Goal: Task Accomplishment & Management: Manage account settings

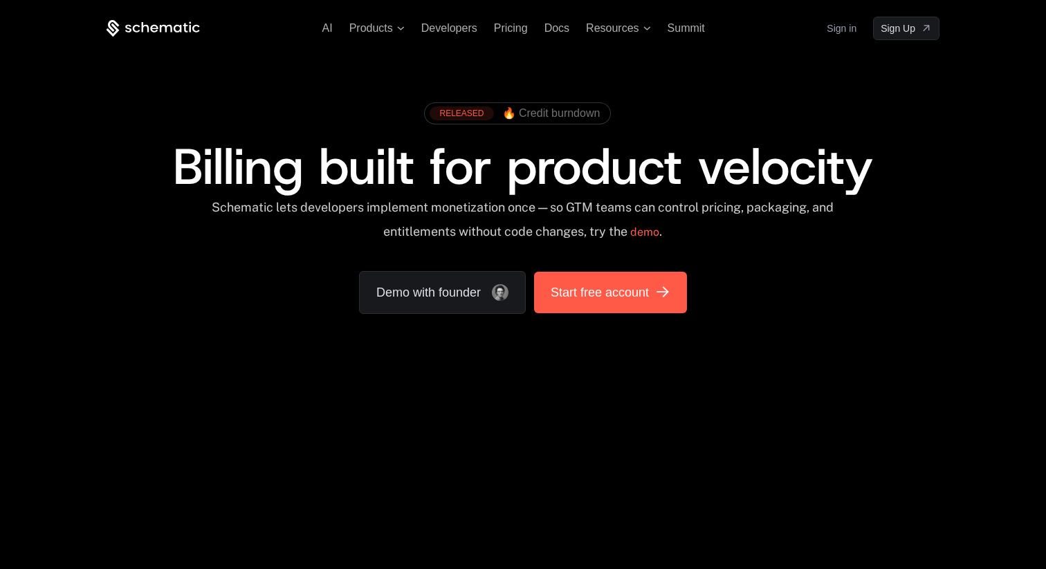
click at [595, 295] on span "Start free account" at bounding box center [600, 292] width 98 height 19
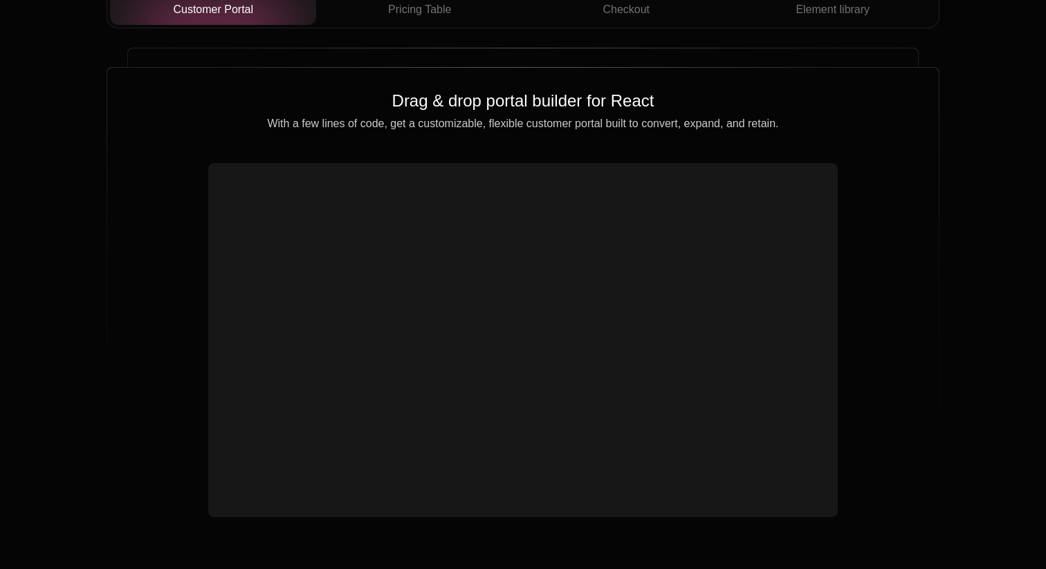
scroll to position [5239, 0]
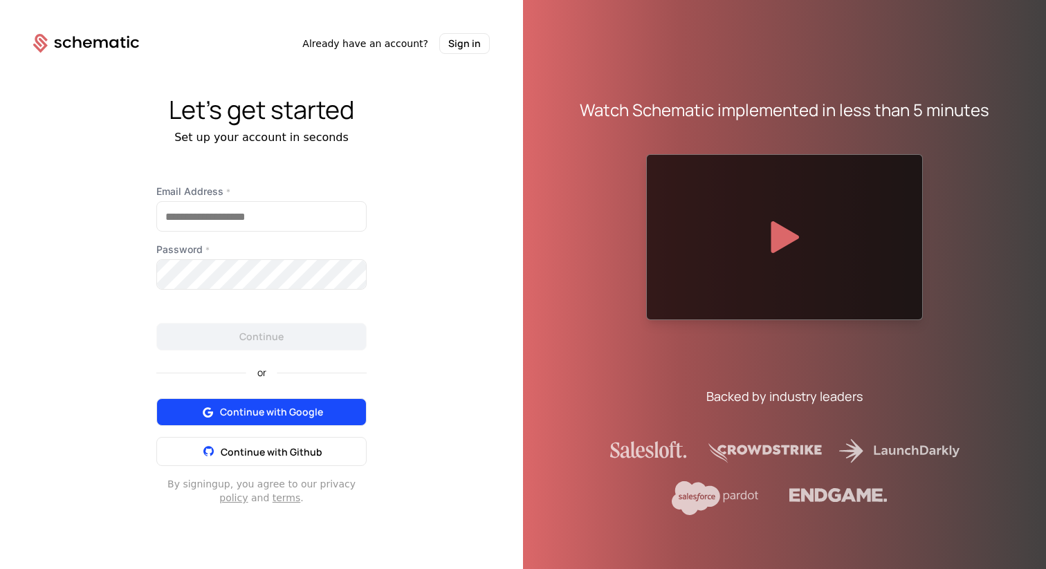
click at [253, 418] on span "Continue with Google" at bounding box center [271, 412] width 103 height 14
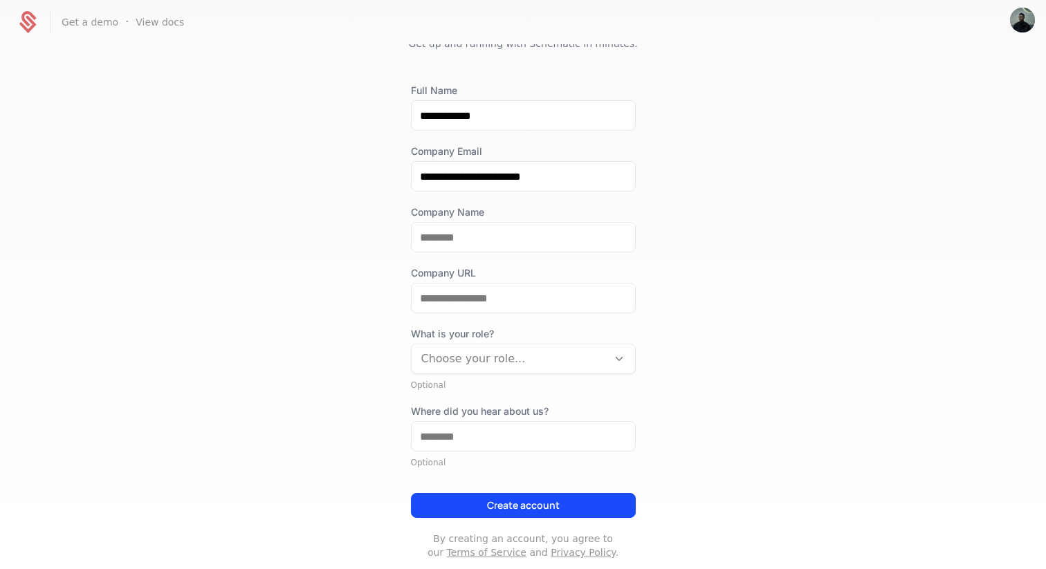
scroll to position [88, 0]
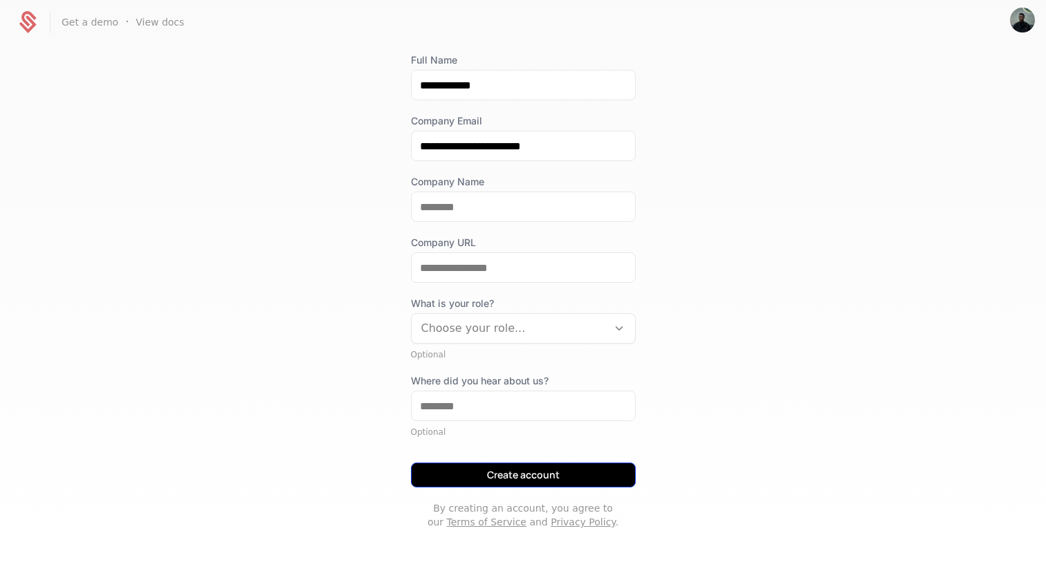
click at [522, 475] on button "Create account" at bounding box center [523, 475] width 225 height 25
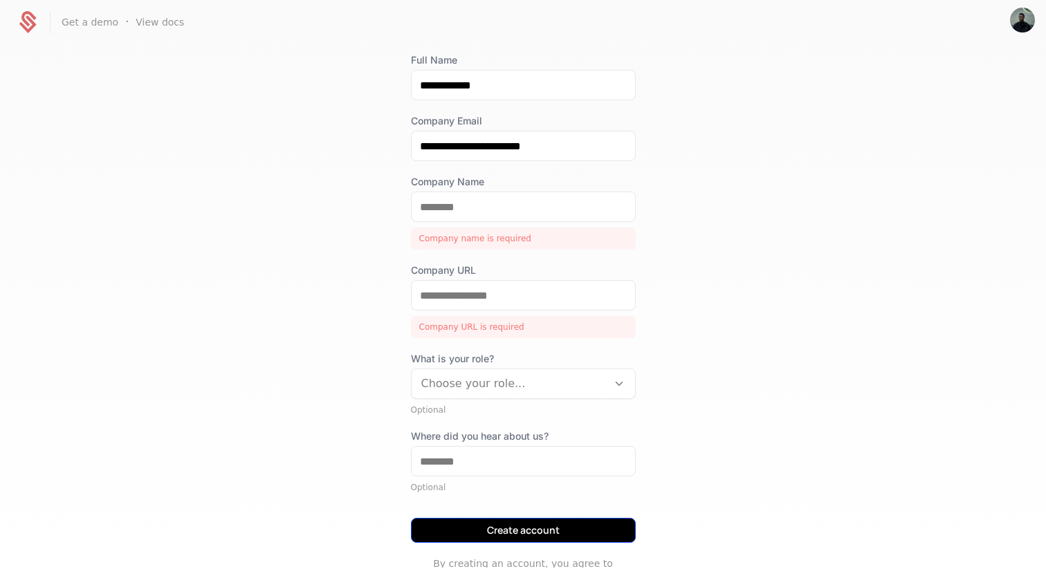
scroll to position [0, 0]
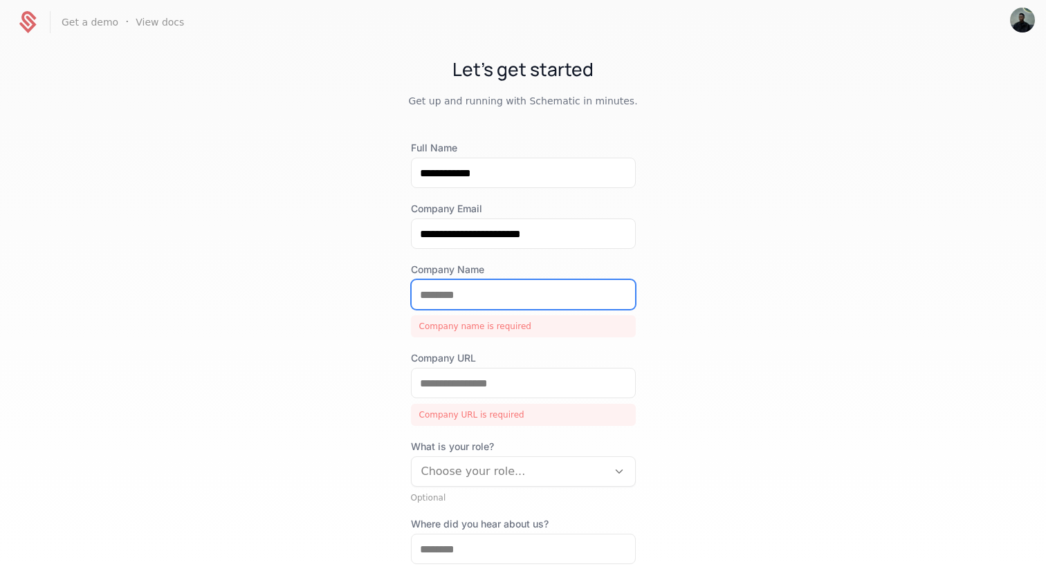
click at [470, 295] on input "Company Name" at bounding box center [523, 294] width 223 height 29
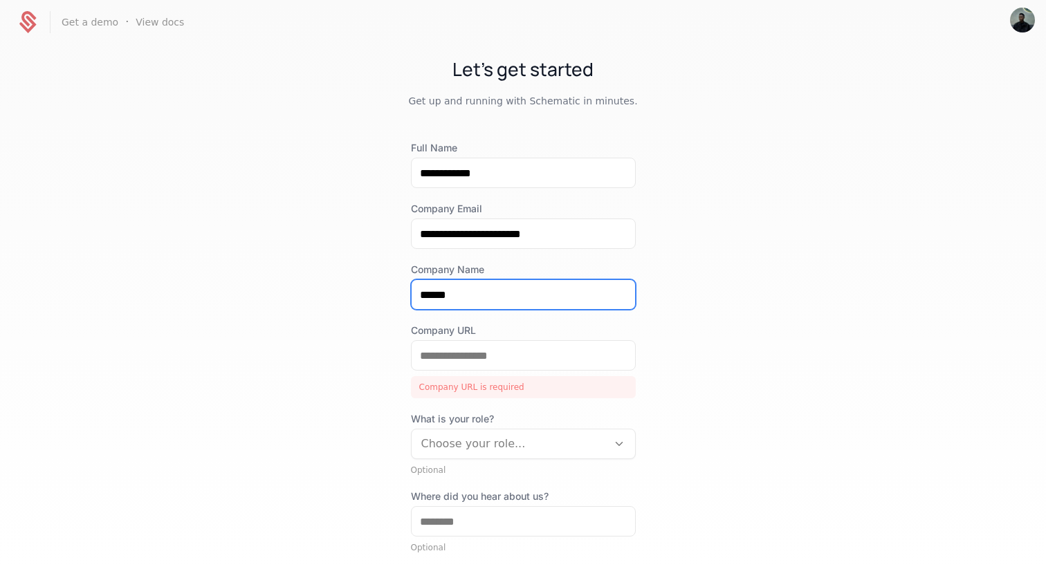
type input "******"
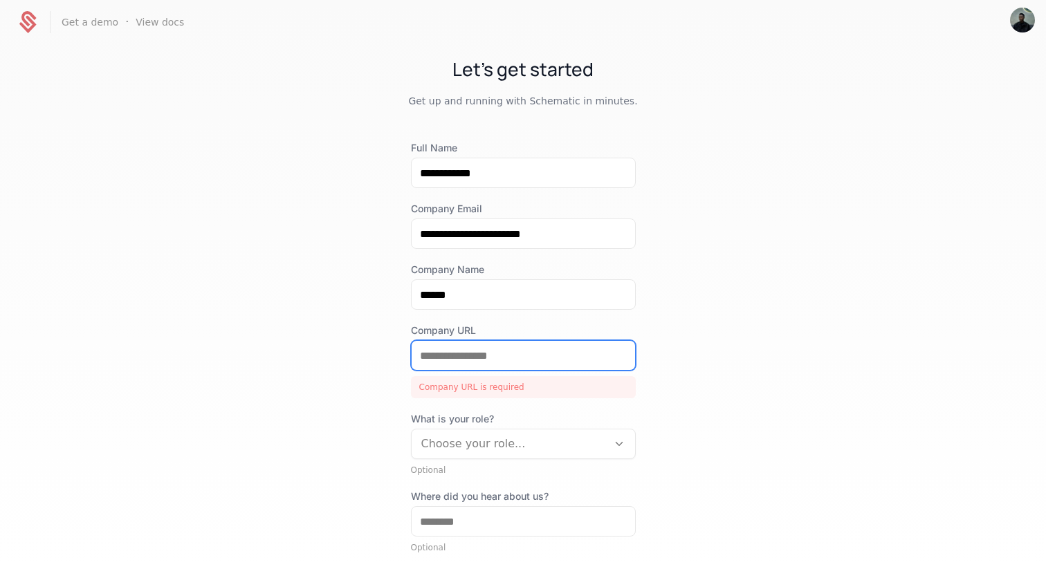
click at [472, 354] on input "Company URL" at bounding box center [523, 355] width 223 height 29
paste input "**********"
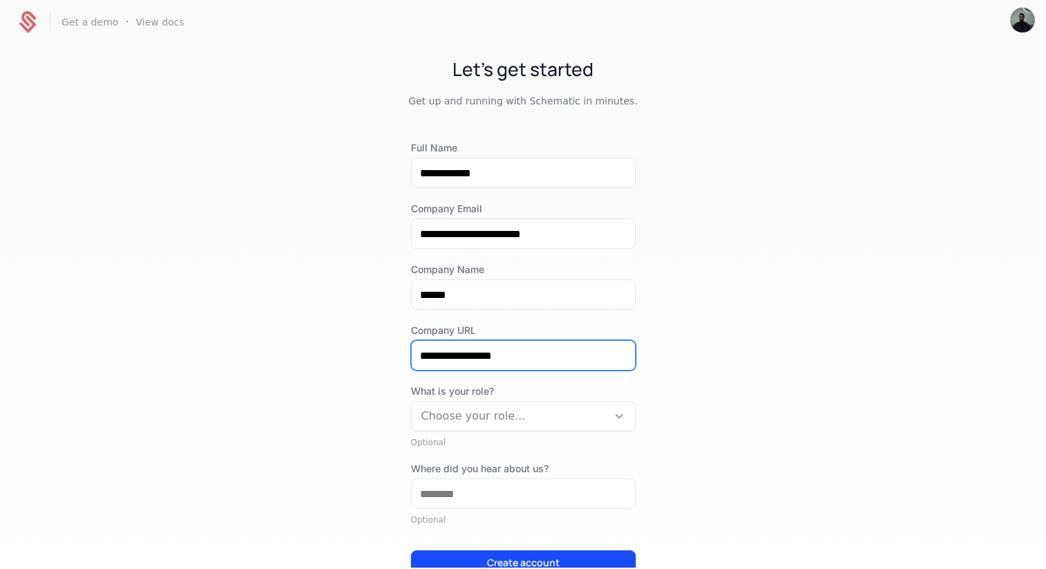
type input "**********"
click at [706, 299] on div "**********" at bounding box center [523, 306] width 1046 height 524
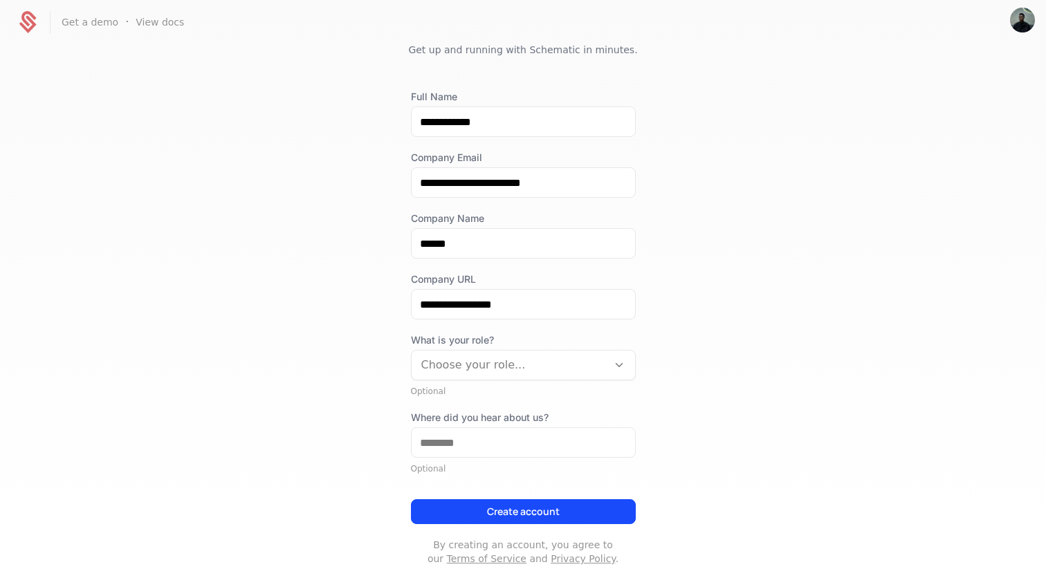
scroll to position [73, 0]
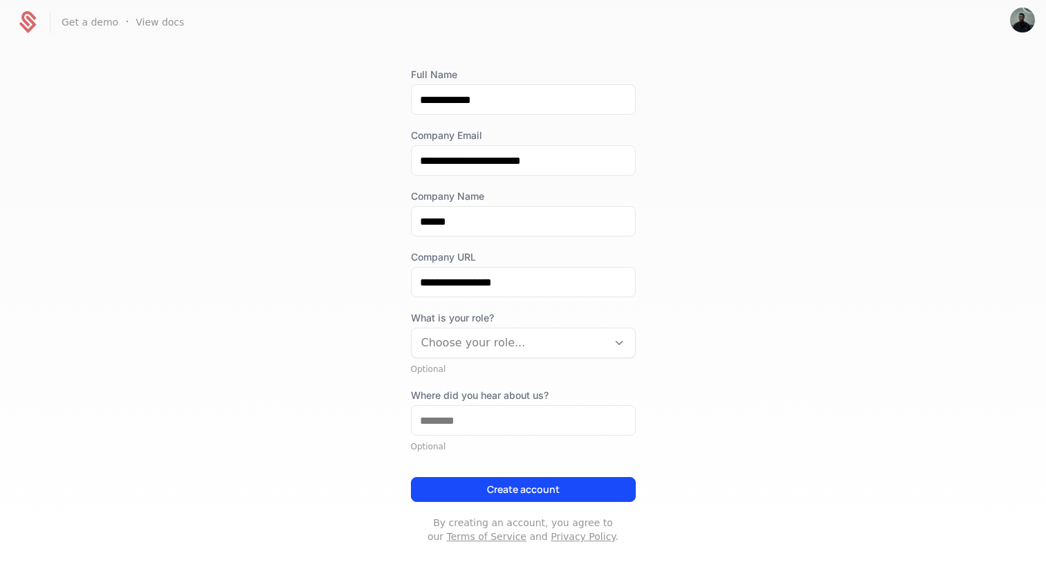
click at [492, 345] on div at bounding box center [509, 342] width 176 height 19
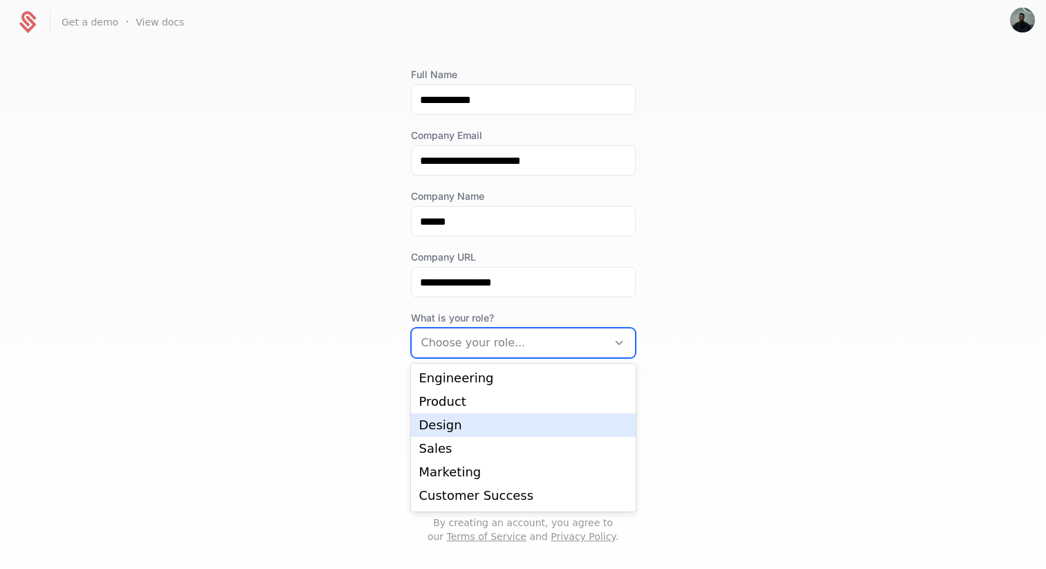
click at [460, 429] on div "Design" at bounding box center [523, 425] width 208 height 12
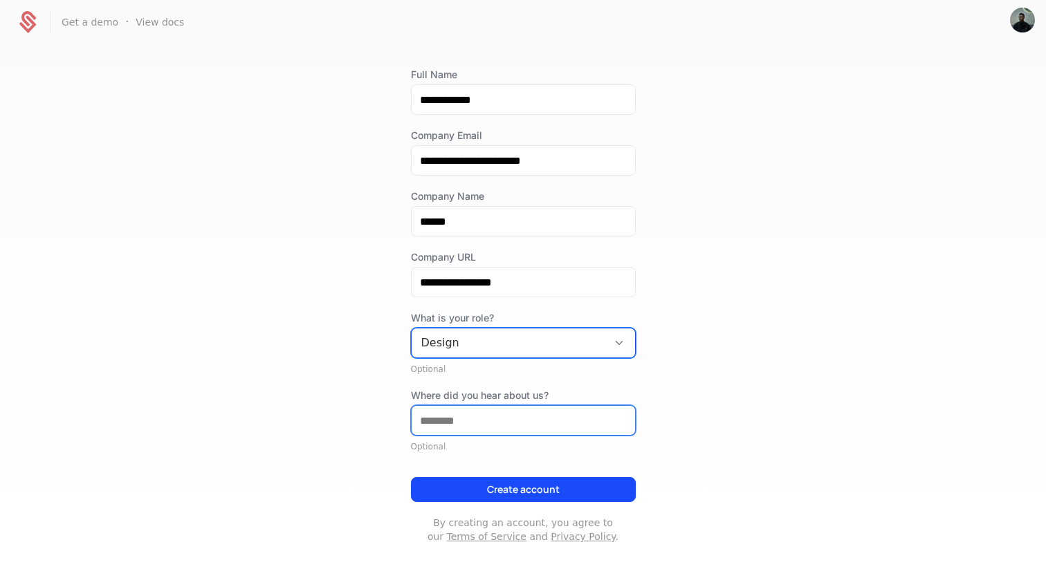
click at [495, 422] on input "Where did you hear about us?" at bounding box center [523, 420] width 223 height 29
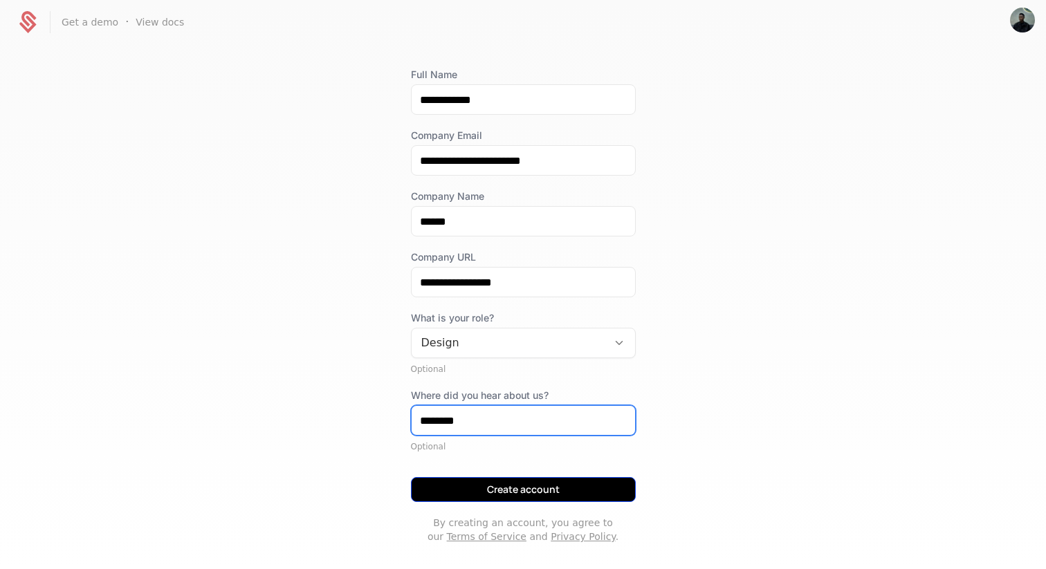
type input "********"
click at [519, 484] on button "Create account" at bounding box center [523, 489] width 225 height 25
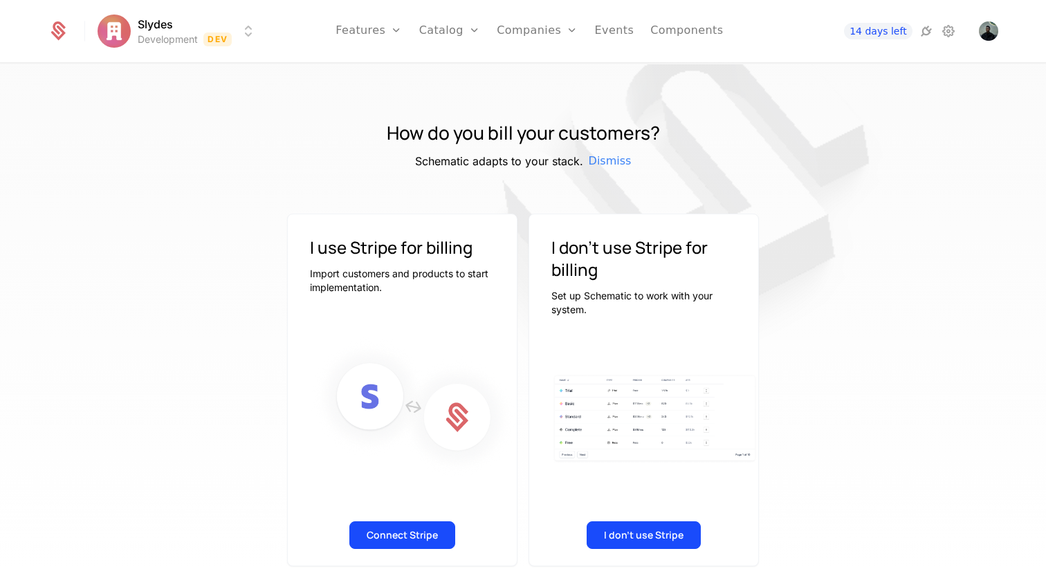
scroll to position [21, 0]
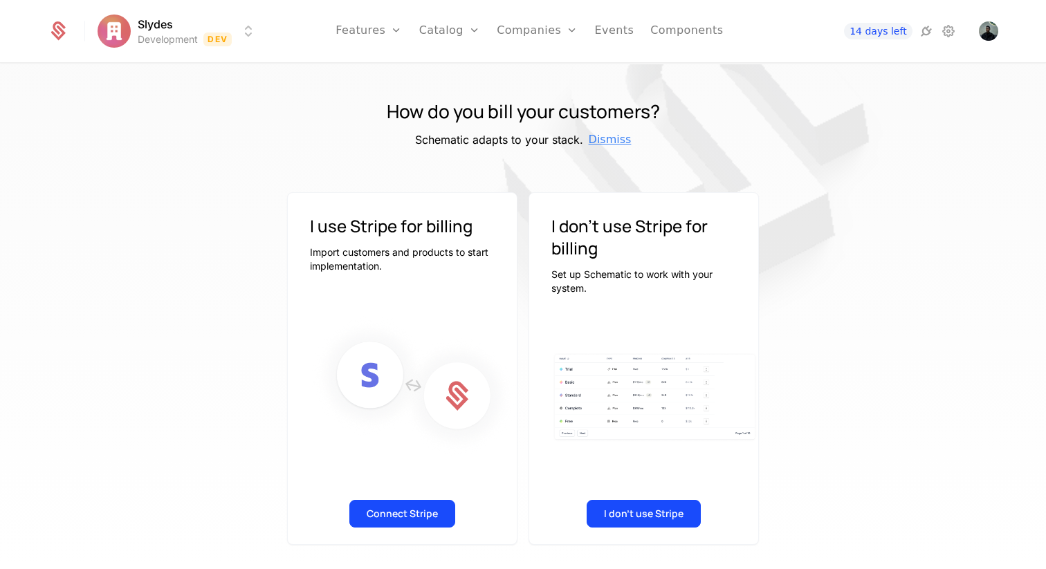
click at [601, 136] on span "Dismiss" at bounding box center [610, 139] width 43 height 17
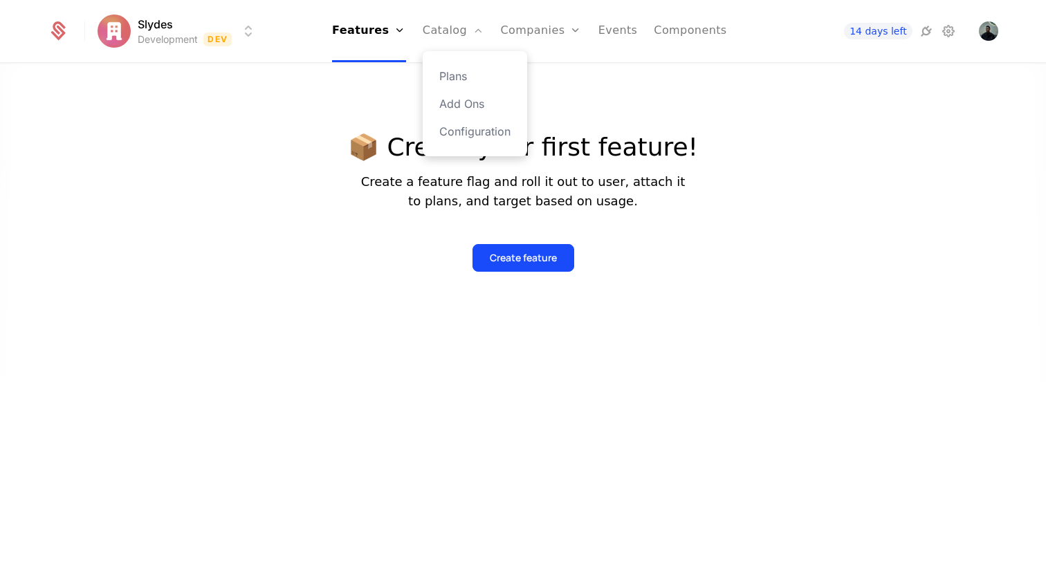
click at [466, 66] on div "Plans Add Ons Configuration" at bounding box center [475, 103] width 104 height 105
click at [466, 71] on link "Plans" at bounding box center [474, 76] width 71 height 17
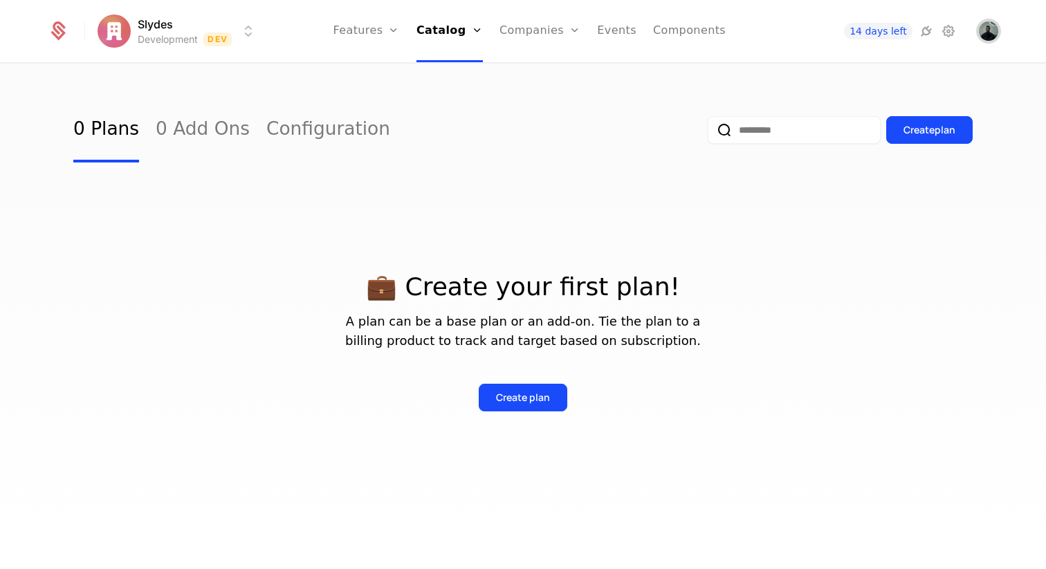
click at [982, 35] on img "Open user button" at bounding box center [988, 30] width 19 height 19
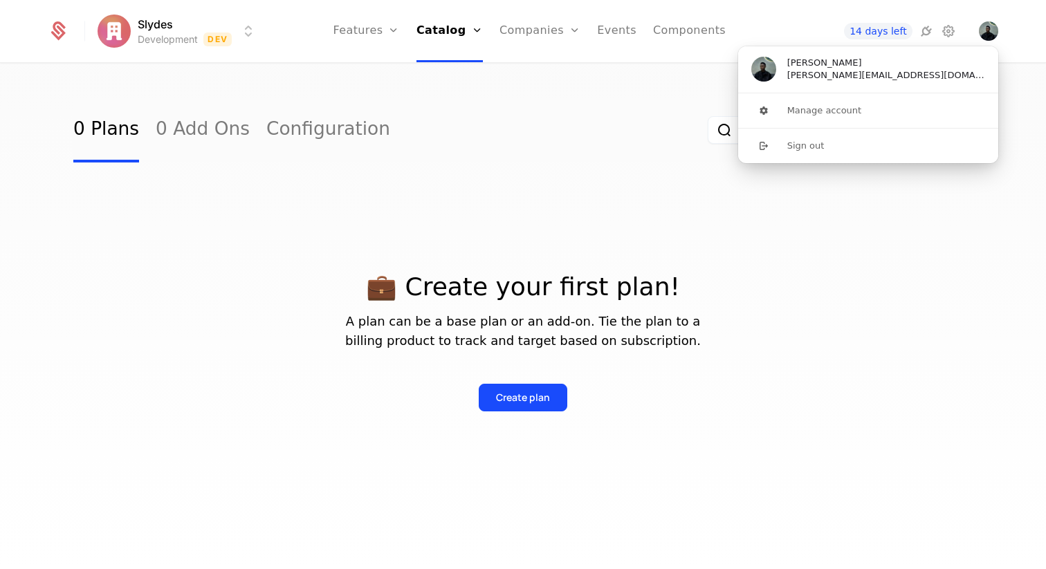
click at [747, 35] on nav "Features Features Flags Catalog Plans Add Ons Configuration Companies Companies…" at bounding box center [530, 31] width 524 height 62
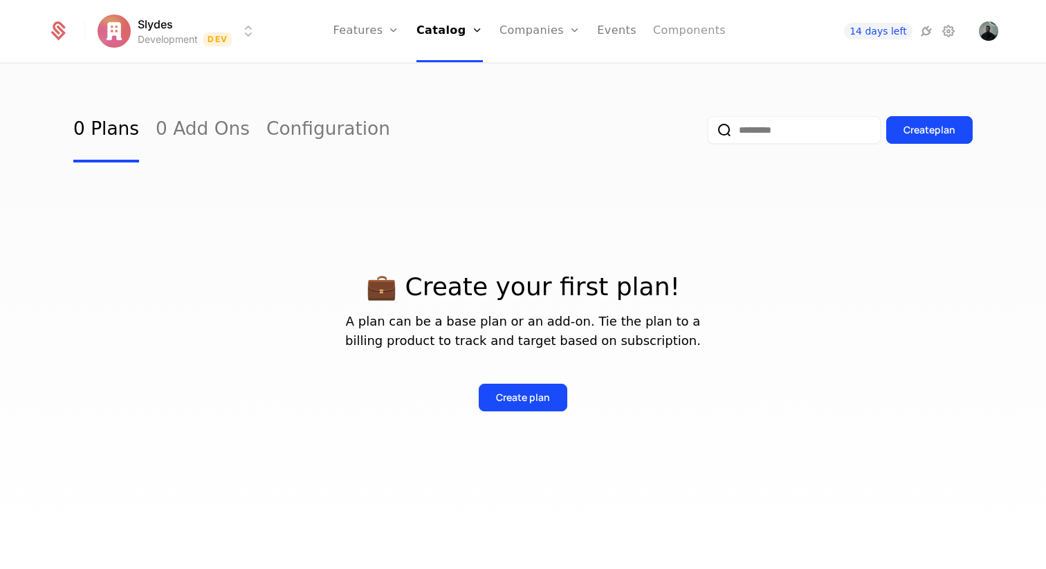
click at [658, 36] on link "Components" at bounding box center [689, 31] width 73 height 62
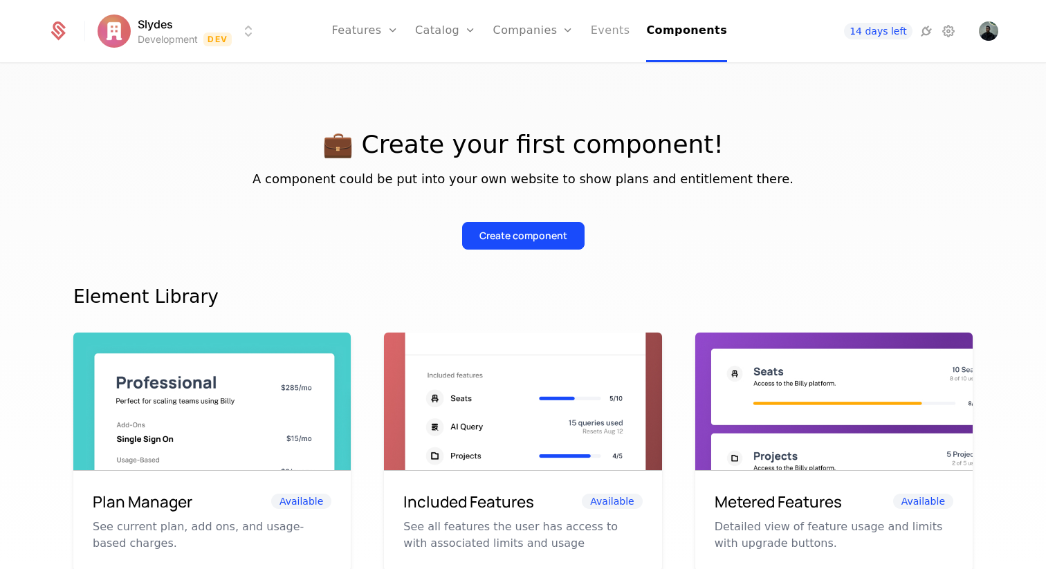
click at [602, 37] on link "Events" at bounding box center [610, 31] width 39 height 62
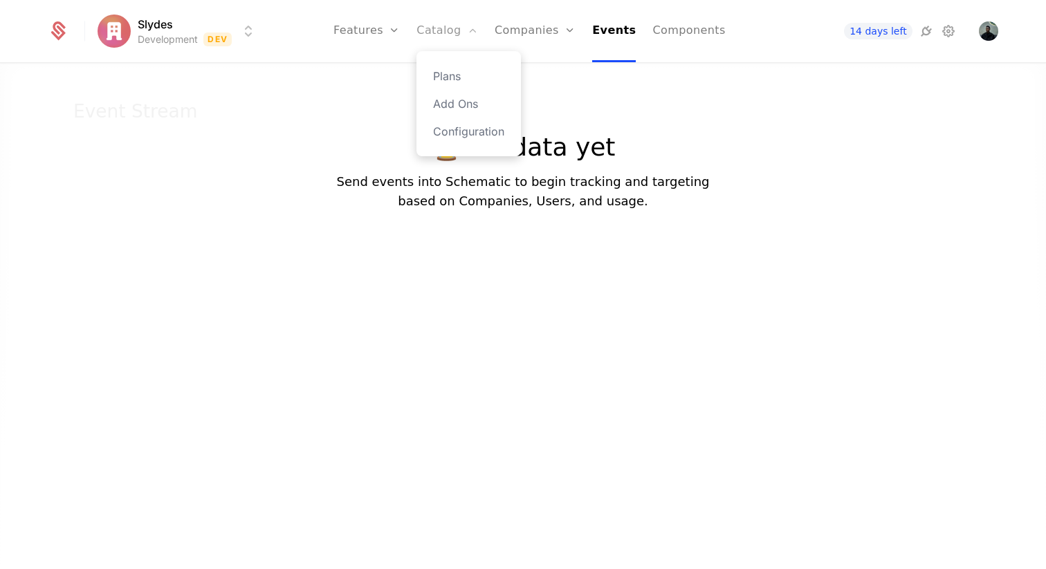
click at [454, 36] on link "Catalog" at bounding box center [448, 31] width 62 height 62
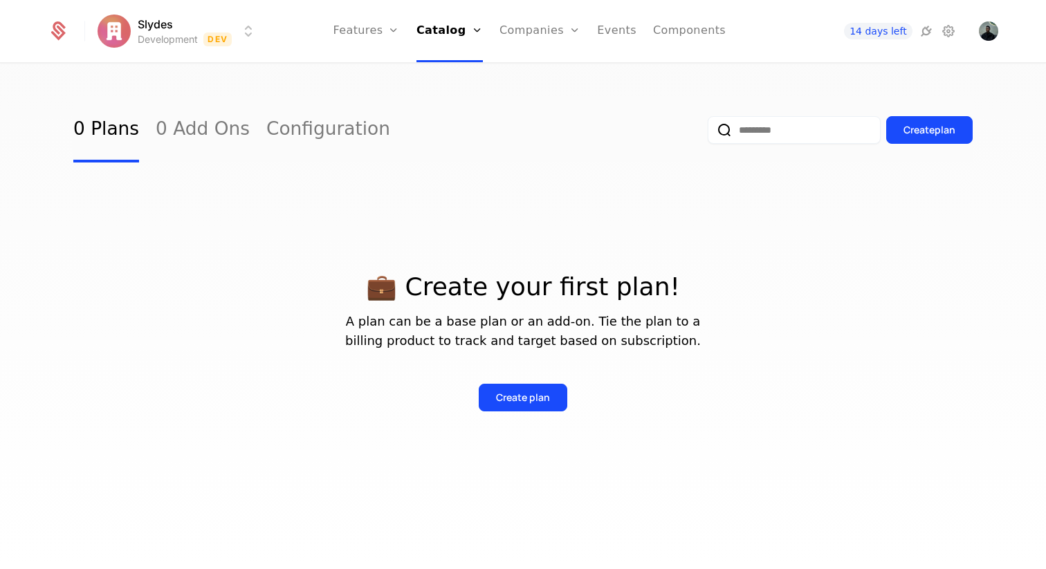
click at [174, 32] on html "Slydes Development Dev Features Features Flags Catalog Plans Add Ons Configurat…" at bounding box center [523, 284] width 1046 height 569
click at [140, 28] on html "Slydes Development Dev Features Features Flags Catalog Plans Add Ons Configurat…" at bounding box center [523, 284] width 1046 height 569
click at [949, 29] on icon at bounding box center [948, 31] width 17 height 17
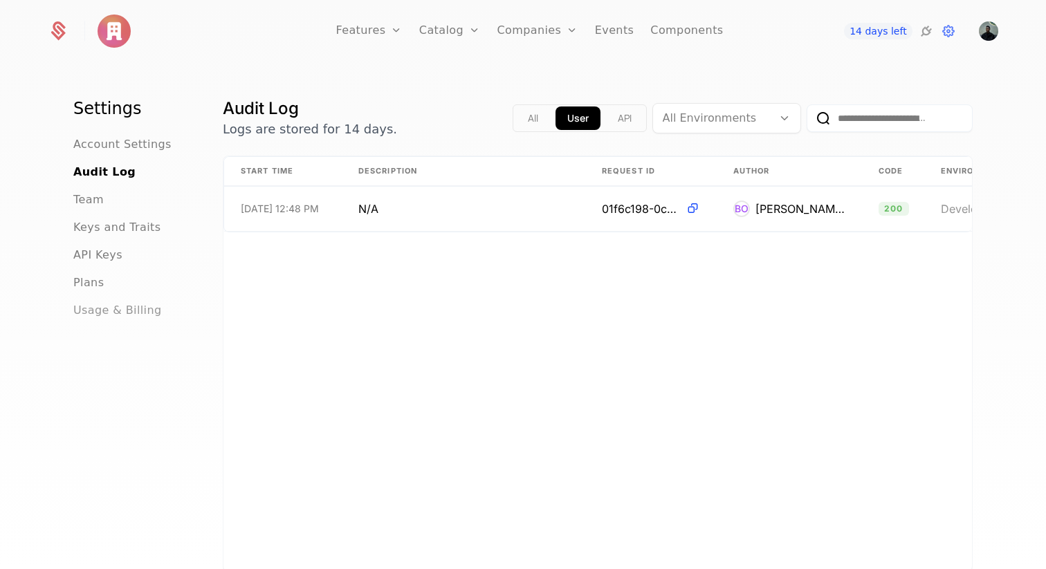
click at [95, 308] on span "Usage & Billing" at bounding box center [117, 310] width 89 height 17
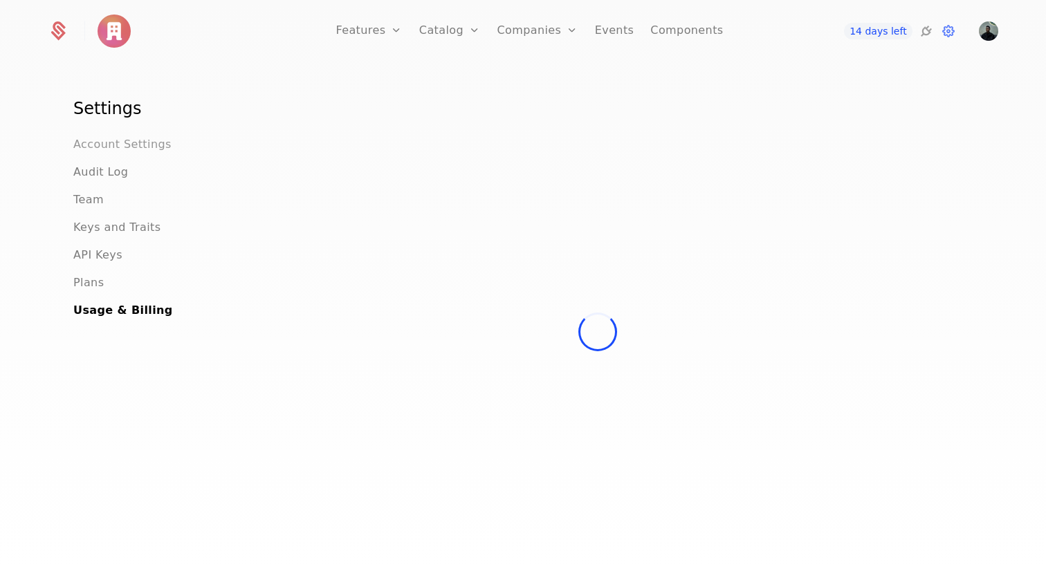
click at [122, 147] on span "Account Settings" at bounding box center [122, 144] width 98 height 17
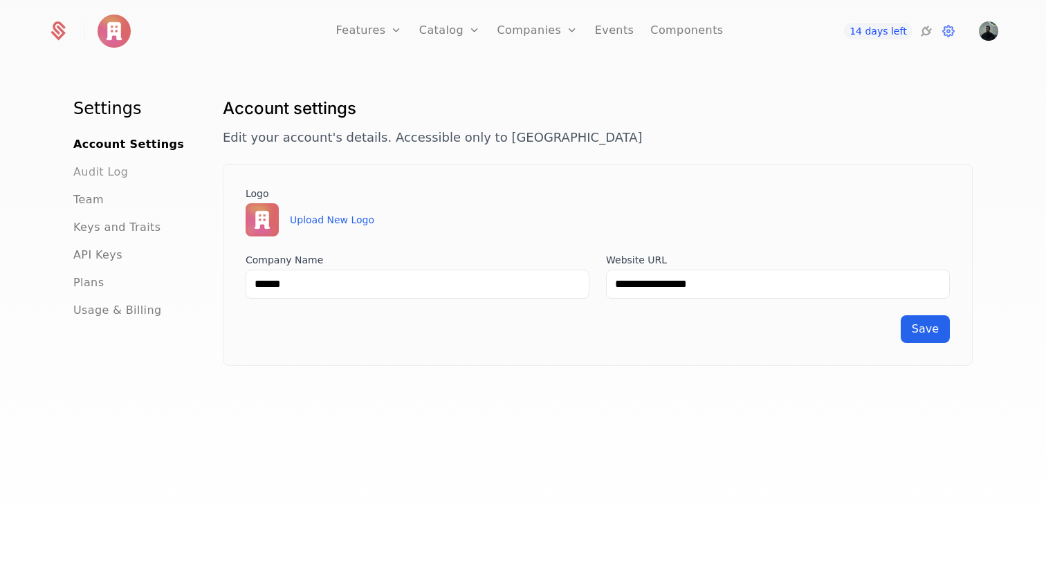
click at [117, 170] on span "Audit Log" at bounding box center [100, 172] width 55 height 17
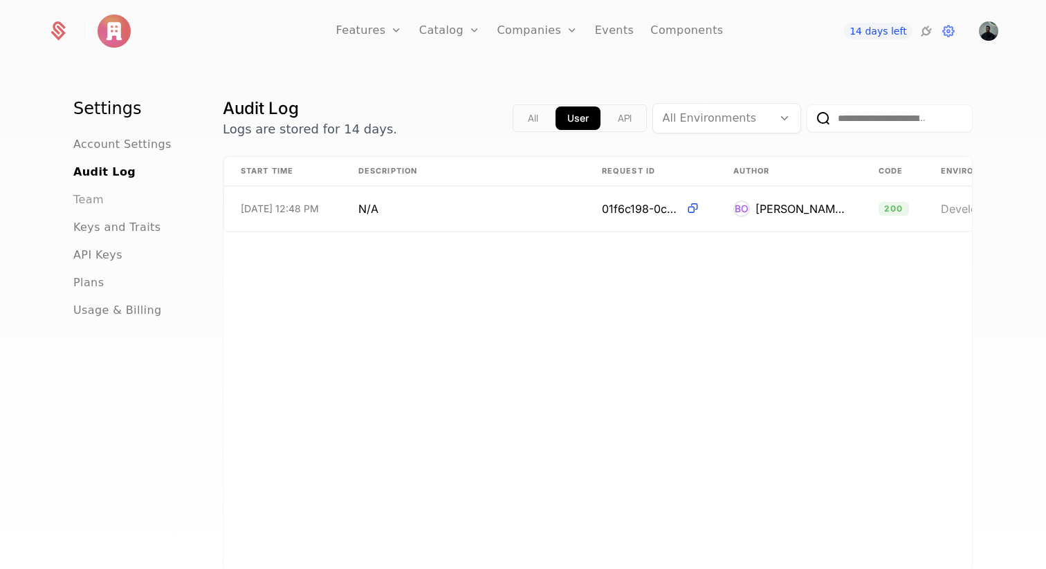
click at [89, 201] on span "Team" at bounding box center [88, 200] width 30 height 17
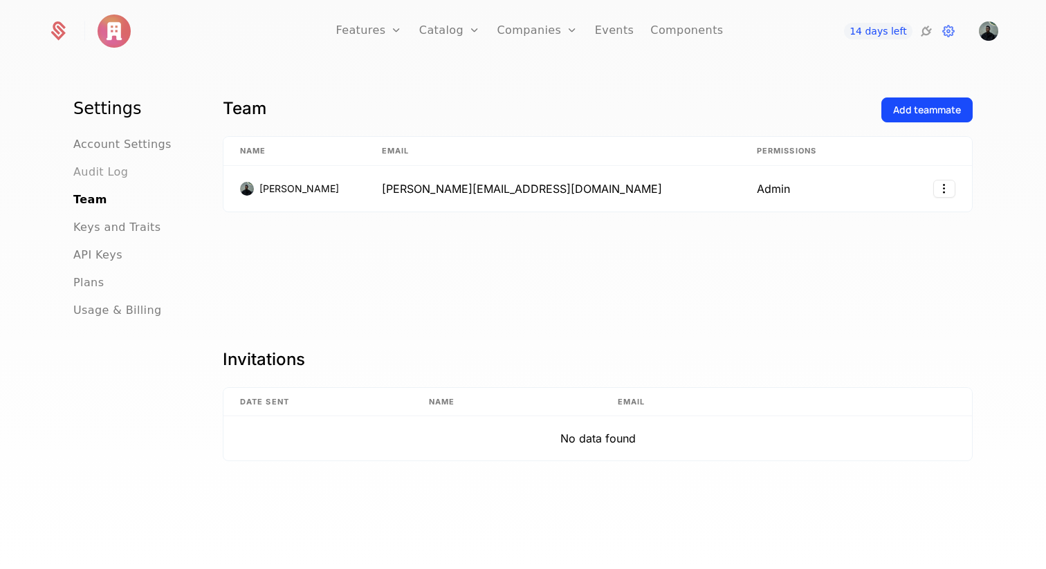
click at [97, 179] on span "Audit Log" at bounding box center [100, 172] width 55 height 17
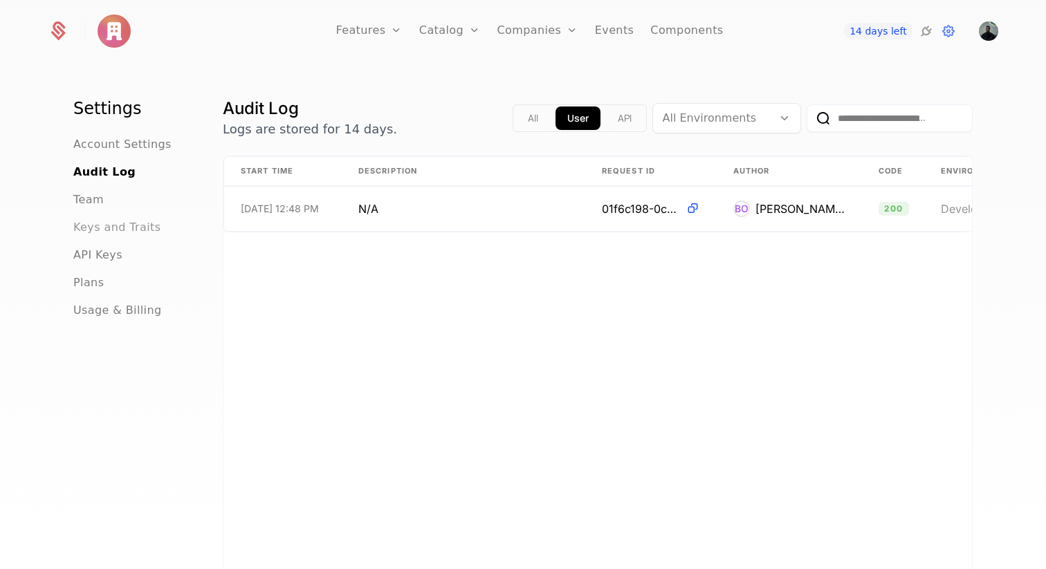
click at [96, 226] on span "Keys and Traits" at bounding box center [116, 227] width 87 height 17
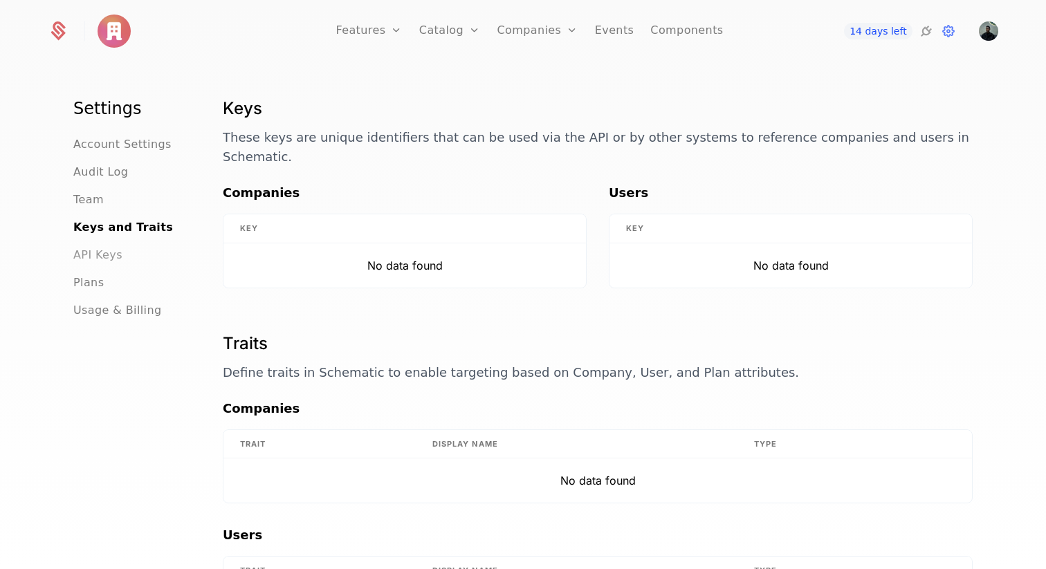
click at [99, 258] on span "API Keys" at bounding box center [97, 255] width 49 height 17
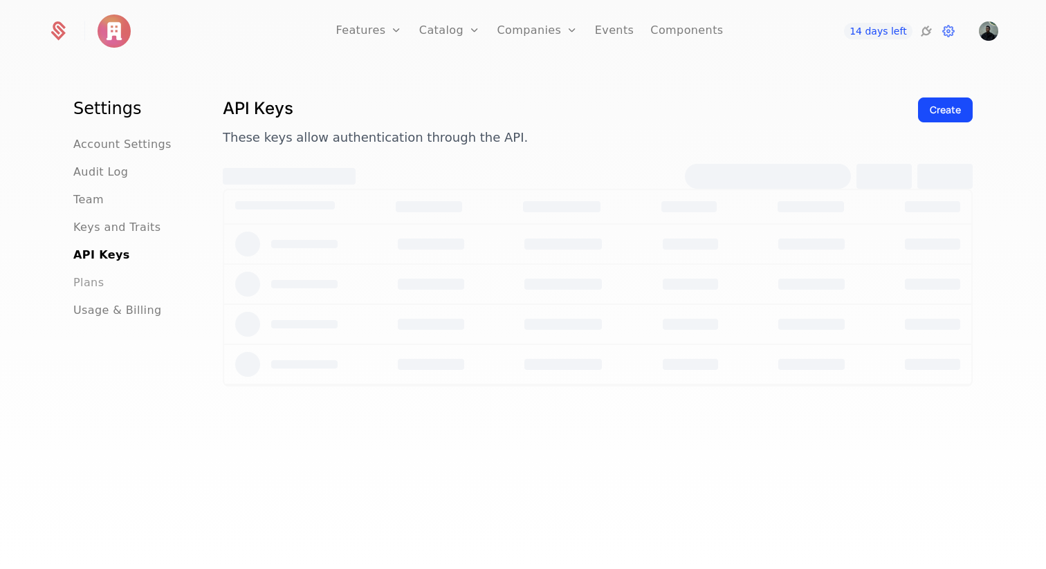
click at [97, 284] on span "Plans" at bounding box center [88, 283] width 30 height 17
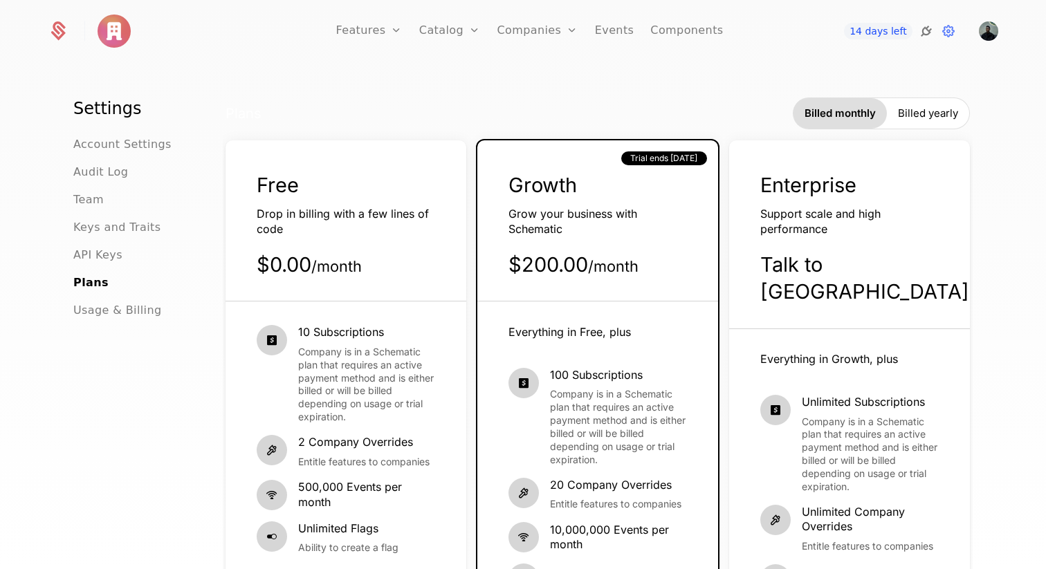
click at [926, 33] on icon at bounding box center [926, 31] width 17 height 17
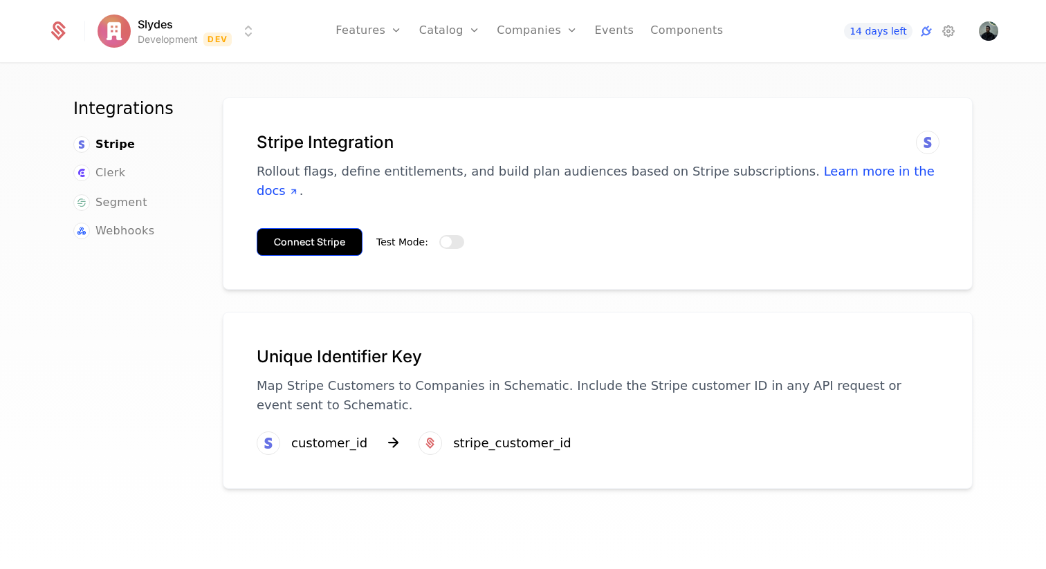
click at [325, 228] on button "Connect Stripe" at bounding box center [310, 242] width 106 height 28
click at [369, 94] on div "Integrations Stripe Clerk Segment Webhooks Stripe Integration Rollout flags, de…" at bounding box center [523, 320] width 1046 height 513
click at [994, 33] on img "Open user button" at bounding box center [988, 30] width 19 height 19
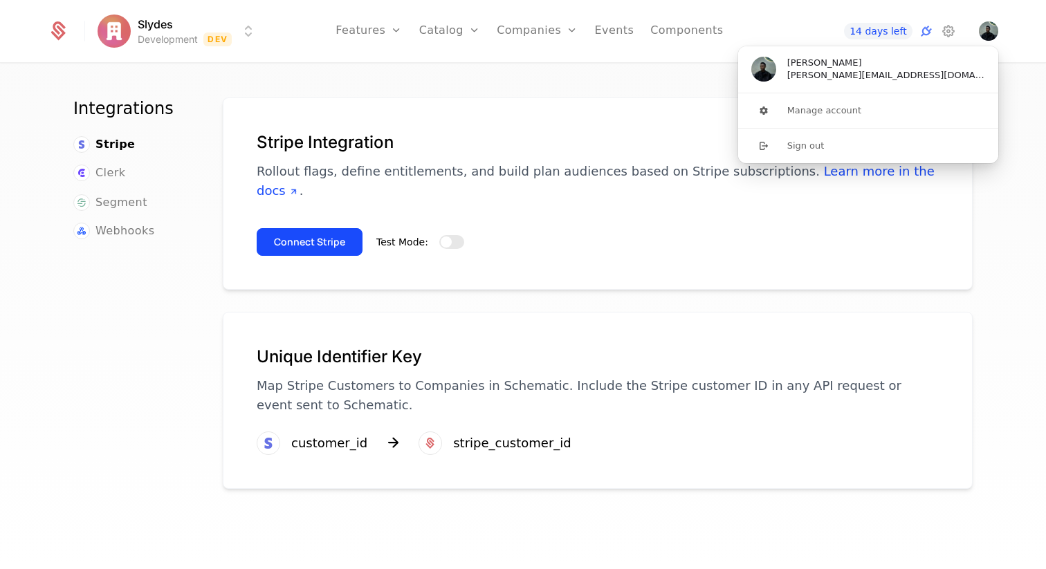
click at [646, 84] on div "Integrations Stripe Clerk Segment Webhooks Stripe Integration Rollout flags, de…" at bounding box center [523, 320] width 1046 height 513
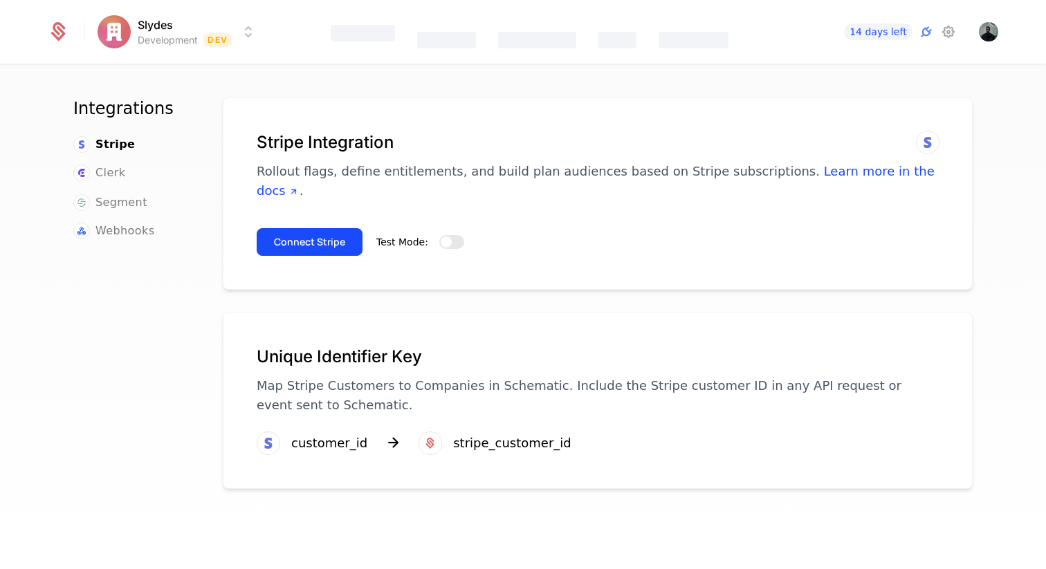
click at [432, 234] on div "Test Mode:" at bounding box center [420, 242] width 88 height 17
click at [443, 237] on span "button" at bounding box center [446, 242] width 11 height 11
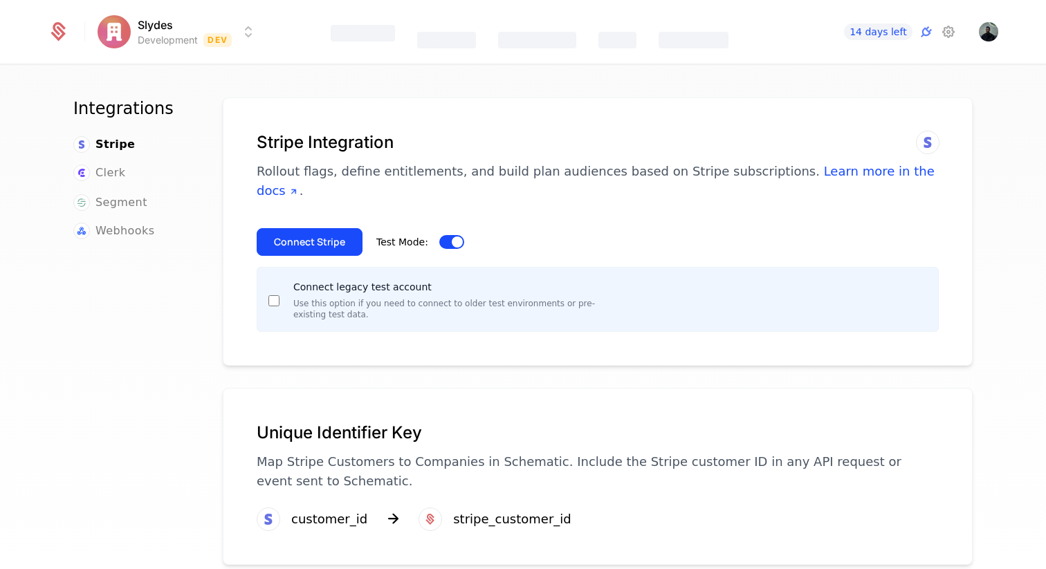
click at [320, 282] on label "Connect legacy test account" at bounding box center [362, 287] width 138 height 11
click at [316, 228] on button "Connect Stripe" at bounding box center [310, 242] width 106 height 28
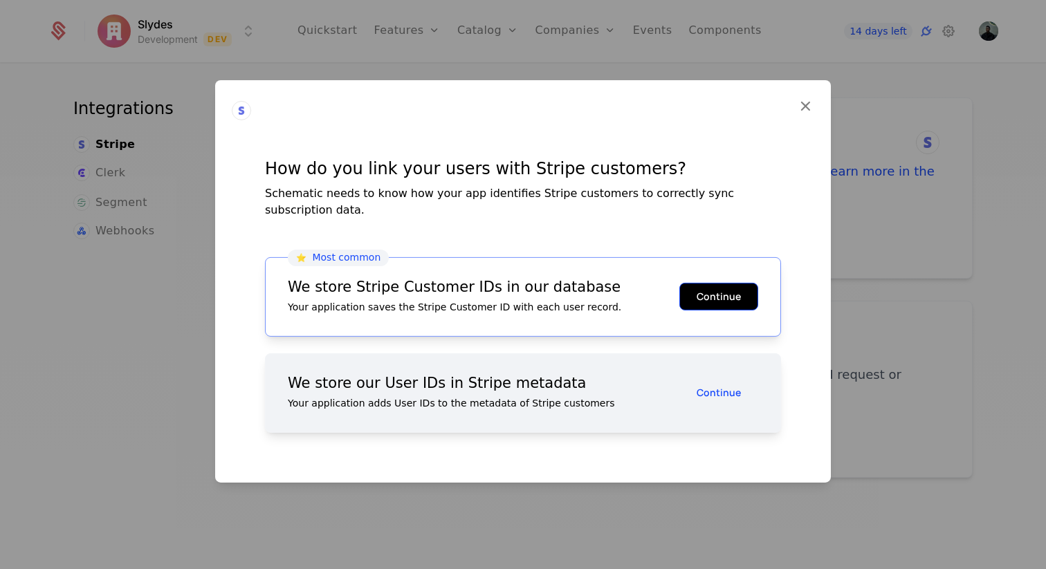
click at [710, 295] on button "Continue" at bounding box center [718, 297] width 79 height 28
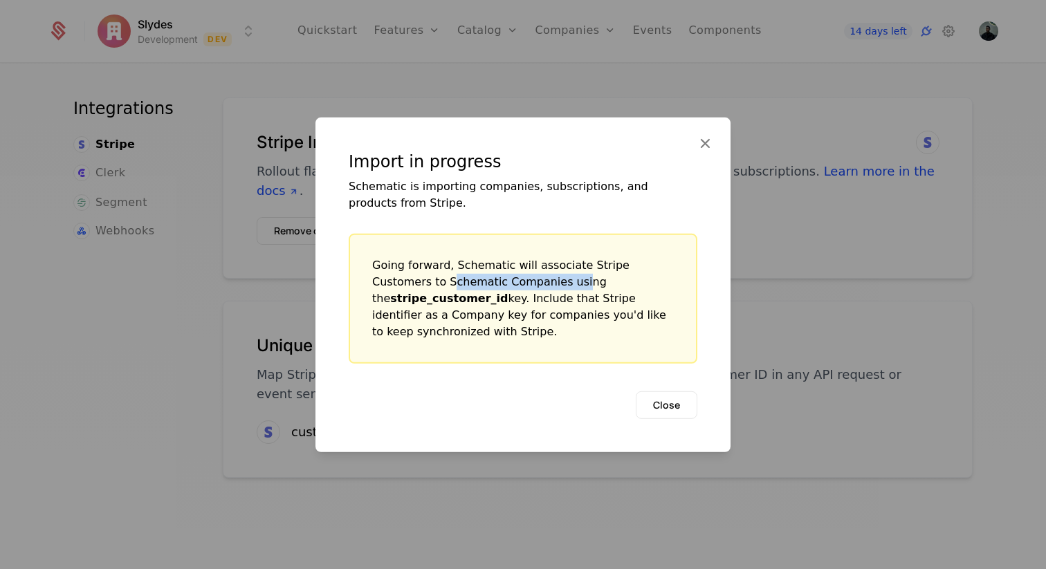
drag, startPoint x: 394, startPoint y: 291, endPoint x: 515, endPoint y: 291, distance: 121.8
click at [515, 291] on div "Going forward, Schematic will associate Stripe Customers to Schematic Companies…" at bounding box center [523, 298] width 302 height 83
drag, startPoint x: 552, startPoint y: 291, endPoint x: 621, endPoint y: 291, distance: 68.5
click at [508, 291] on b "stripe_customer_id" at bounding box center [449, 297] width 118 height 13
drag, startPoint x: 433, startPoint y: 310, endPoint x: 524, endPoint y: 310, distance: 91.3
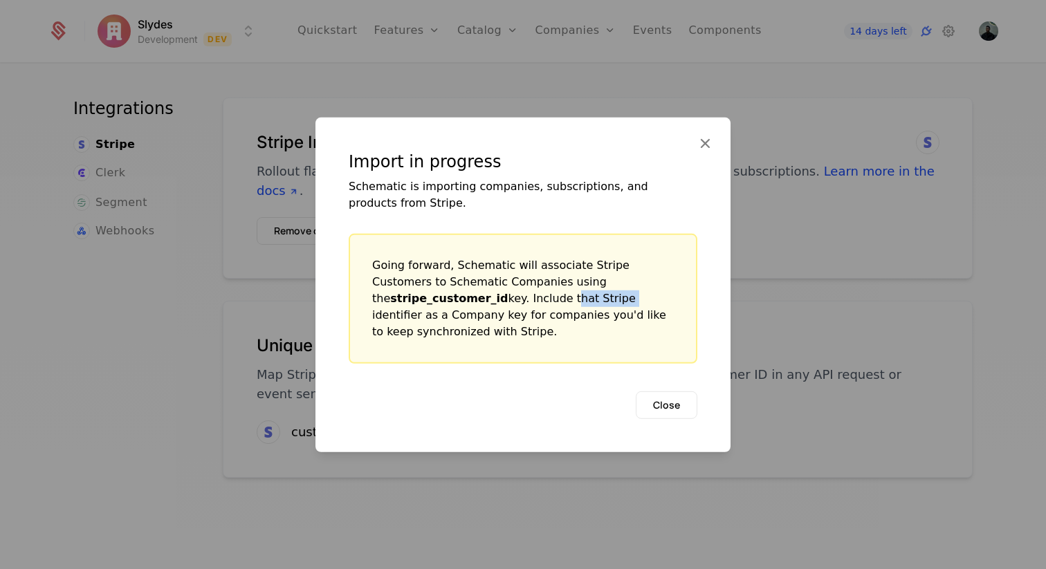
click at [524, 310] on div "Going forward, Schematic will associate Stripe Customers to Schematic Companies…" at bounding box center [523, 298] width 302 height 83
click at [603, 323] on div "Going forward, Schematic will associate Stripe Customers to Schematic Companies…" at bounding box center [523, 298] width 302 height 83
click at [667, 391] on button "Close" at bounding box center [667, 405] width 62 height 28
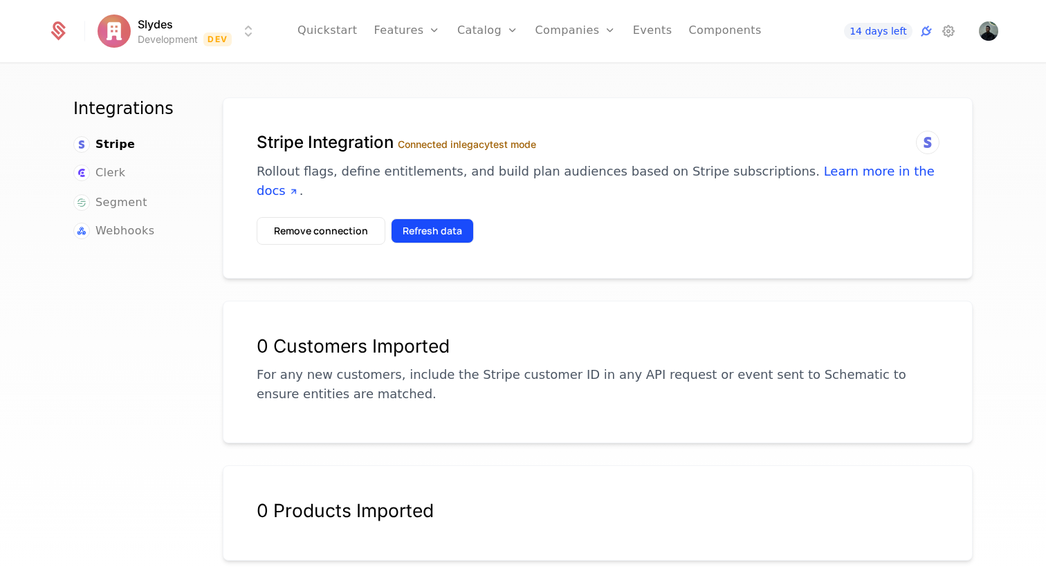
click at [441, 219] on button "Refresh data" at bounding box center [432, 231] width 83 height 25
click at [443, 101] on div "Stripe Integration Connected in legacy test mode Rollout flags, define entitlem…" at bounding box center [598, 188] width 750 height 181
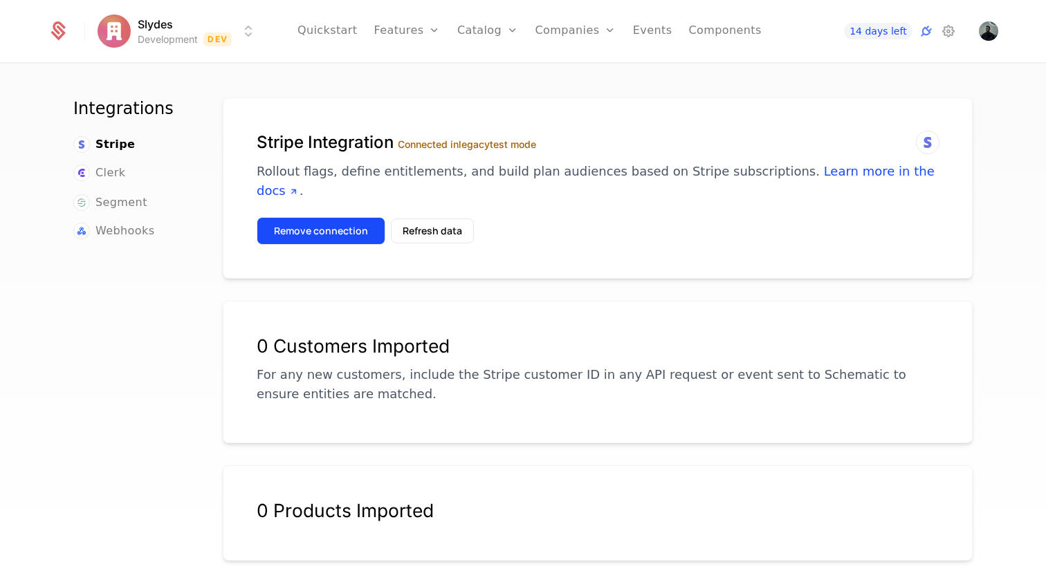
click at [324, 217] on button "Remove connection" at bounding box center [321, 231] width 129 height 28
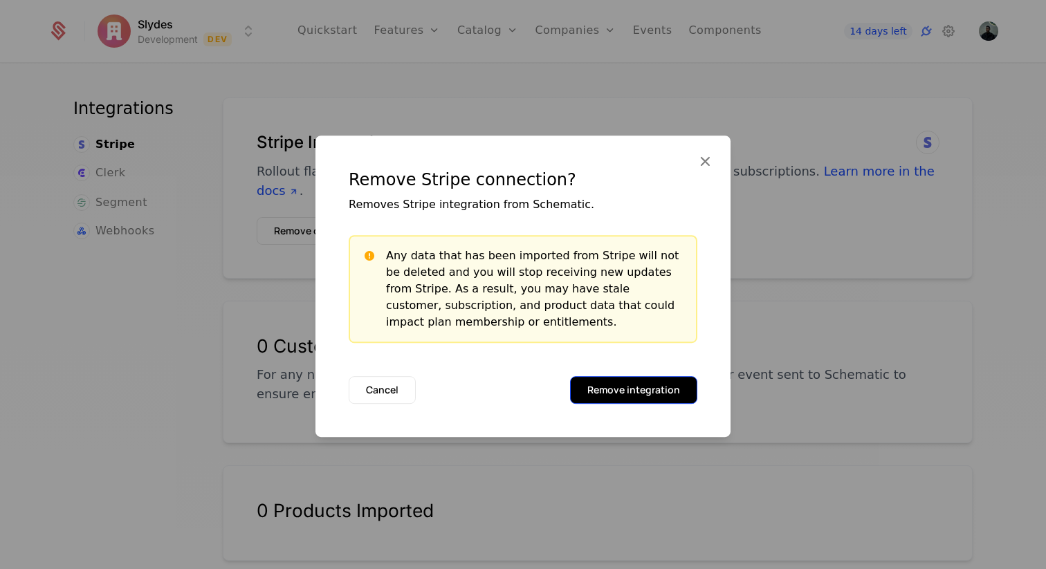
click at [623, 400] on button "Remove integration" at bounding box center [633, 390] width 127 height 28
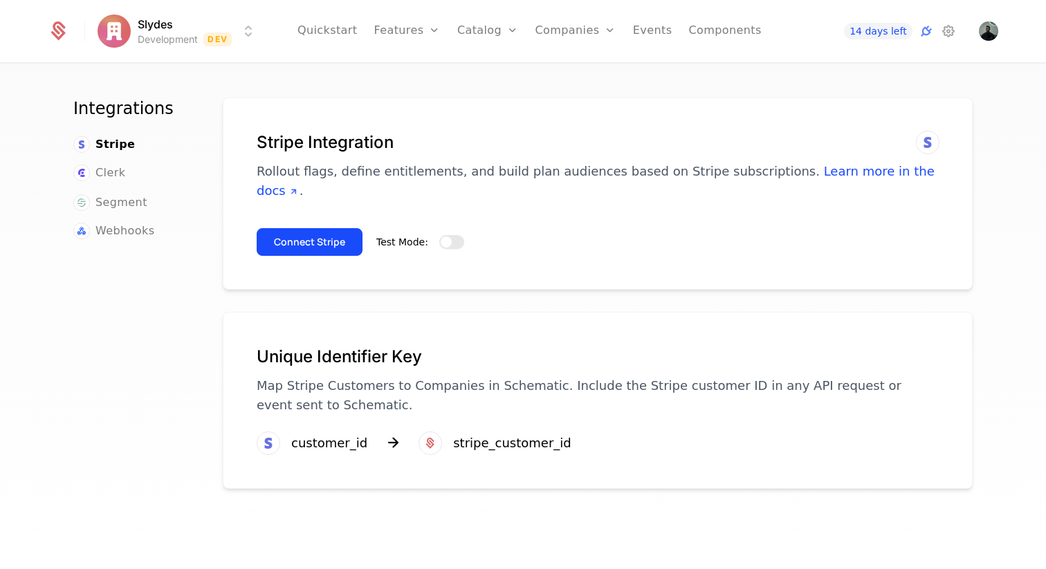
click at [459, 235] on button "Test Mode:" at bounding box center [451, 242] width 25 height 14
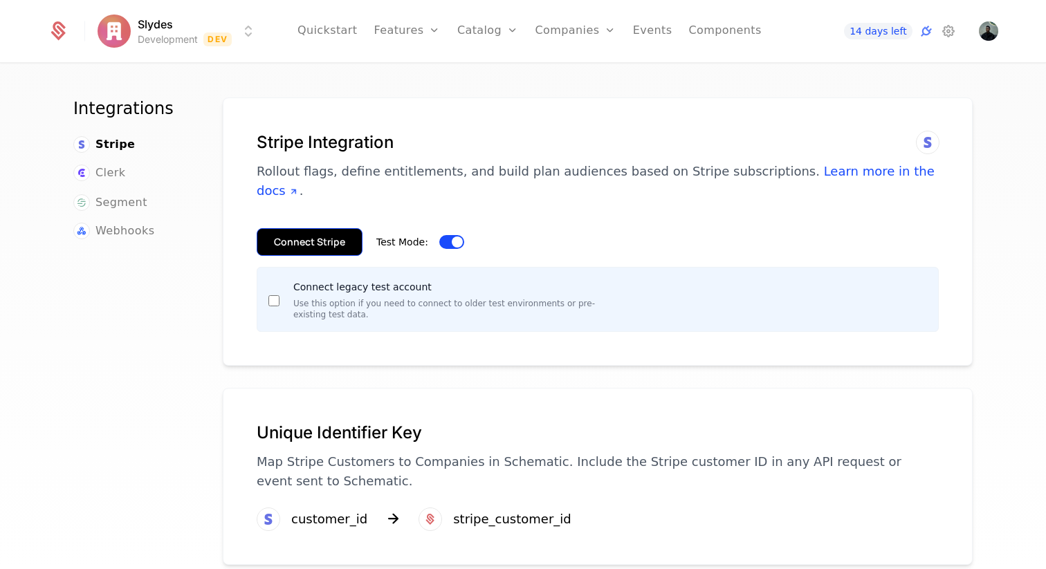
click at [308, 228] on button "Connect Stripe" at bounding box center [310, 242] width 106 height 28
click at [327, 228] on button "Connect Stripe" at bounding box center [310, 242] width 106 height 28
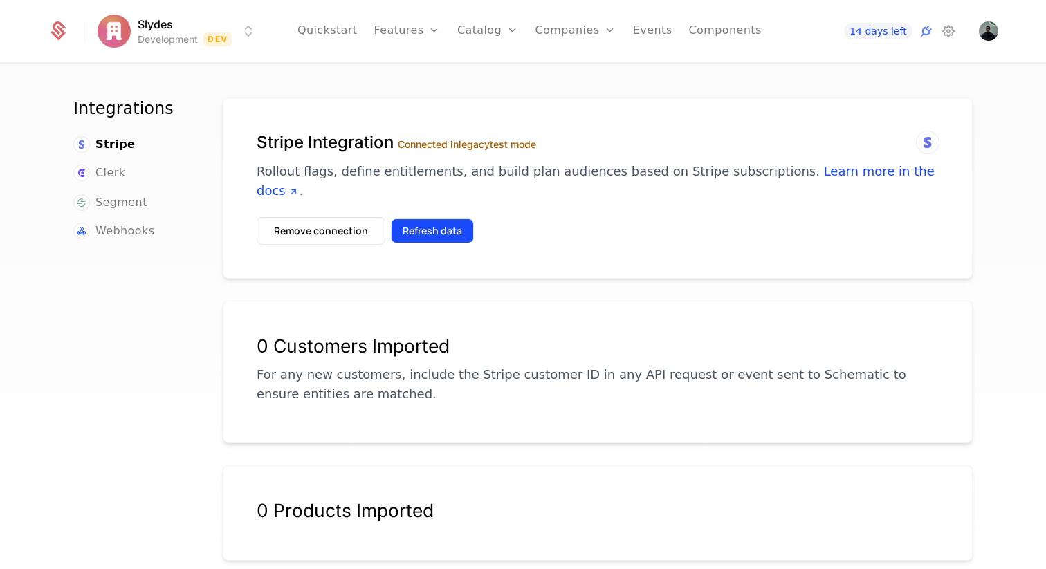
click at [439, 219] on button "Refresh data" at bounding box center [432, 231] width 83 height 25
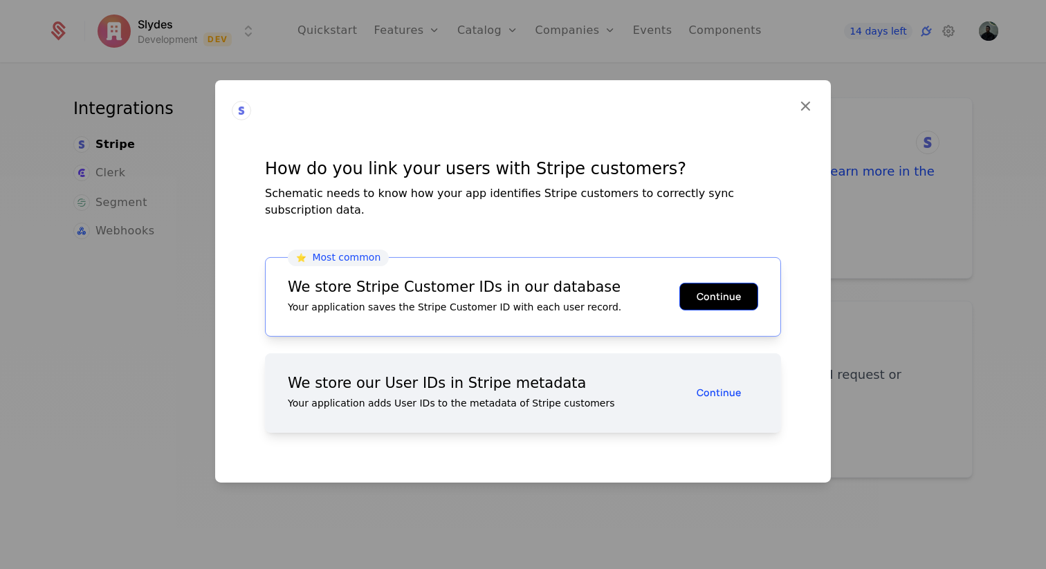
click at [704, 284] on button "Continue" at bounding box center [718, 297] width 79 height 28
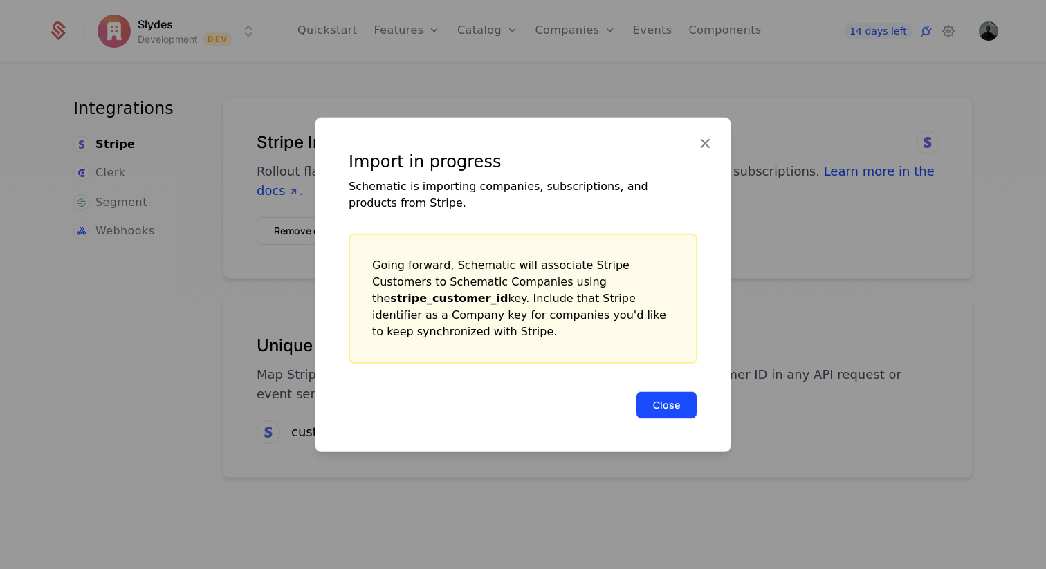
click at [660, 397] on button "Close" at bounding box center [667, 405] width 62 height 28
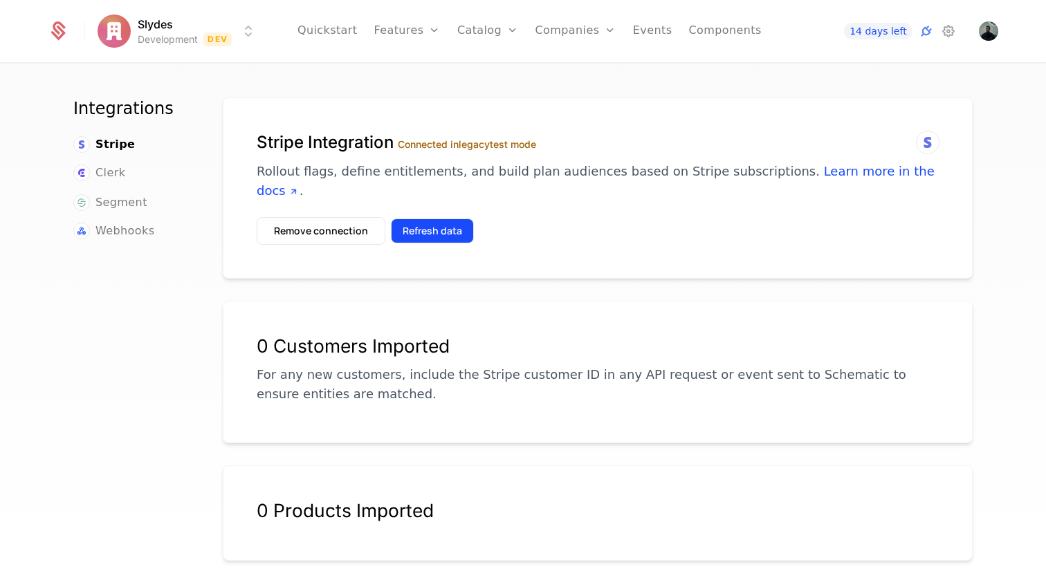
click at [439, 219] on button "Refresh data" at bounding box center [432, 231] width 83 height 25
click at [582, 91] on div "Integrations Stripe Clerk Segment Webhooks Stripe Integration Connected in lega…" at bounding box center [523, 320] width 1046 height 513
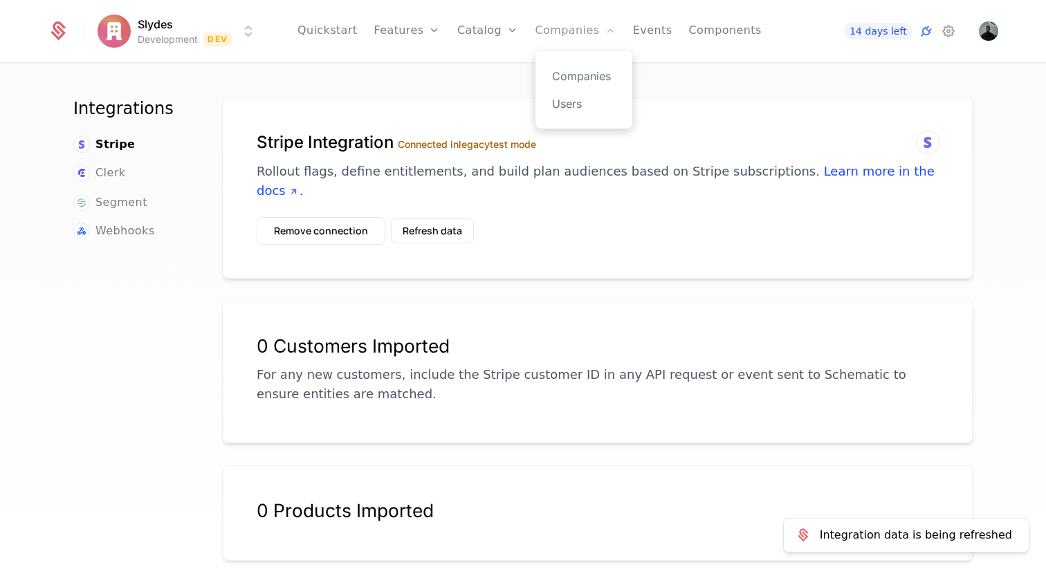
click at [605, 32] on icon "Main" at bounding box center [610, 30] width 11 height 11
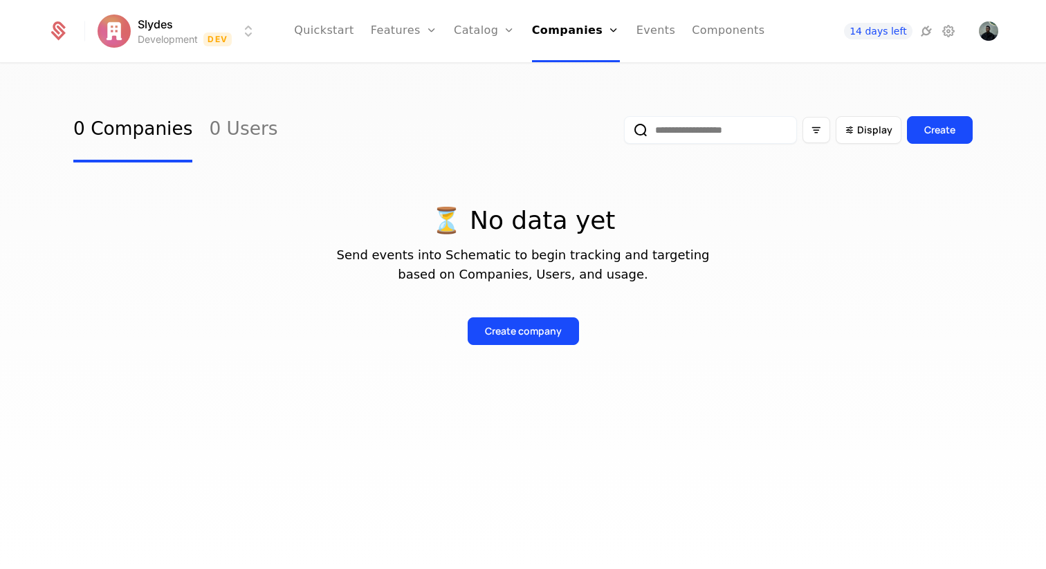
click at [917, 30] on div "14 days left" at bounding box center [880, 31] width 154 height 17
click at [925, 31] on icon at bounding box center [926, 31] width 17 height 17
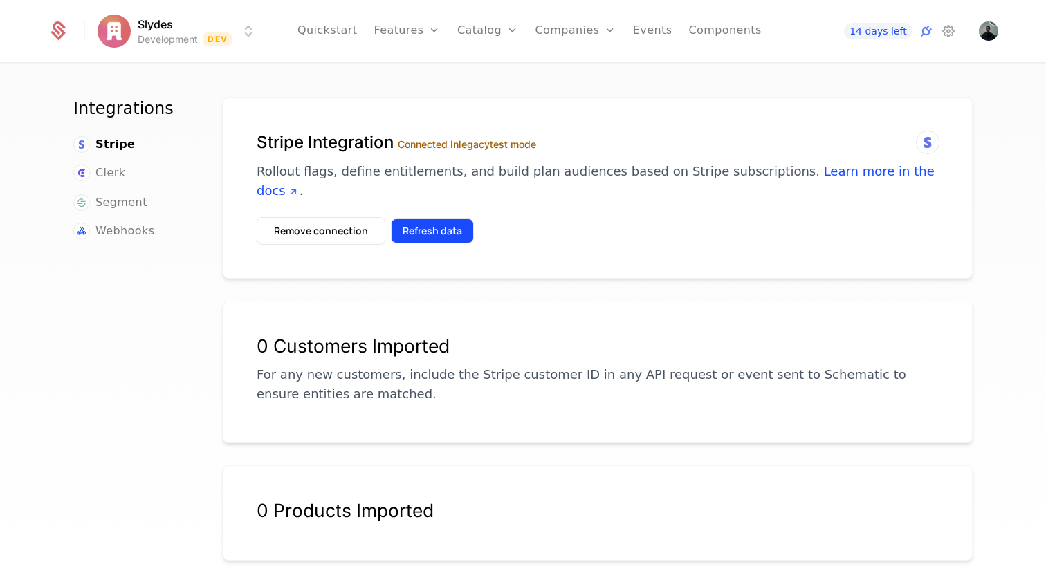
click at [443, 219] on button "Refresh data" at bounding box center [432, 231] width 83 height 25
drag, startPoint x: 424, startPoint y: 142, endPoint x: 578, endPoint y: 142, distance: 153.6
click at [578, 142] on h1 "Stripe Integration Connected in legacy test mode" at bounding box center [598, 142] width 682 height 22
click at [583, 142] on h1 "Stripe Integration Connected in legacy test mode" at bounding box center [598, 142] width 682 height 22
click at [431, 219] on button "Refresh data" at bounding box center [432, 231] width 83 height 25
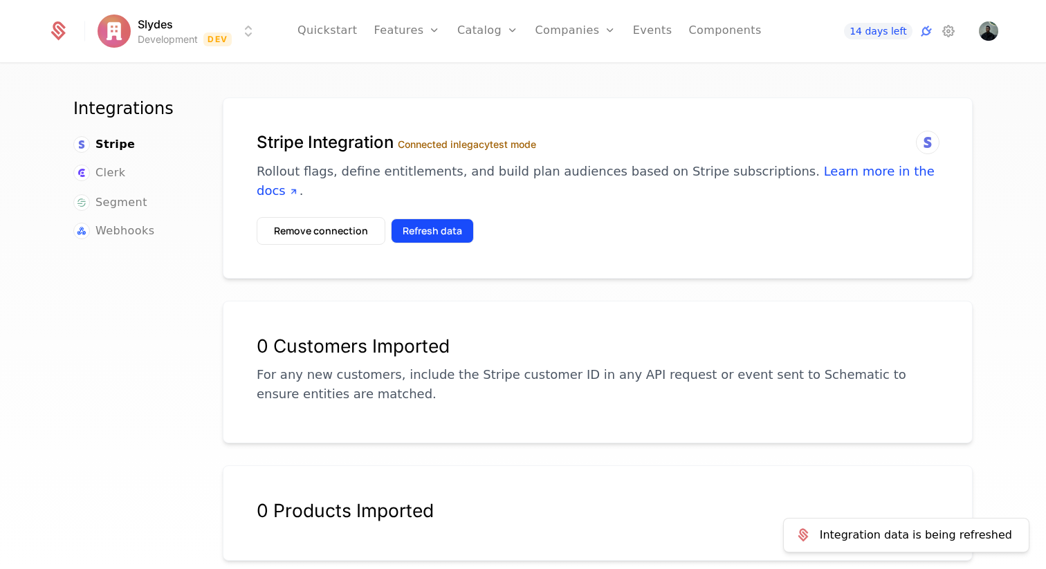
click at [440, 223] on button "Refresh data" at bounding box center [432, 231] width 83 height 25
click at [931, 139] on icon at bounding box center [927, 142] width 17 height 17
click at [928, 34] on icon at bounding box center [926, 31] width 17 height 17
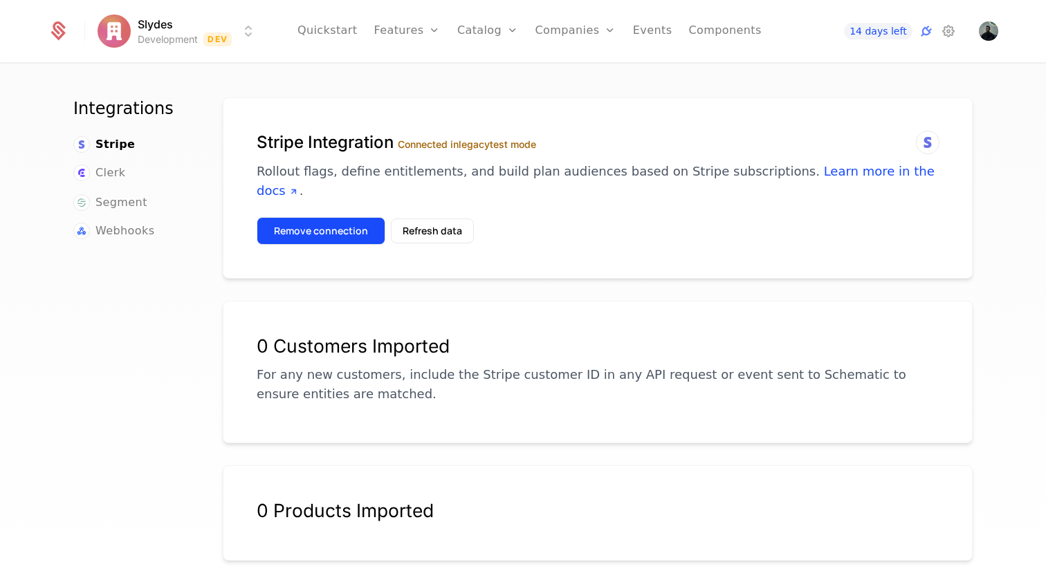
click at [327, 217] on button "Remove connection" at bounding box center [321, 231] width 129 height 28
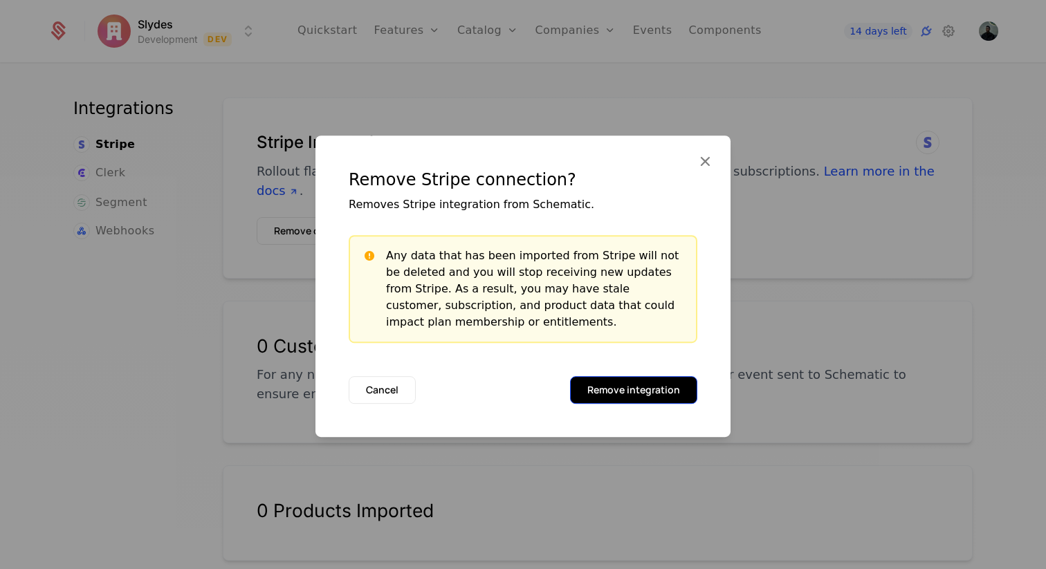
click at [610, 392] on button "Remove integration" at bounding box center [633, 390] width 127 height 28
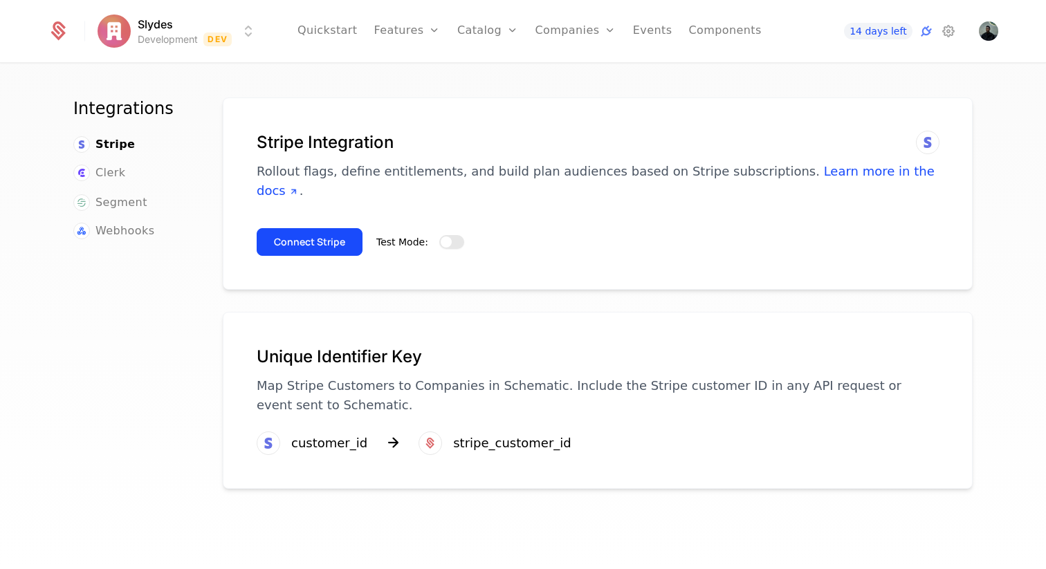
click at [456, 235] on button "Test Mode:" at bounding box center [451, 242] width 25 height 14
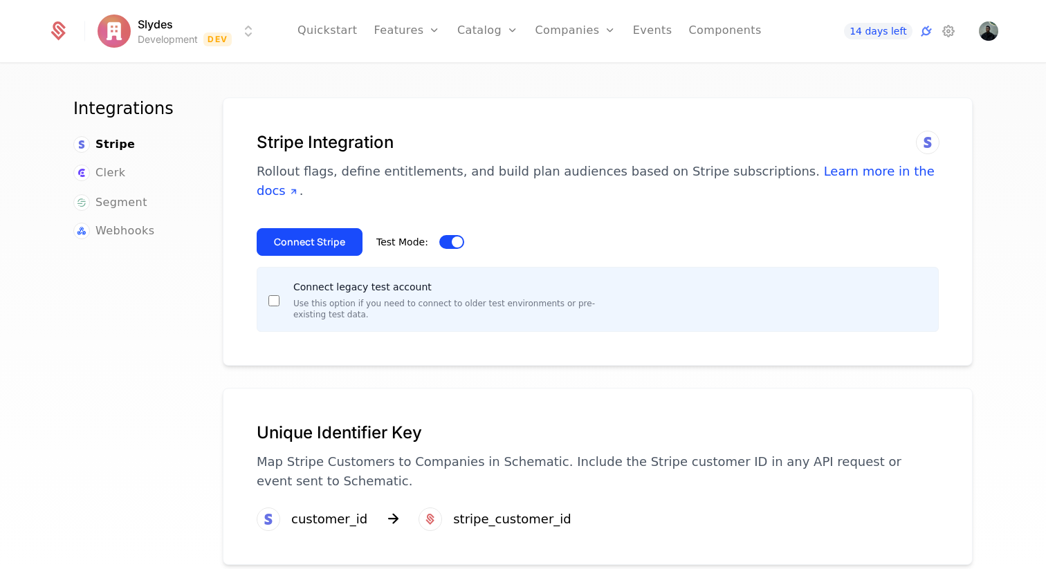
click at [285, 283] on div "Connect legacy test account Use this option if you need to connect to older tes…" at bounding box center [435, 300] width 335 height 42
click at [280, 283] on div "Connect legacy test account Use this option if you need to connect to older tes…" at bounding box center [435, 300] width 335 height 42
click at [280, 280] on div "Connect legacy test account Use this option if you need to connect to older tes…" at bounding box center [435, 300] width 335 height 42
click at [311, 230] on button "Connect Stripe" at bounding box center [310, 242] width 106 height 28
click at [326, 228] on button "Connect Stripe" at bounding box center [310, 242] width 106 height 28
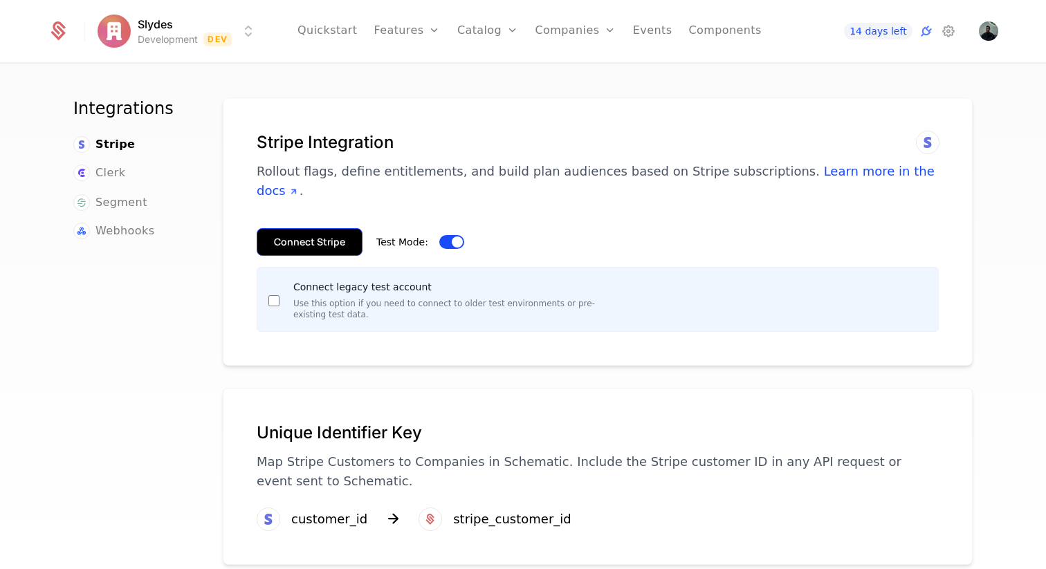
click at [333, 228] on button "Connect Stripe" at bounding box center [310, 242] width 106 height 28
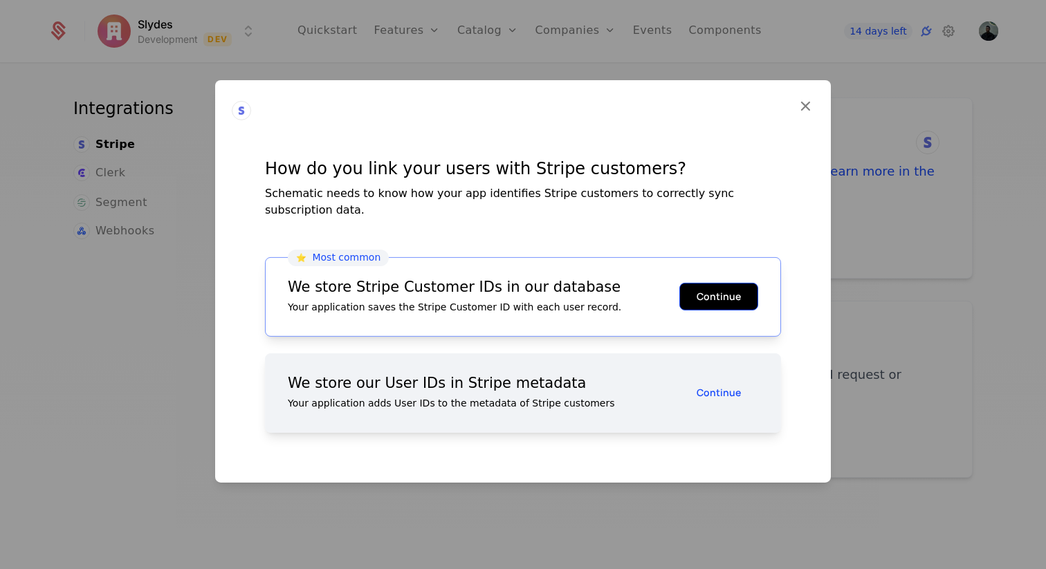
click at [723, 287] on button "Continue" at bounding box center [718, 297] width 79 height 28
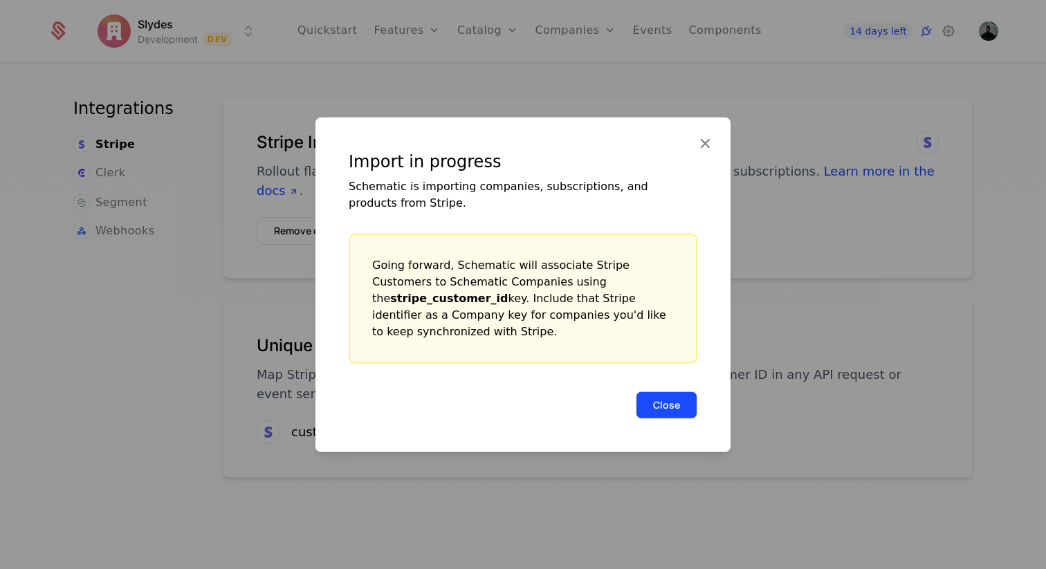
click at [672, 394] on button "Close" at bounding box center [667, 405] width 62 height 28
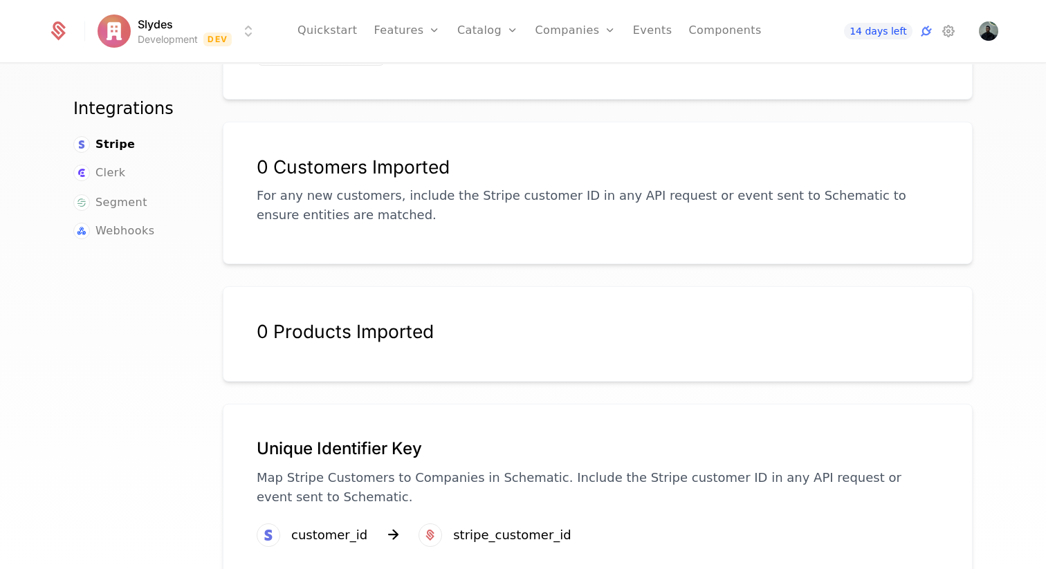
scroll to position [196, 0]
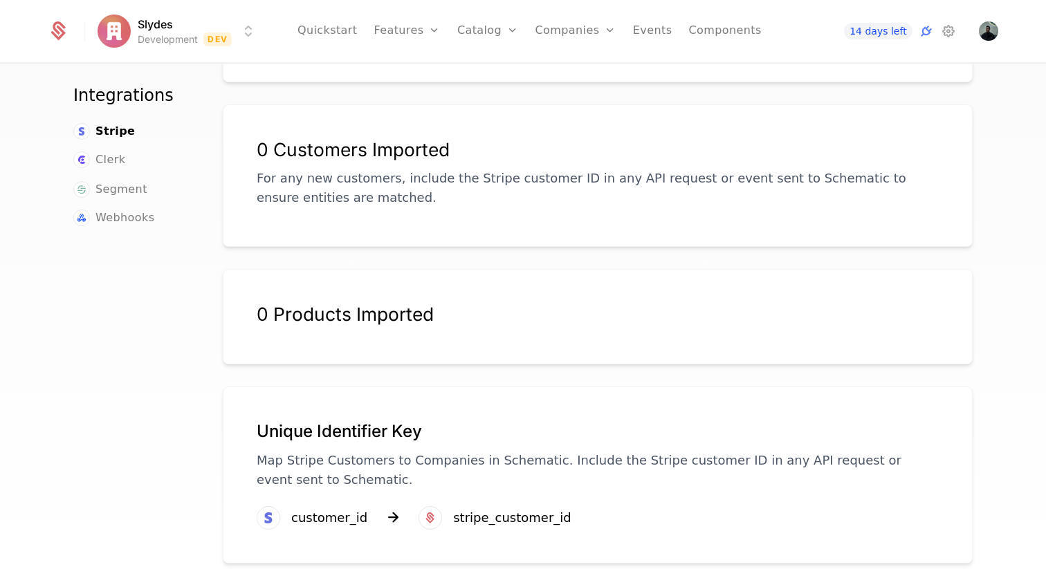
click at [403, 312] on div "0 Products Imported" at bounding box center [598, 322] width 682 height 39
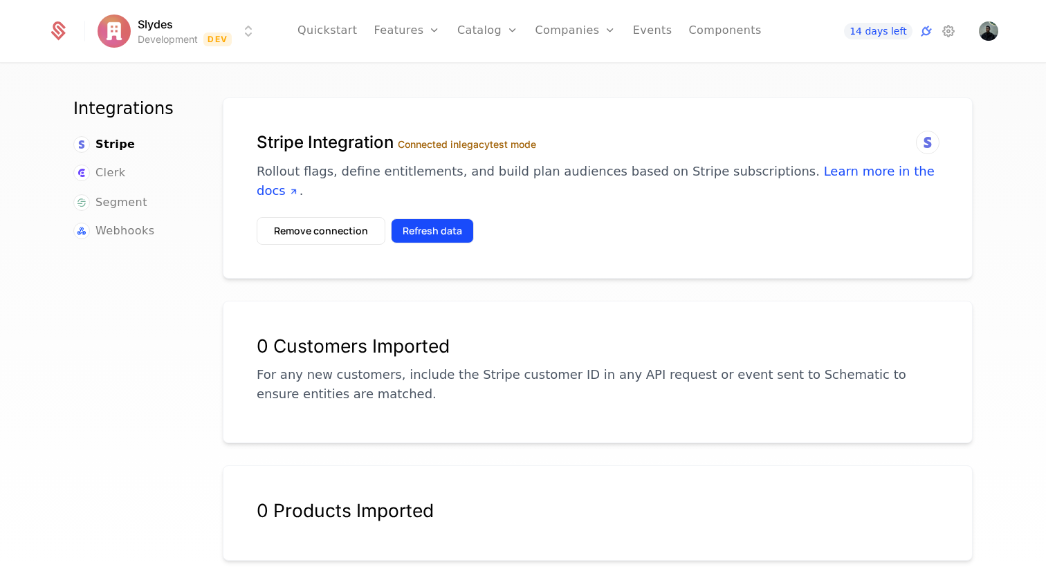
click at [443, 219] on button "Refresh data" at bounding box center [432, 231] width 83 height 25
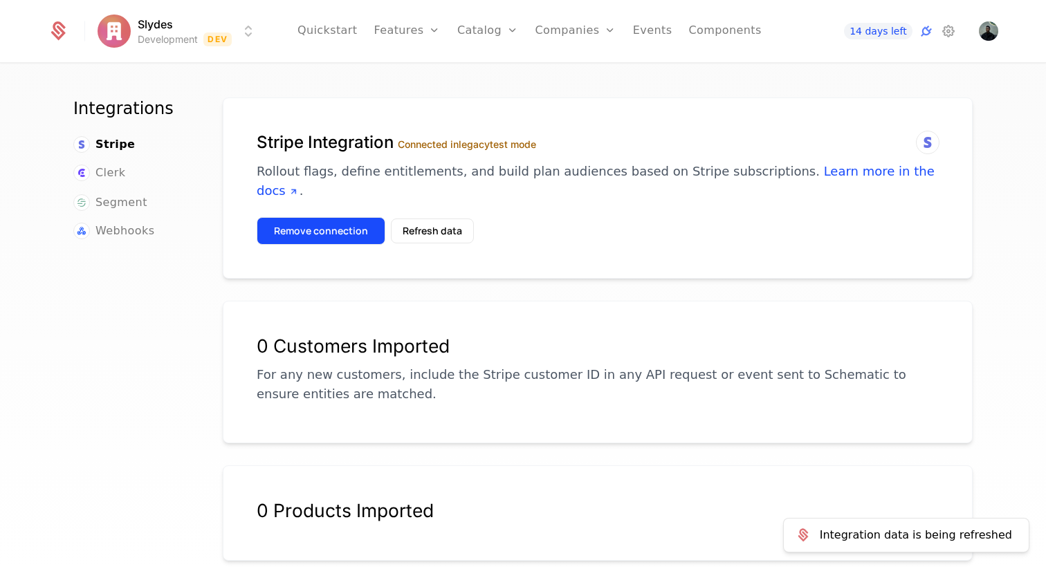
click at [337, 217] on button "Remove connection" at bounding box center [321, 231] width 129 height 28
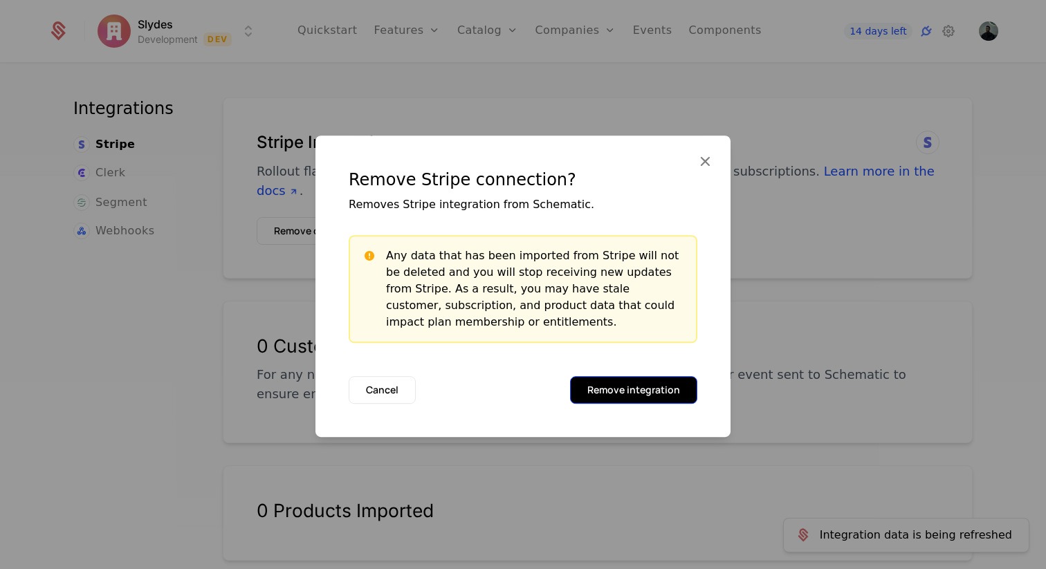
click at [658, 396] on button "Remove integration" at bounding box center [633, 390] width 127 height 28
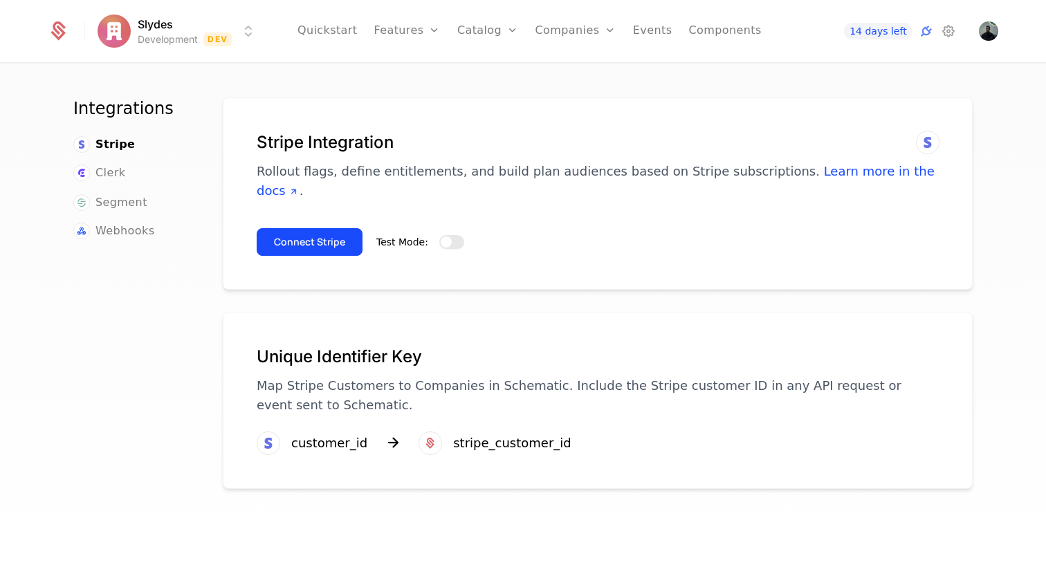
click at [453, 235] on button "Test Mode:" at bounding box center [451, 242] width 25 height 14
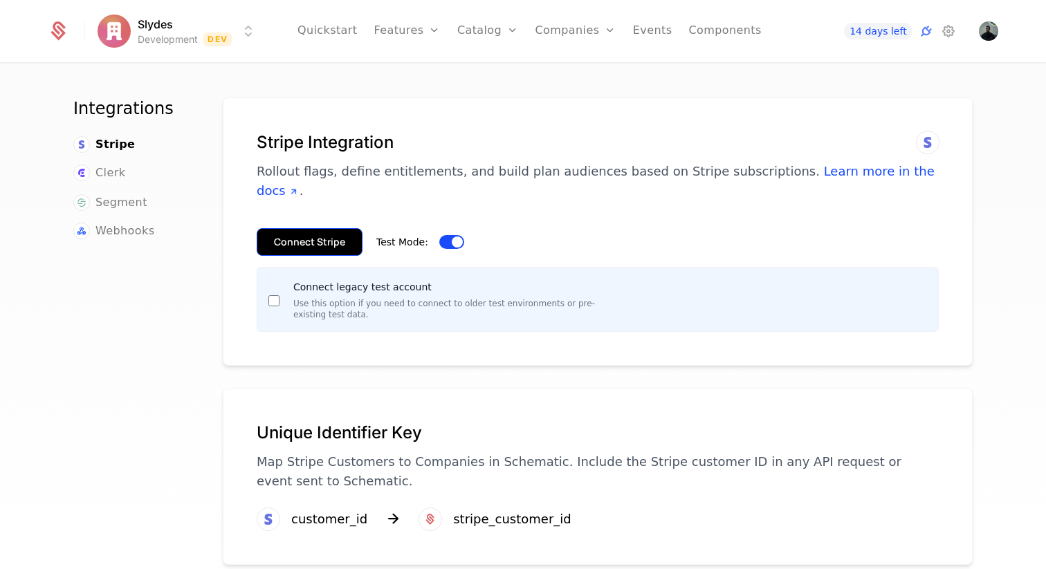
click at [285, 228] on button "Connect Stripe" at bounding box center [310, 242] width 106 height 28
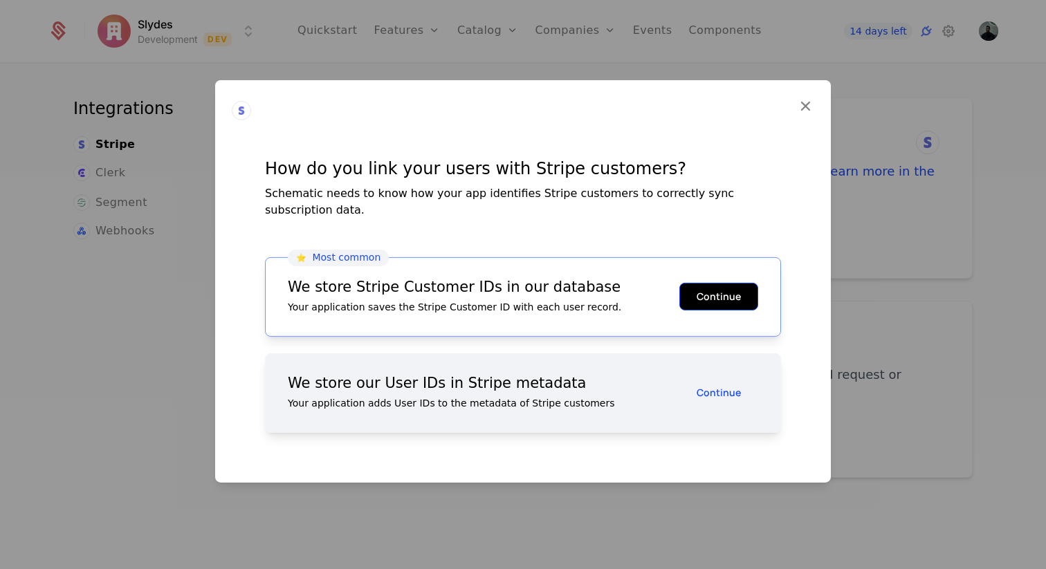
click at [728, 287] on button "Continue" at bounding box center [718, 297] width 79 height 28
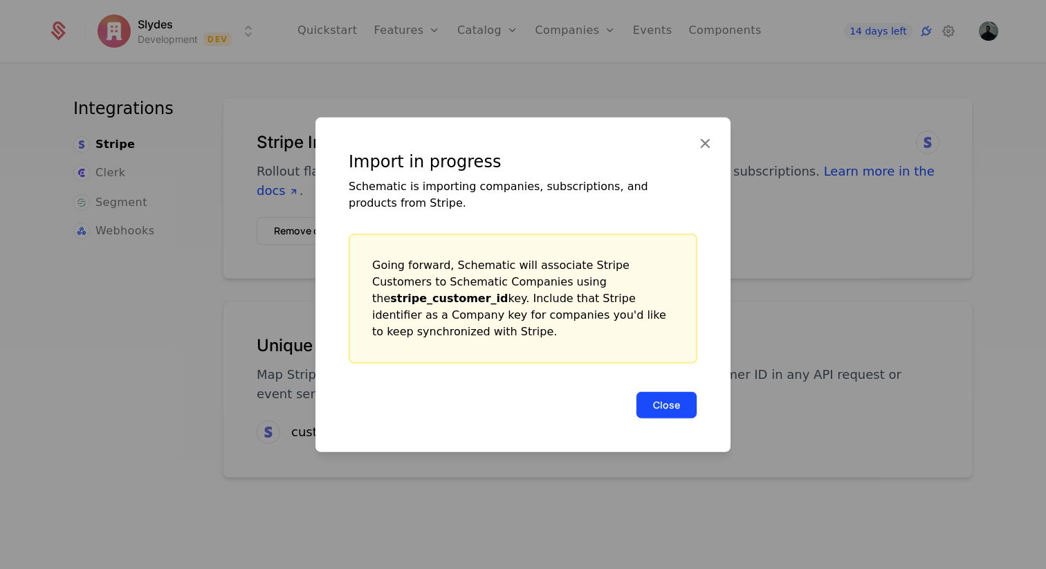
click at [672, 405] on button "Close" at bounding box center [667, 405] width 62 height 28
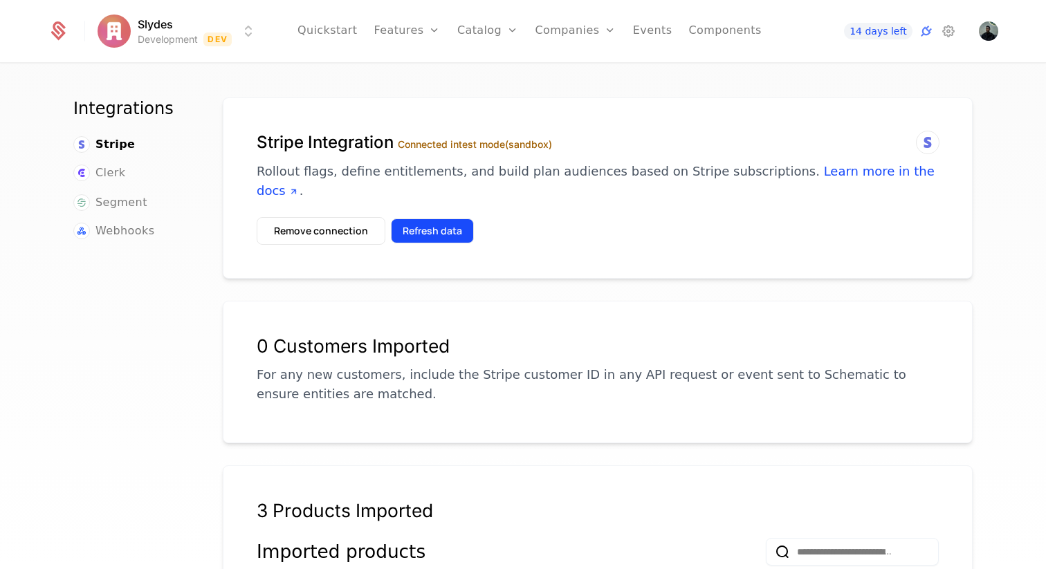
click at [430, 219] on button "Refresh data" at bounding box center [432, 231] width 83 height 25
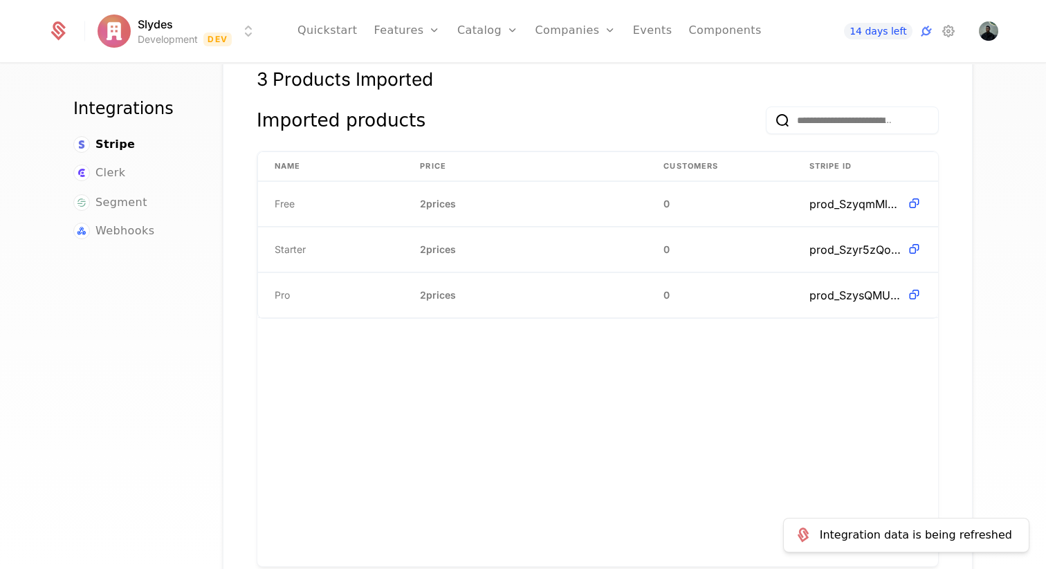
scroll to position [432, 0]
click at [439, 196] on span "2 prices" at bounding box center [438, 203] width 36 height 14
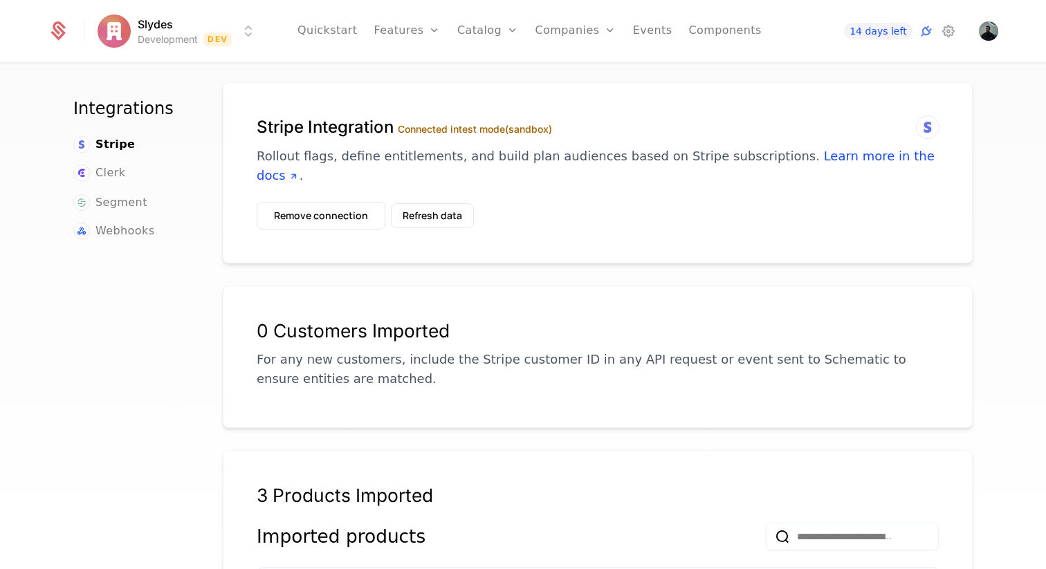
scroll to position [0, 0]
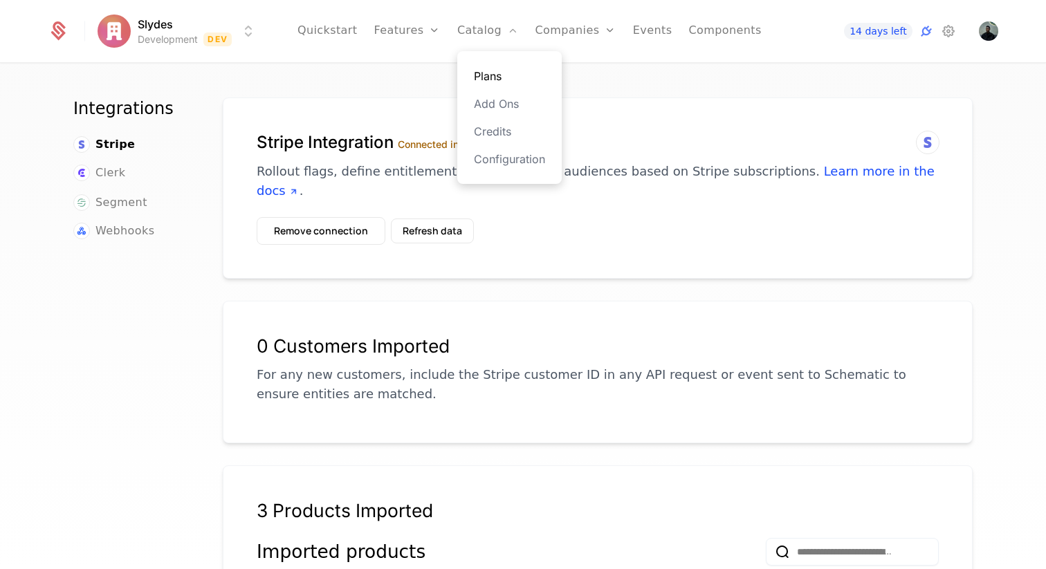
click at [493, 69] on link "Plans" at bounding box center [509, 76] width 71 height 17
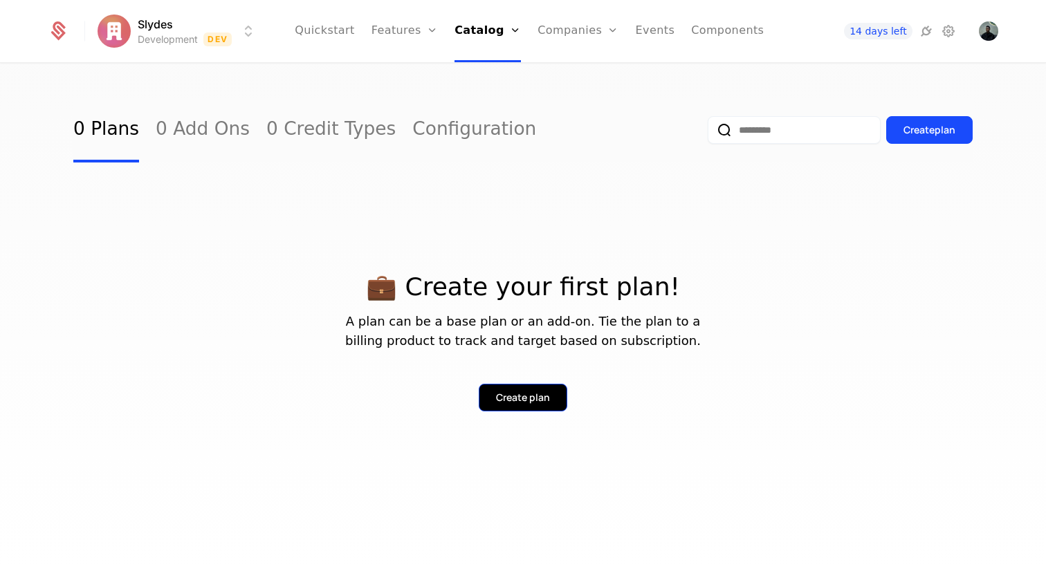
click at [501, 392] on div "Create plan" at bounding box center [523, 398] width 54 height 14
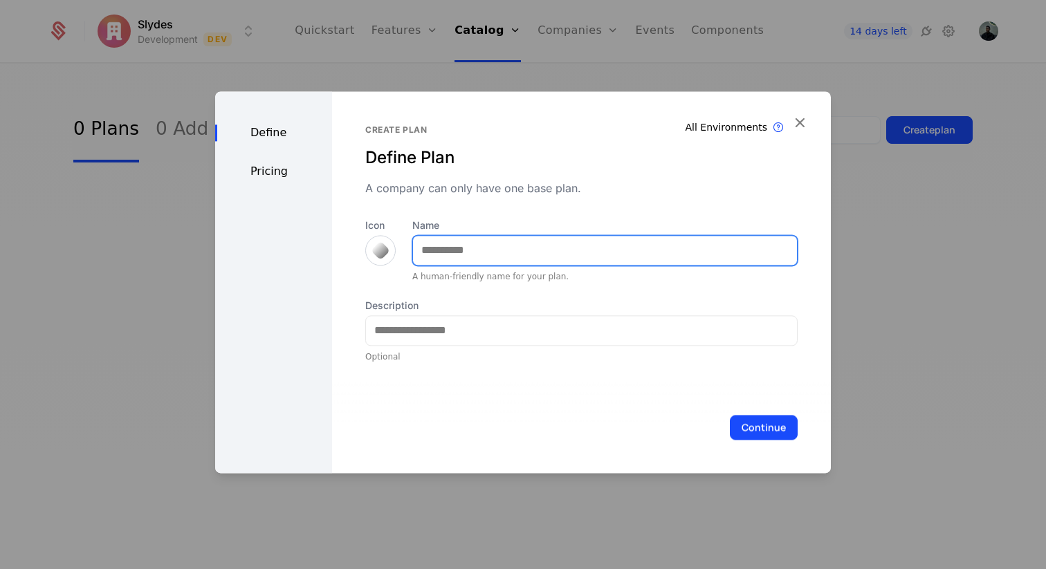
click at [448, 250] on input "Name" at bounding box center [605, 250] width 384 height 29
type input "****"
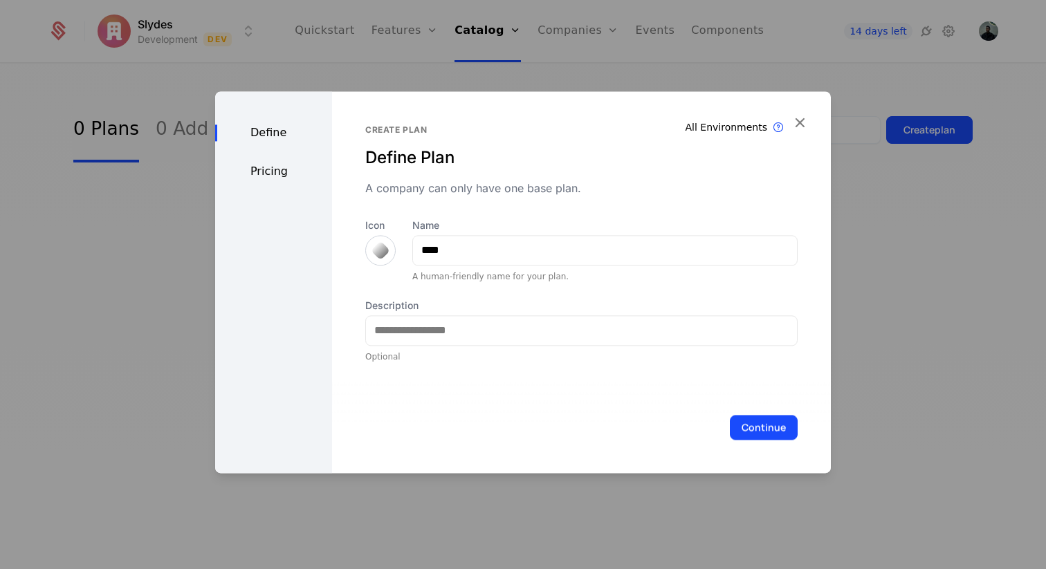
click at [455, 205] on div "All Environments Plan exist in all environments Create plan Define Plan A compa…" at bounding box center [581, 244] width 432 height 238
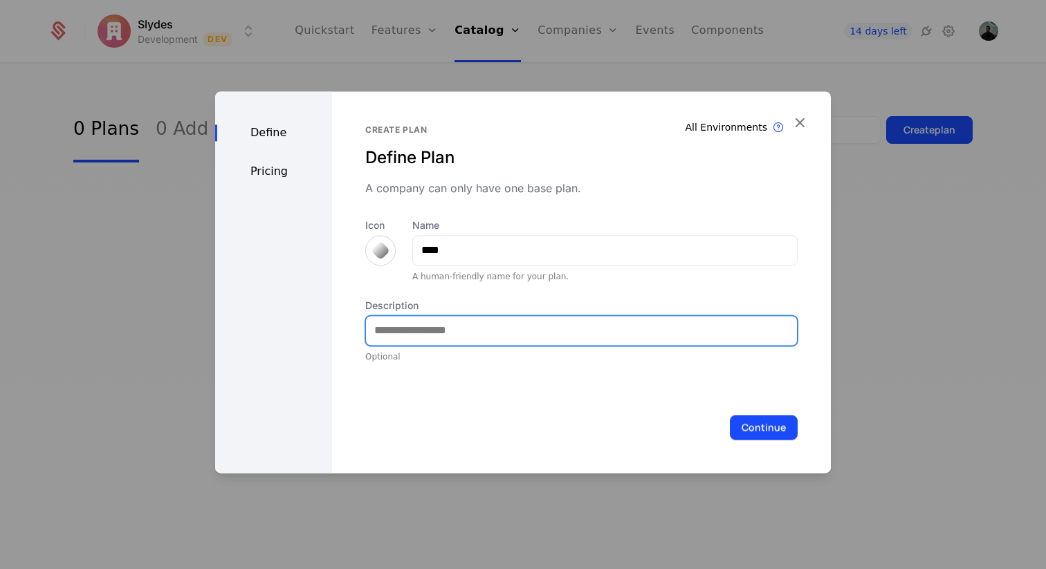
click at [446, 337] on input "Description" at bounding box center [581, 330] width 431 height 29
type input "**********"
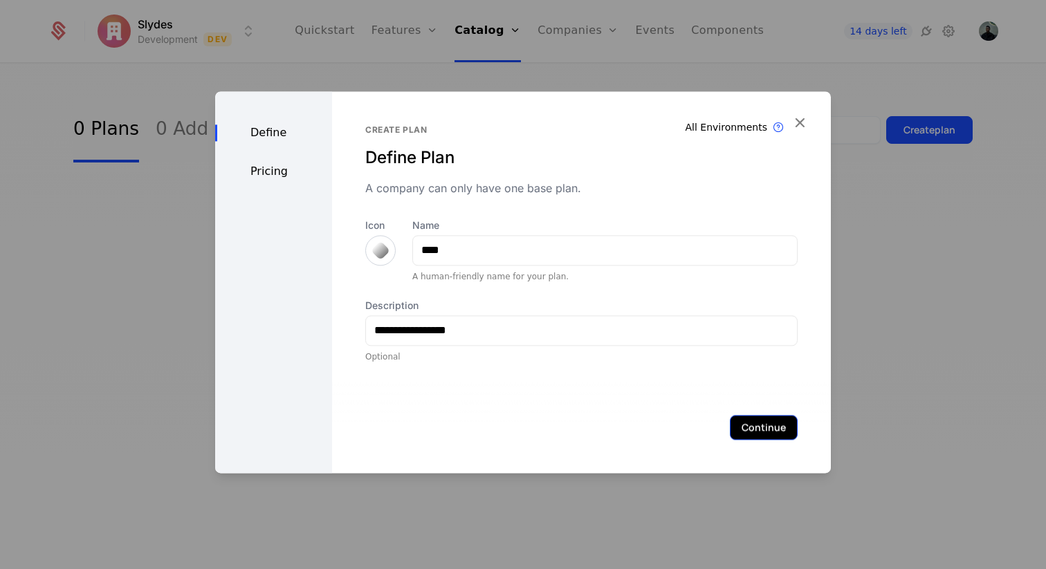
click at [771, 430] on button "Continue" at bounding box center [764, 427] width 68 height 25
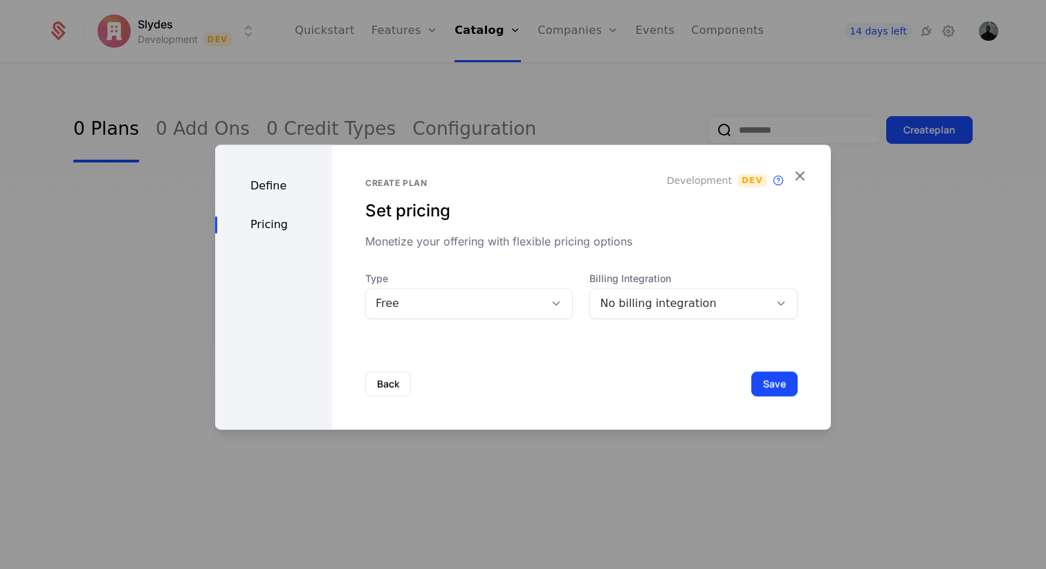
click at [468, 313] on div "Free" at bounding box center [469, 304] width 208 height 30
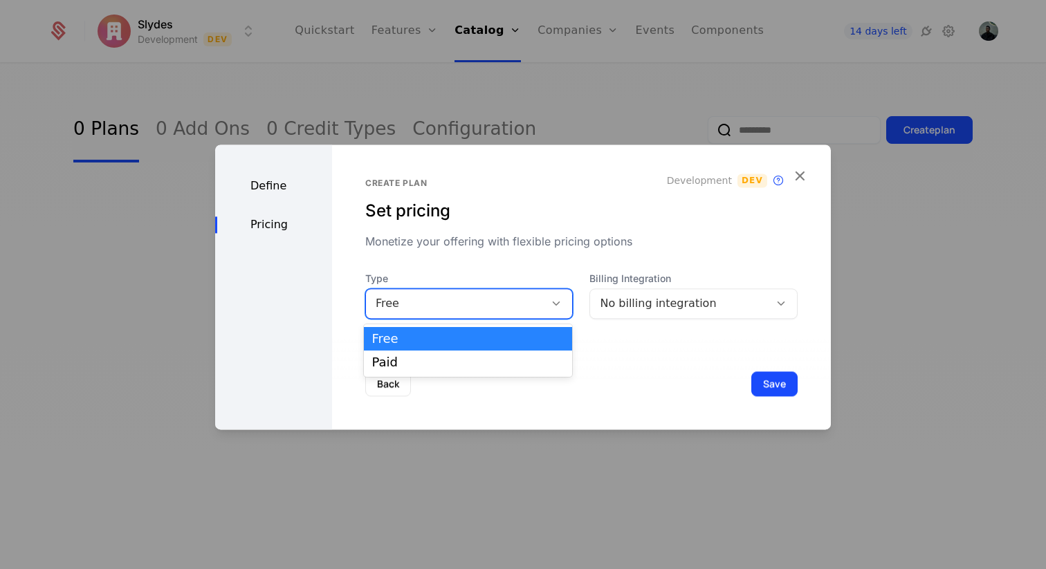
click at [468, 313] on div "Free" at bounding box center [469, 304] width 208 height 30
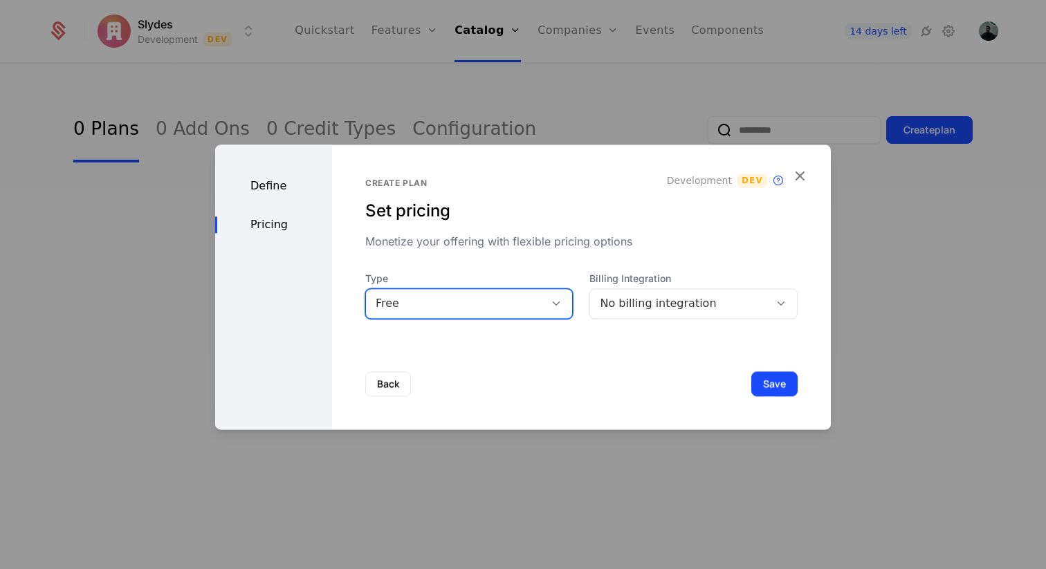
click at [671, 302] on div "No billing integration" at bounding box center [680, 303] width 160 height 17
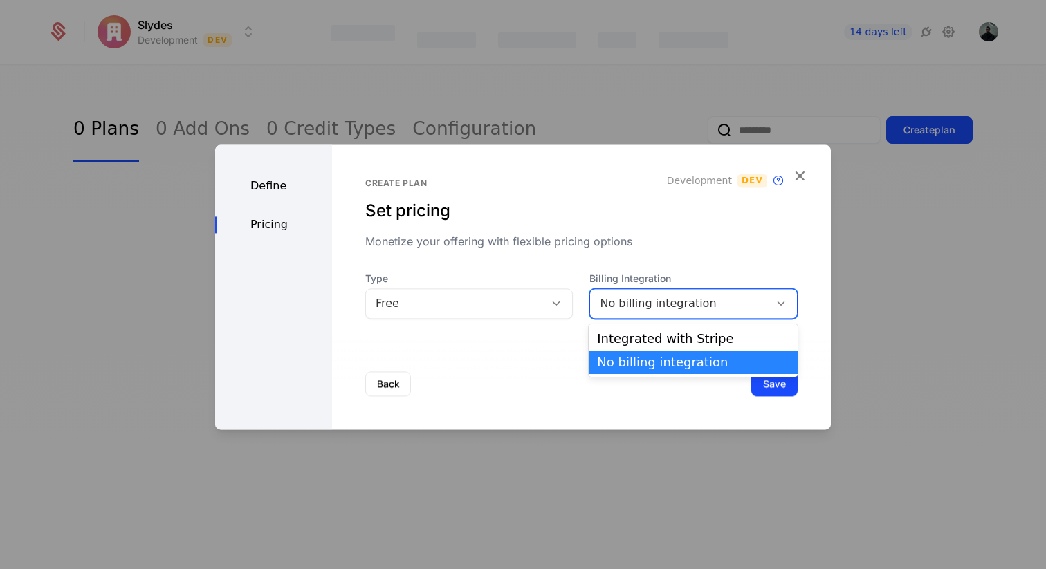
click at [708, 302] on div "No billing integration" at bounding box center [680, 303] width 160 height 17
click at [666, 337] on div "Integrated with Stripe" at bounding box center [693, 339] width 192 height 12
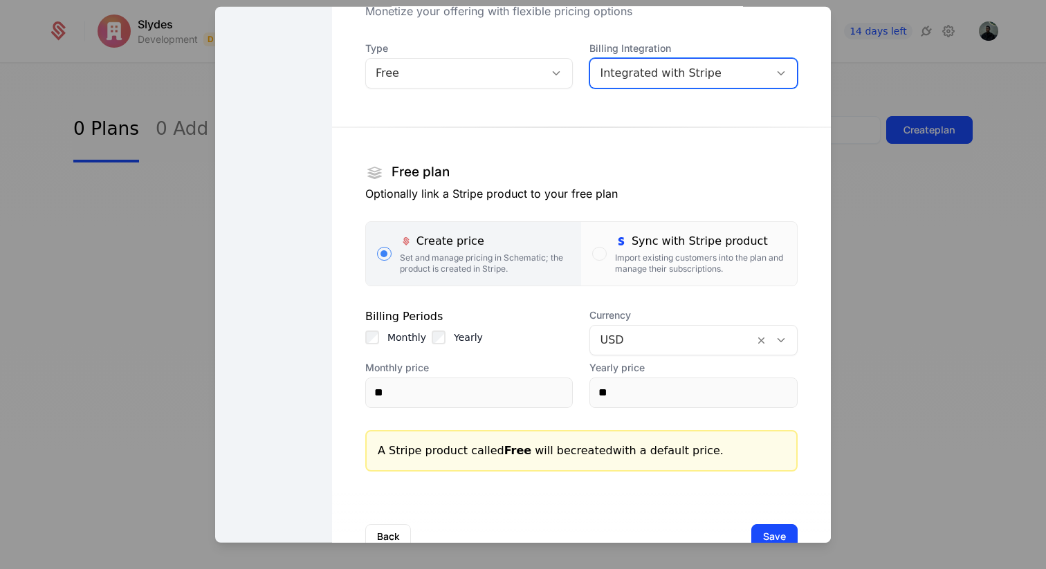
scroll to position [132, 0]
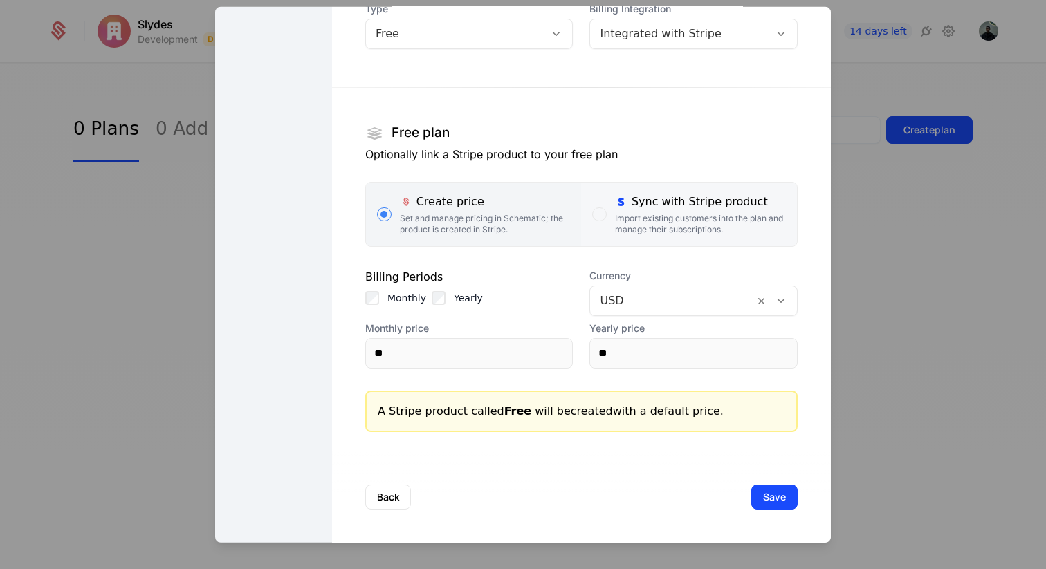
click at [609, 228] on label "Sync with Stripe product Import existing customers into the plan and manage the…" at bounding box center [689, 214] width 216 height 64
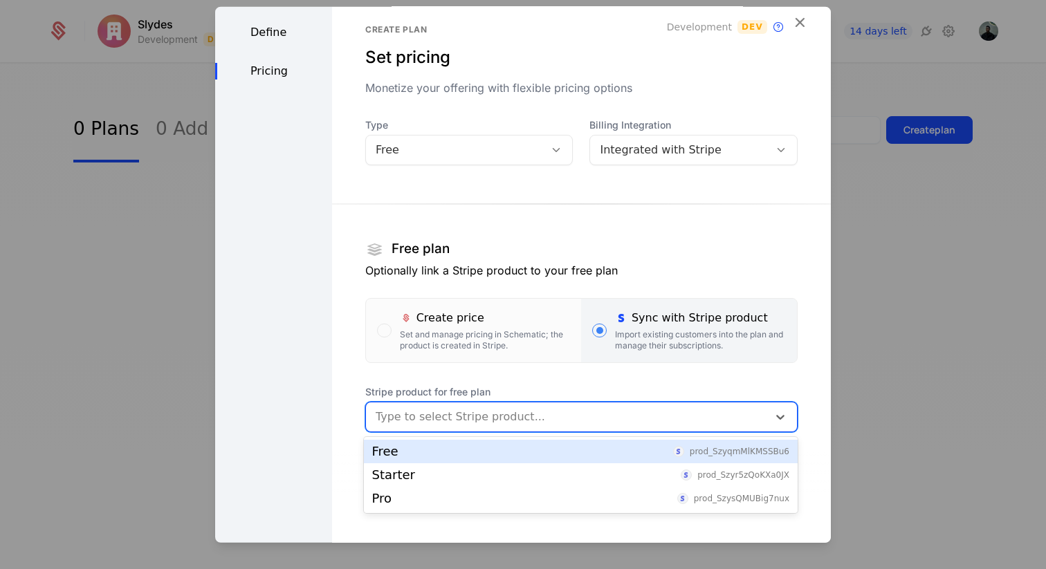
click at [479, 411] on div at bounding box center [567, 416] width 383 height 19
click at [448, 455] on div "Free prod_SzyqmMlKMSSBu6" at bounding box center [580, 452] width 417 height 12
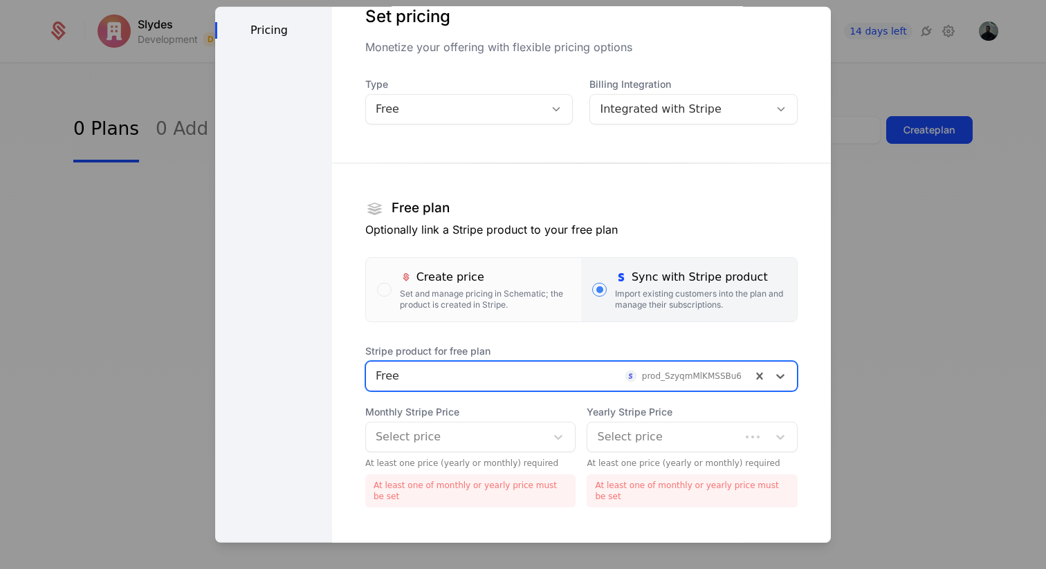
scroll to position [132, 0]
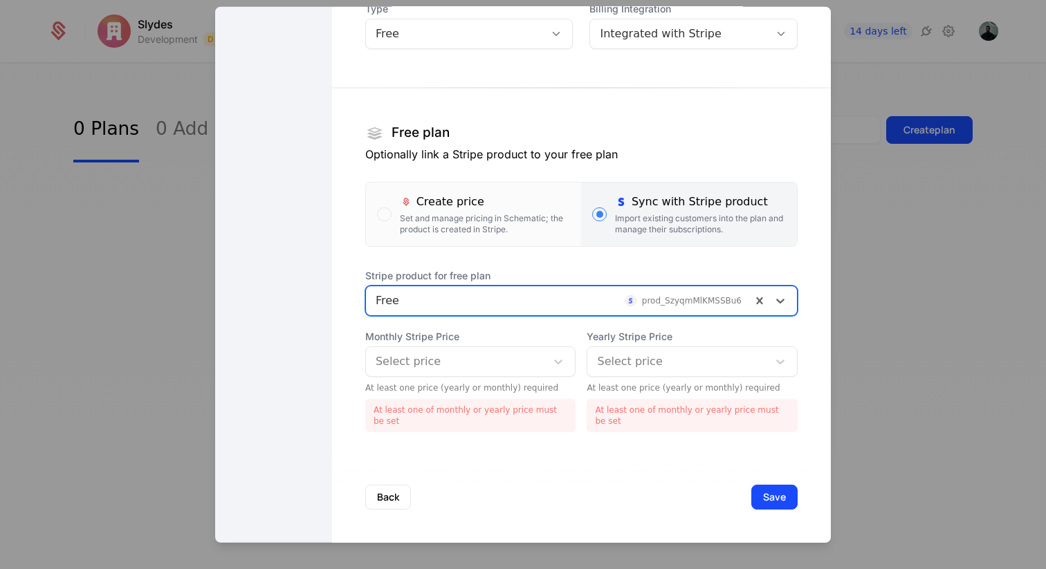
click at [489, 383] on div "At least one price (yearly or monthly) required" at bounding box center [470, 387] width 211 height 11
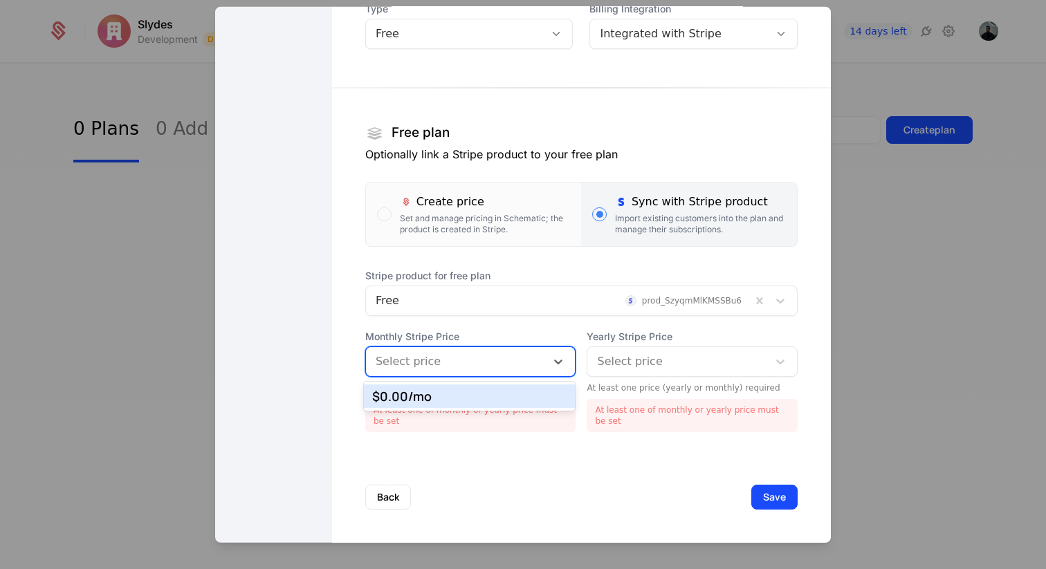
click at [477, 360] on div at bounding box center [456, 360] width 161 height 19
click at [466, 387] on div "$0.00 /mo" at bounding box center [470, 397] width 212 height 24
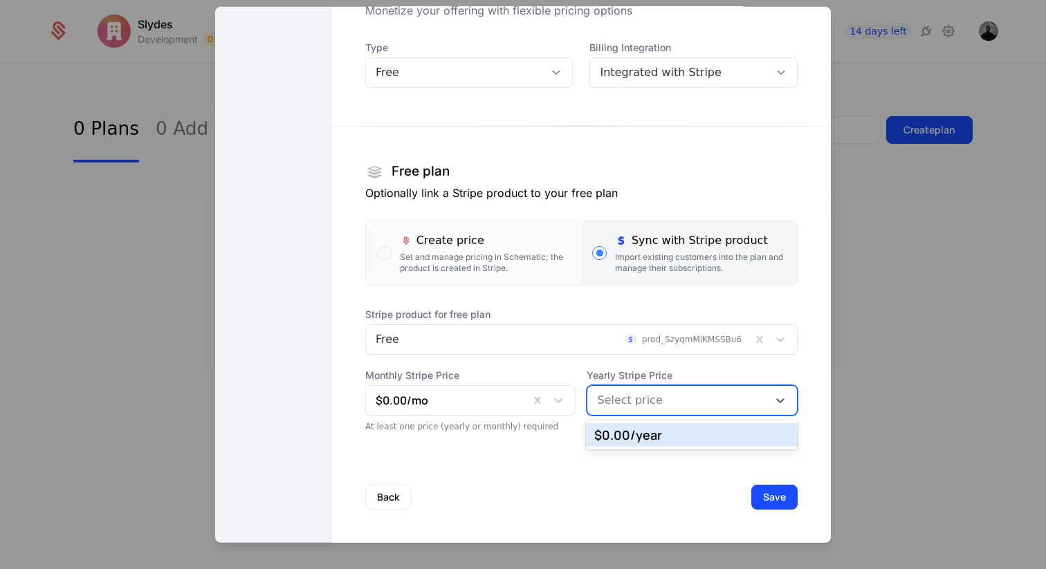
click at [635, 394] on div at bounding box center [677, 399] width 161 height 19
click at [630, 434] on div "$0.00 /year" at bounding box center [691, 435] width 195 height 12
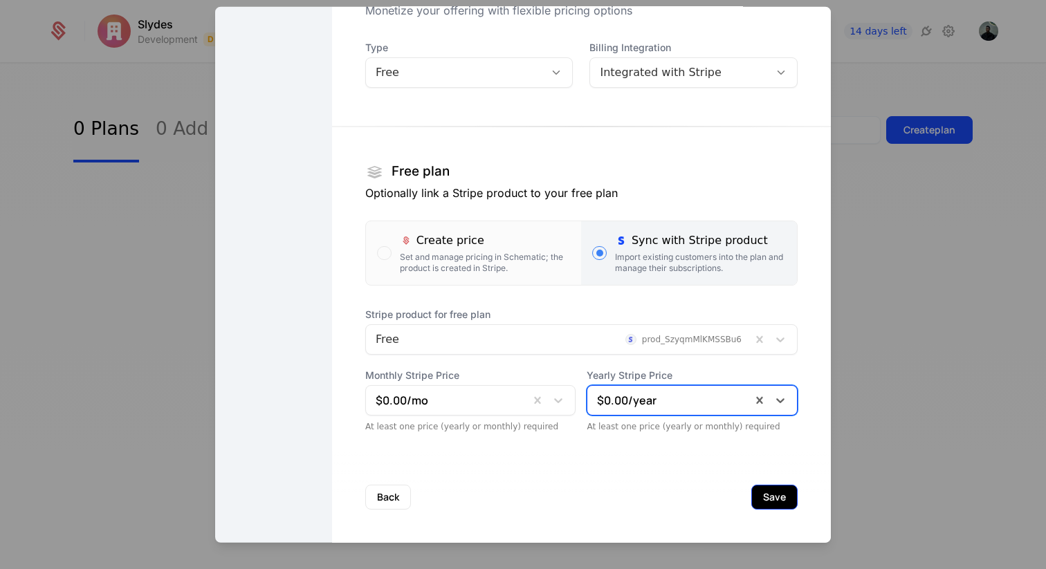
click at [784, 493] on button "Save" at bounding box center [774, 496] width 46 height 25
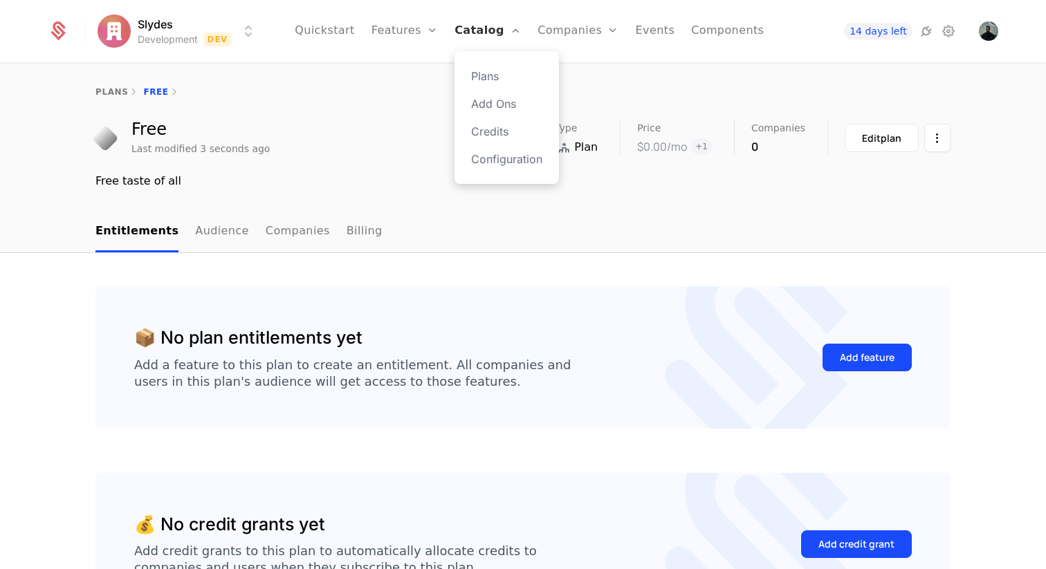
click at [495, 39] on link "Catalog" at bounding box center [488, 31] width 66 height 62
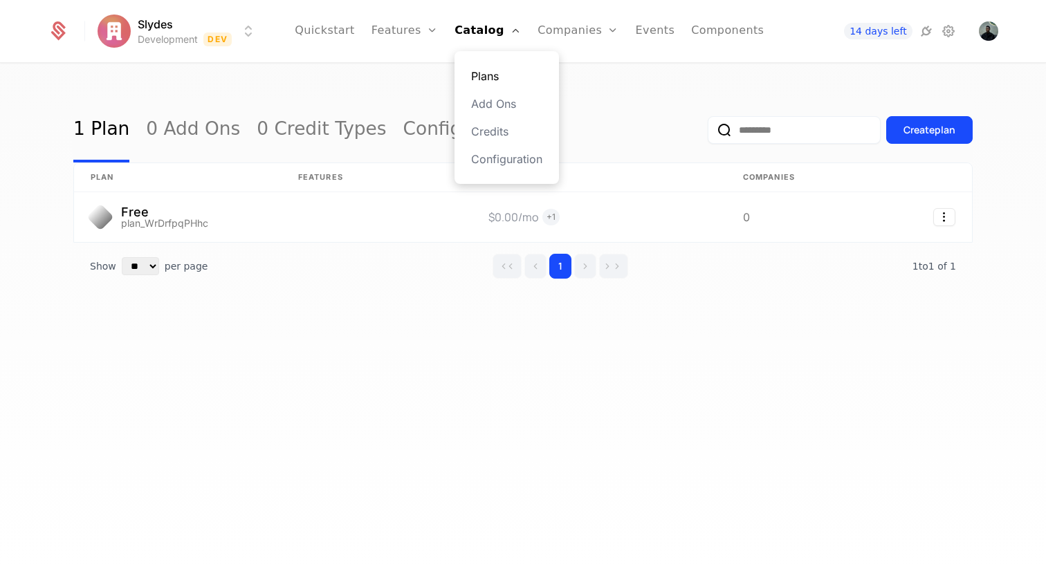
click at [500, 68] on link "Plans" at bounding box center [506, 76] width 71 height 17
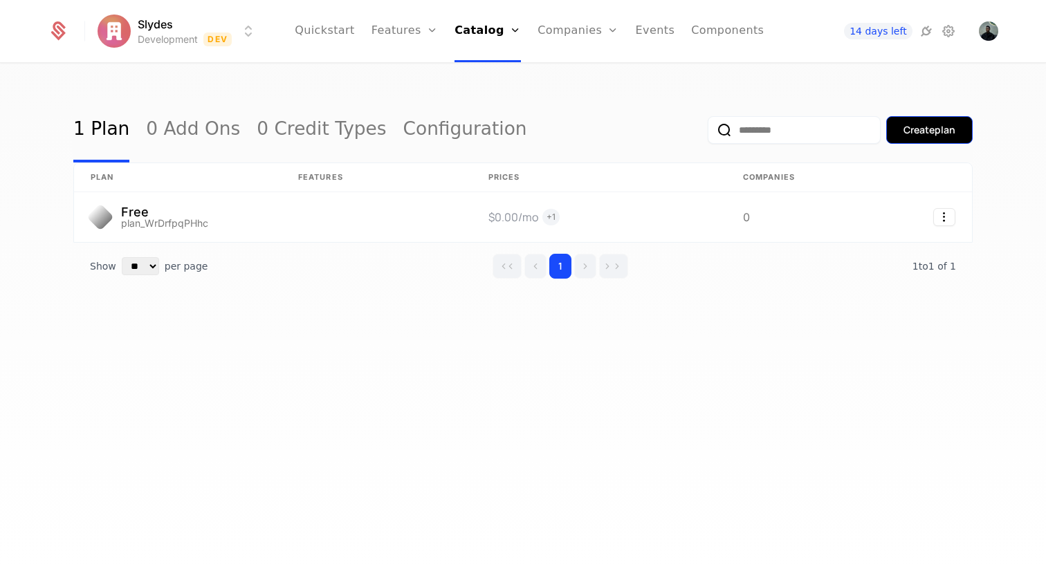
click at [908, 130] on div "Create plan" at bounding box center [930, 130] width 52 height 14
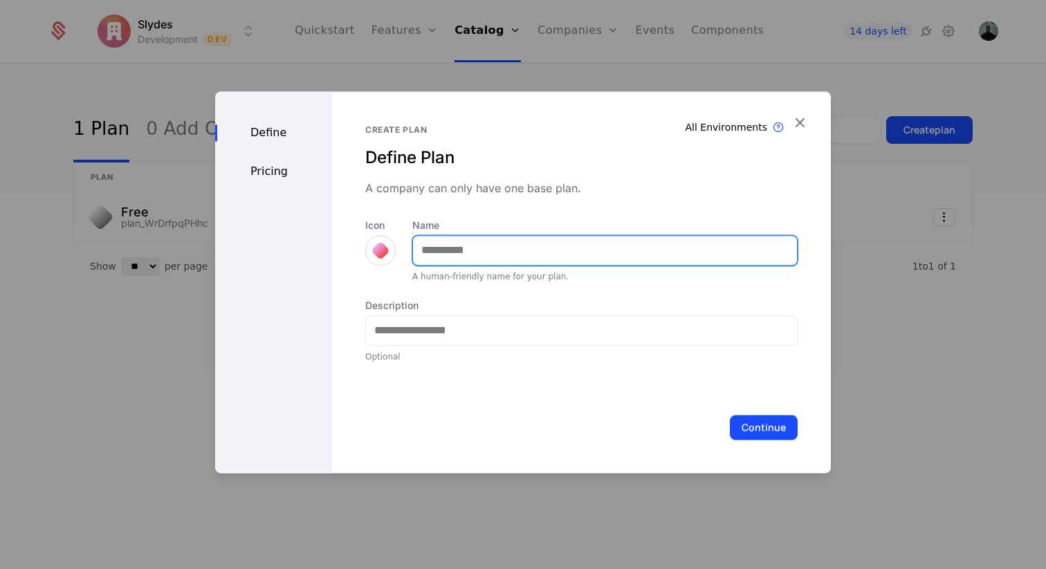
click at [446, 250] on input "Name" at bounding box center [605, 250] width 384 height 29
type input "*******"
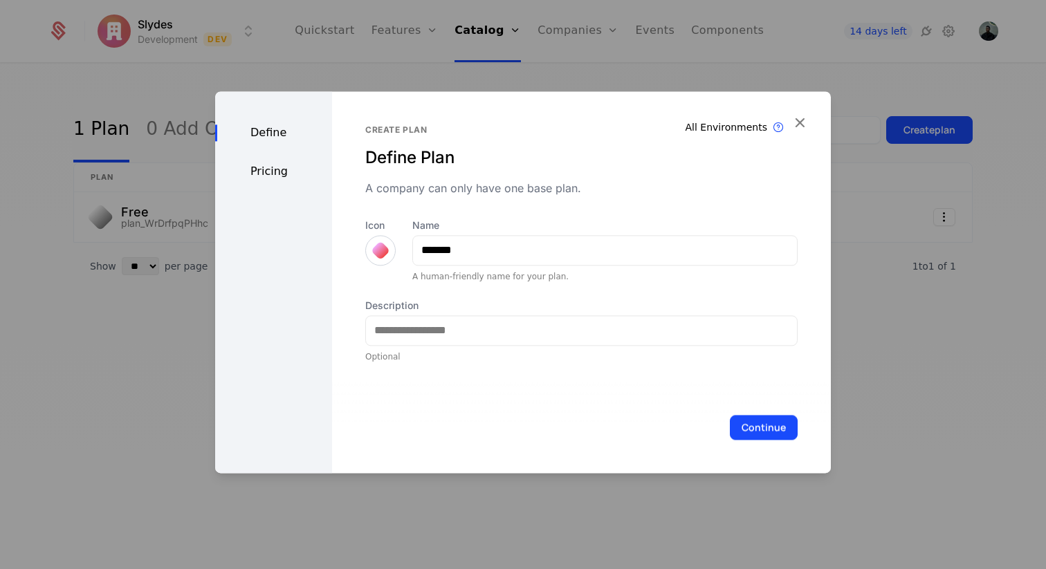
click at [365, 249] on div at bounding box center [380, 250] width 30 height 30
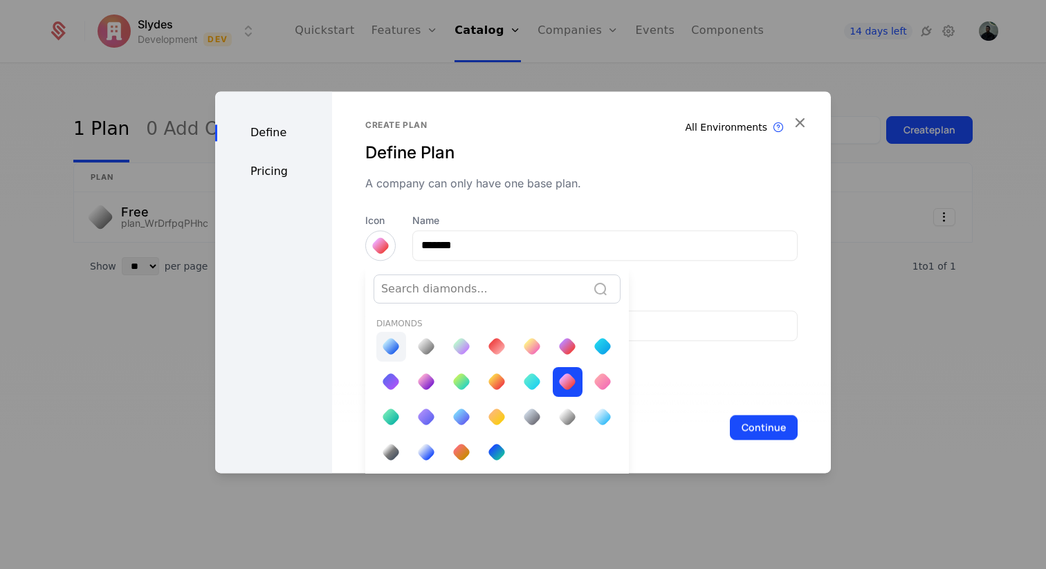
click at [399, 342] on div at bounding box center [391, 347] width 30 height 30
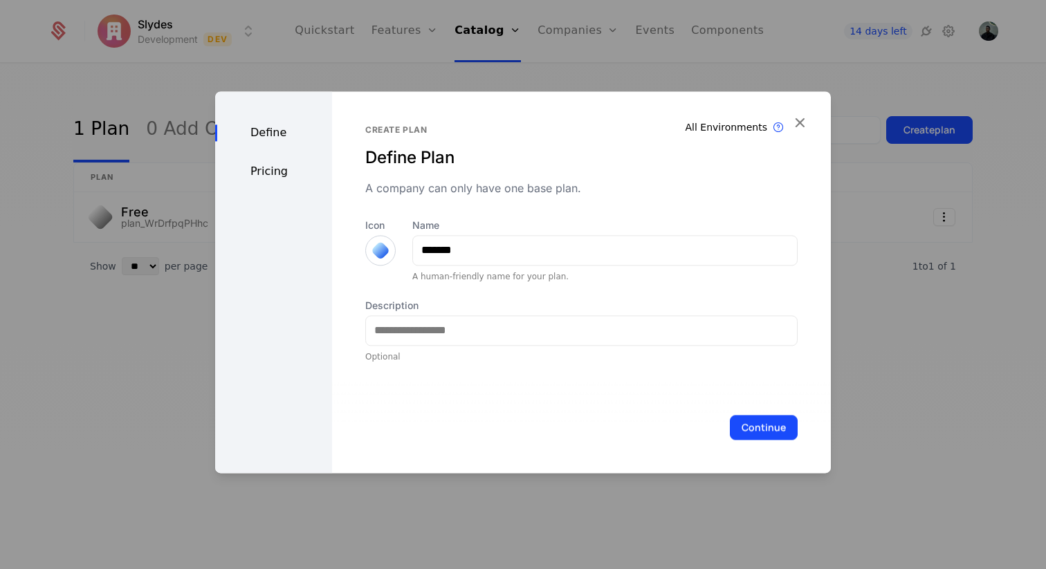
scroll to position [0, 0]
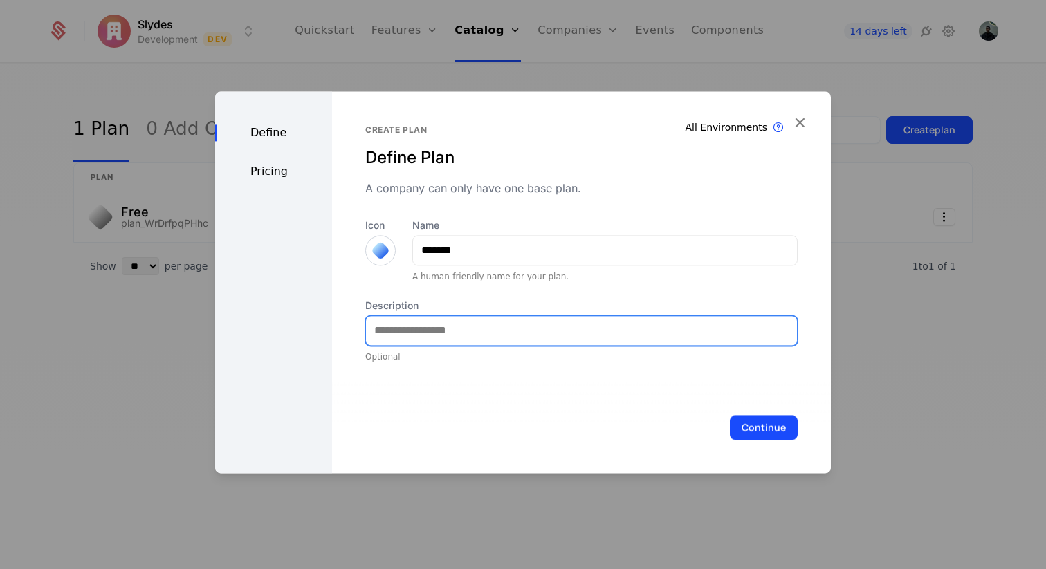
click at [443, 328] on input "Description" at bounding box center [581, 330] width 431 height 29
type input "**********"
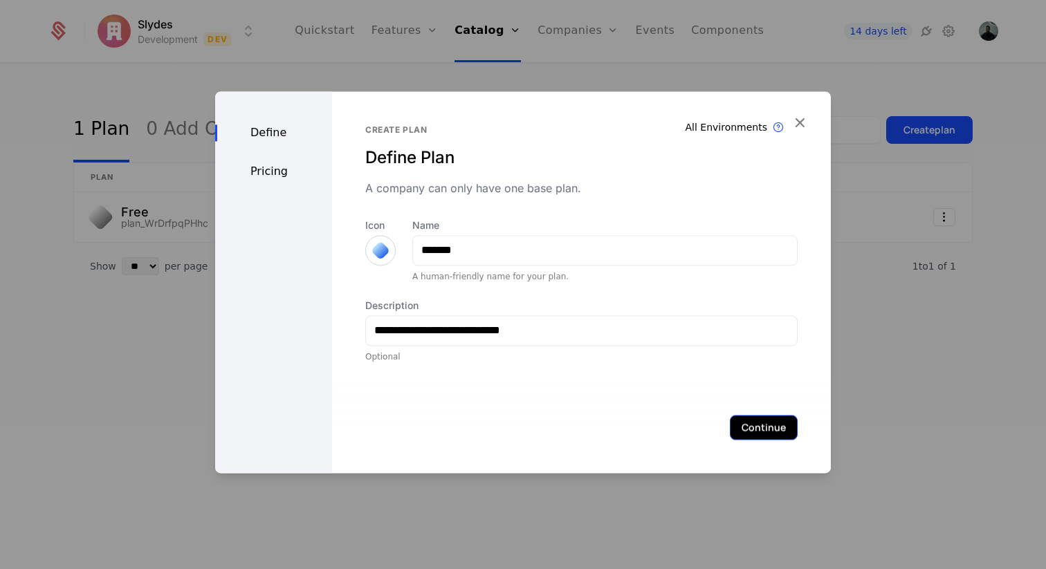
click at [765, 422] on button "Continue" at bounding box center [764, 427] width 68 height 25
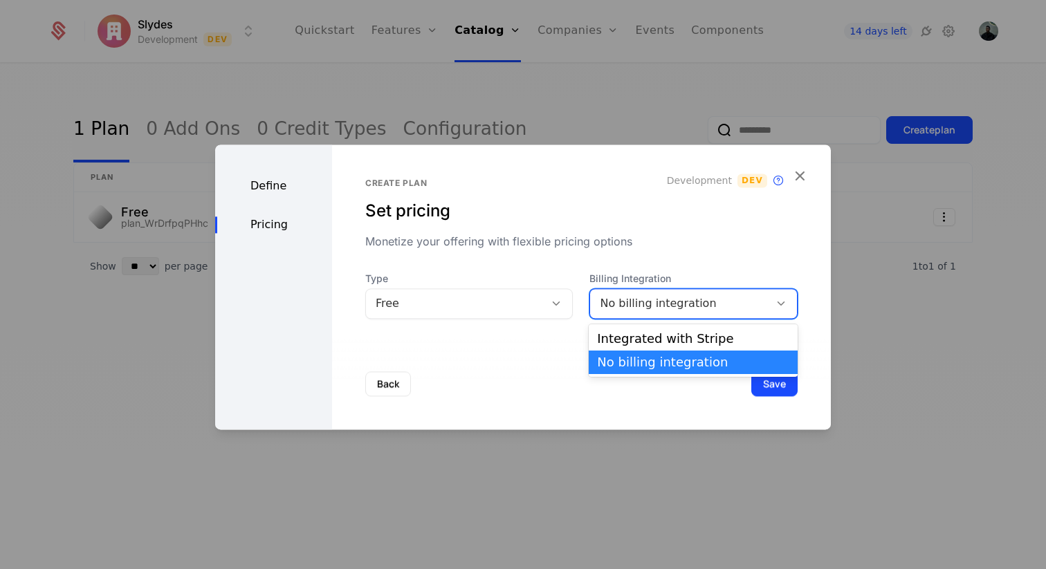
click at [624, 308] on div "No billing integration" at bounding box center [680, 303] width 160 height 17
click at [638, 340] on div "Integrated with Stripe" at bounding box center [693, 339] width 192 height 12
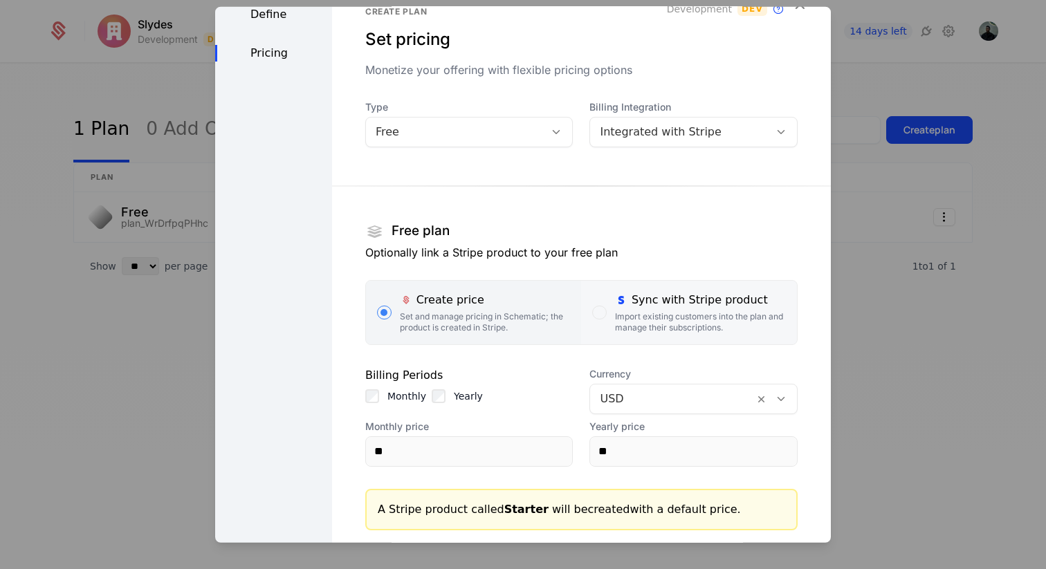
click at [628, 303] on div "Sync with Stripe product" at bounding box center [700, 299] width 171 height 17
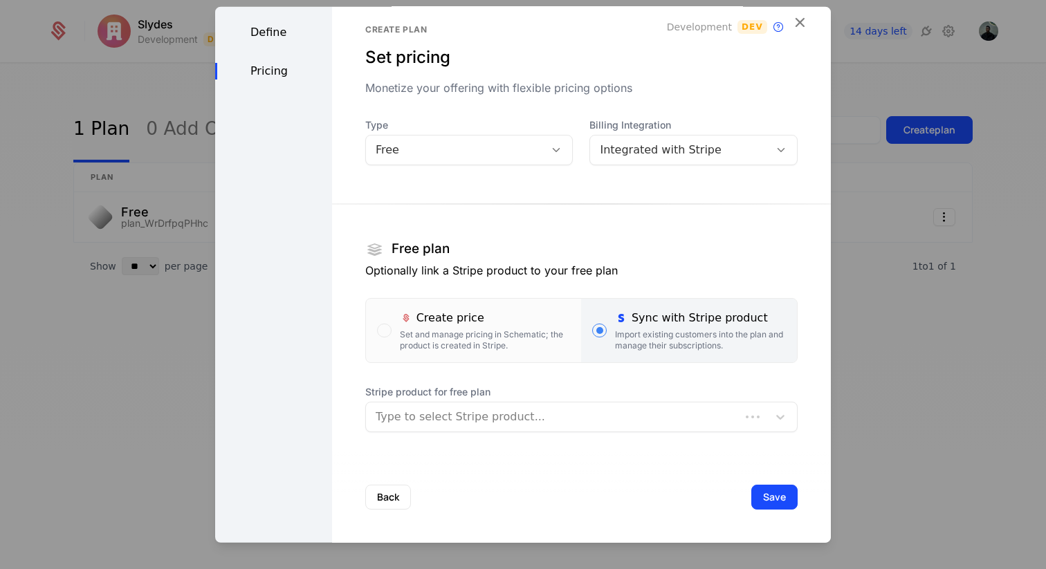
click at [589, 401] on div "Type to select Stripe product..." at bounding box center [581, 416] width 432 height 30
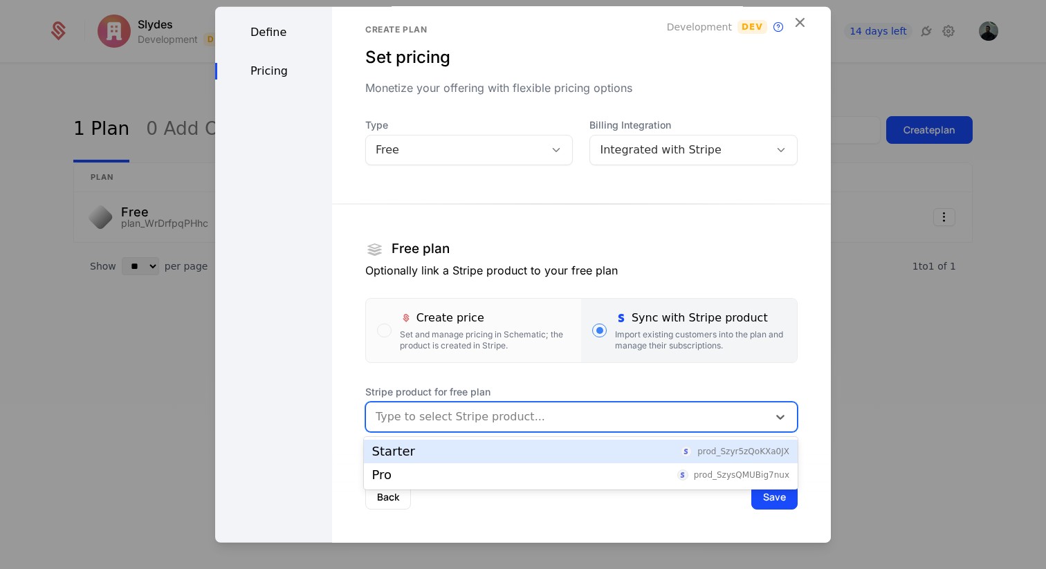
click at [518, 454] on div "Starter prod_Szyr5zQoKXa0JX" at bounding box center [580, 452] width 417 height 12
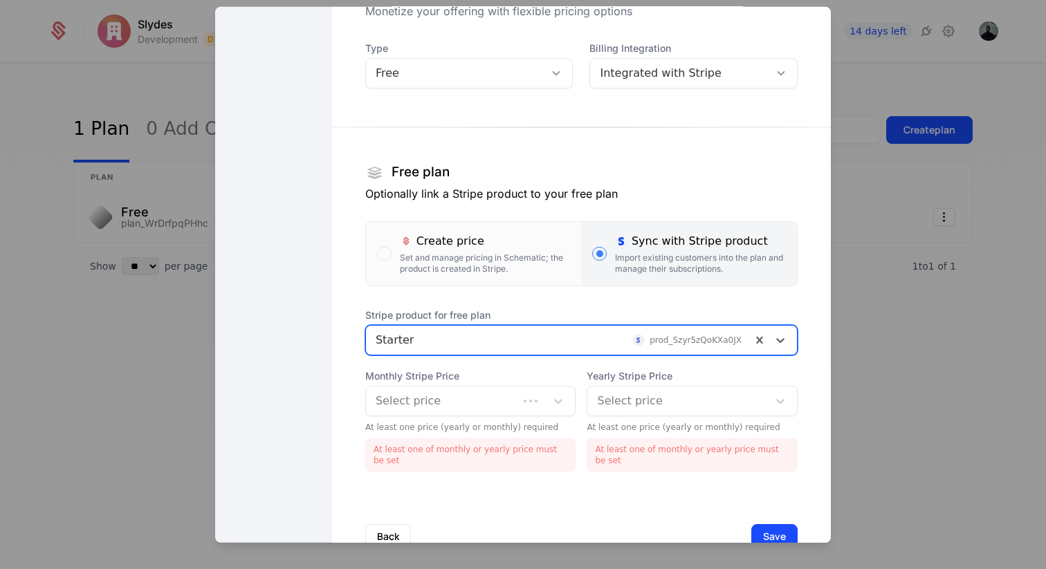
scroll to position [132, 0]
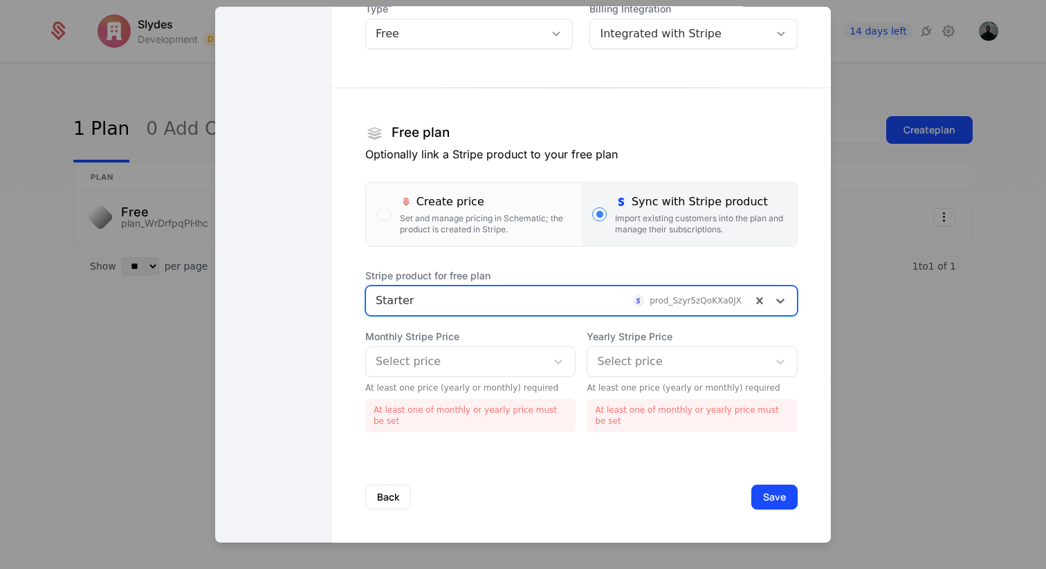
click at [518, 359] on div at bounding box center [456, 360] width 161 height 19
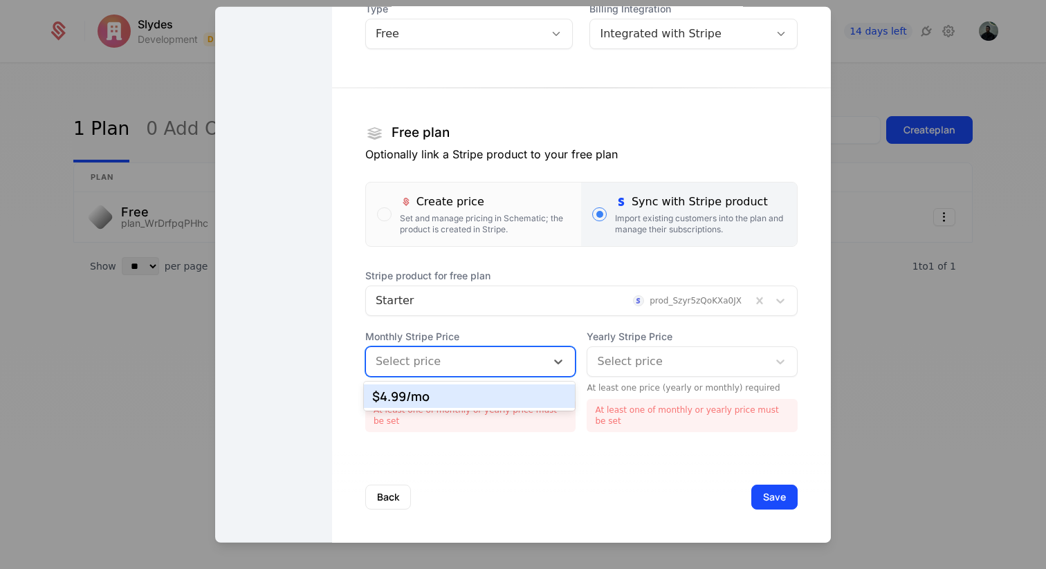
click at [490, 391] on div "$4.99 /mo" at bounding box center [469, 396] width 195 height 12
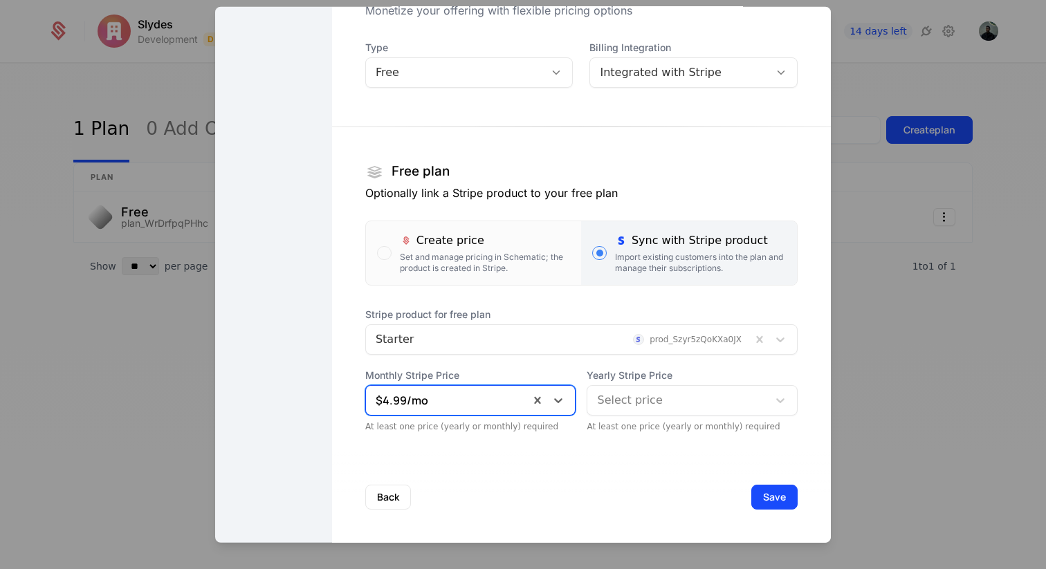
click at [647, 400] on div at bounding box center [677, 399] width 161 height 19
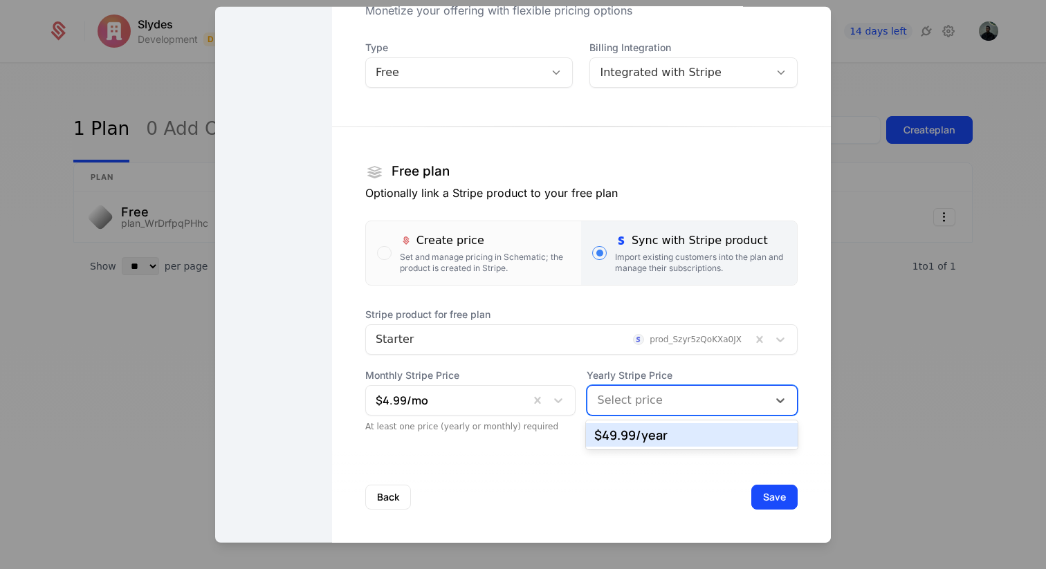
click at [643, 439] on div "$49.99 /year" at bounding box center [691, 435] width 195 height 12
click at [619, 464] on div "Back Save" at bounding box center [581, 496] width 499 height 91
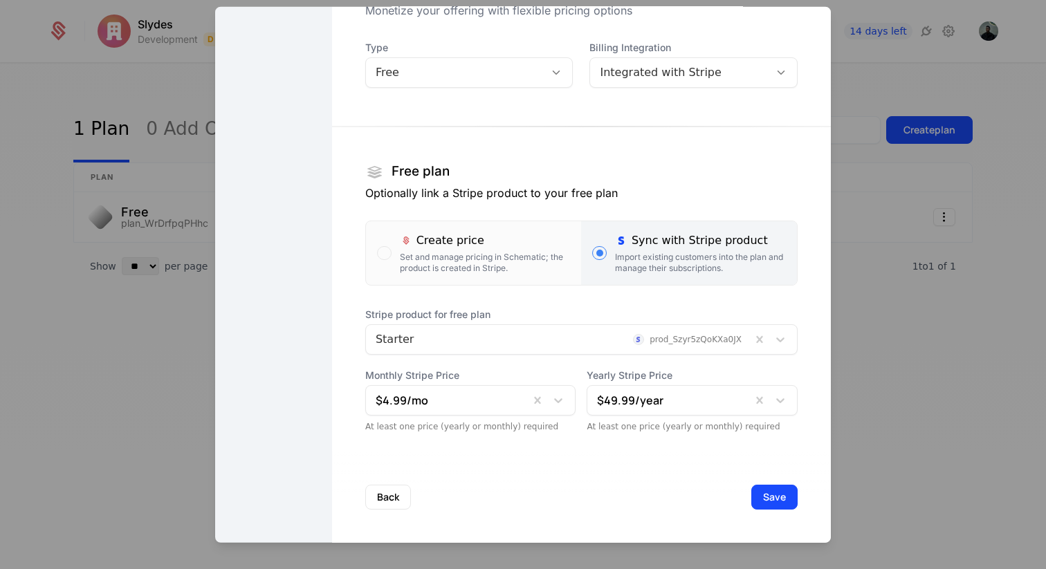
scroll to position [0, 0]
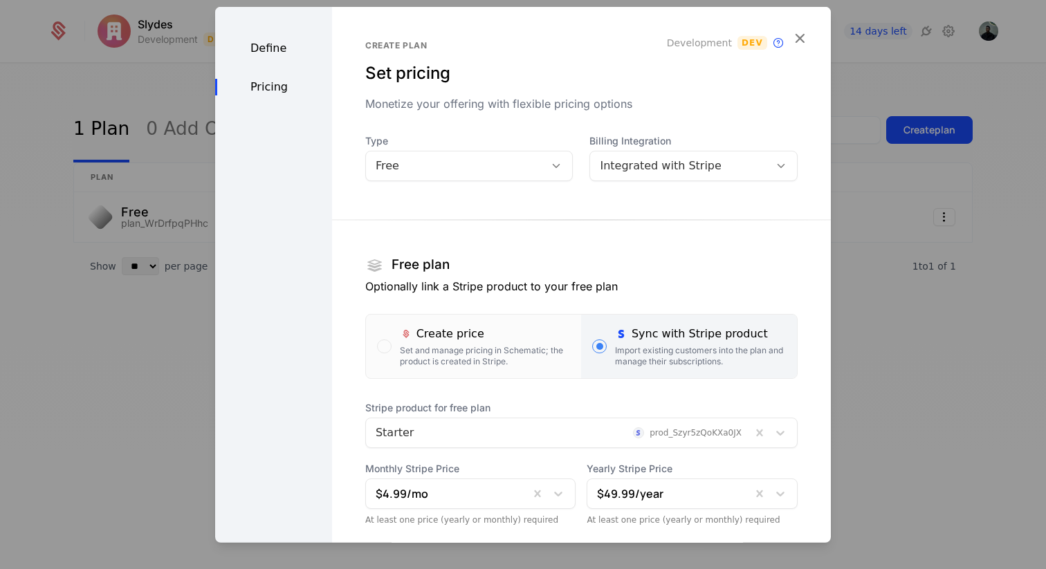
click at [496, 173] on div "Free" at bounding box center [456, 165] width 160 height 17
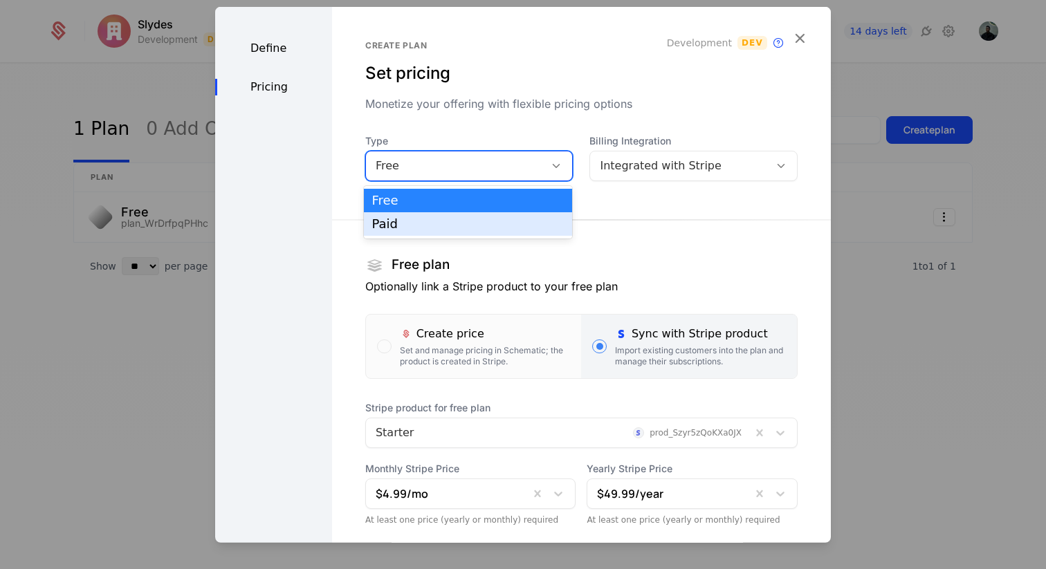
click at [473, 217] on div "Paid" at bounding box center [468, 224] width 209 height 24
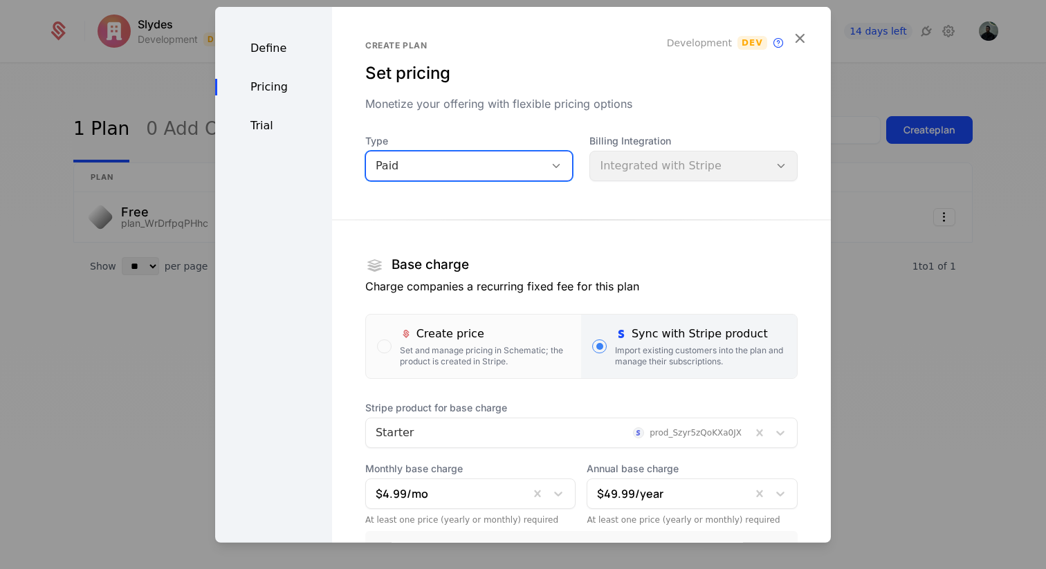
click at [592, 210] on section "Base charge Charge companies a recurring fixed fee for this plan Create price S…" at bounding box center [581, 411] width 432 height 428
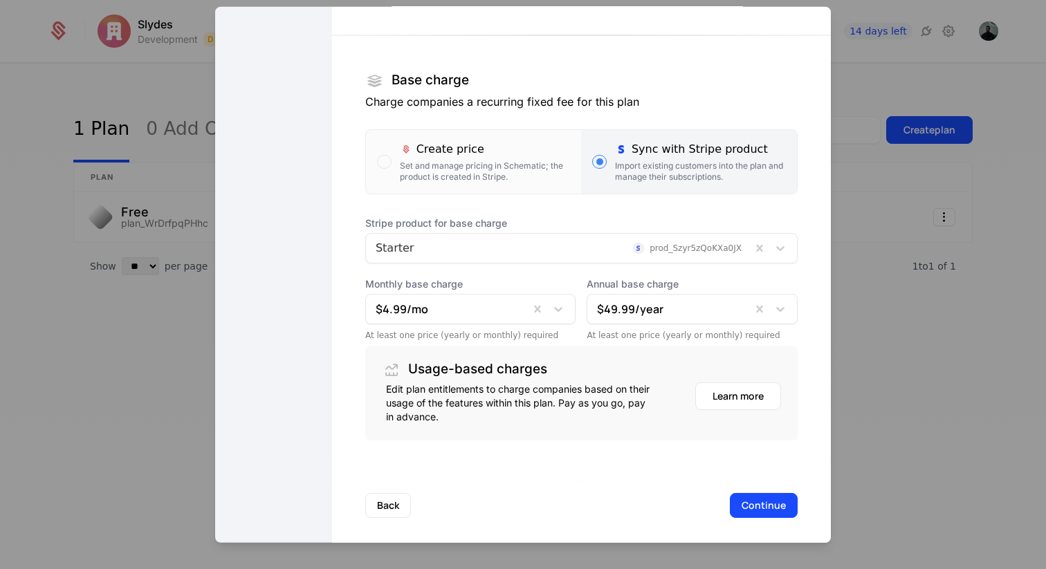
scroll to position [193, 0]
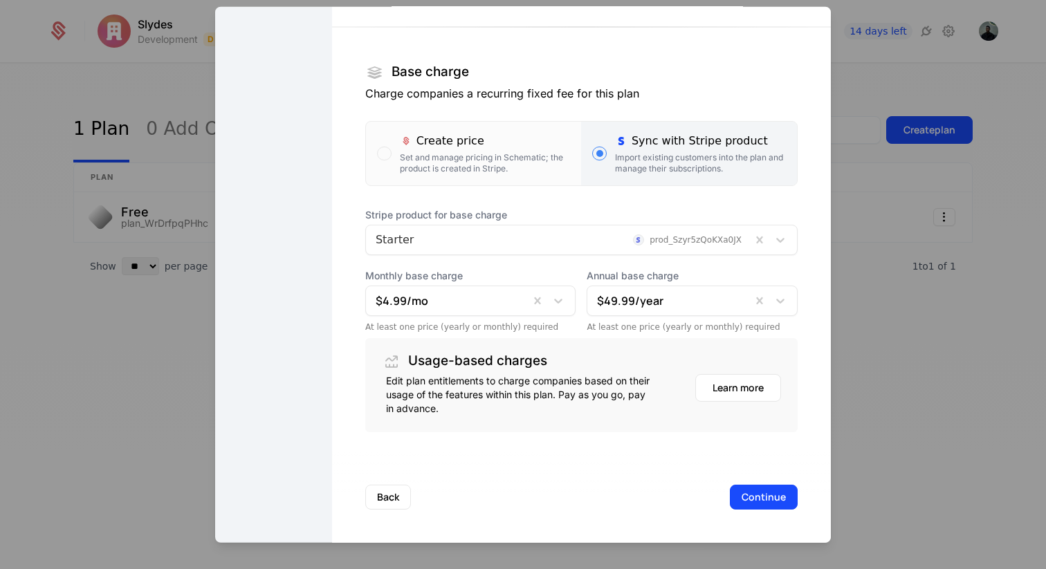
click at [501, 238] on div at bounding box center [559, 239] width 366 height 19
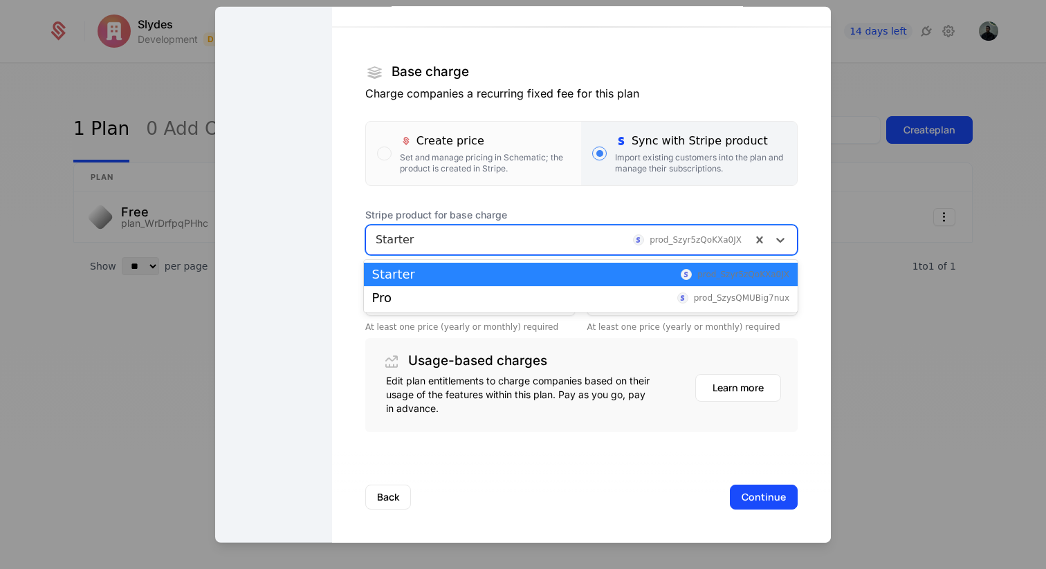
scroll to position [0, 0]
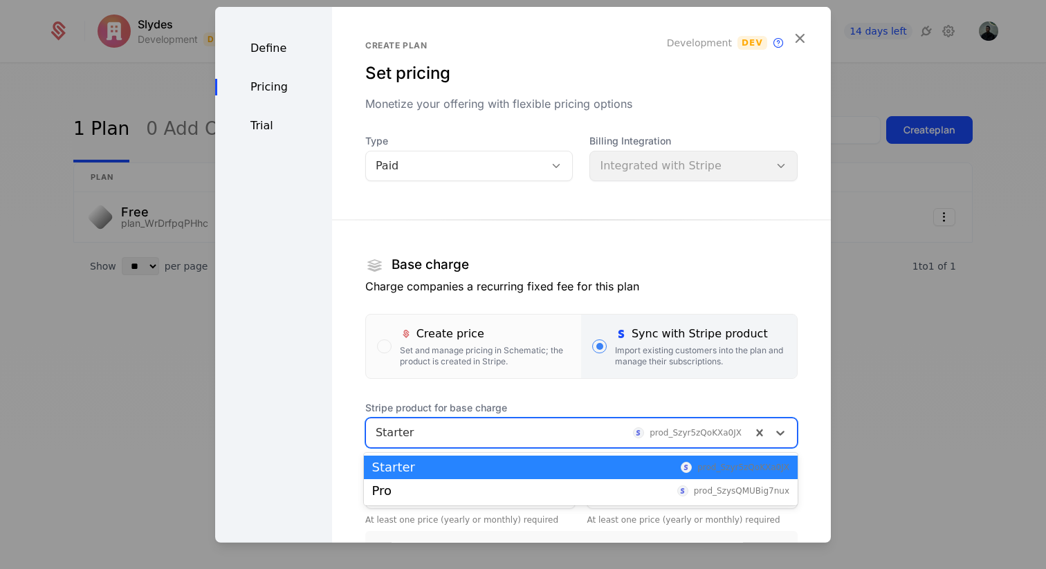
click at [268, 45] on div "Define" at bounding box center [273, 47] width 117 height 17
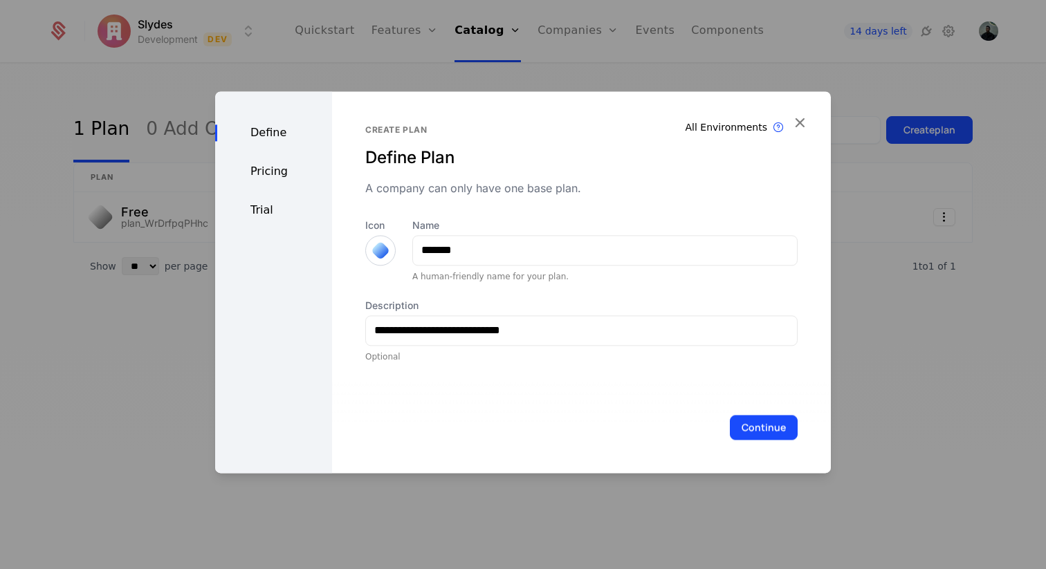
click at [271, 172] on div "Pricing" at bounding box center [273, 171] width 117 height 17
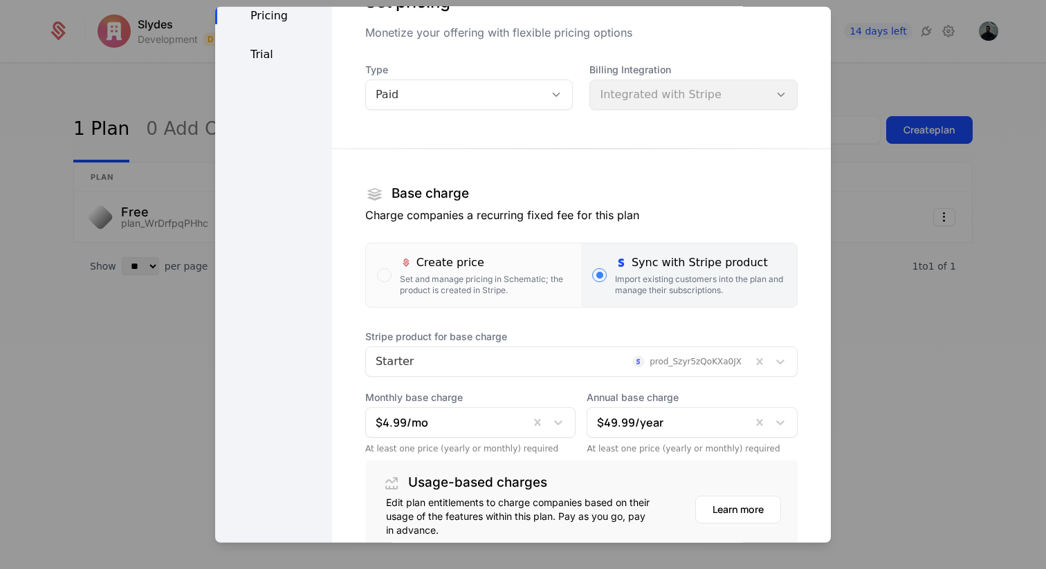
scroll to position [193, 0]
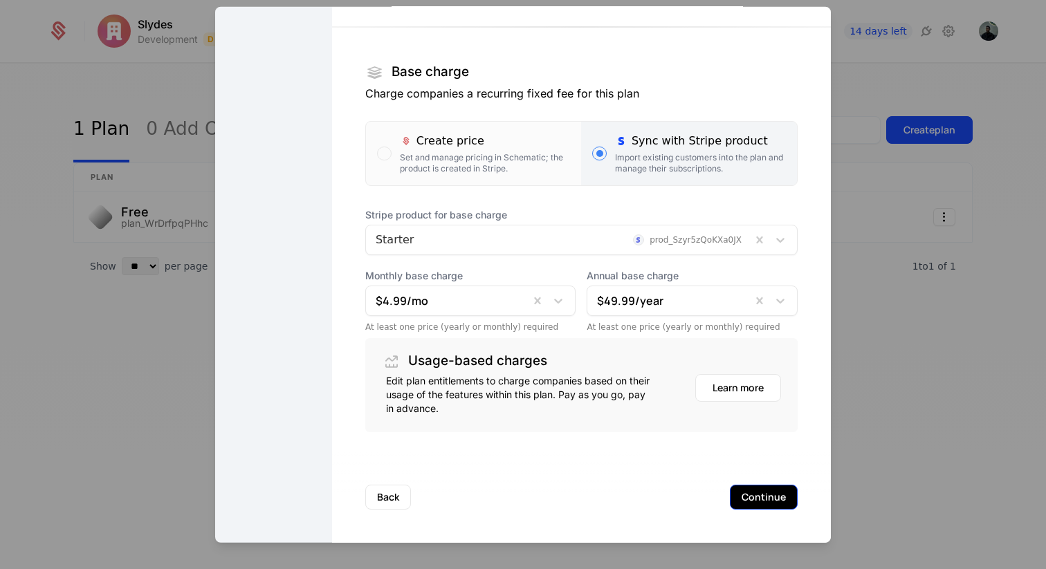
click at [755, 500] on button "Continue" at bounding box center [764, 496] width 68 height 25
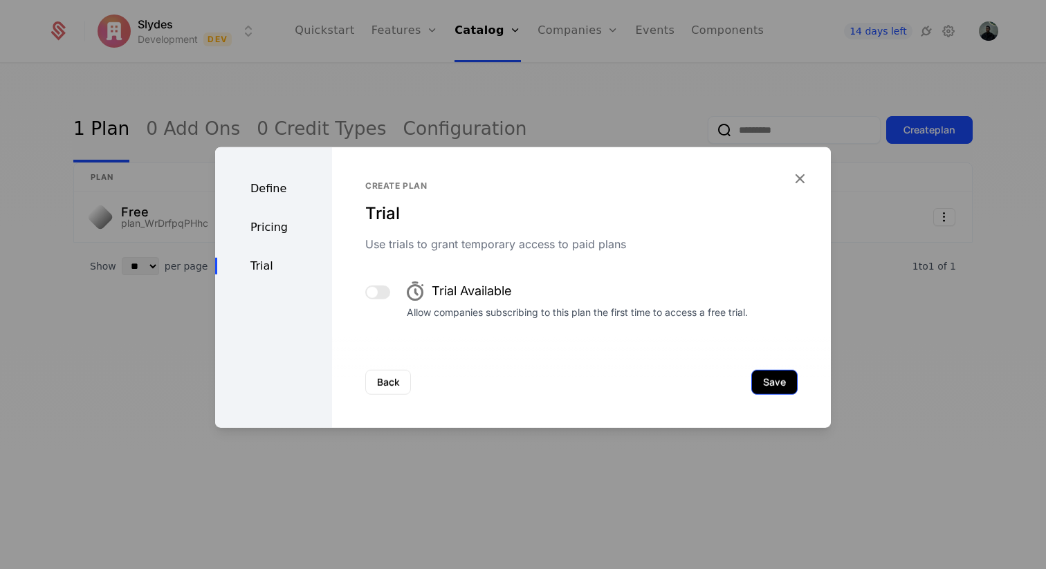
scroll to position [0, 0]
click at [800, 179] on icon "button" at bounding box center [800, 178] width 18 height 18
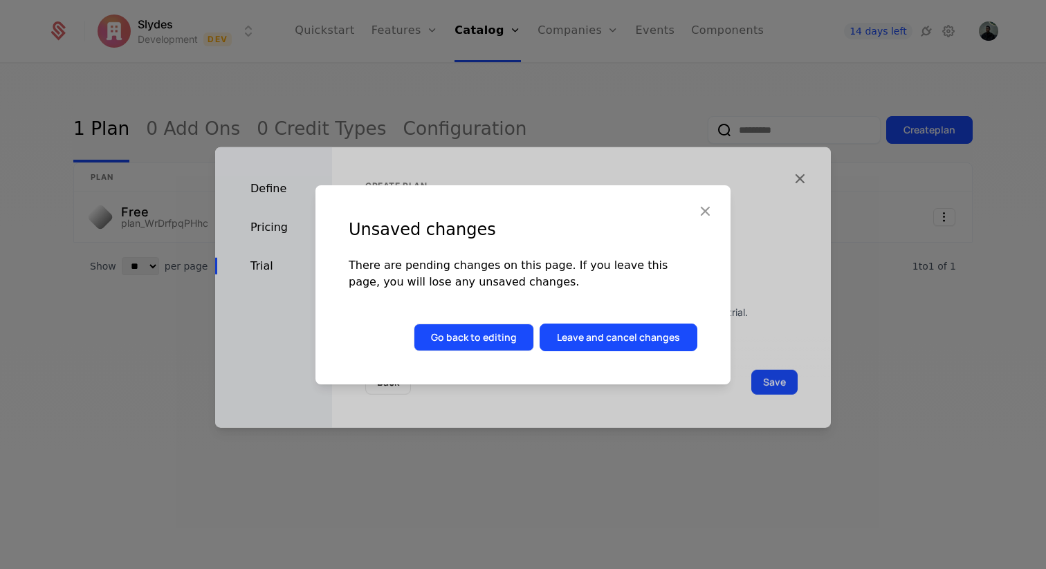
click at [480, 337] on button "Go back to editing" at bounding box center [474, 338] width 120 height 28
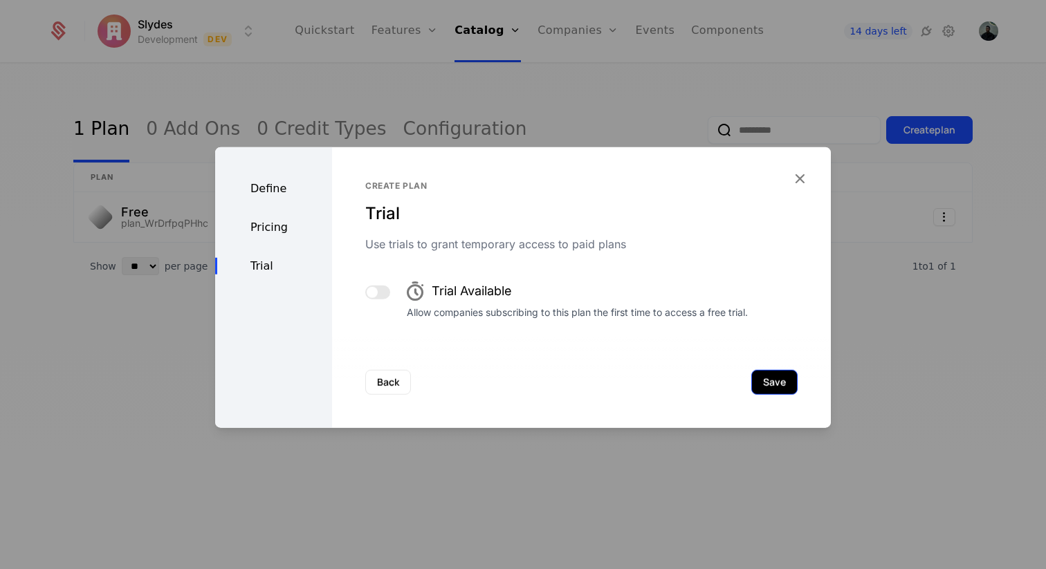
click at [774, 375] on button "Save" at bounding box center [774, 381] width 46 height 25
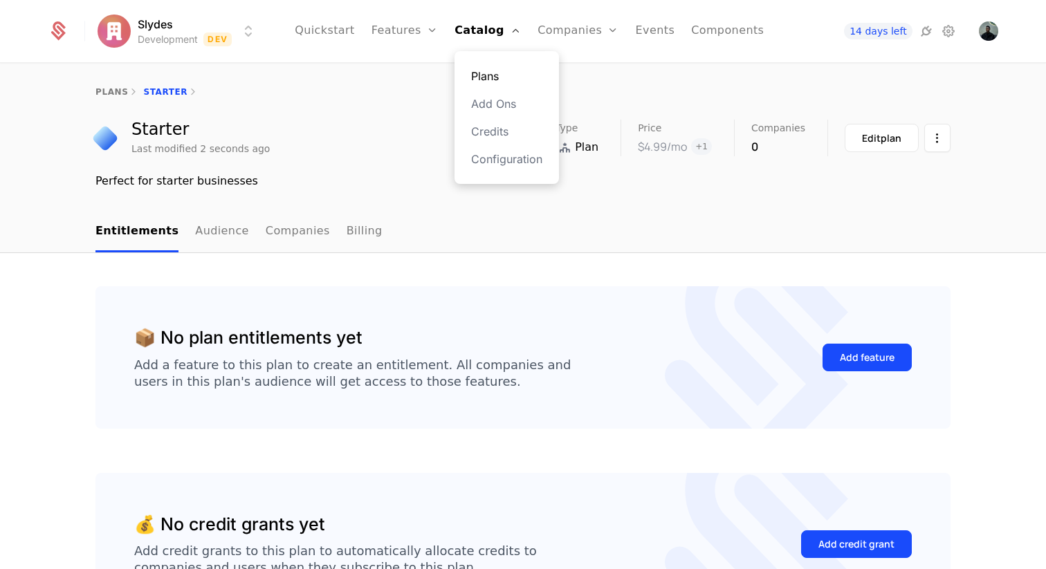
click at [495, 76] on link "Plans" at bounding box center [506, 76] width 71 height 17
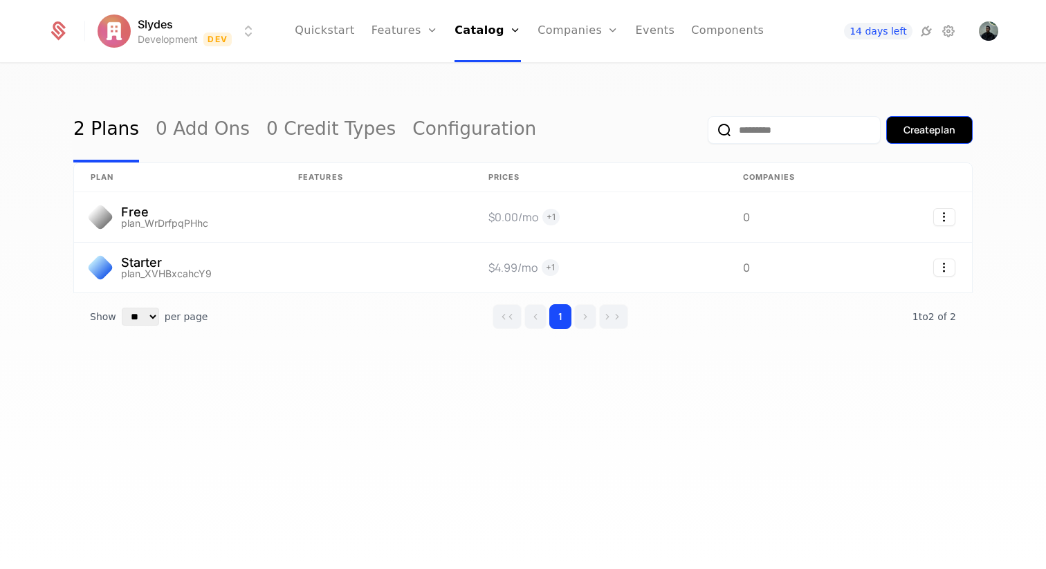
click at [928, 126] on div "Create plan" at bounding box center [930, 130] width 52 height 14
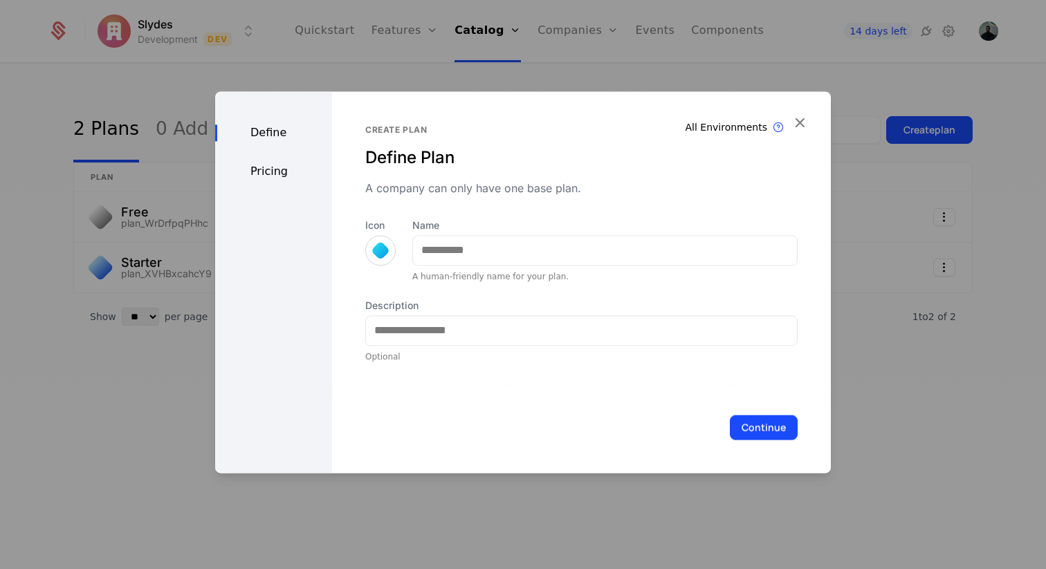
click at [376, 250] on div at bounding box center [380, 250] width 19 height 19
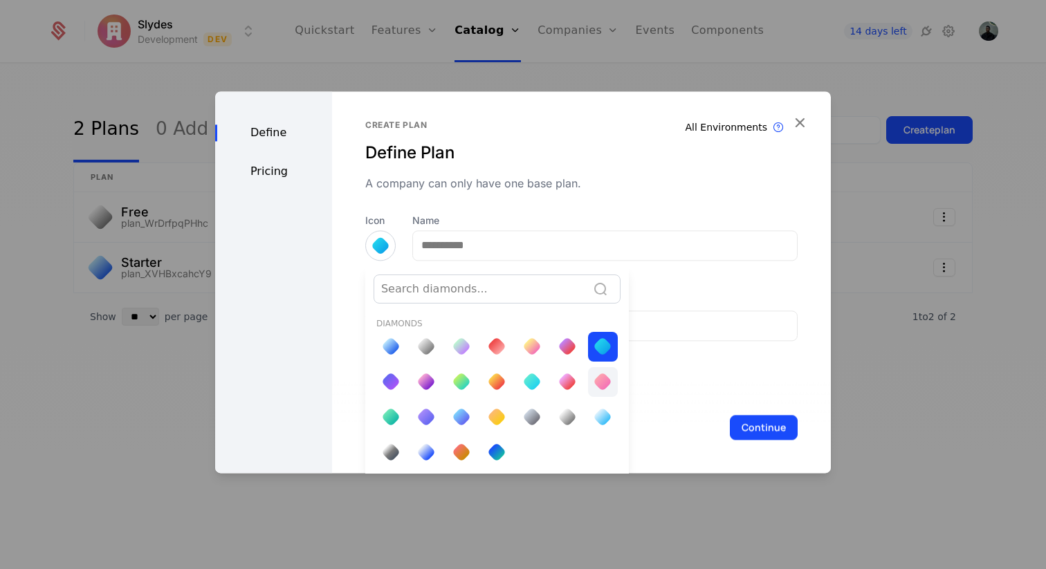
click at [599, 381] on div at bounding box center [602, 381] width 19 height 19
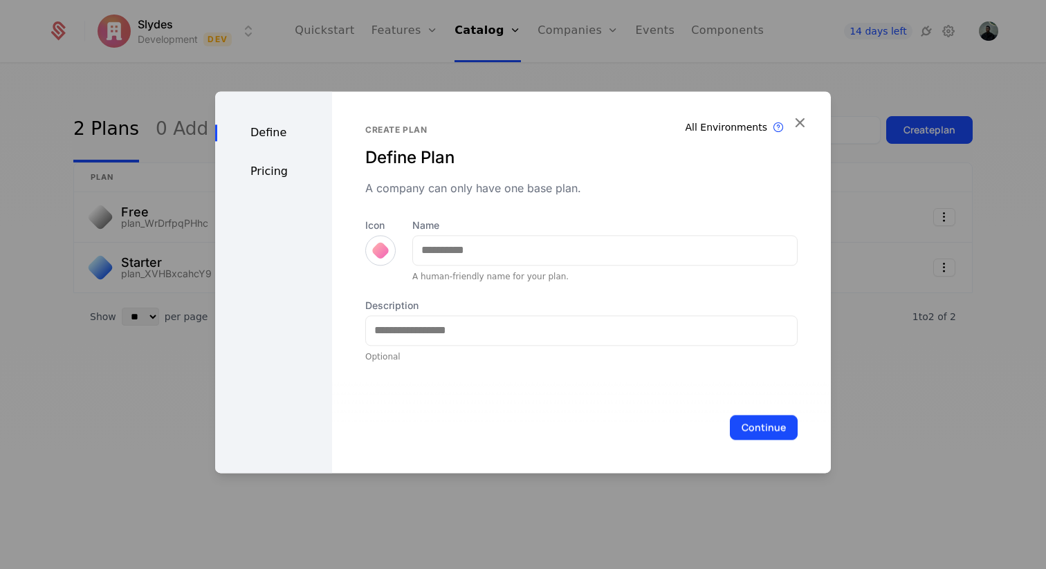
scroll to position [0, 0]
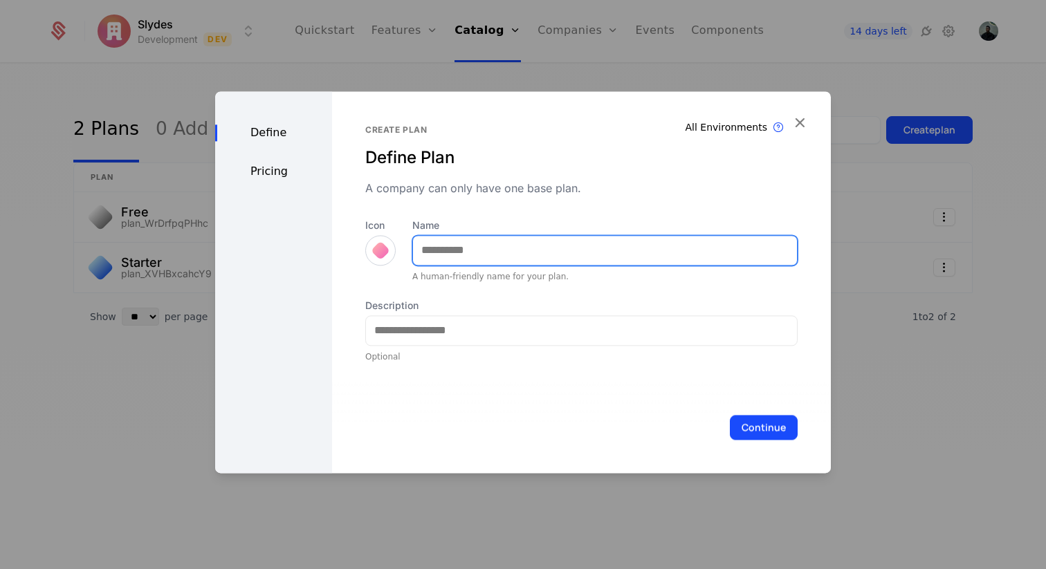
click at [442, 253] on input "Name" at bounding box center [605, 250] width 384 height 29
type input "***"
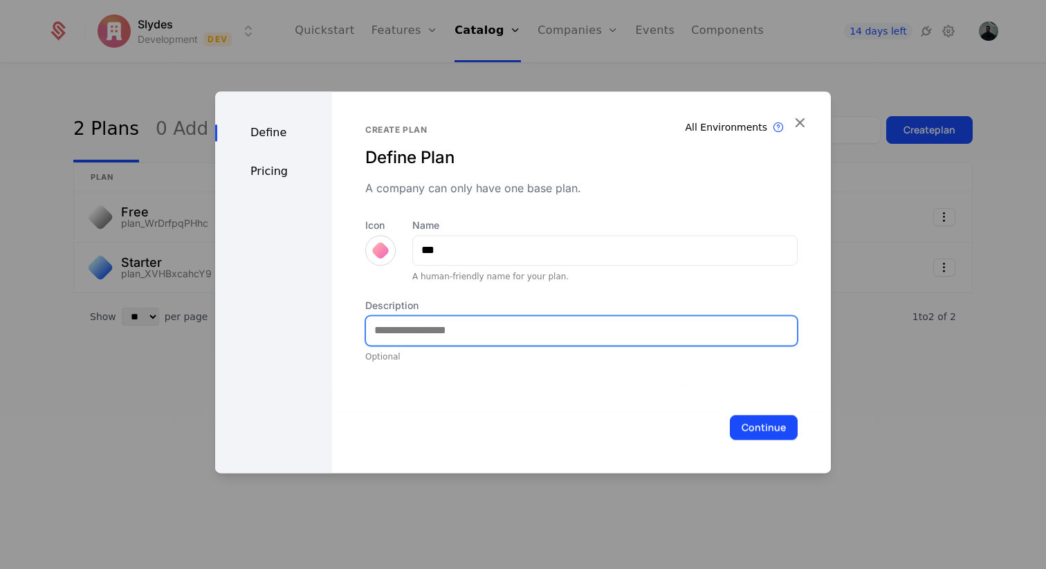
click at [403, 331] on input "Description" at bounding box center [581, 330] width 431 height 29
type input "**********"
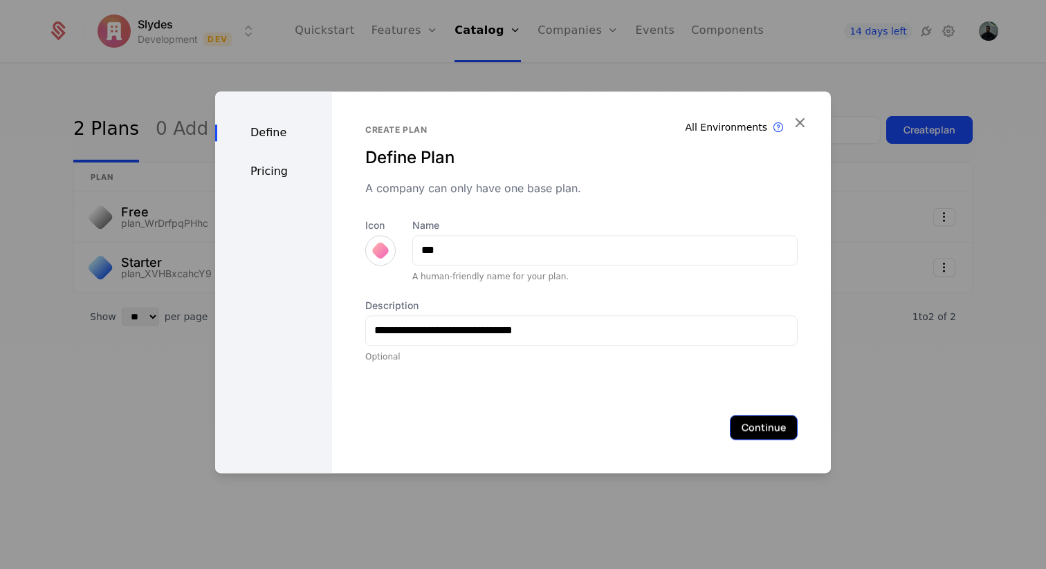
click at [762, 434] on button "Continue" at bounding box center [764, 427] width 68 height 25
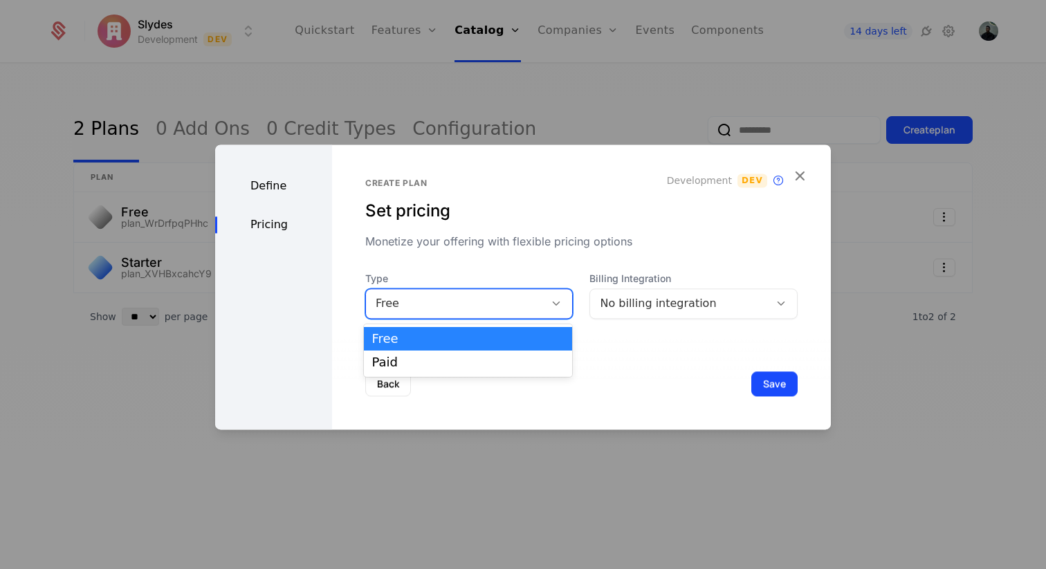
click at [516, 311] on div "Free" at bounding box center [456, 303] width 160 height 17
click at [486, 365] on div "Paid" at bounding box center [468, 362] width 192 height 12
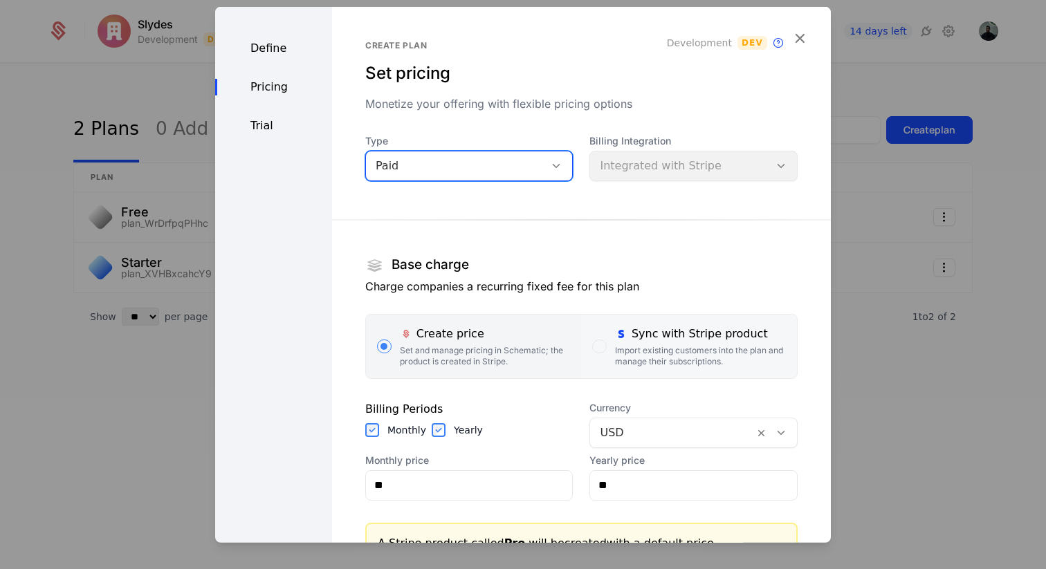
click at [661, 352] on div "Import existing customers into the plan and manage their subscriptions." at bounding box center [700, 356] width 171 height 22
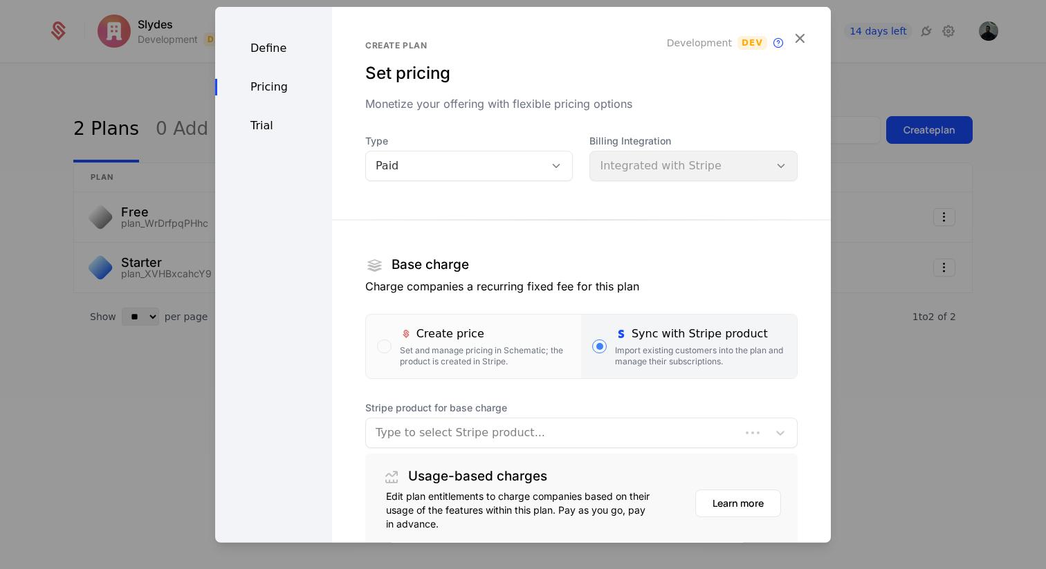
click at [589, 435] on div at bounding box center [553, 432] width 355 height 19
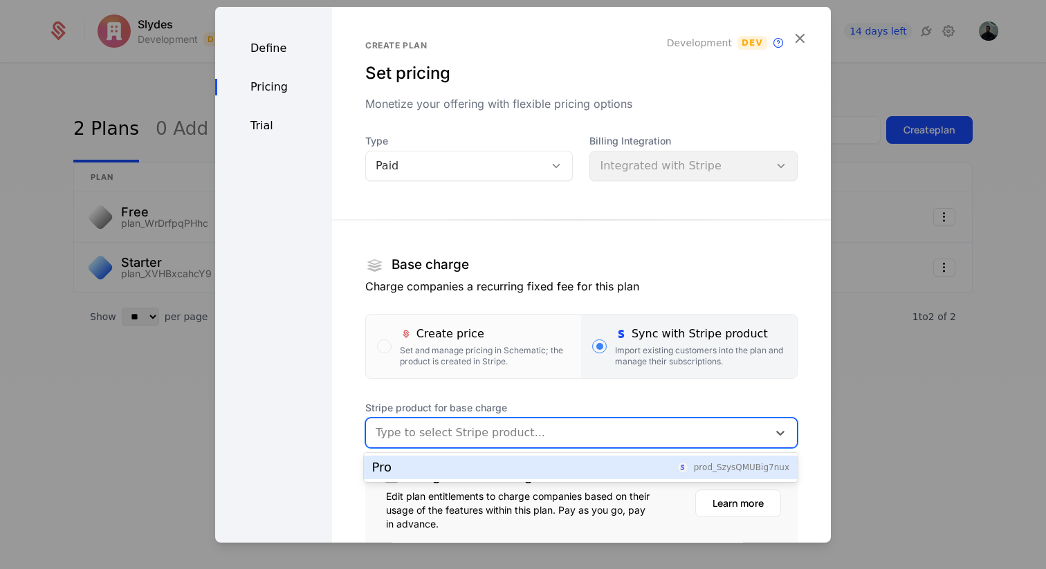
click at [551, 459] on div "Pro prod_SzysQMUBig7nux" at bounding box center [581, 468] width 434 height 24
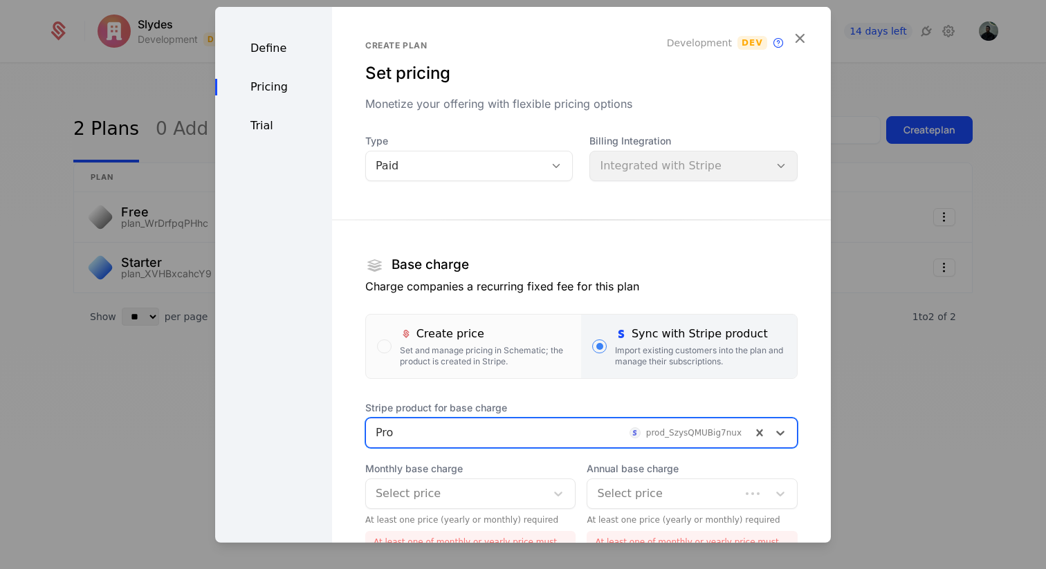
click at [583, 212] on section "Base charge Charge companies a recurring fixed fee for this plan Create price S…" at bounding box center [581, 430] width 432 height 466
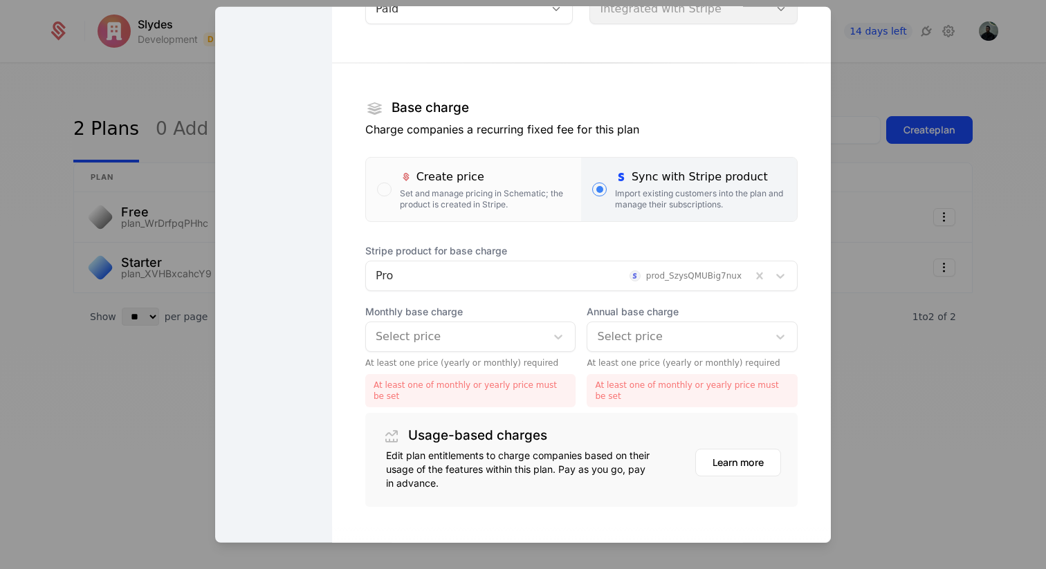
scroll to position [168, 0]
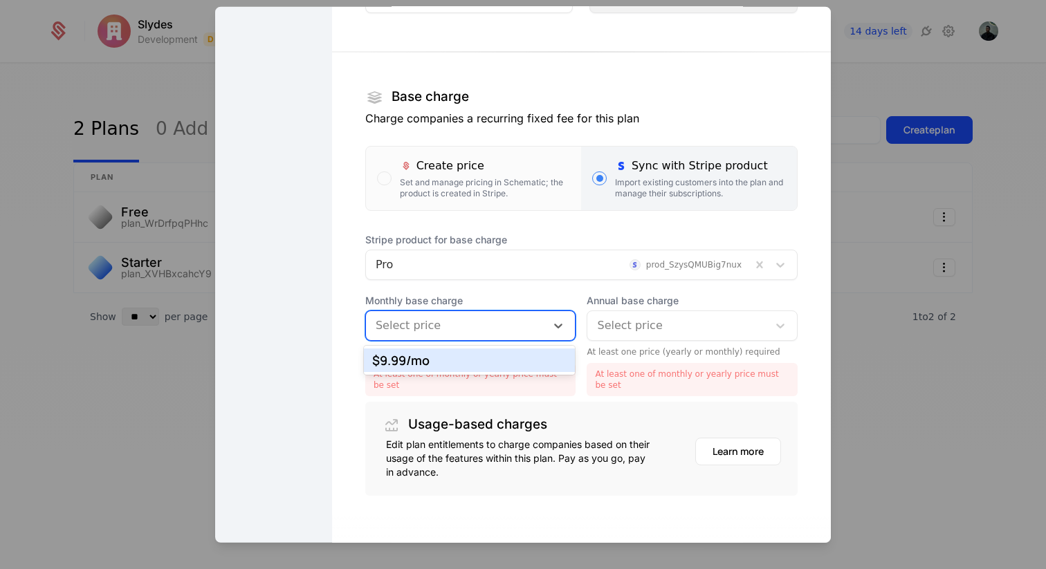
click at [524, 313] on div "Select price" at bounding box center [456, 325] width 181 height 25
click at [486, 357] on div "$9.99 /mo" at bounding box center [469, 360] width 195 height 12
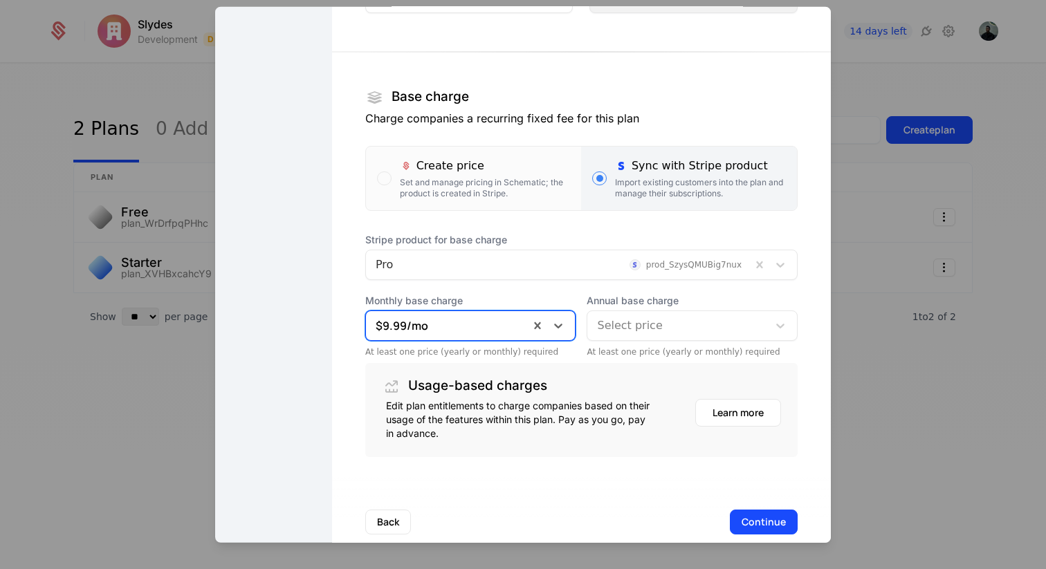
click at [613, 332] on div at bounding box center [677, 324] width 161 height 19
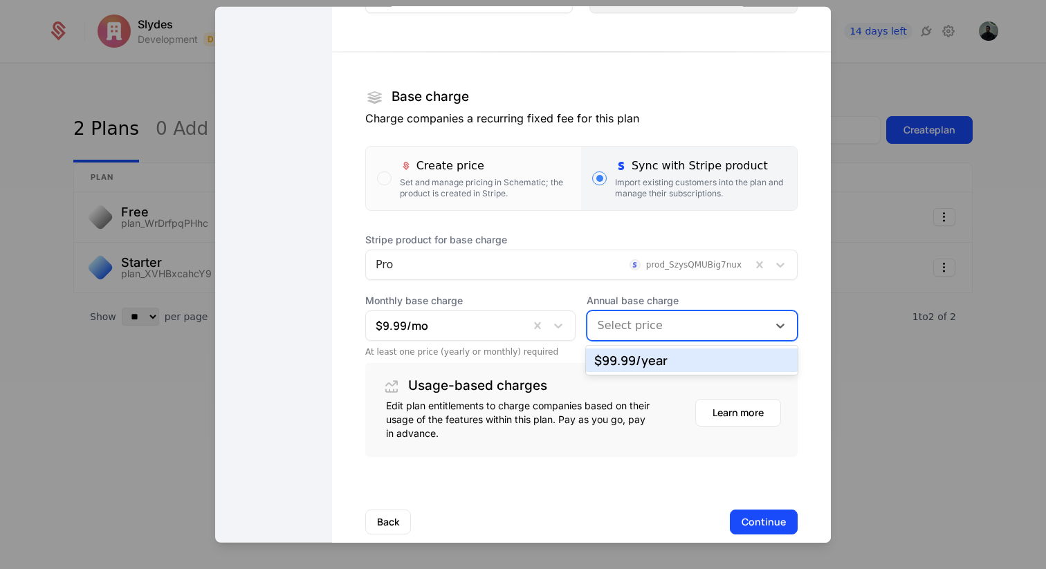
click at [632, 357] on div "$99.99 /year" at bounding box center [691, 360] width 195 height 12
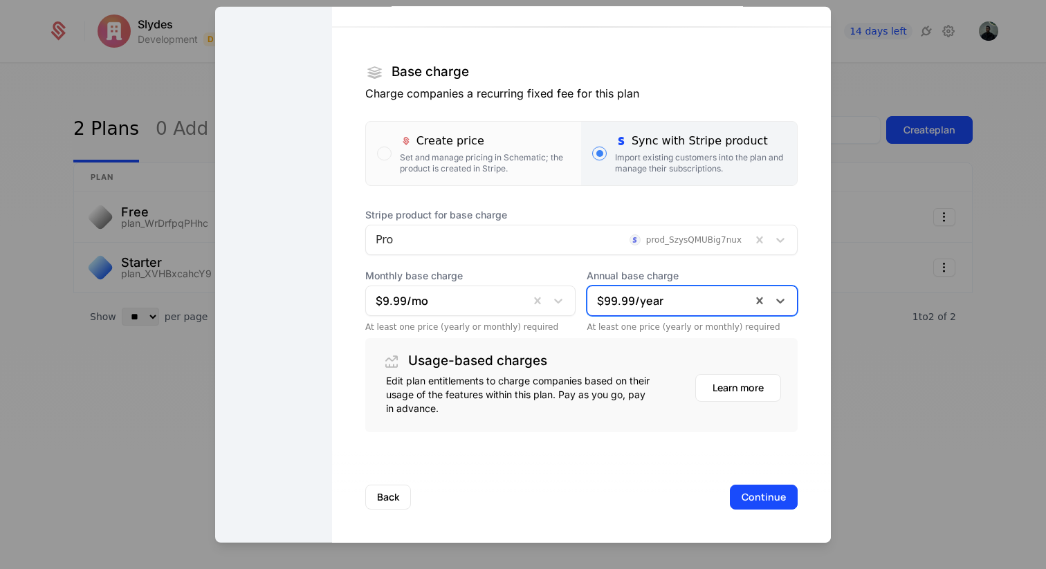
click at [623, 457] on div "Back Continue" at bounding box center [581, 496] width 499 height 91
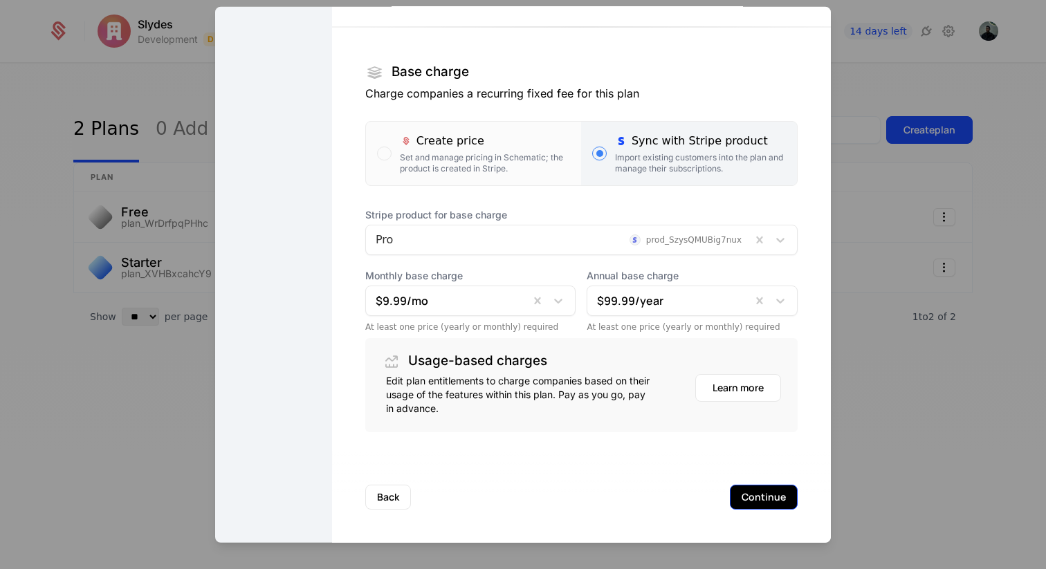
click at [767, 497] on button "Continue" at bounding box center [764, 496] width 68 height 25
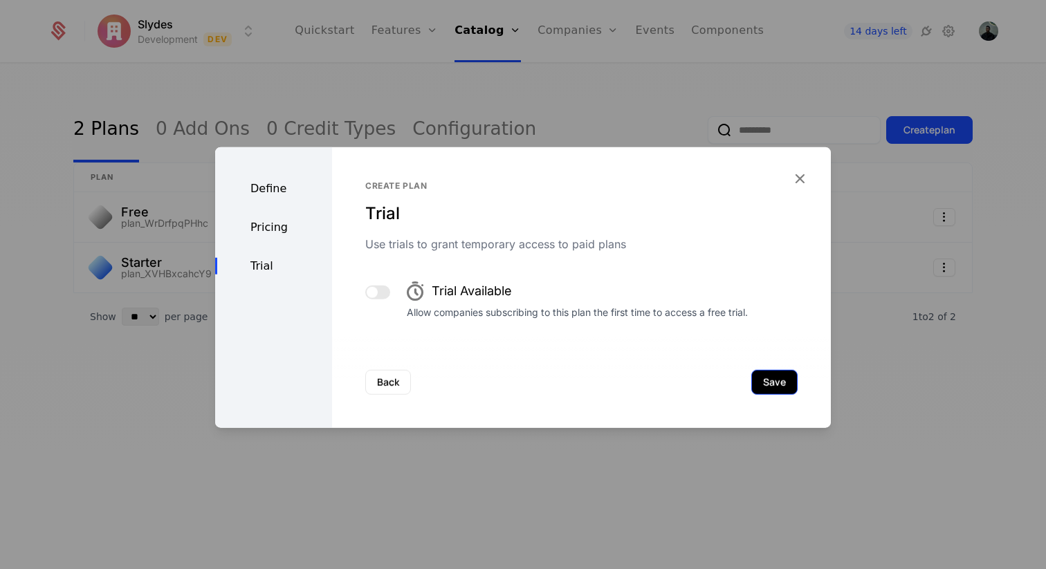
click at [775, 385] on button "Save" at bounding box center [774, 381] width 46 height 25
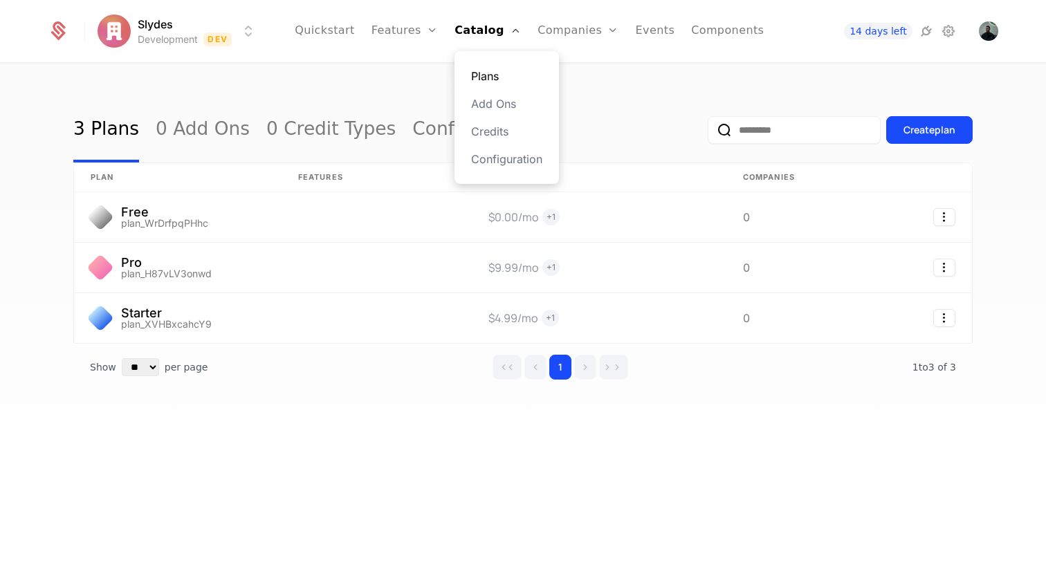
click at [496, 82] on link "Plans" at bounding box center [506, 76] width 71 height 17
click at [360, 95] on div "3 Plans 0 Add Ons 0 Credit Types Configuration Create plan plan Features Prices…" at bounding box center [523, 320] width 1046 height 513
click at [396, 35] on link "Features" at bounding box center [405, 31] width 66 height 62
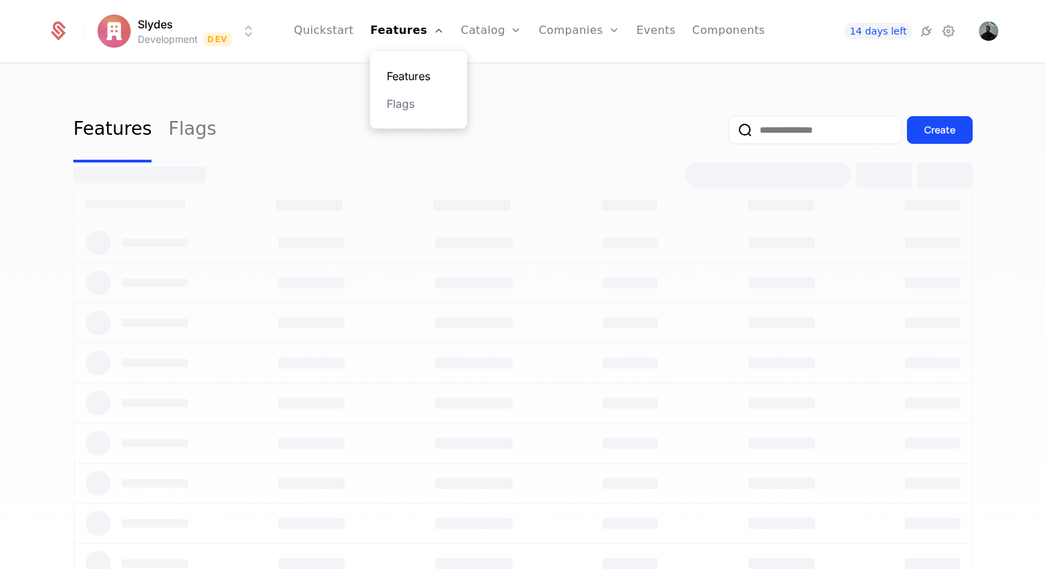
click at [425, 73] on link "Features" at bounding box center [419, 76] width 64 height 17
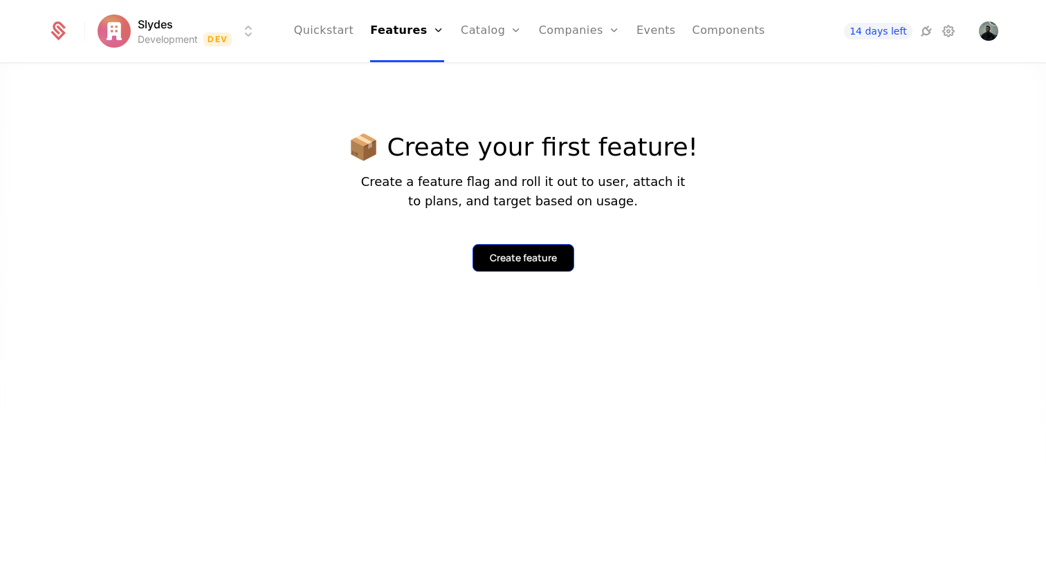
click at [519, 260] on div "Create feature" at bounding box center [523, 258] width 67 height 14
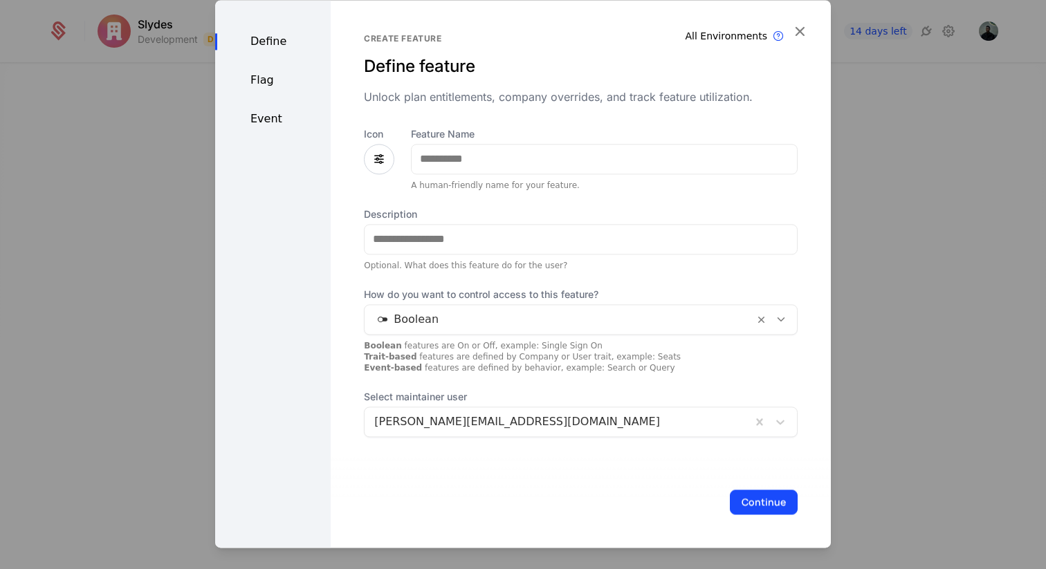
click at [373, 157] on icon at bounding box center [379, 159] width 17 height 17
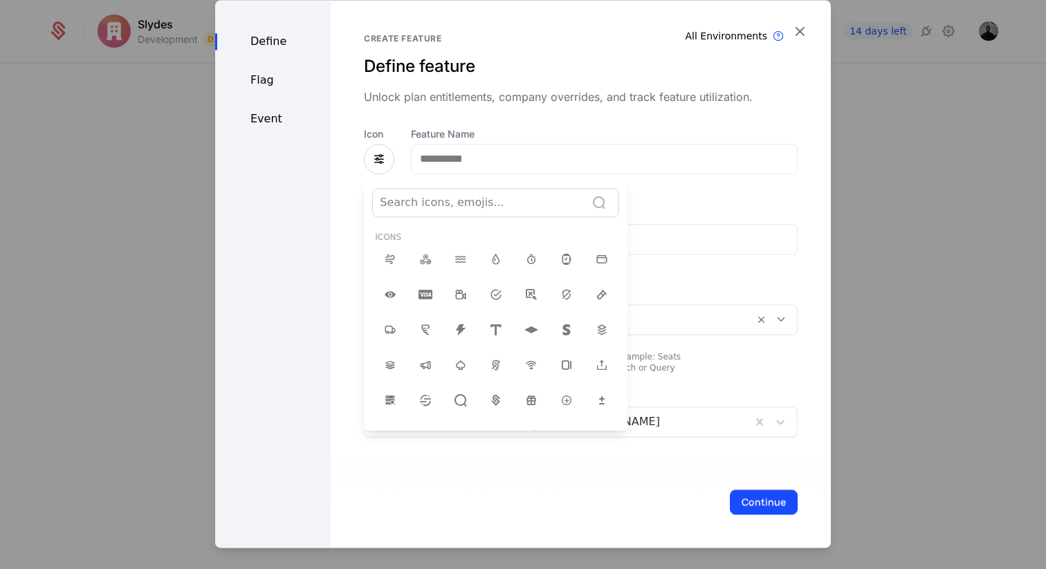
click at [457, 220] on div "Search icons, emojis... Icons Emojis 😀 😃 😄 😁 😆 😅 🤣 😂 🙂 🙃 🫠 😉 😊 😇 🥰 😍 🤩 😘 😗 ☺️ 😚…" at bounding box center [496, 309] width 264 height 242
click at [442, 209] on div at bounding box center [479, 202] width 199 height 19
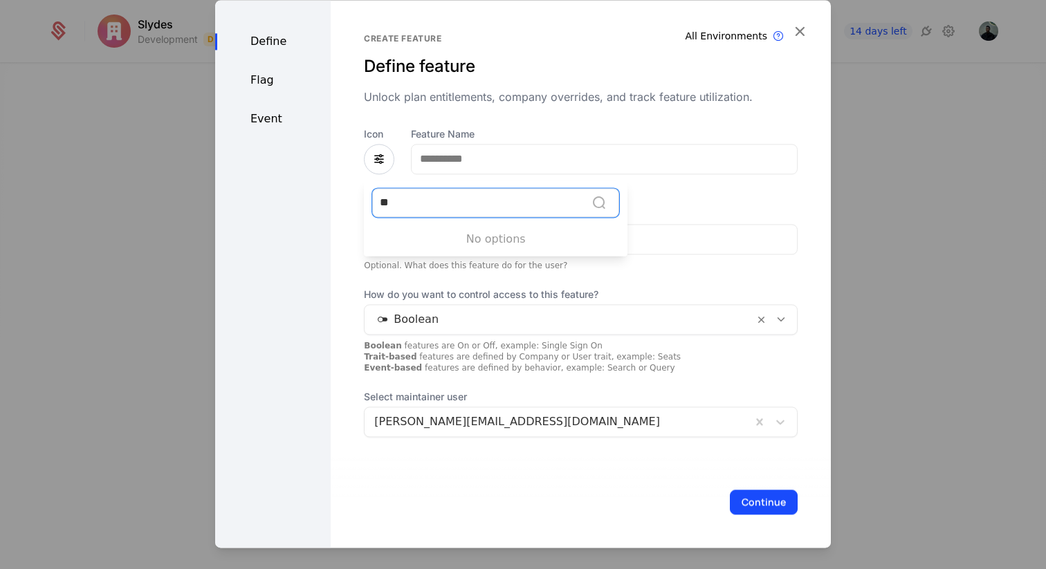
type input "*"
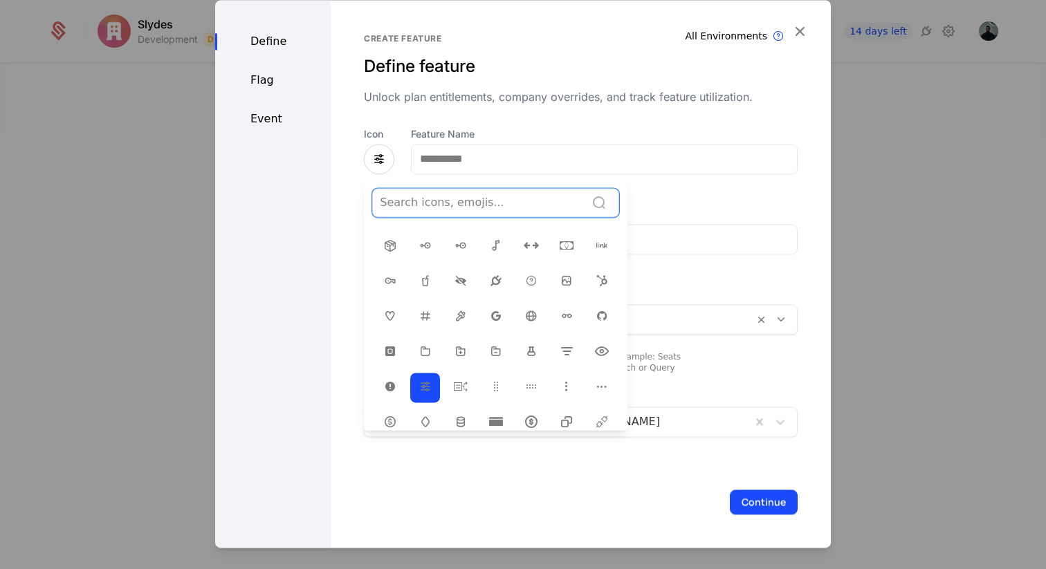
scroll to position [263, 0]
click at [455, 341] on icon at bounding box center [460, 349] width 17 height 17
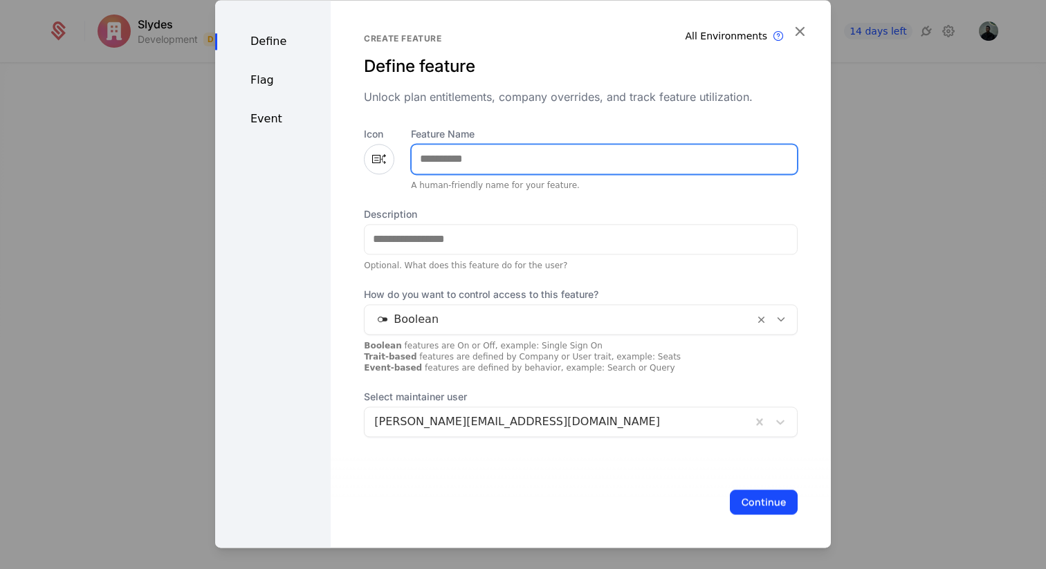
click at [460, 152] on input "Feature Name" at bounding box center [604, 159] width 385 height 29
type input "*****"
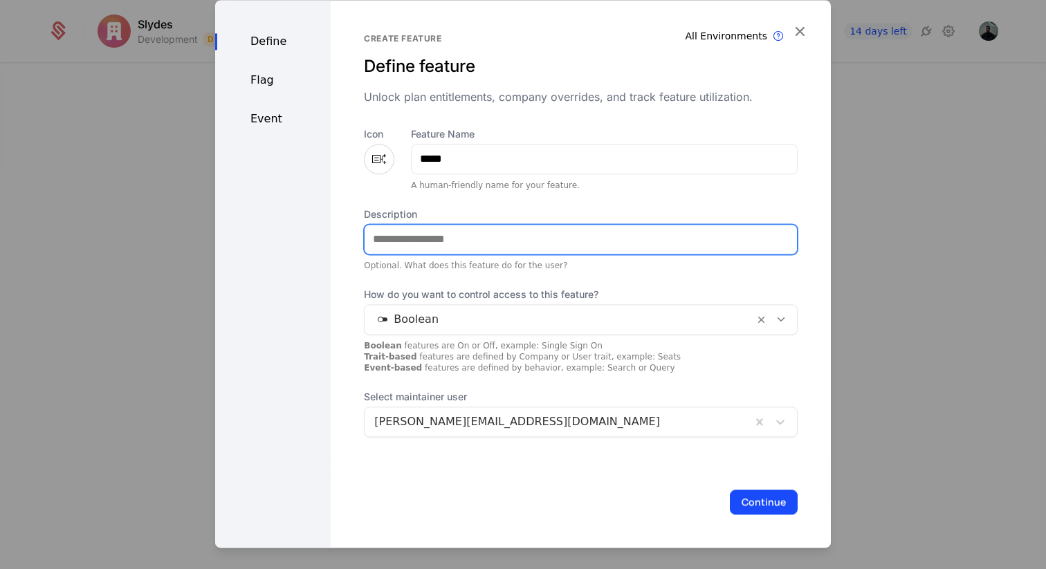
click at [419, 239] on input "Description" at bounding box center [581, 239] width 432 height 29
type input "**********"
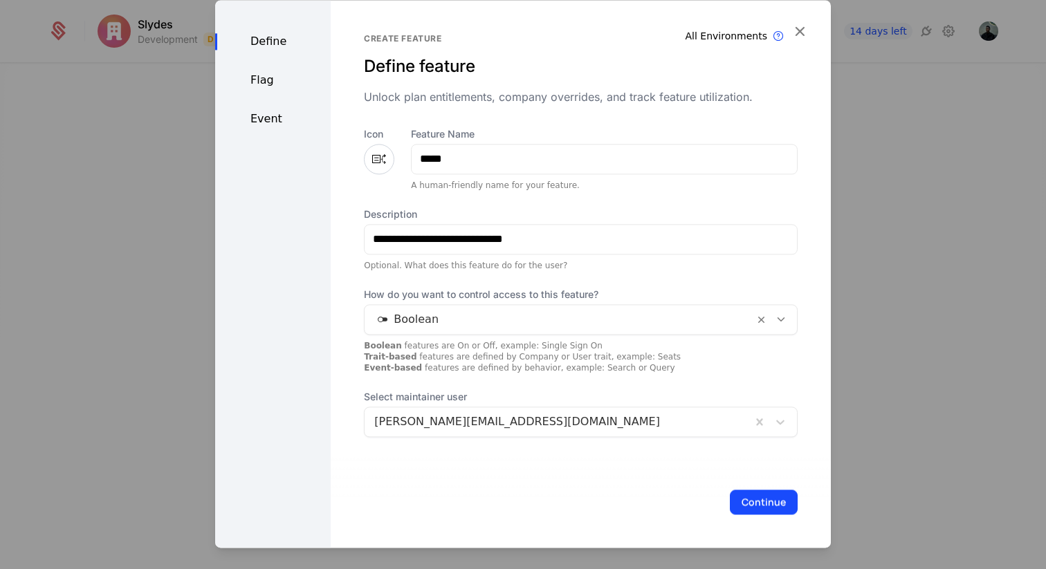
click at [482, 202] on div "**********" at bounding box center [581, 282] width 434 height 310
click at [441, 318] on div at bounding box center [559, 319] width 370 height 19
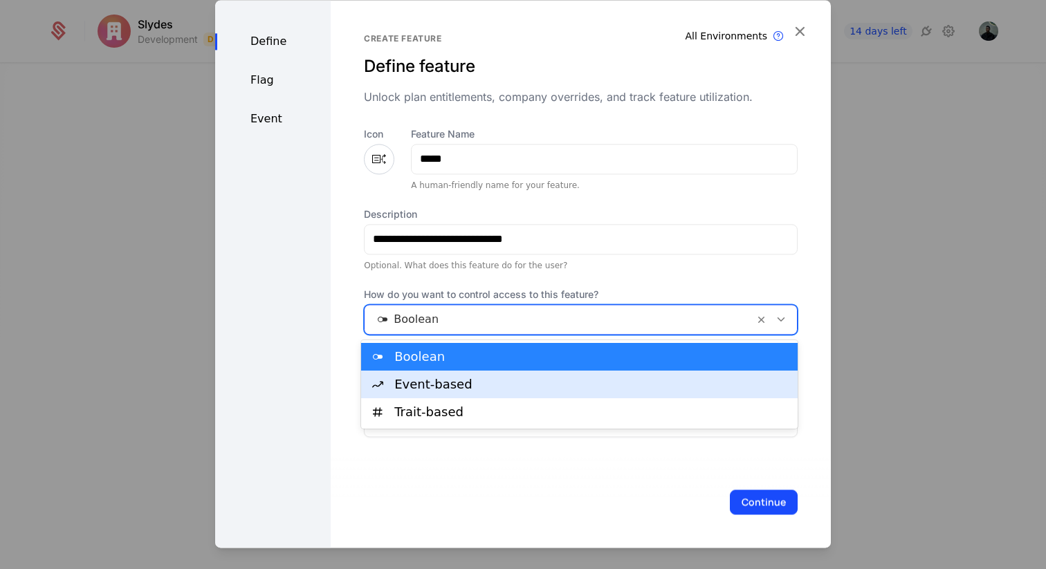
click at [432, 384] on div "Event-based" at bounding box center [591, 384] width 395 height 12
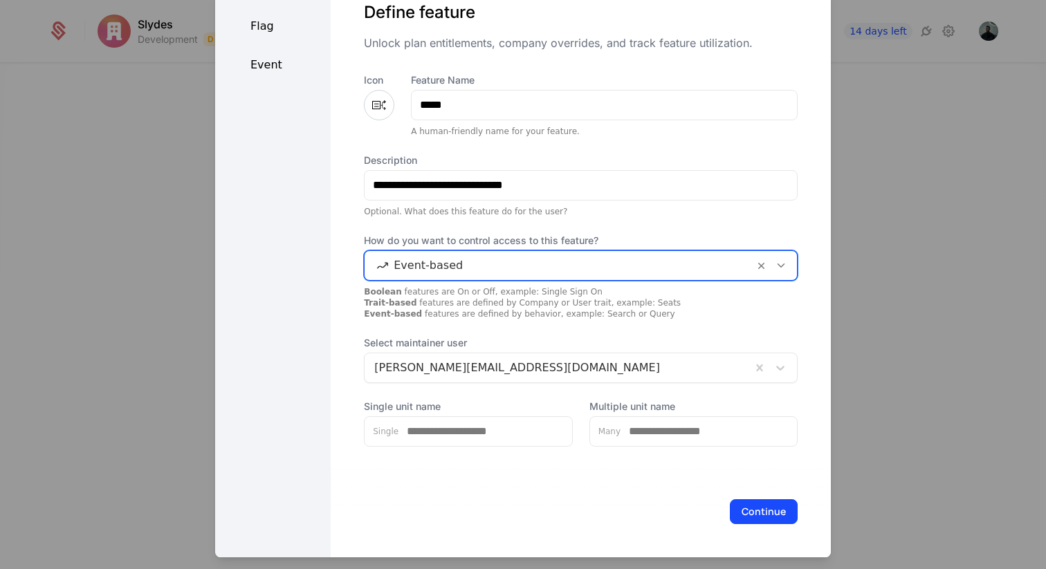
scroll to position [12, 0]
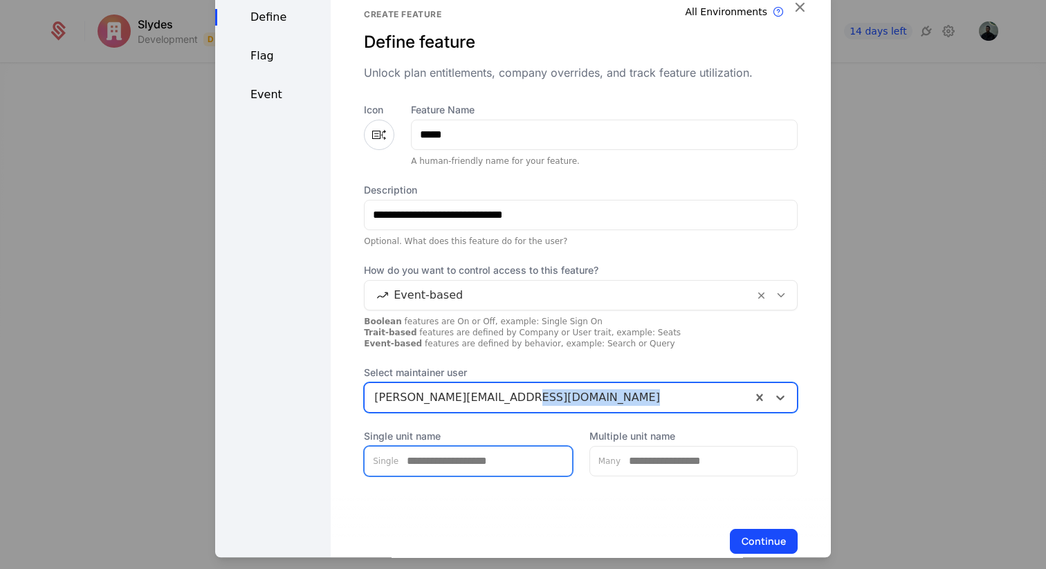
click at [469, 455] on input "Single unit name" at bounding box center [486, 461] width 174 height 29
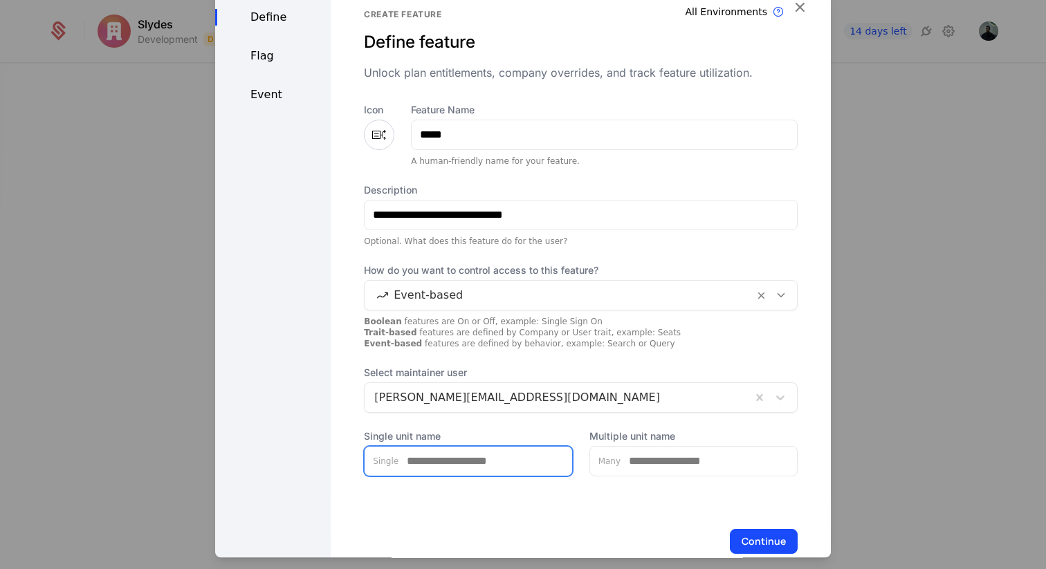
type input "*"
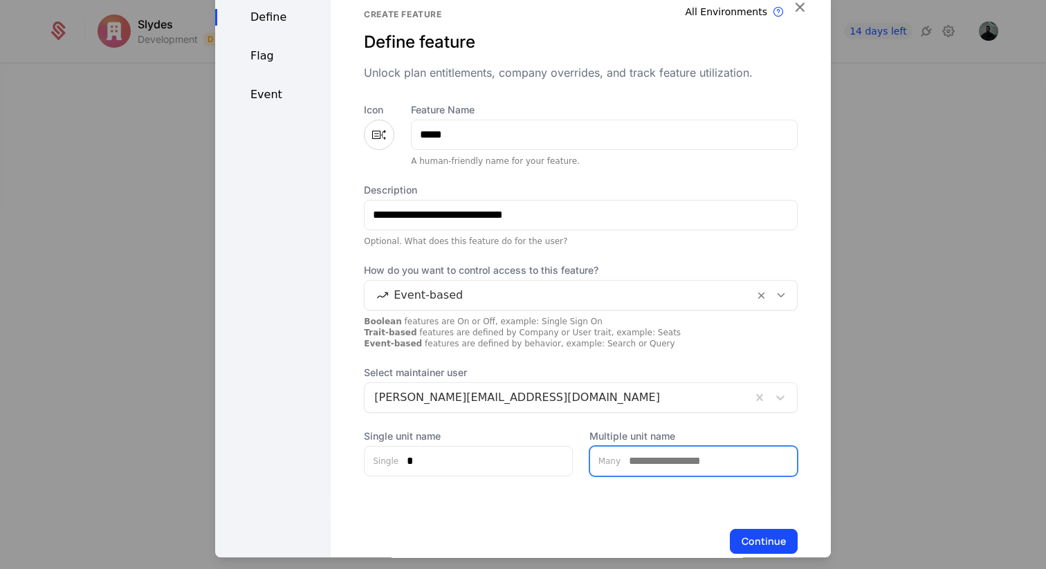
click at [657, 468] on input "Multiple unit name" at bounding box center [709, 461] width 176 height 29
type input "*"
click at [651, 483] on div "**********" at bounding box center [581, 282] width 500 height 612
drag, startPoint x: 650, startPoint y: 465, endPoint x: 621, endPoint y: 465, distance: 29.1
click at [621, 465] on input "*" at bounding box center [709, 461] width 176 height 29
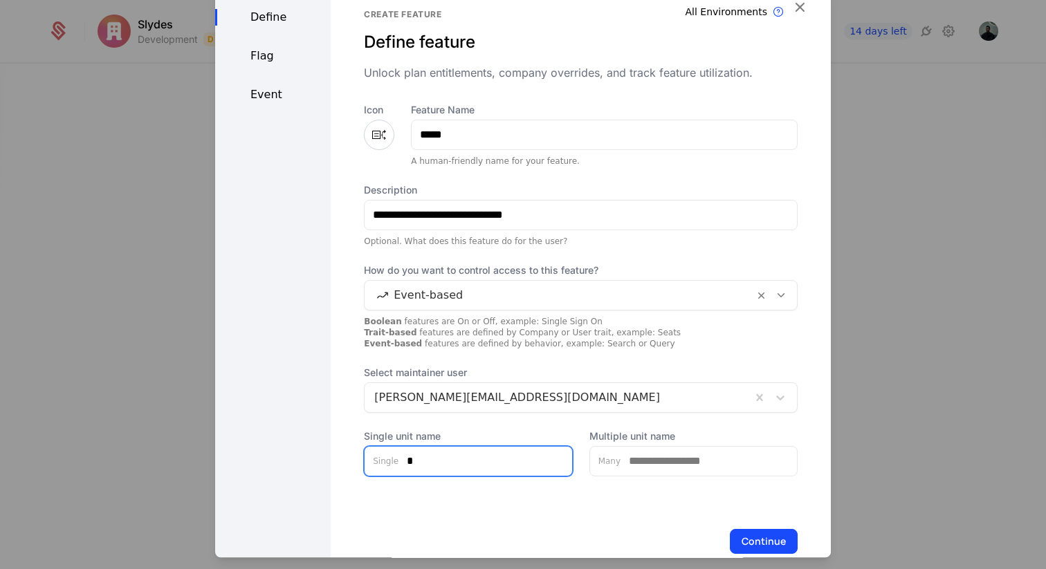
click at [461, 470] on input "*" at bounding box center [486, 461] width 174 height 29
type input "*********"
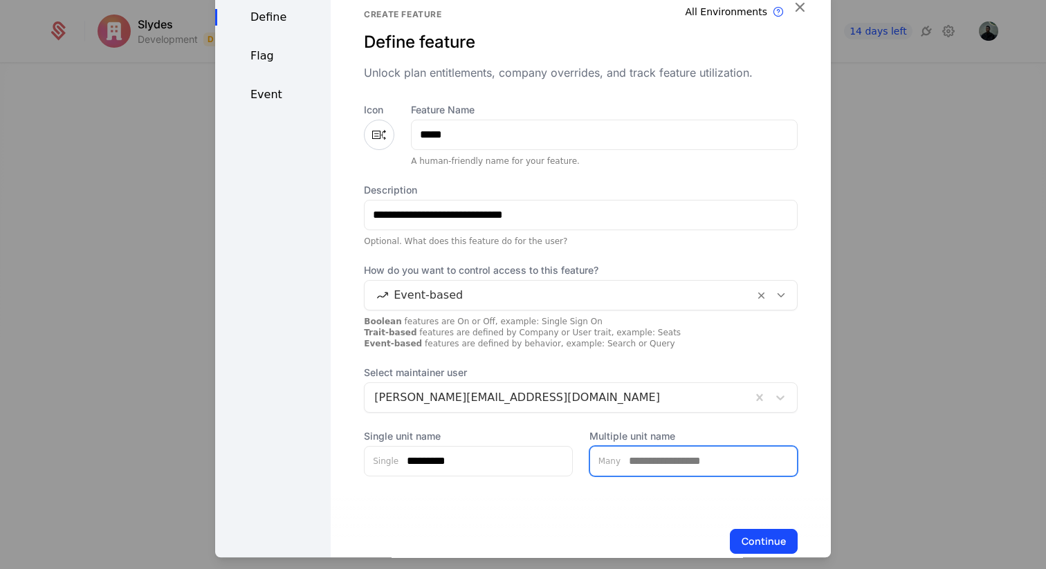
click at [657, 462] on input "Multiple unit name" at bounding box center [709, 461] width 176 height 29
type input "*********"
click at [562, 436] on label "Single unit name" at bounding box center [468, 437] width 208 height 14
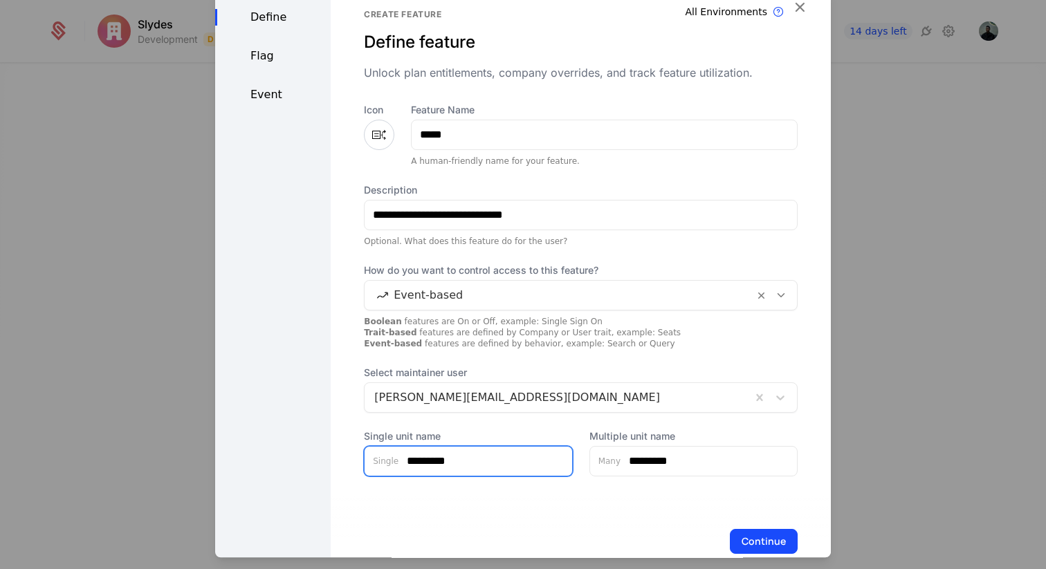
click at [562, 447] on input "*********" at bounding box center [486, 461] width 174 height 29
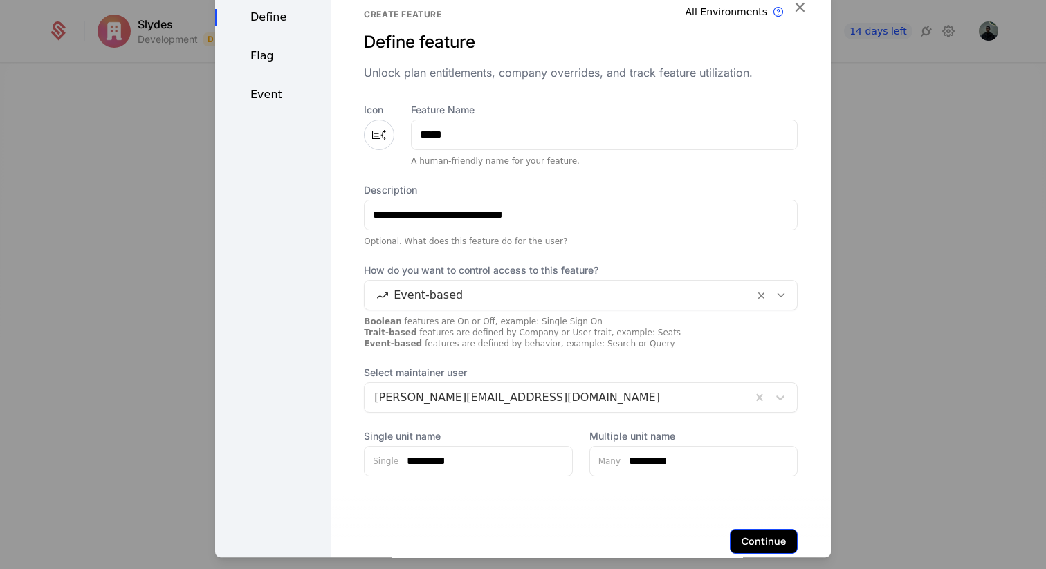
click at [763, 539] on button "Continue" at bounding box center [764, 541] width 68 height 25
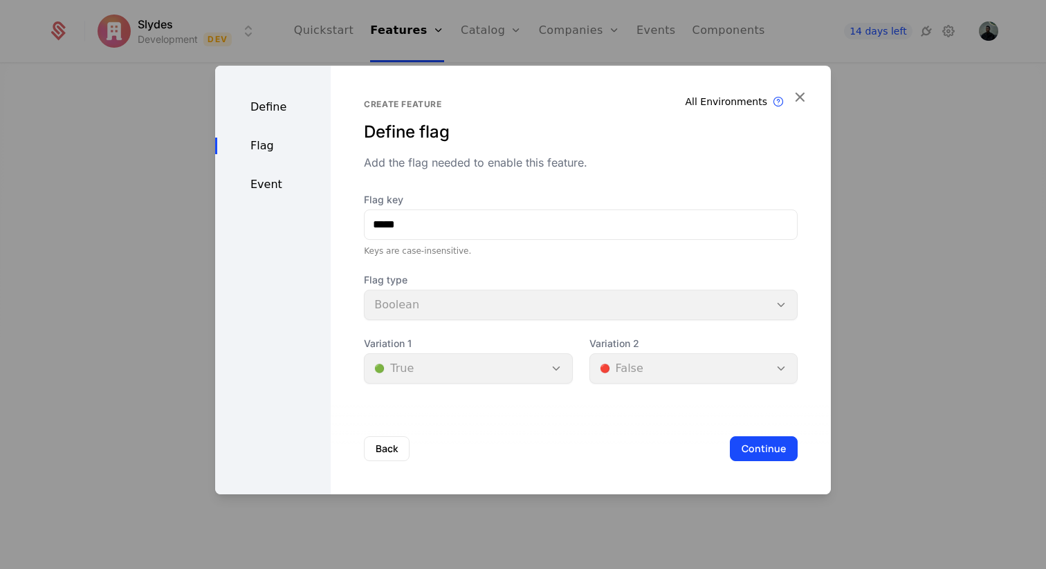
click at [762, 463] on div "Back Continue" at bounding box center [581, 448] width 500 height 91
click at [760, 457] on button "Continue" at bounding box center [764, 449] width 68 height 25
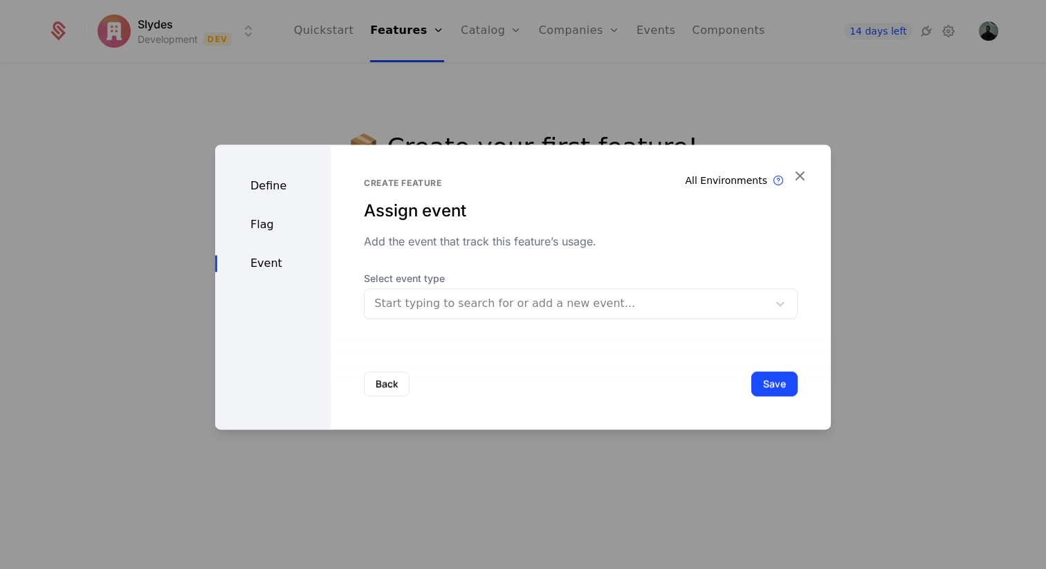
click at [546, 304] on div at bounding box center [566, 303] width 384 height 19
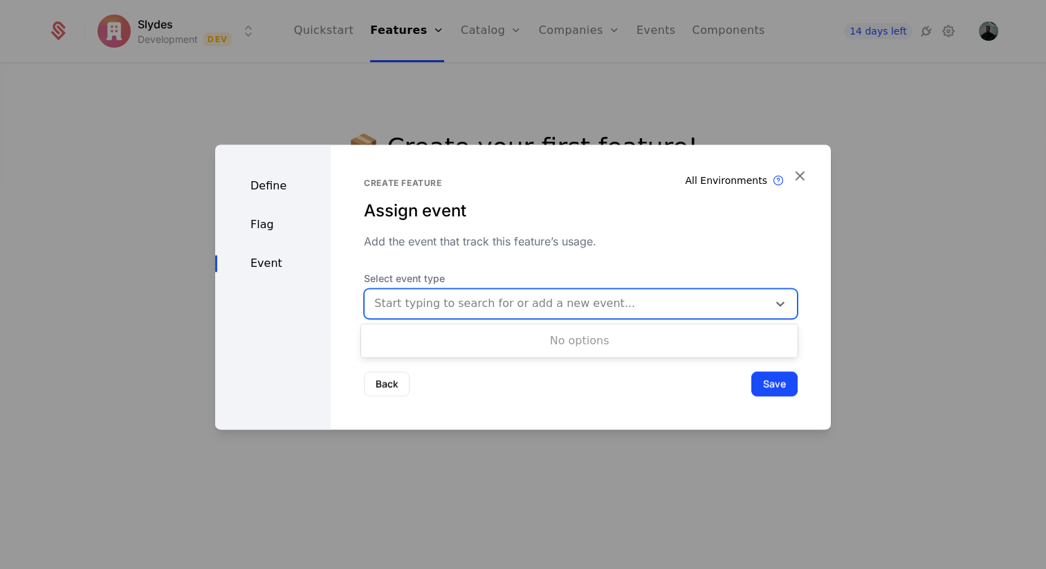
click at [460, 300] on div at bounding box center [566, 303] width 384 height 19
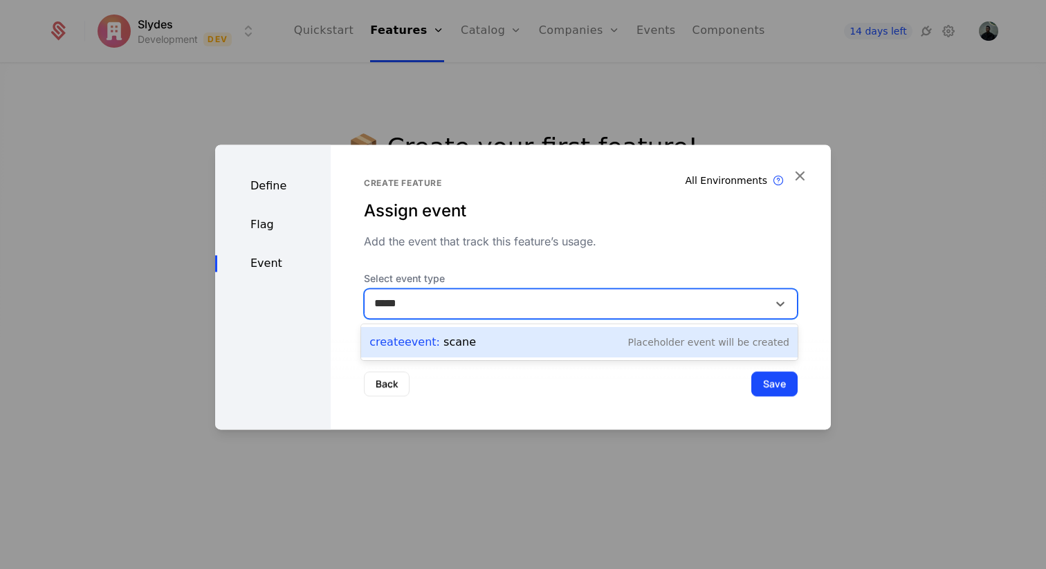
type input "****"
click at [737, 349] on div "Placeholder Event will be created" at bounding box center [708, 343] width 161 height 14
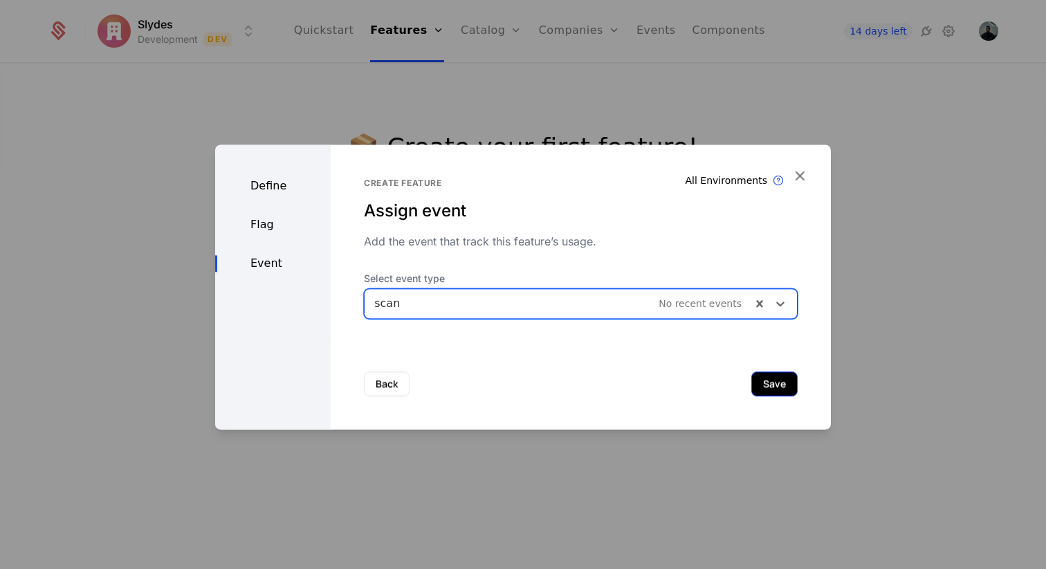
click at [787, 387] on button "Save" at bounding box center [774, 384] width 46 height 25
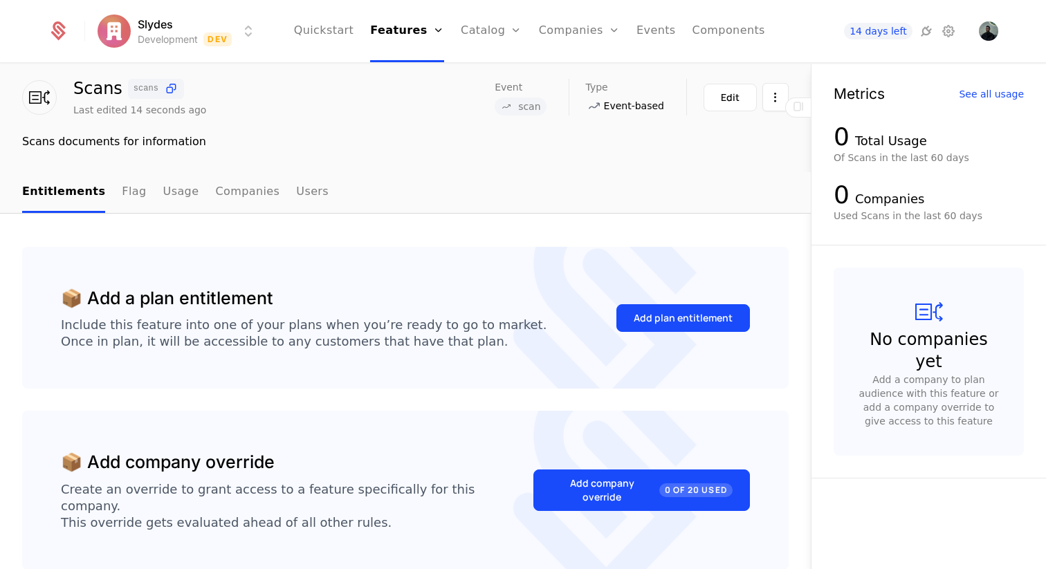
scroll to position [102, 0]
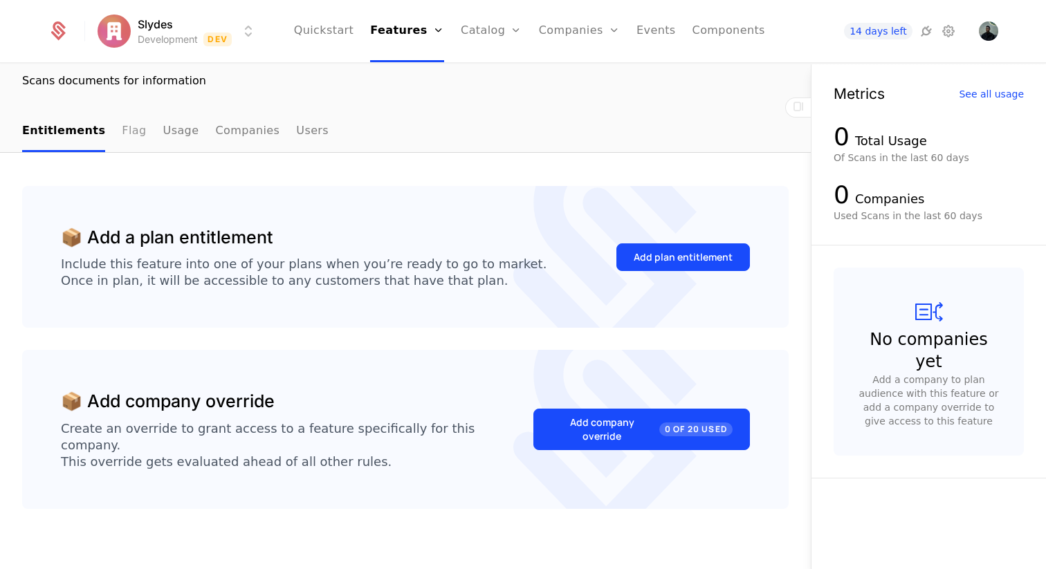
click at [123, 136] on link "Flag" at bounding box center [134, 131] width 24 height 41
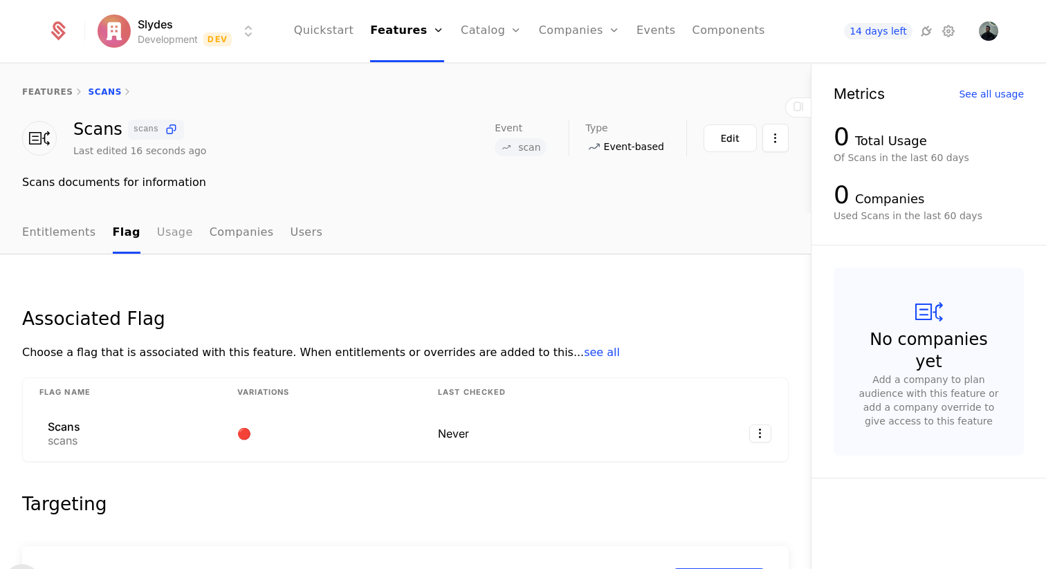
click at [170, 241] on link "Usage" at bounding box center [175, 233] width 36 height 41
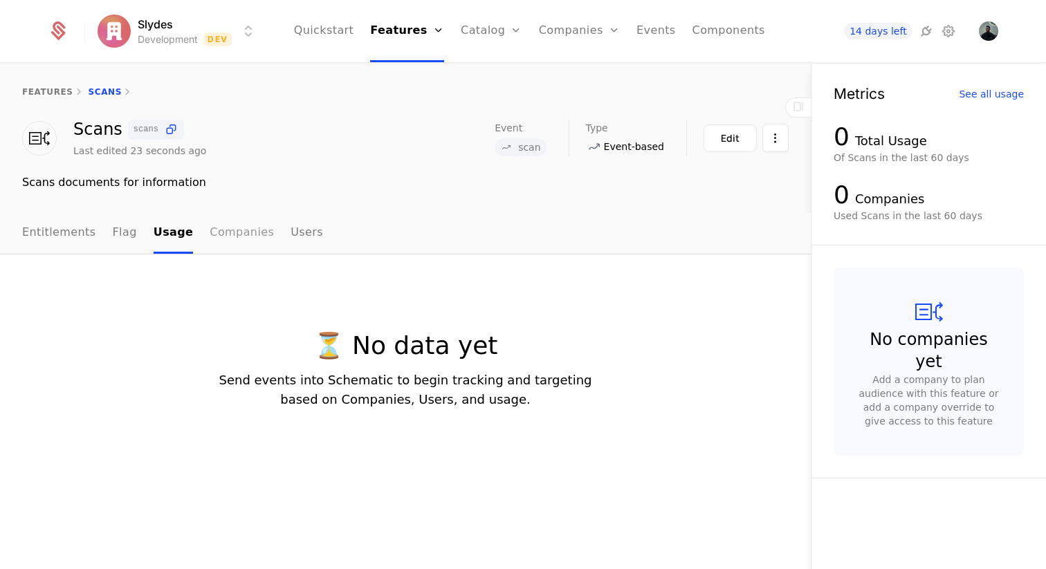
click at [210, 235] on link "Companies" at bounding box center [242, 233] width 64 height 41
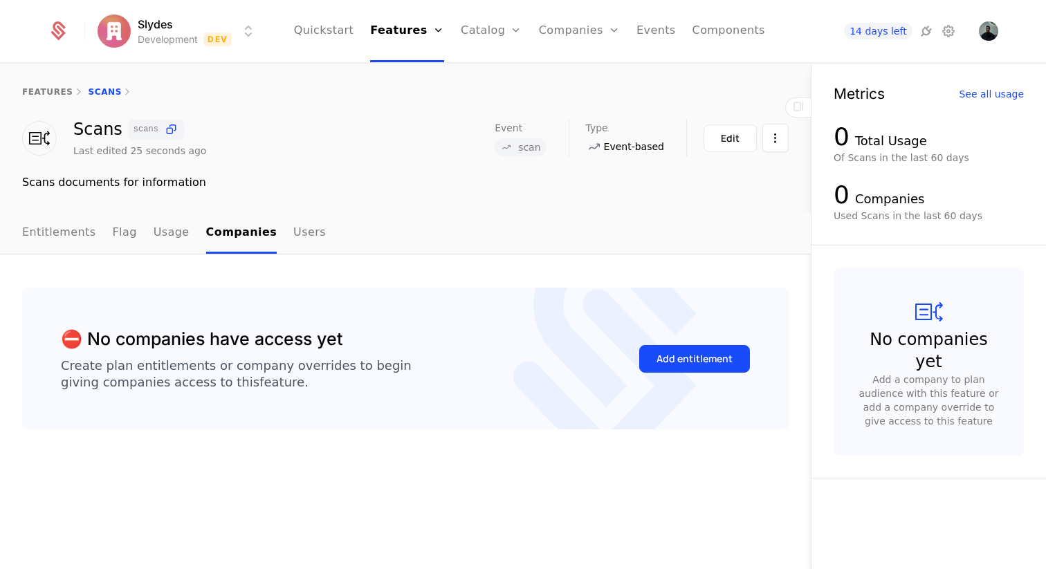
click at [313, 236] on nav "Entitlements Flag Usage Companies Users" at bounding box center [405, 233] width 767 height 41
click at [293, 236] on link "Users" at bounding box center [309, 233] width 33 height 41
click at [54, 235] on link "Entitlements" at bounding box center [59, 233] width 74 height 41
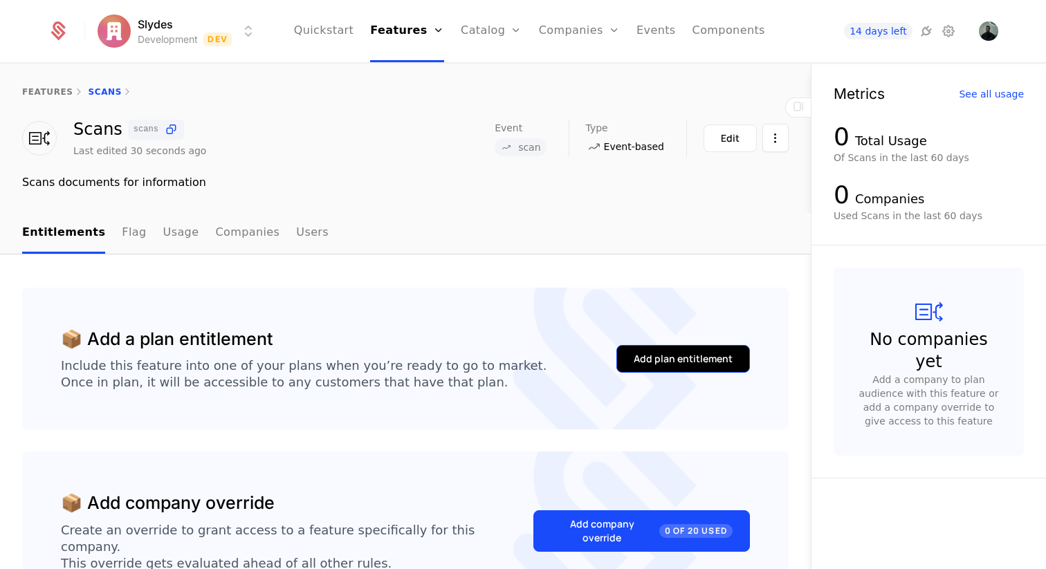
click at [668, 361] on div "Add plan entitlement" at bounding box center [683, 359] width 99 height 14
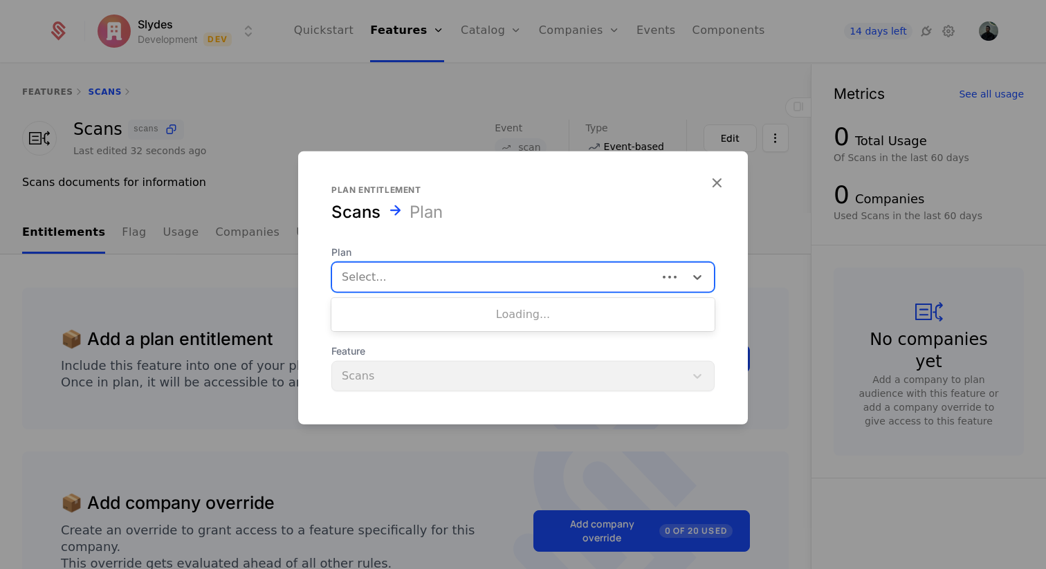
click at [442, 279] on div at bounding box center [495, 276] width 306 height 19
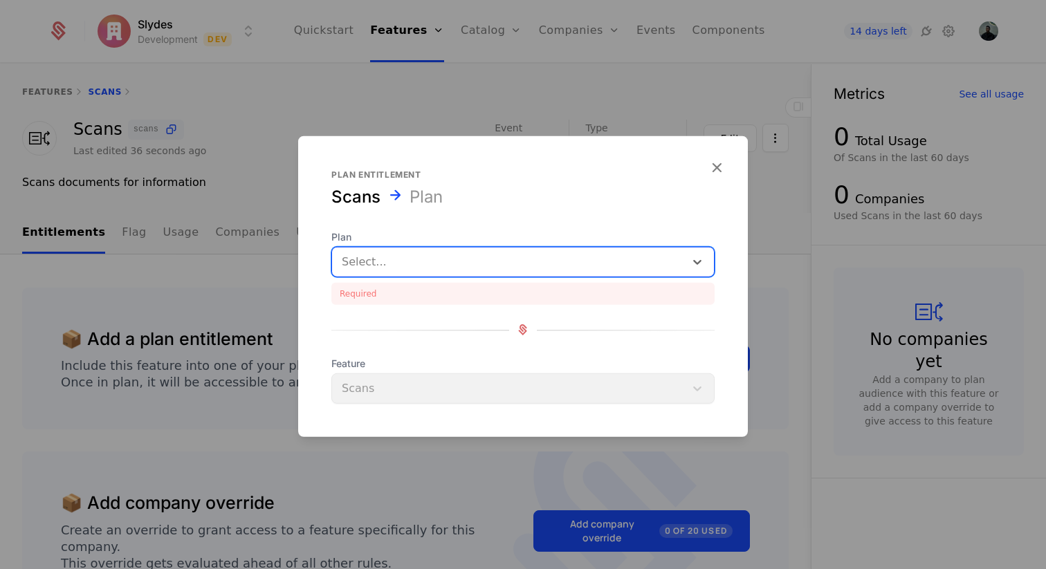
click at [410, 259] on div at bounding box center [508, 261] width 333 height 19
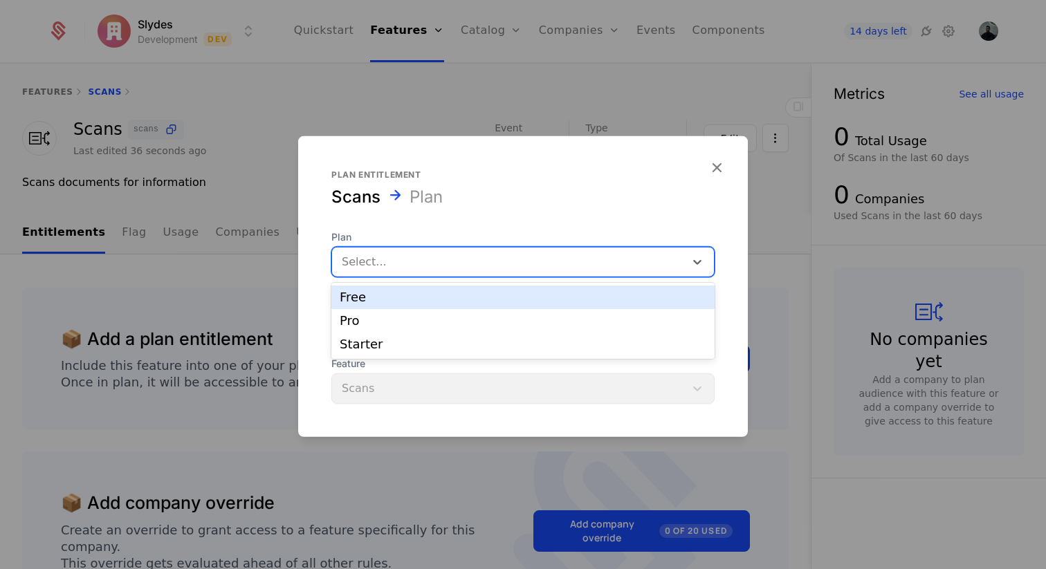
click at [403, 298] on div "Free" at bounding box center [523, 297] width 367 height 12
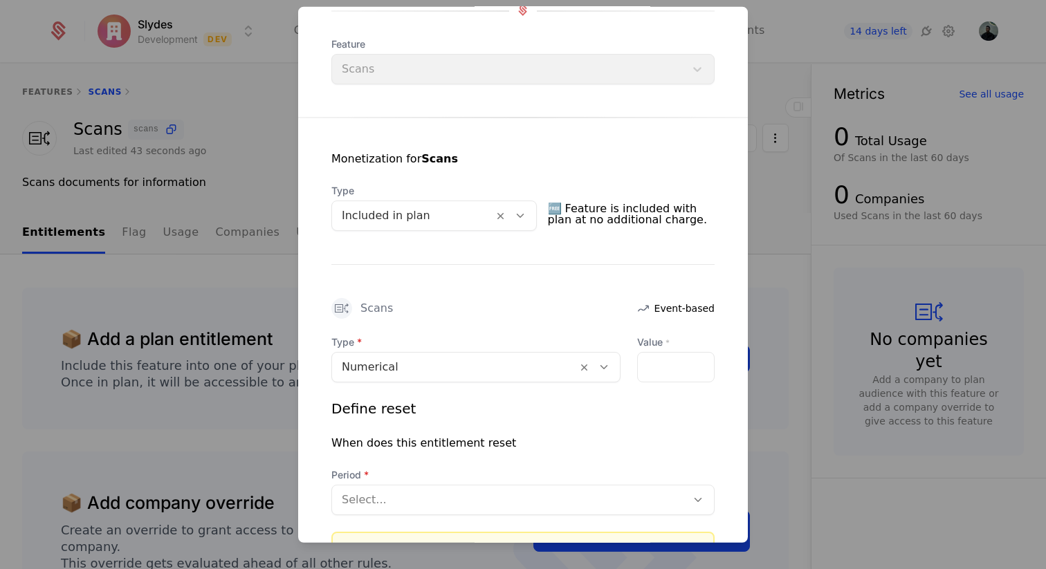
scroll to position [191, 0]
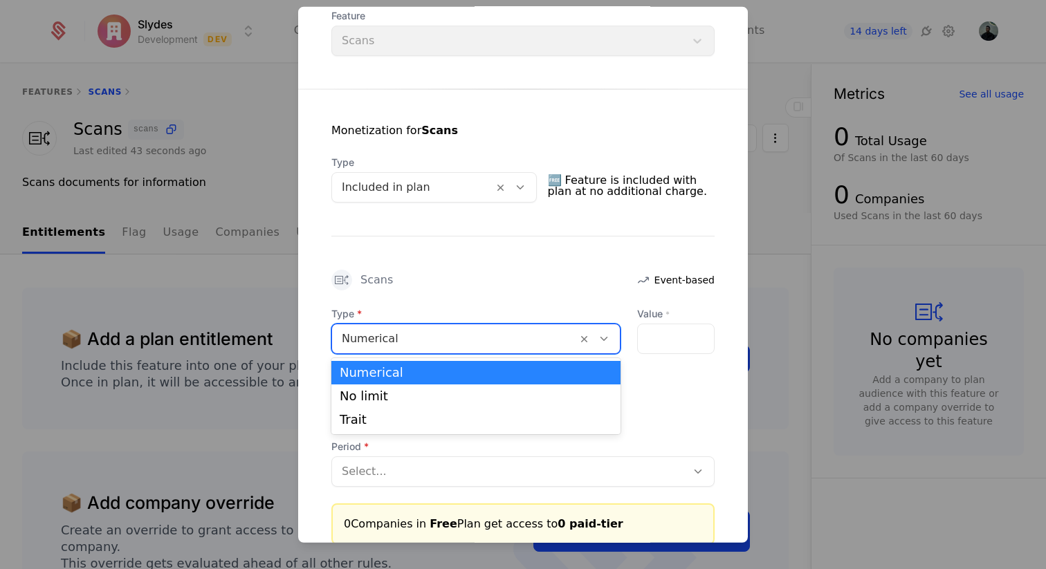
click at [425, 333] on div at bounding box center [455, 338] width 226 height 19
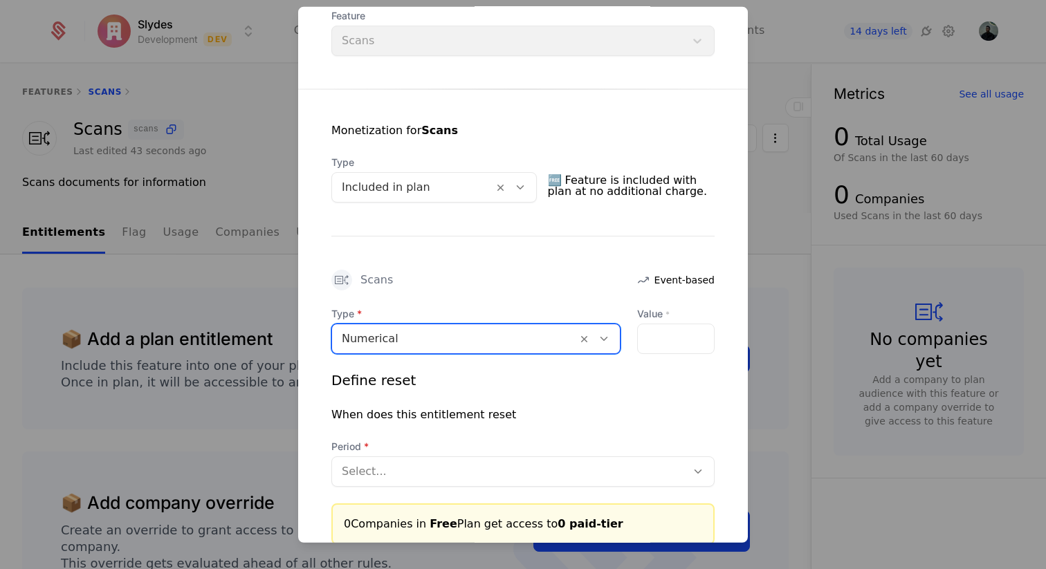
scroll to position [292, 0]
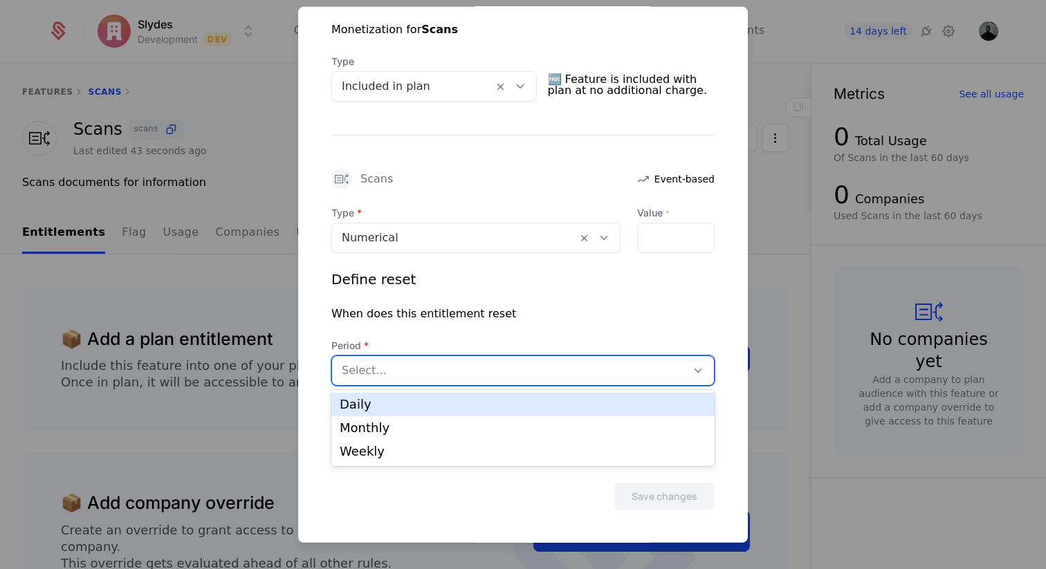
click at [384, 372] on div at bounding box center [509, 369] width 335 height 19
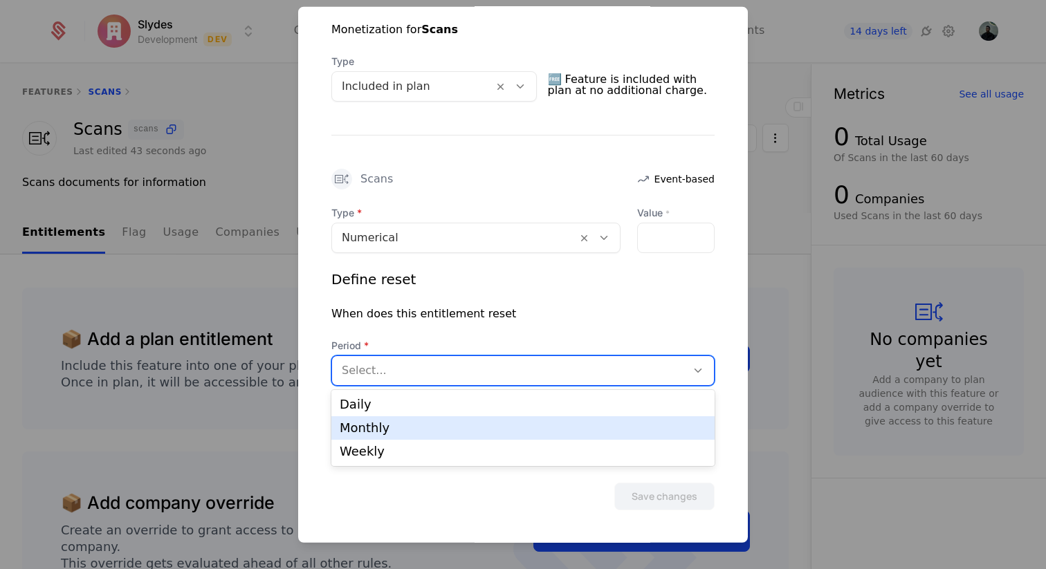
click at [383, 420] on div "Monthly" at bounding box center [522, 429] width 383 height 24
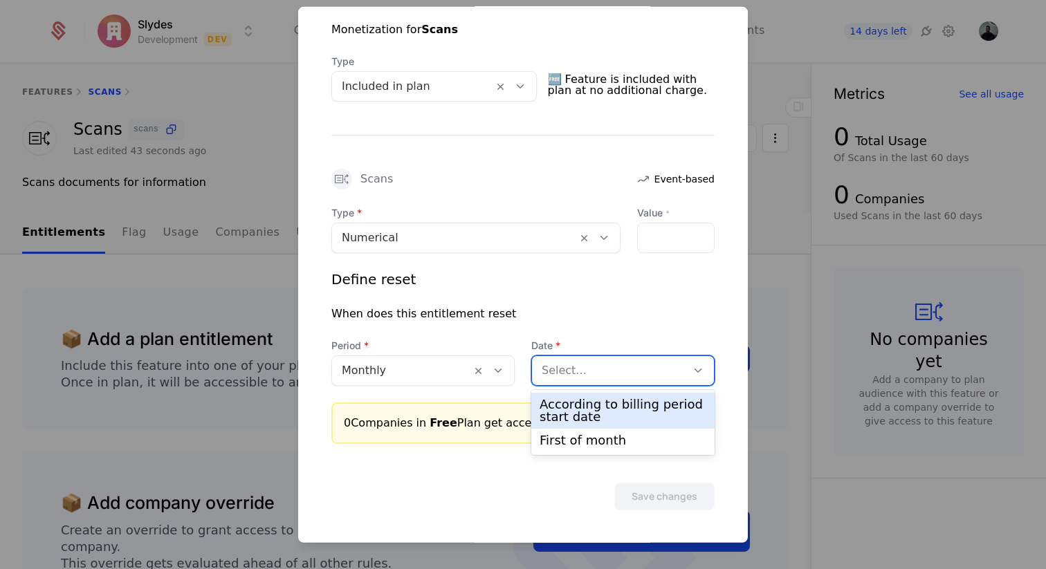
click at [553, 372] on div at bounding box center [609, 369] width 135 height 19
click at [583, 414] on div "According to billing period start date" at bounding box center [623, 411] width 167 height 25
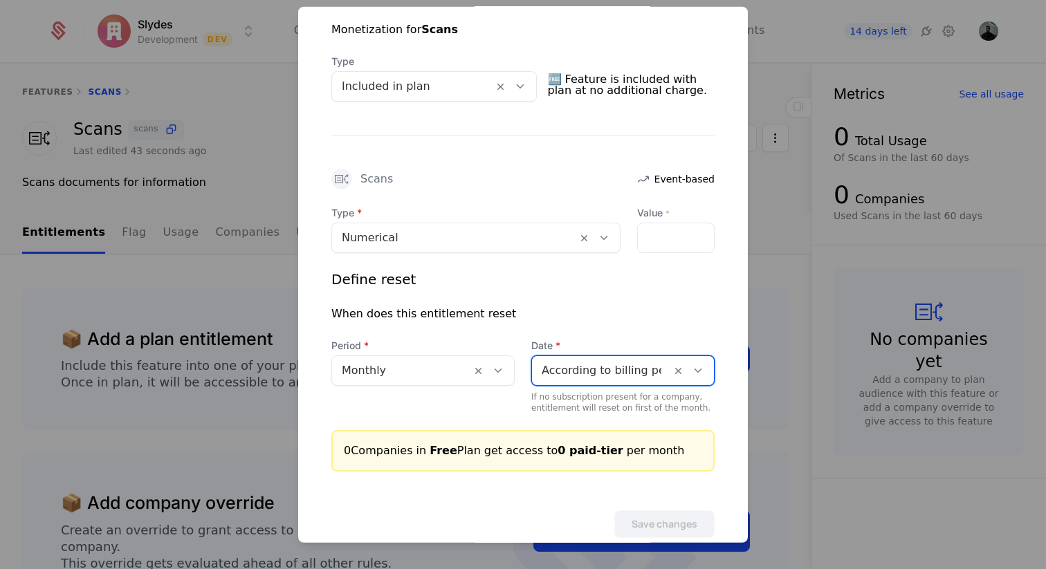
click at [538, 237] on div at bounding box center [455, 237] width 226 height 19
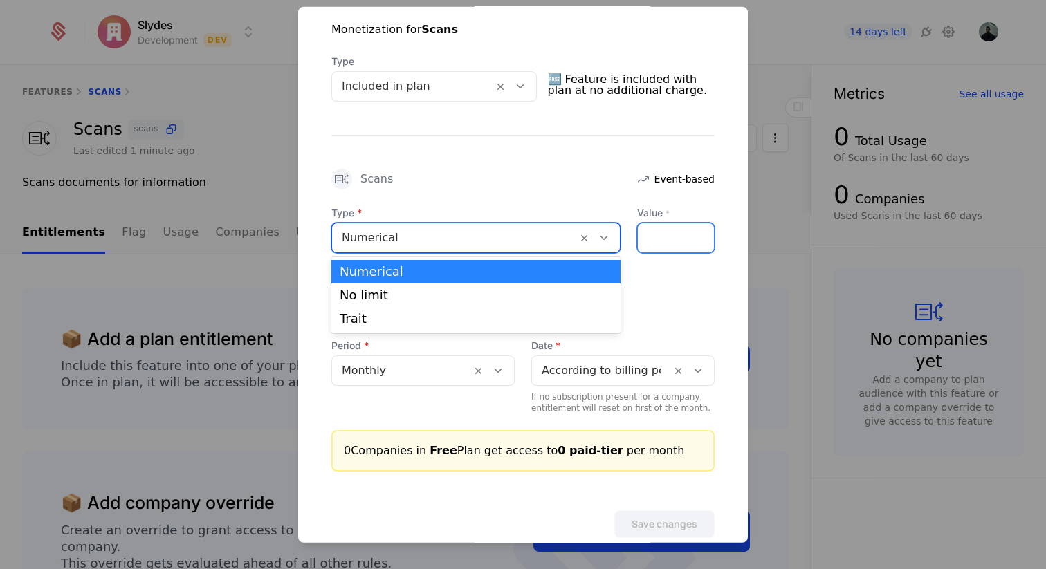
click at [664, 235] on input "Value *" at bounding box center [676, 237] width 76 height 29
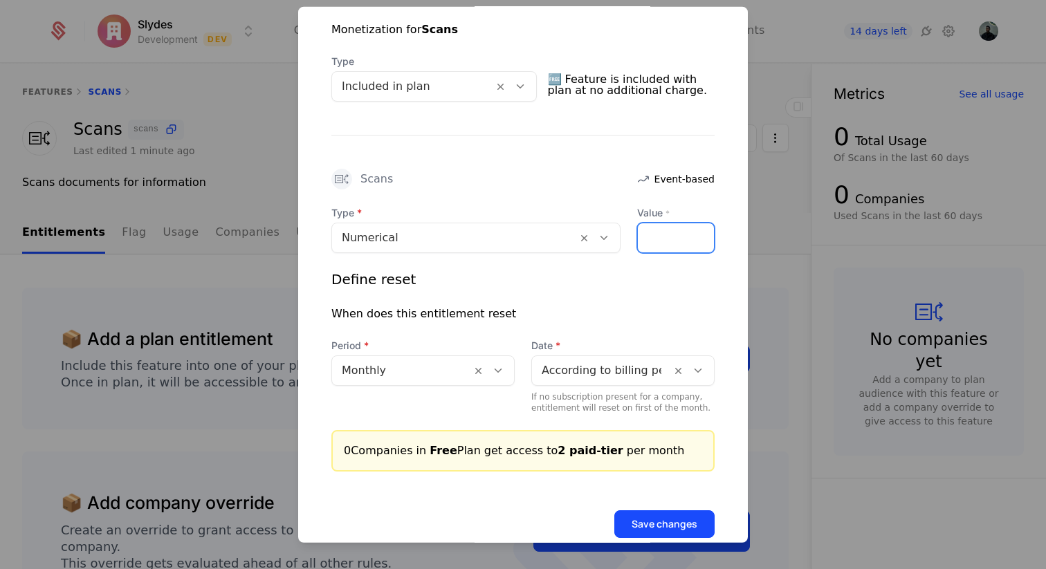
type input "*"
click at [590, 185] on div "Scans Event-based" at bounding box center [522, 178] width 383 height 21
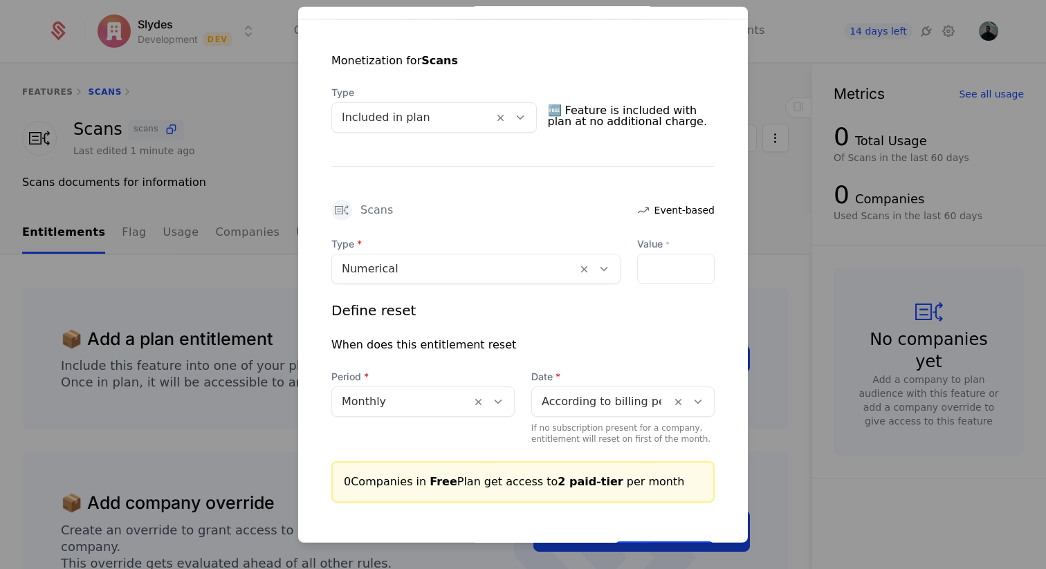
scroll to position [320, 0]
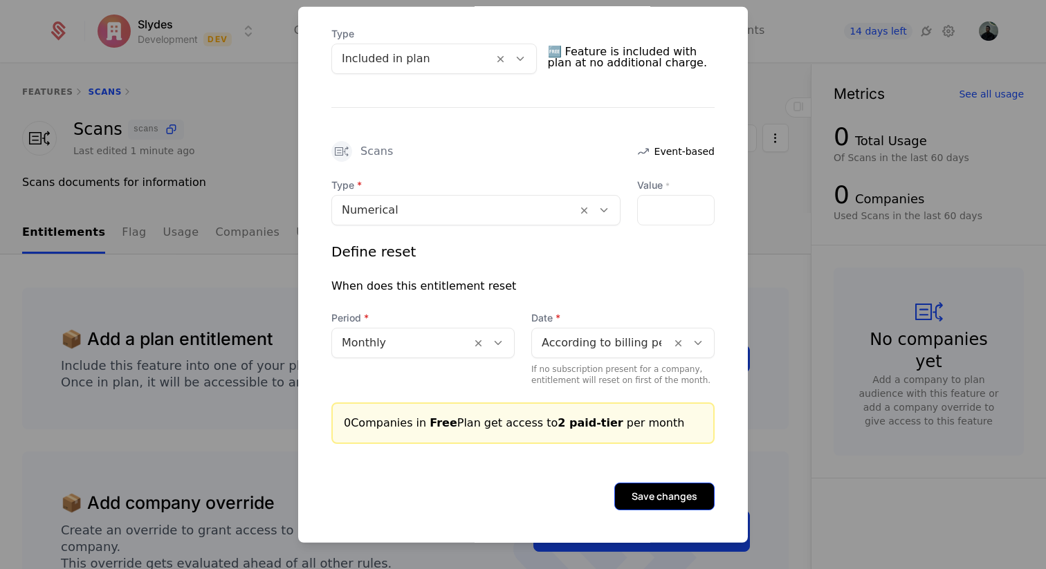
click at [690, 500] on button "Save changes" at bounding box center [664, 496] width 100 height 28
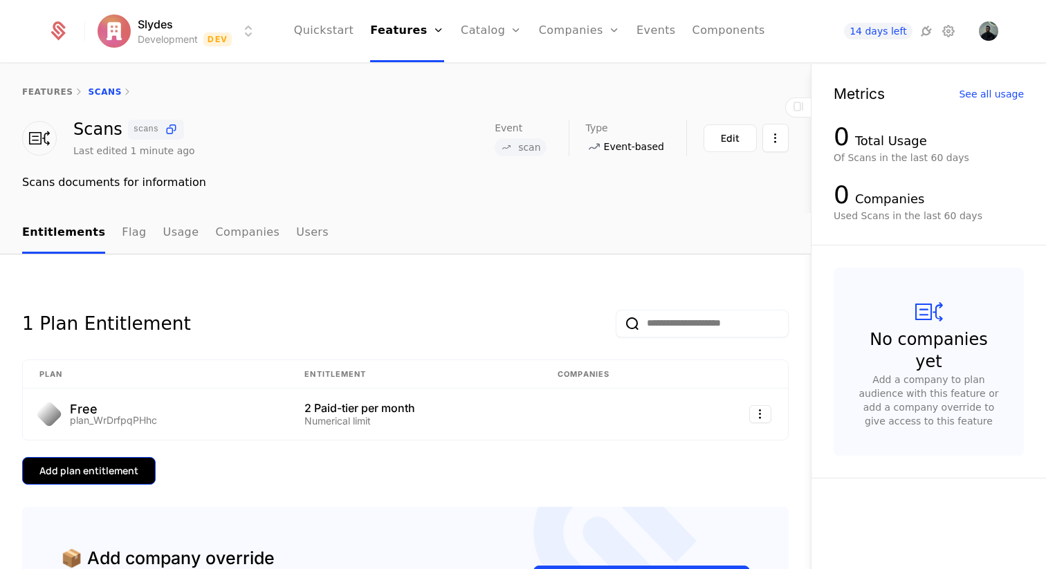
click at [112, 466] on div "Add plan entitlement" at bounding box center [88, 471] width 99 height 14
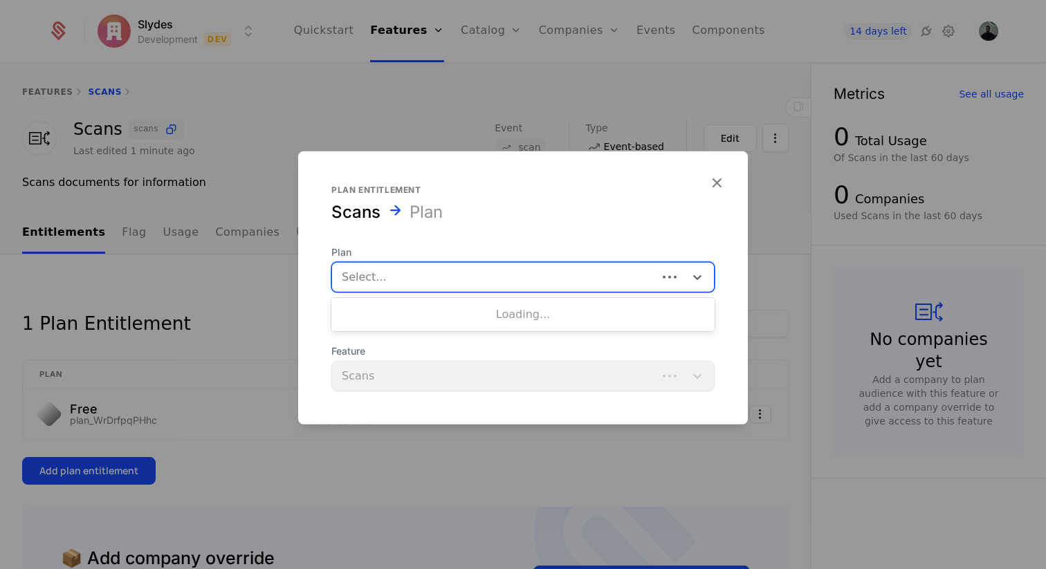
click at [411, 280] on div at bounding box center [495, 276] width 306 height 19
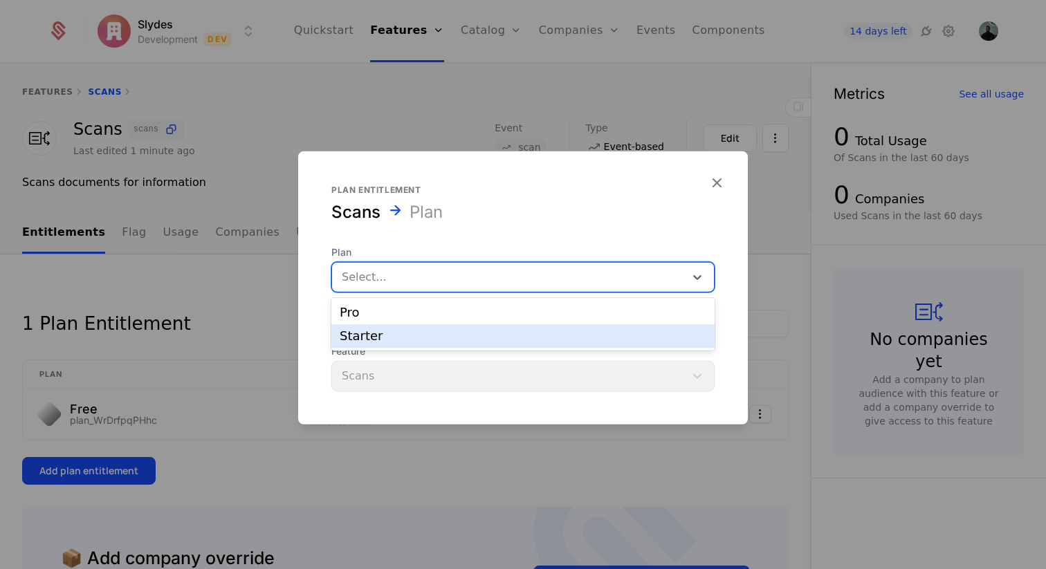
click at [392, 331] on div "Starter" at bounding box center [523, 336] width 367 height 12
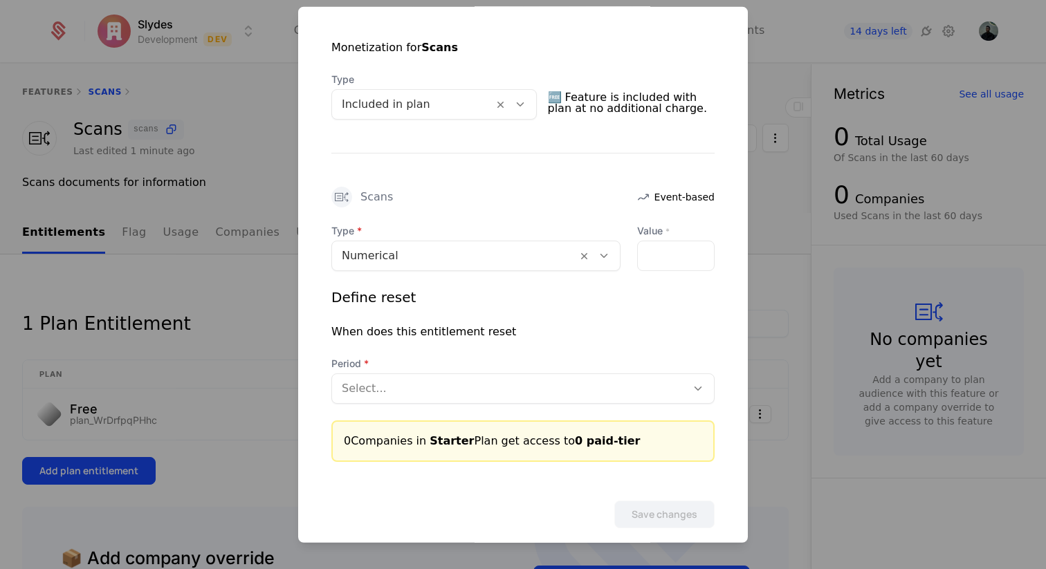
scroll to position [292, 0]
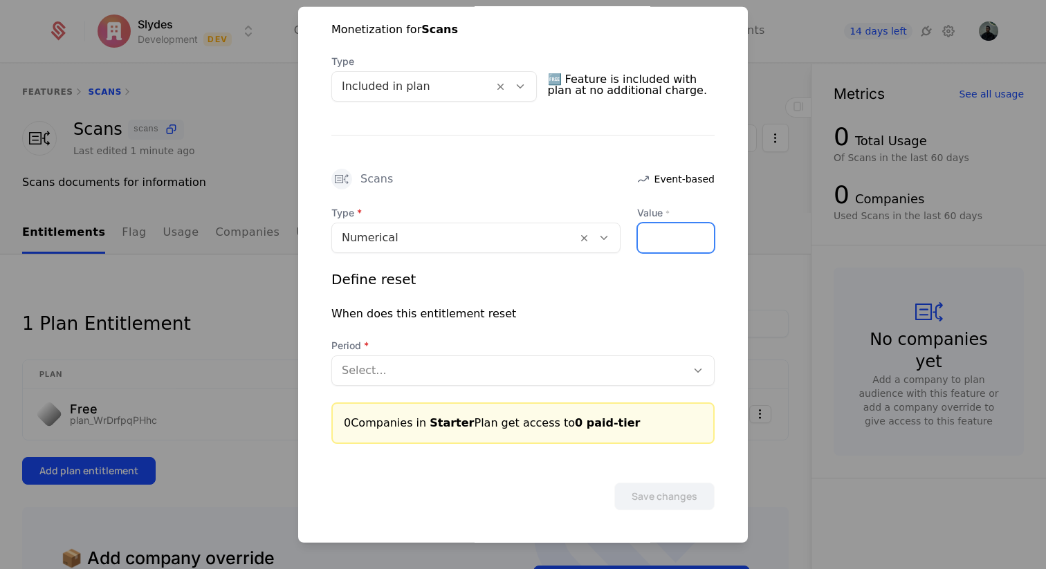
click at [662, 233] on input "Value *" at bounding box center [676, 237] width 76 height 29
type input "**"
click at [528, 379] on div at bounding box center [509, 369] width 335 height 19
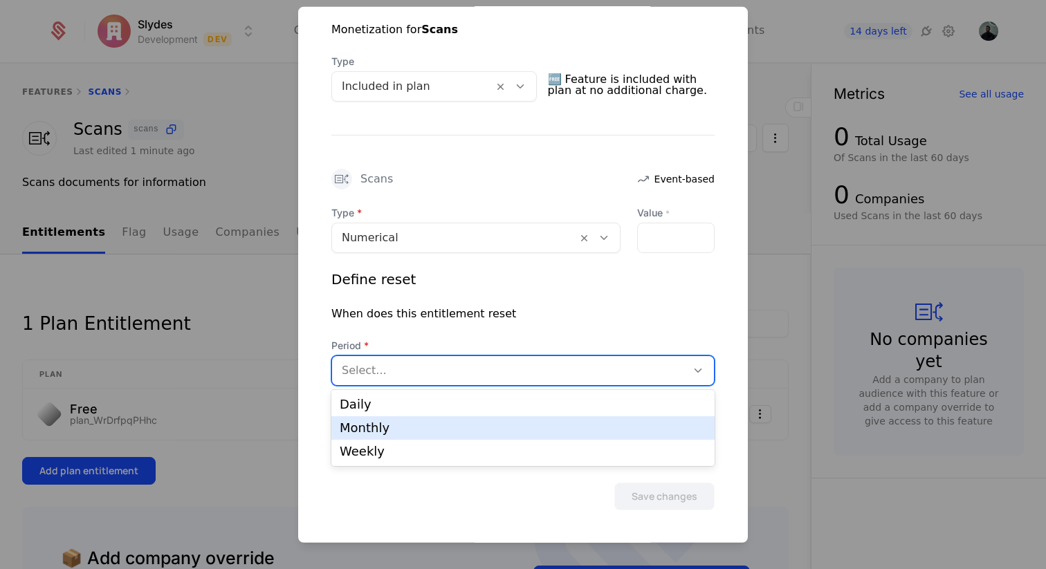
click at [427, 428] on div "Monthly" at bounding box center [523, 428] width 367 height 12
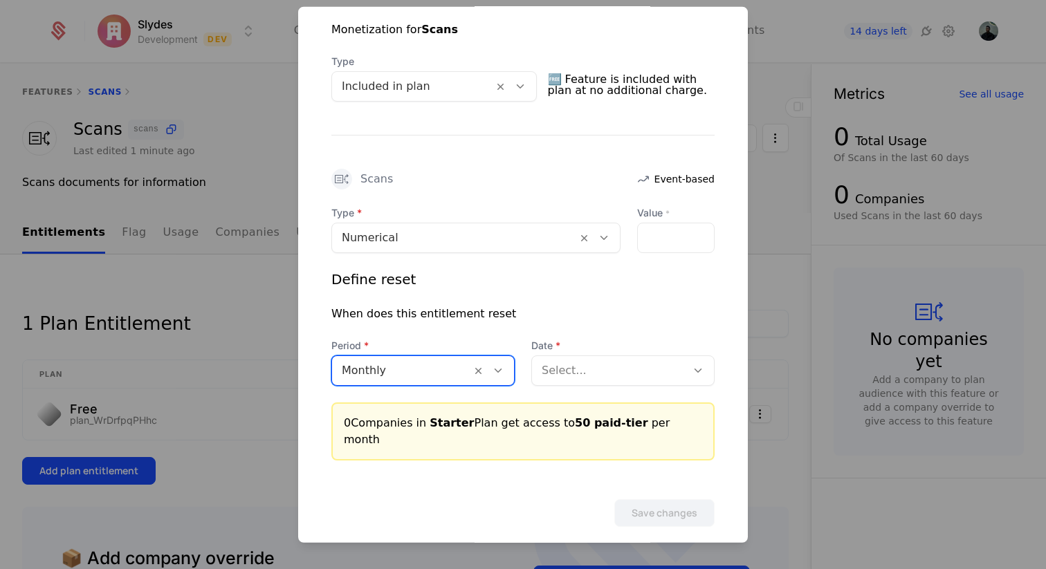
click at [594, 370] on div at bounding box center [609, 369] width 135 height 19
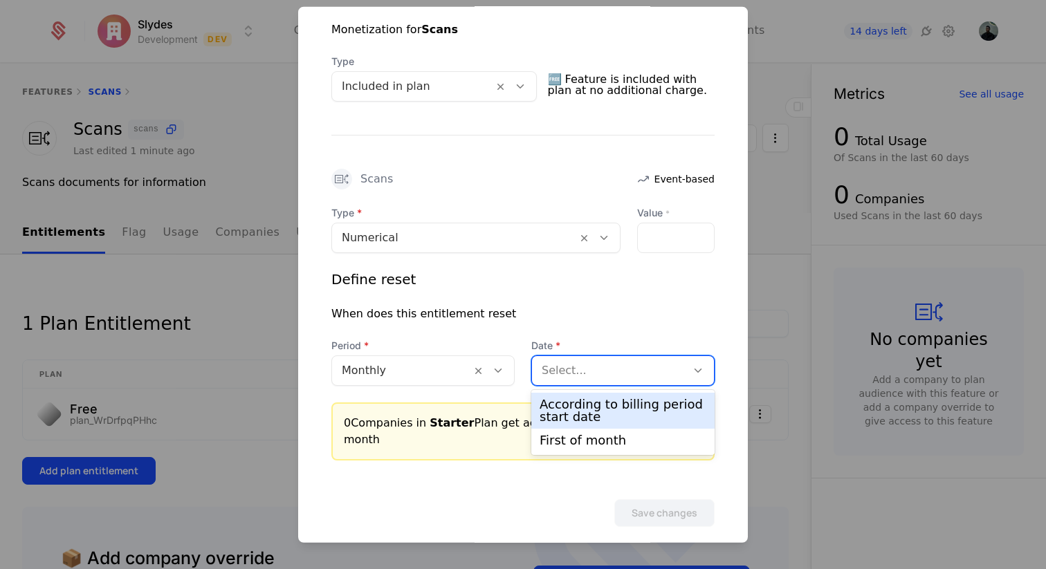
click at [602, 414] on div "According to billing period start date" at bounding box center [623, 411] width 167 height 25
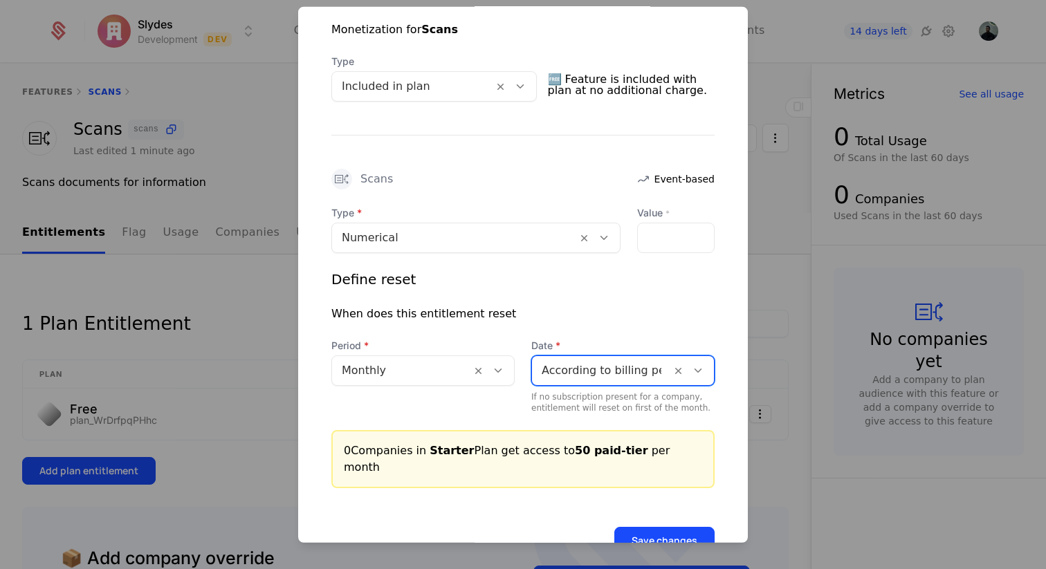
click at [442, 240] on div at bounding box center [455, 237] width 226 height 19
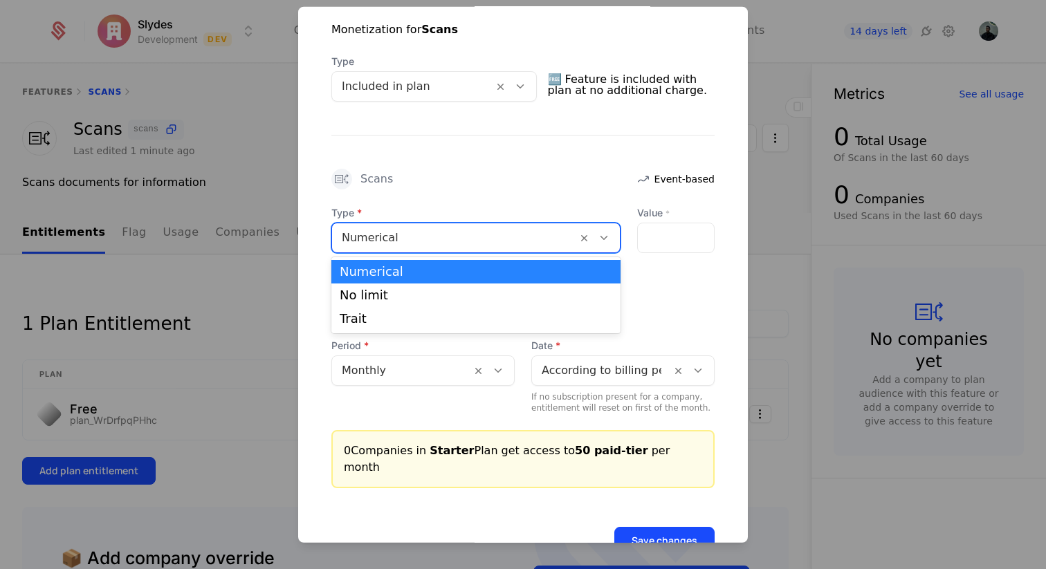
click at [478, 152] on div "Monetization for Scans Type Included in plan 🆓 Feature is included with plan at…" at bounding box center [523, 238] width 450 height 500
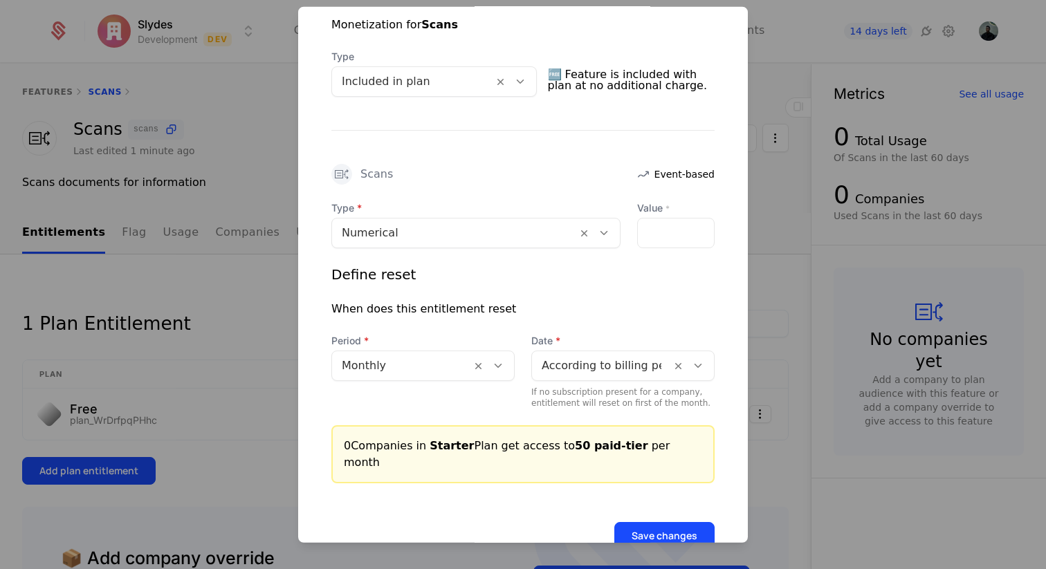
scroll to position [320, 0]
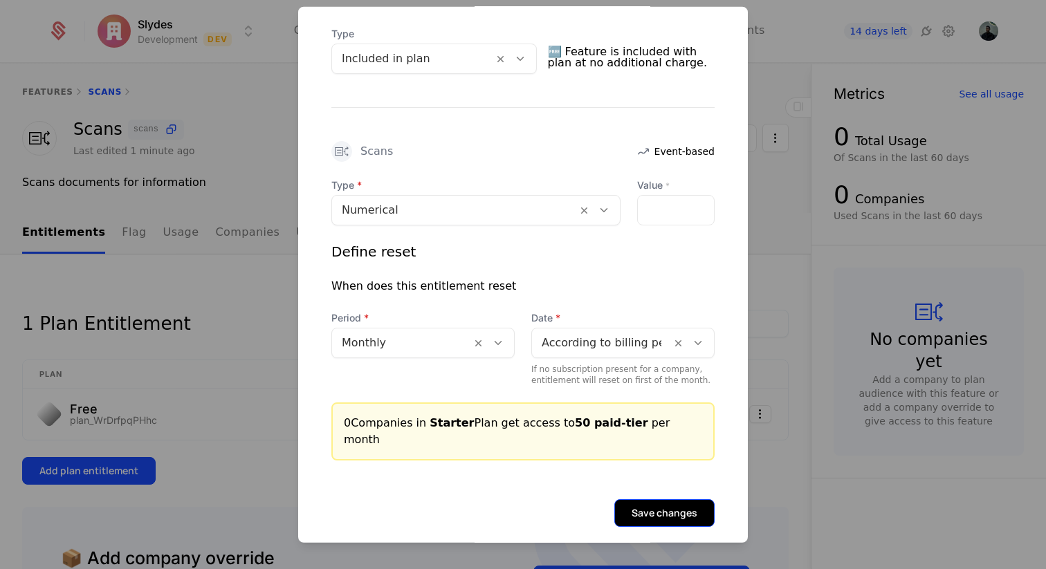
click at [639, 502] on button "Save changes" at bounding box center [664, 513] width 100 height 28
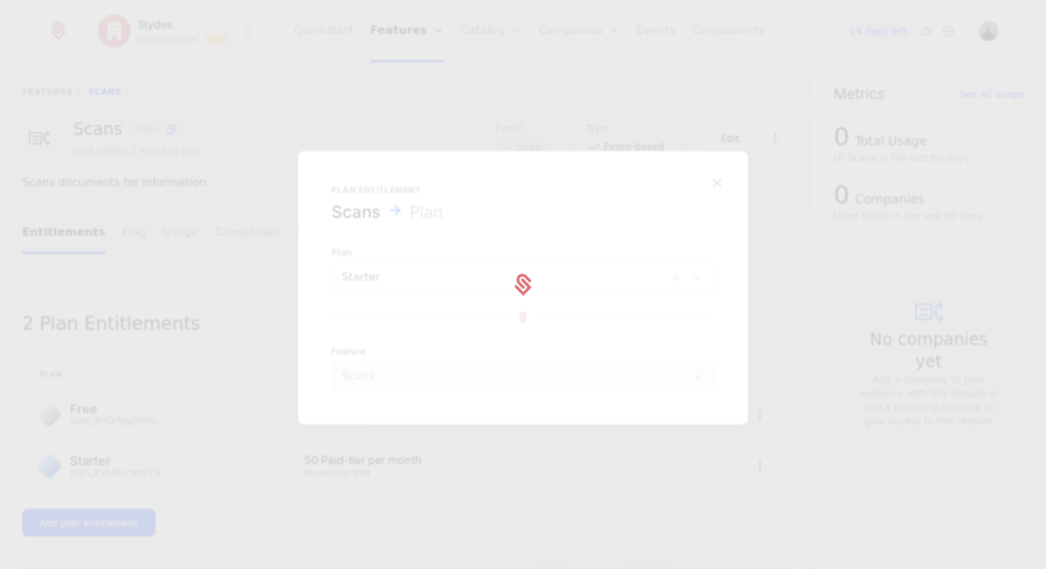
scroll to position [0, 0]
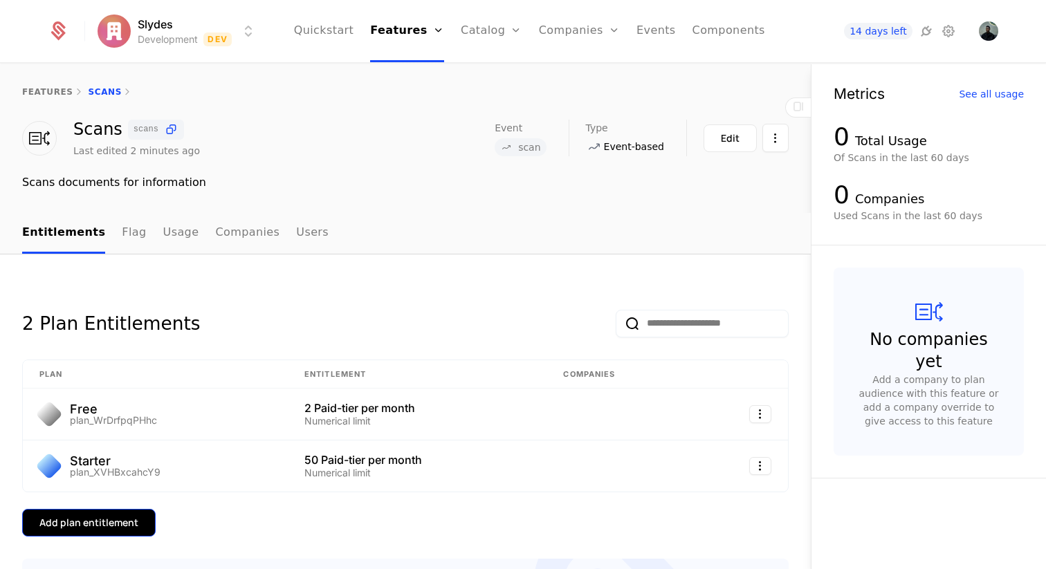
click at [87, 521] on div "Add plan entitlement" at bounding box center [88, 523] width 99 height 14
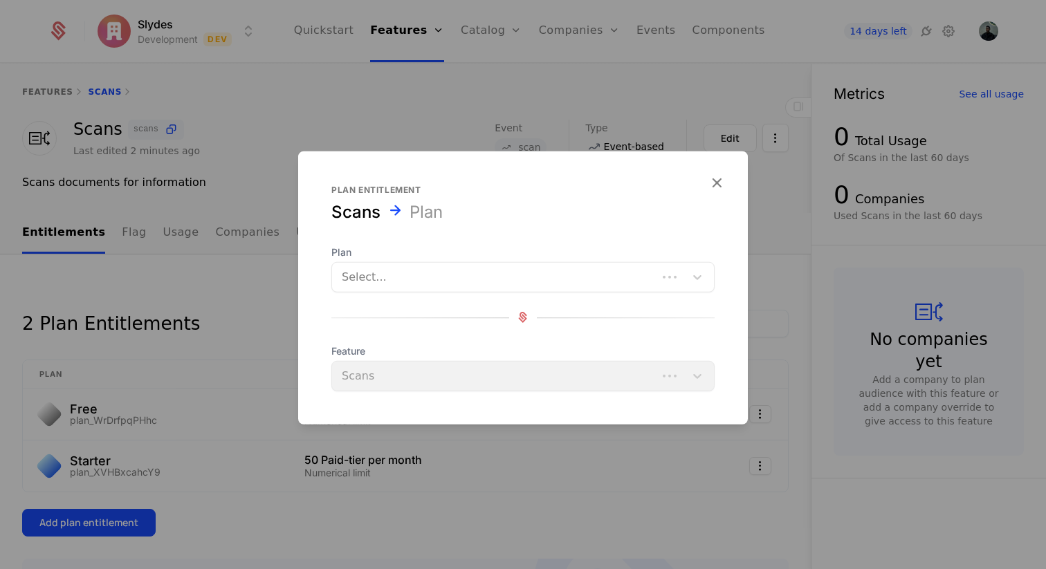
click at [405, 273] on div at bounding box center [495, 276] width 306 height 19
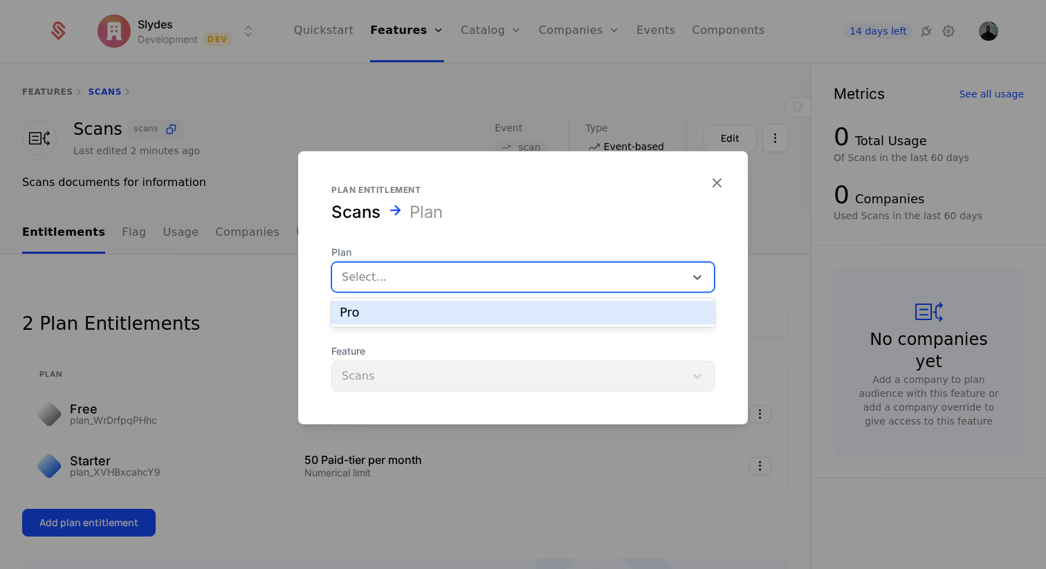
click at [392, 311] on div "Pro" at bounding box center [523, 312] width 367 height 12
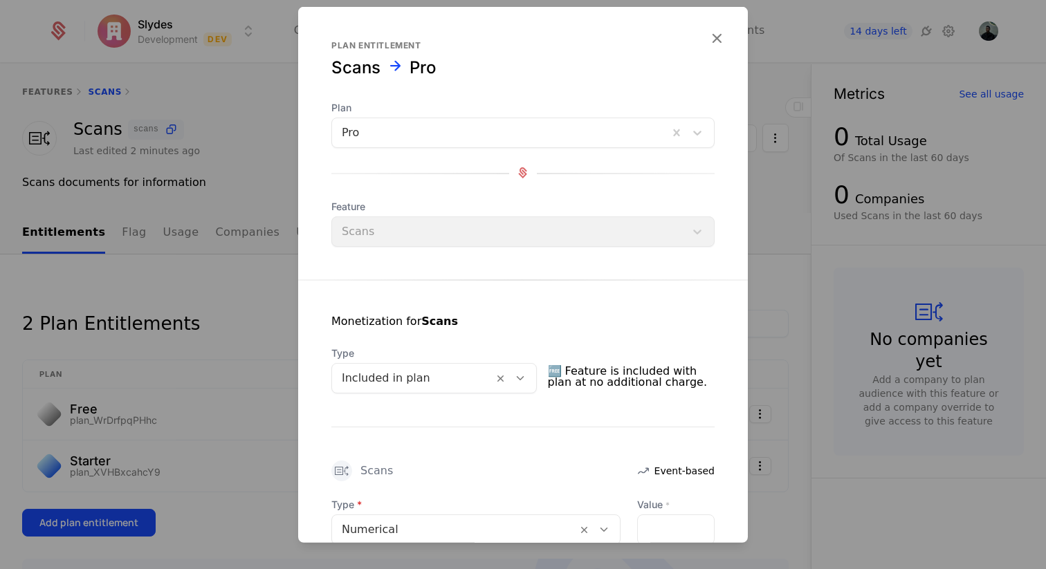
click at [566, 287] on div "Monetization for Scans Type Included in plan 🆓 Feature is included with plan at…" at bounding box center [523, 508] width 450 height 456
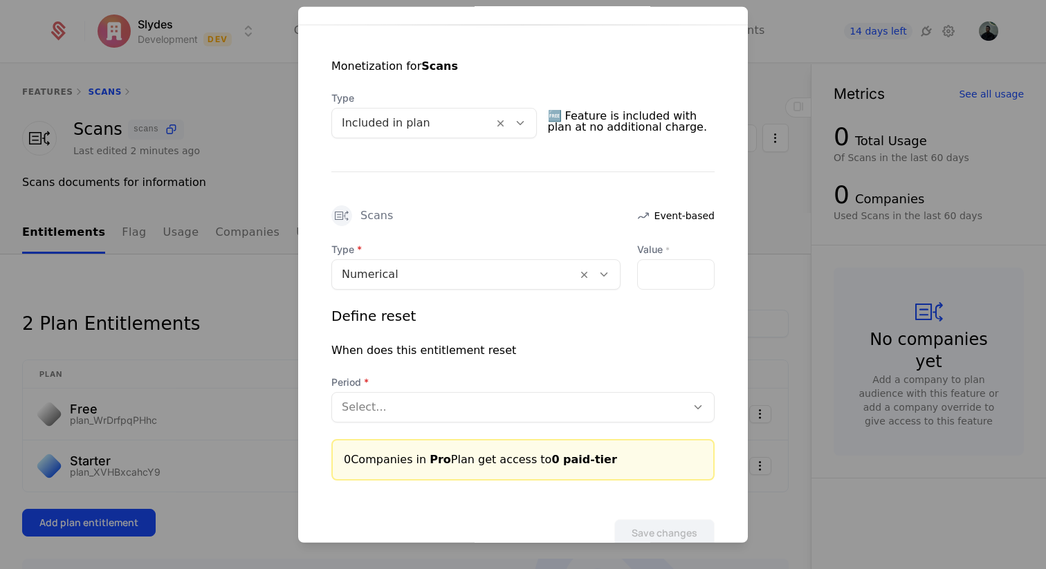
scroll to position [280, 0]
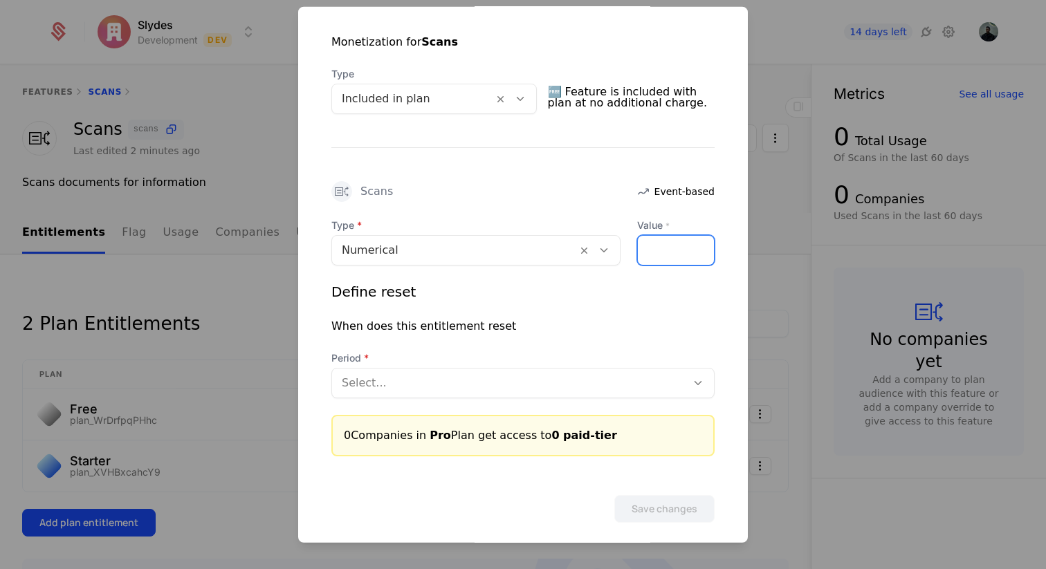
click at [669, 256] on input "Value *" at bounding box center [676, 249] width 76 height 29
type input "***"
click at [576, 205] on div "Monetization for Scans Type Included in plan 🆓 Feature is included with plan at…" at bounding box center [523, 228] width 450 height 456
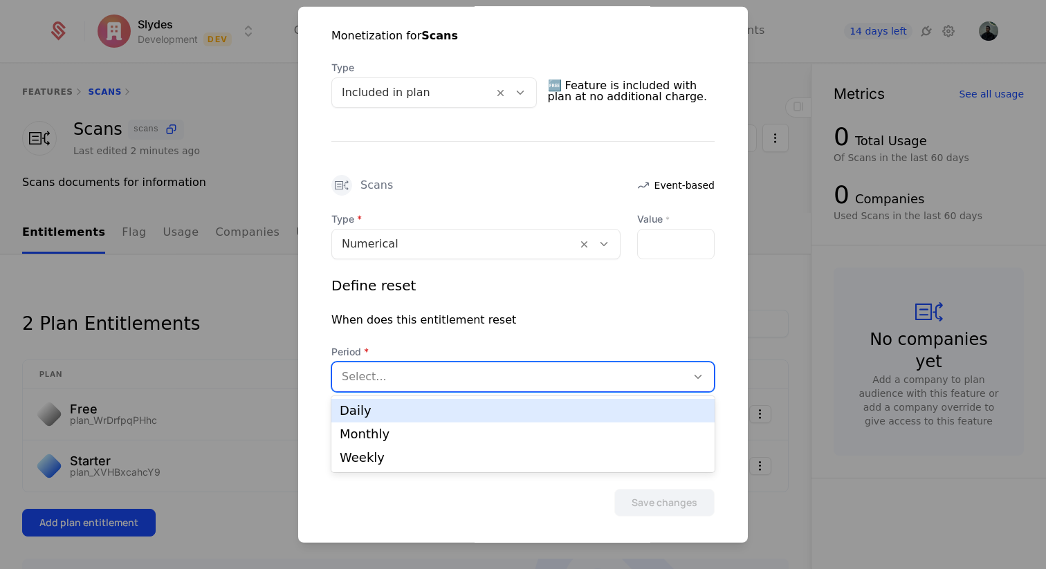
click at [453, 376] on div at bounding box center [509, 376] width 335 height 19
click at [419, 423] on div "Monthly" at bounding box center [522, 435] width 383 height 24
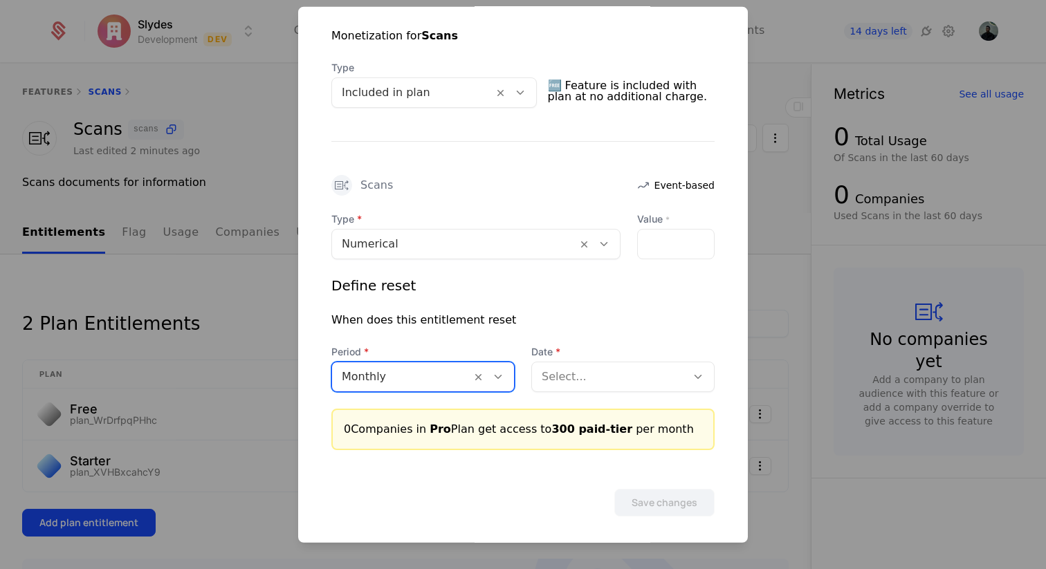
click at [569, 379] on div at bounding box center [609, 376] width 135 height 19
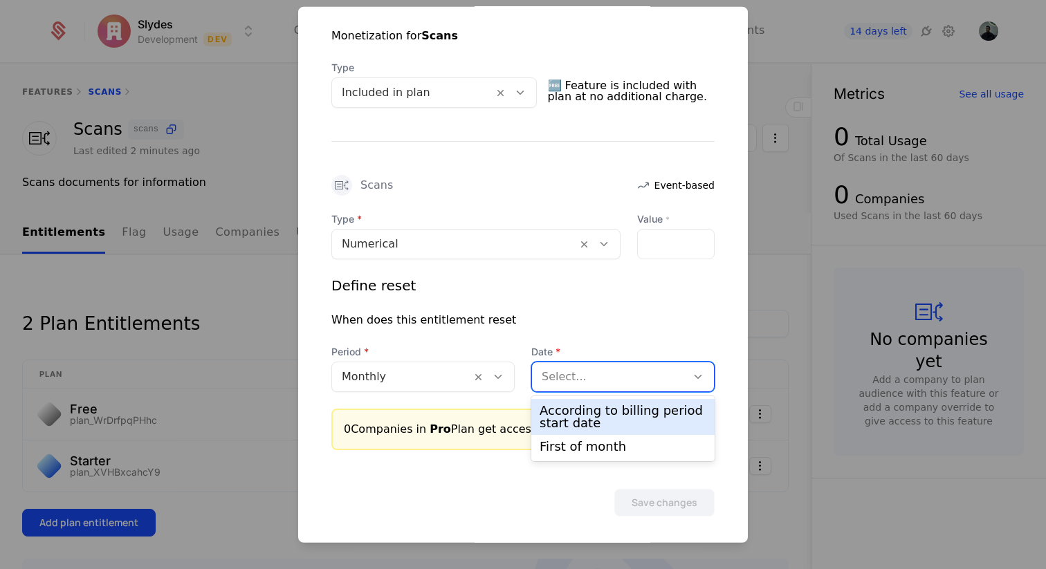
click at [580, 414] on div "According to billing period start date" at bounding box center [623, 417] width 167 height 25
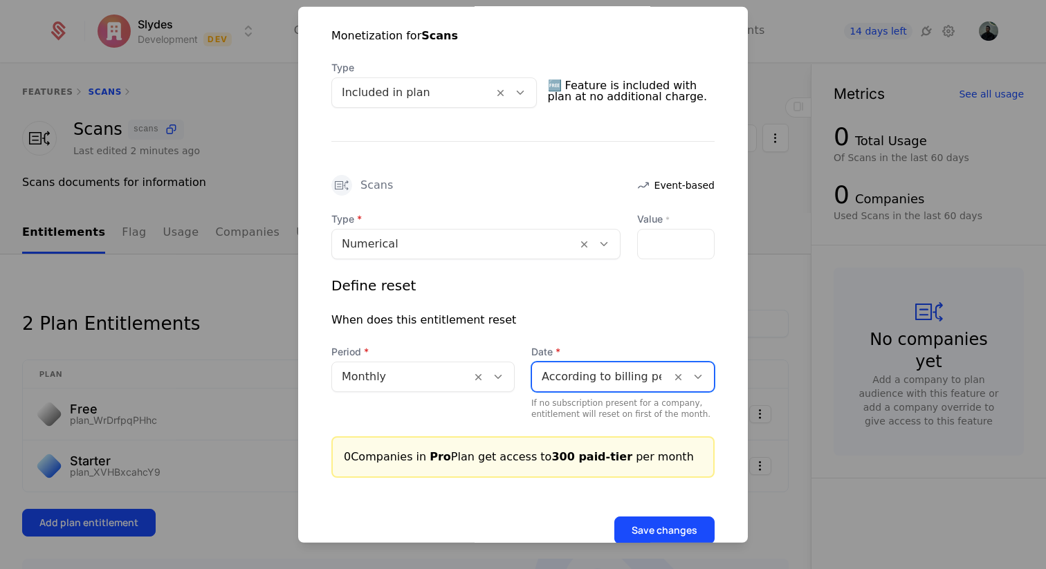
click at [567, 336] on div "Define reset When does this entitlement reset Period Monthly Date option Accord…" at bounding box center [522, 347] width 383 height 144
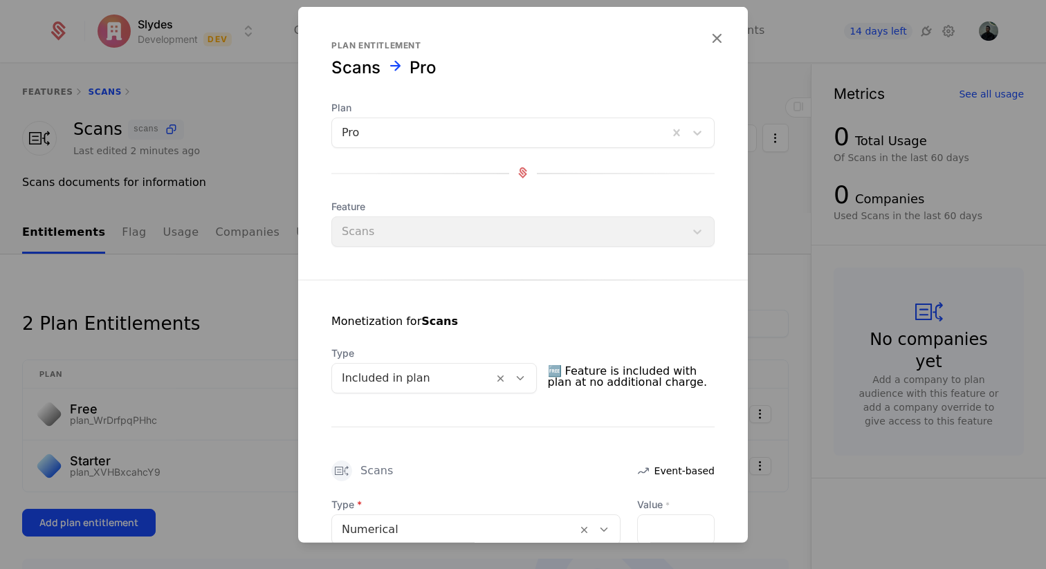
scroll to position [320, 0]
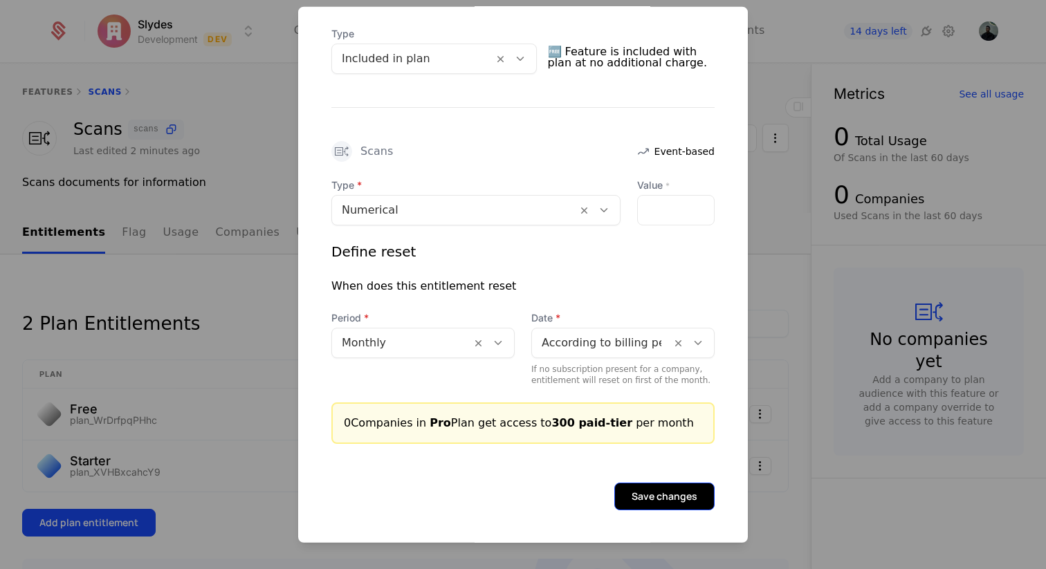
click at [661, 491] on button "Save changes" at bounding box center [664, 496] width 100 height 28
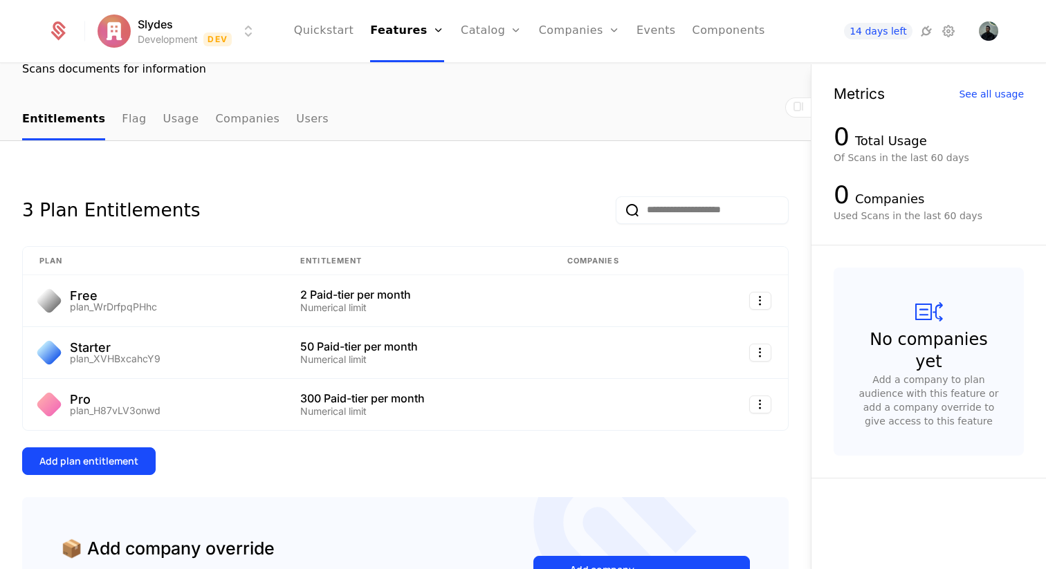
scroll to position [0, 0]
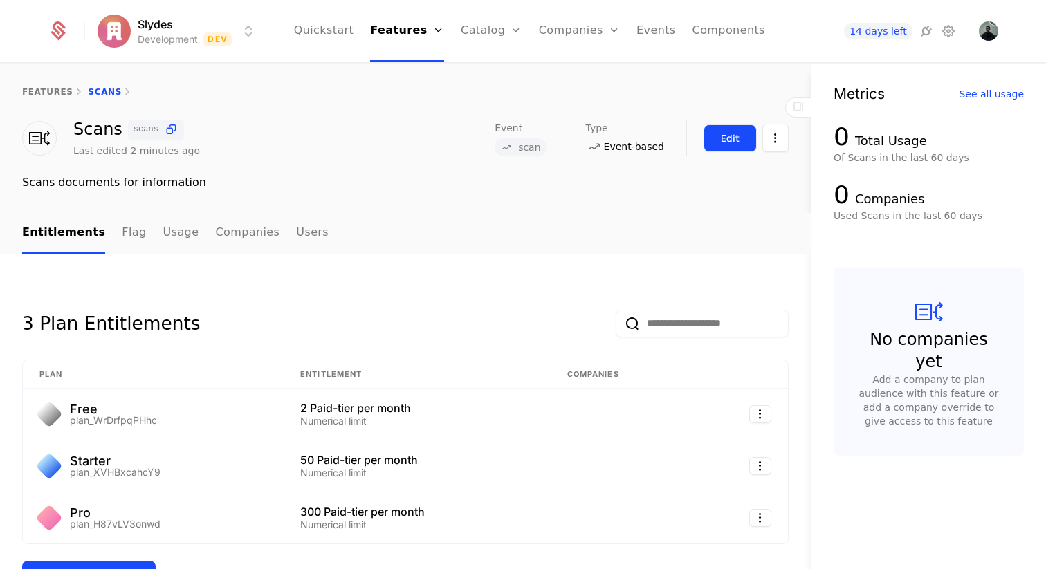
click at [733, 140] on div "Edit" at bounding box center [730, 138] width 19 height 14
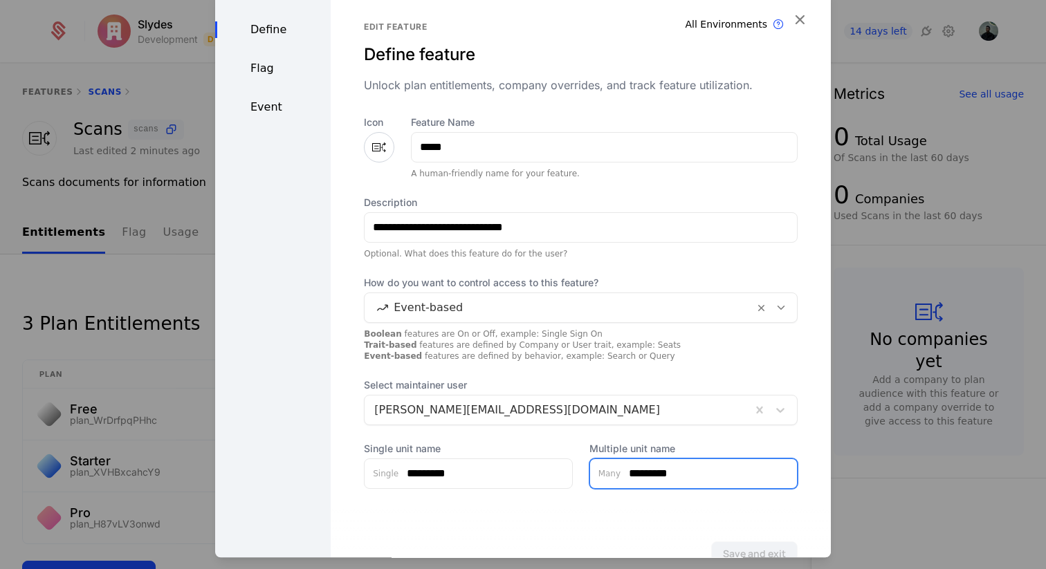
drag, startPoint x: 672, startPoint y: 473, endPoint x: 621, endPoint y: 473, distance: 51.2
click at [621, 473] on input "*********" at bounding box center [709, 473] width 176 height 29
type input "*"
type input "*********"
click at [728, 505] on div "**********" at bounding box center [581, 294] width 500 height 612
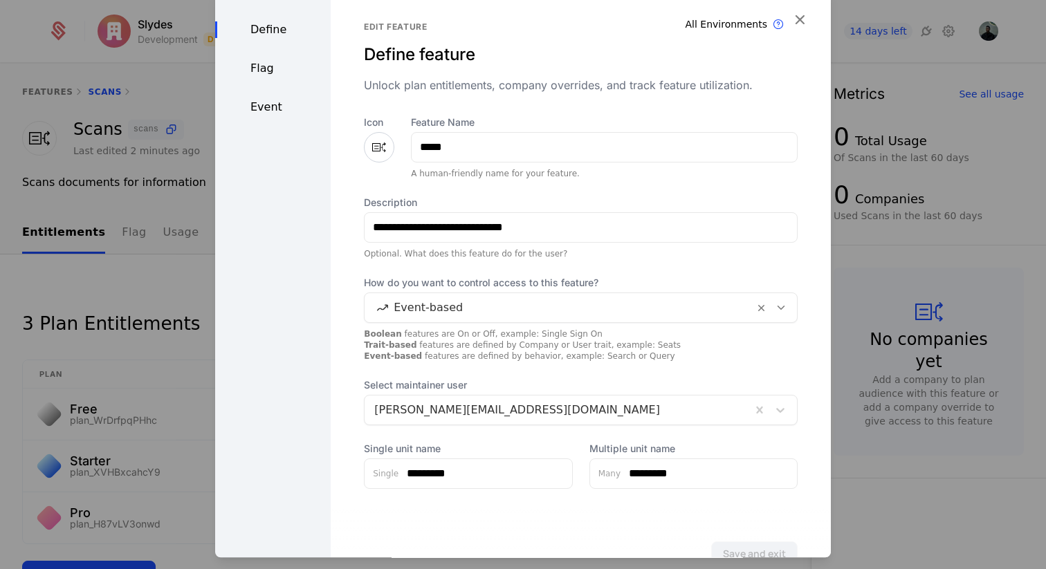
scroll to position [42, 0]
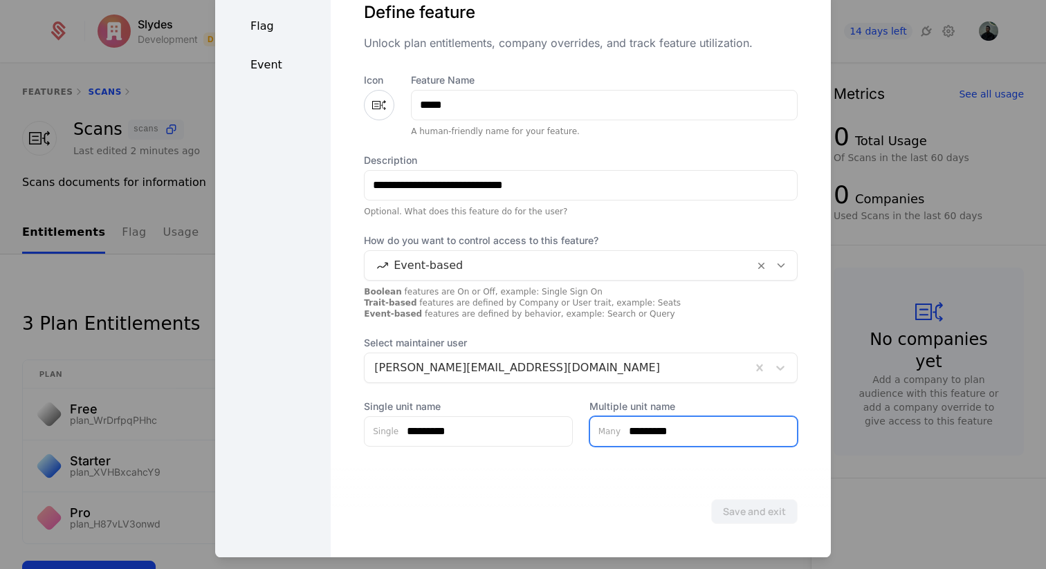
click at [691, 437] on input "*********" at bounding box center [709, 431] width 176 height 29
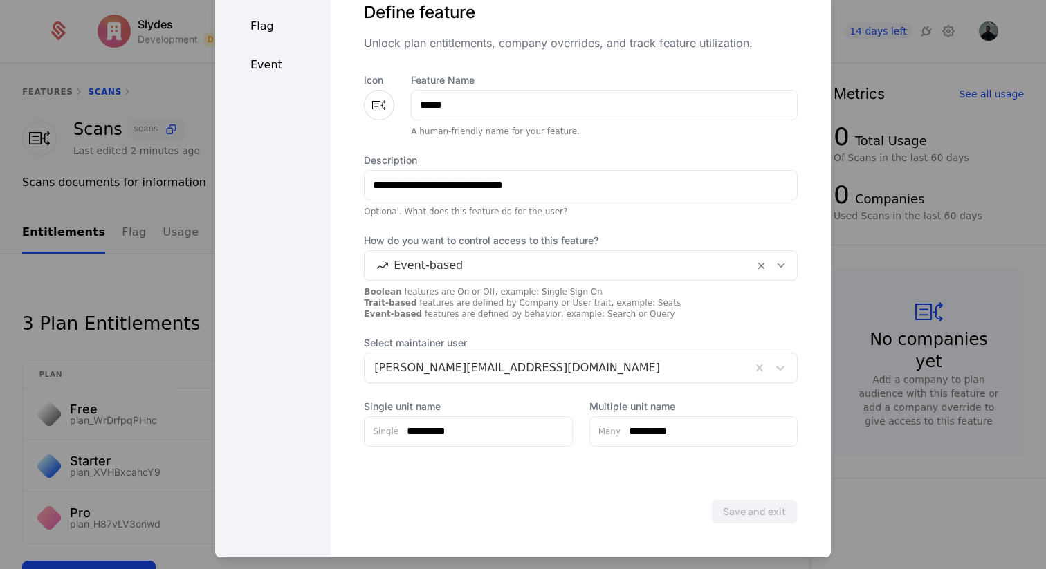
click at [680, 483] on div "Save and exit" at bounding box center [581, 511] width 500 height 91
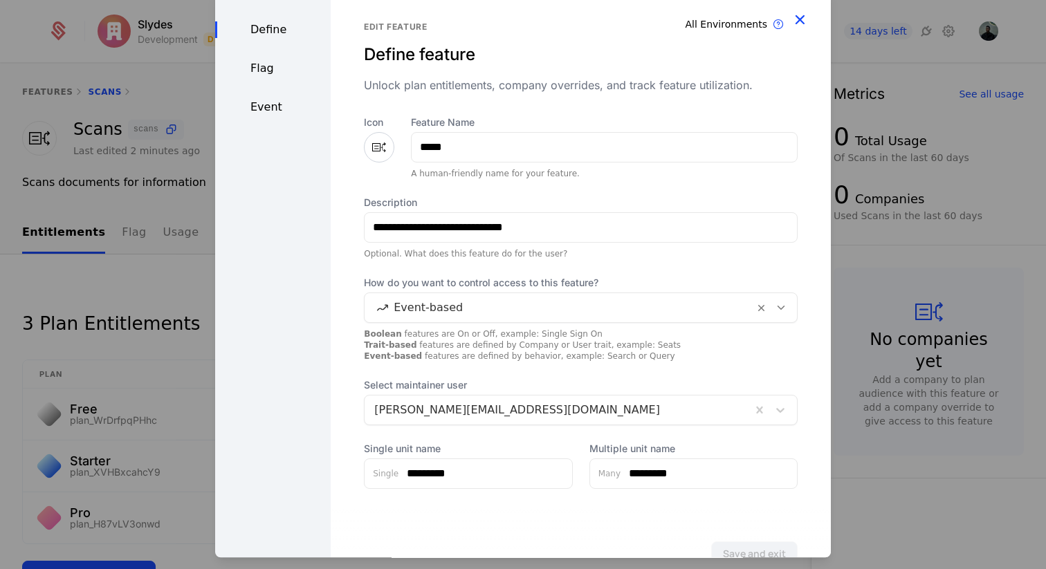
click at [800, 24] on icon "button" at bounding box center [800, 19] width 18 height 18
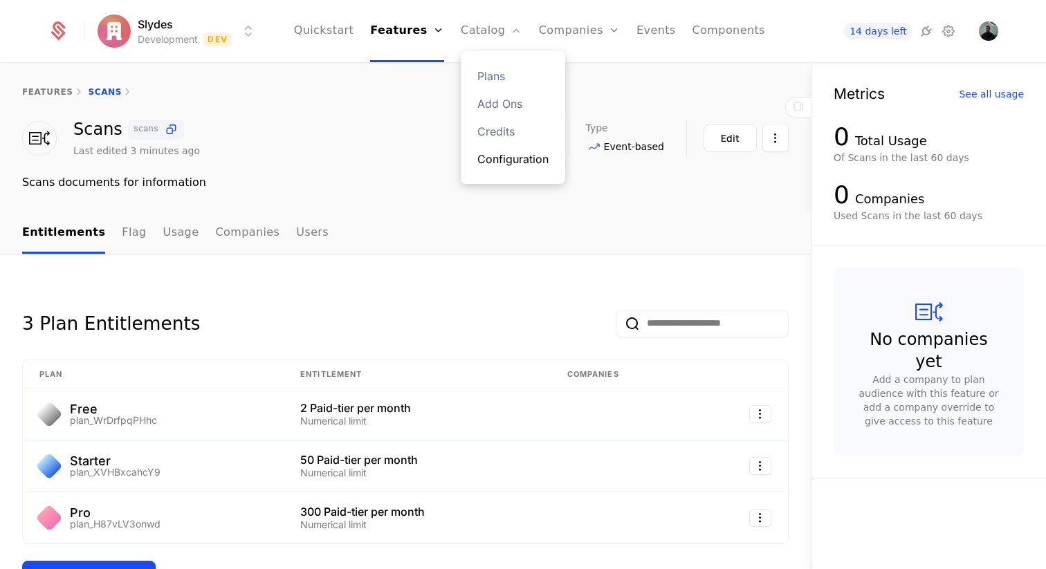
click at [518, 165] on link "Configuration" at bounding box center [512, 159] width 71 height 17
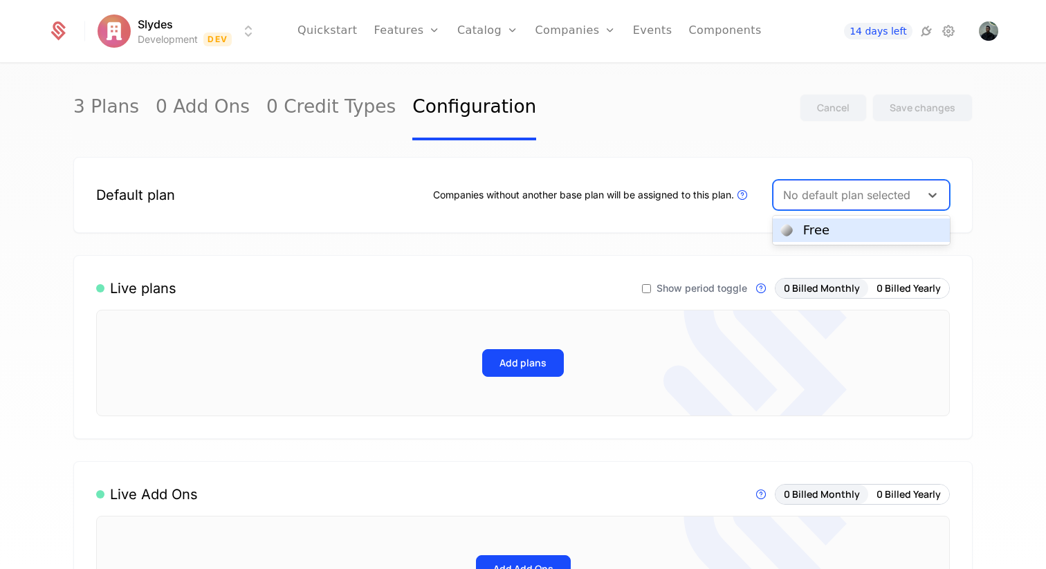
click at [820, 196] on div at bounding box center [846, 194] width 127 height 19
click at [816, 228] on div "Free" at bounding box center [816, 230] width 26 height 12
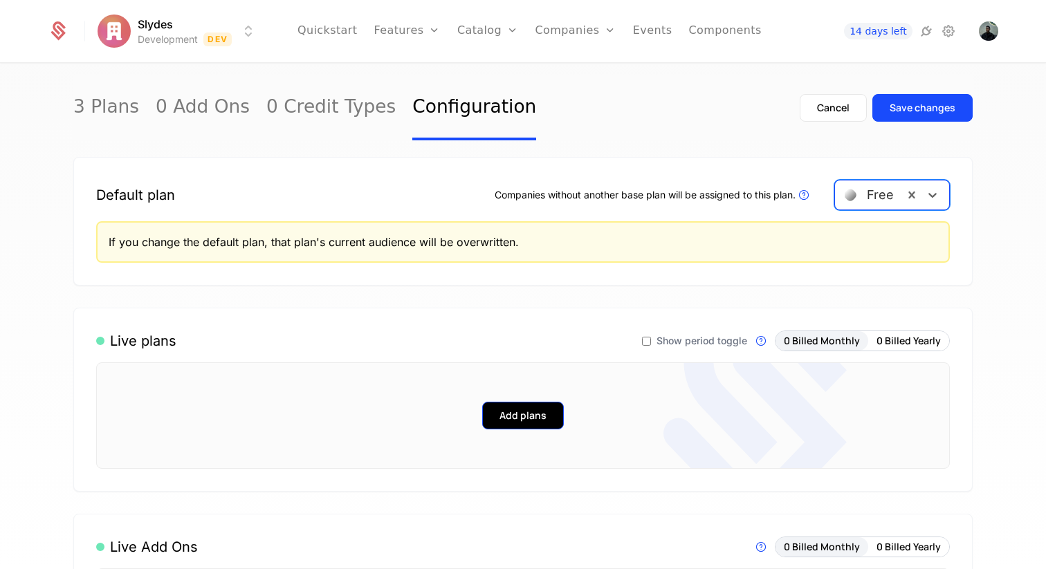
click at [520, 417] on button "Add plans" at bounding box center [523, 416] width 82 height 28
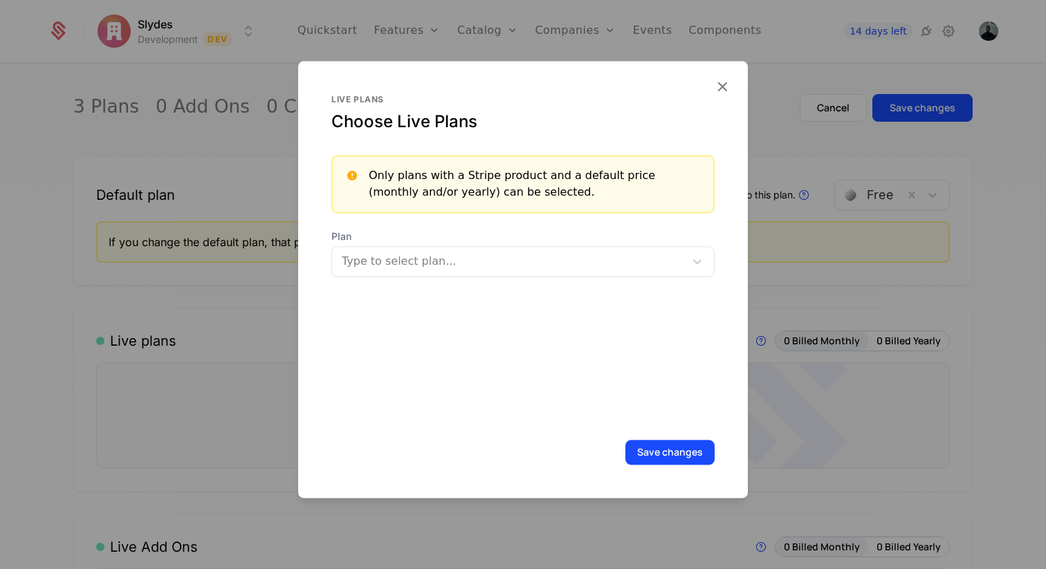
click at [428, 268] on div at bounding box center [509, 261] width 333 height 19
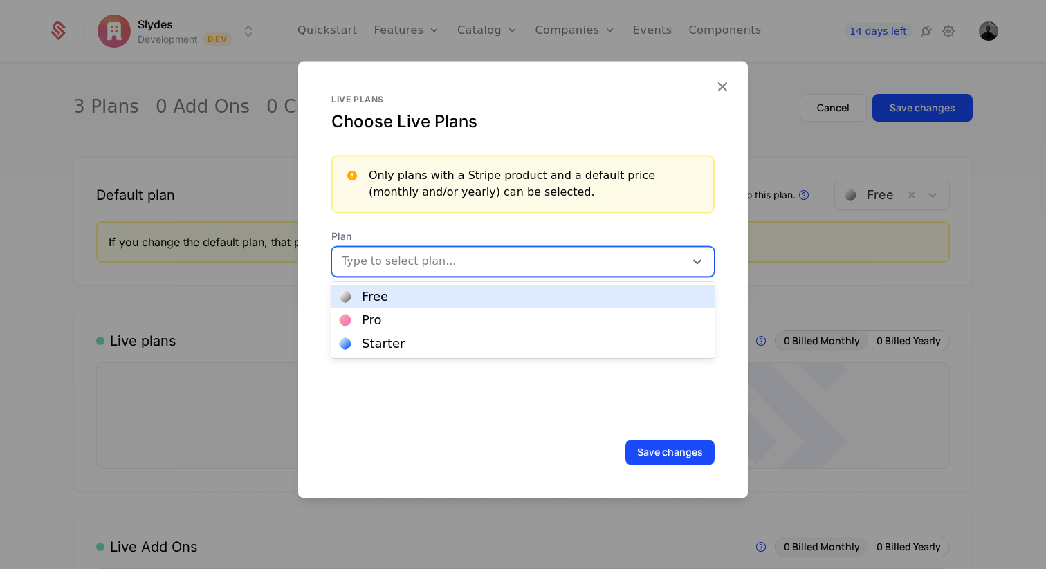
click at [419, 299] on div "Free" at bounding box center [523, 297] width 367 height 12
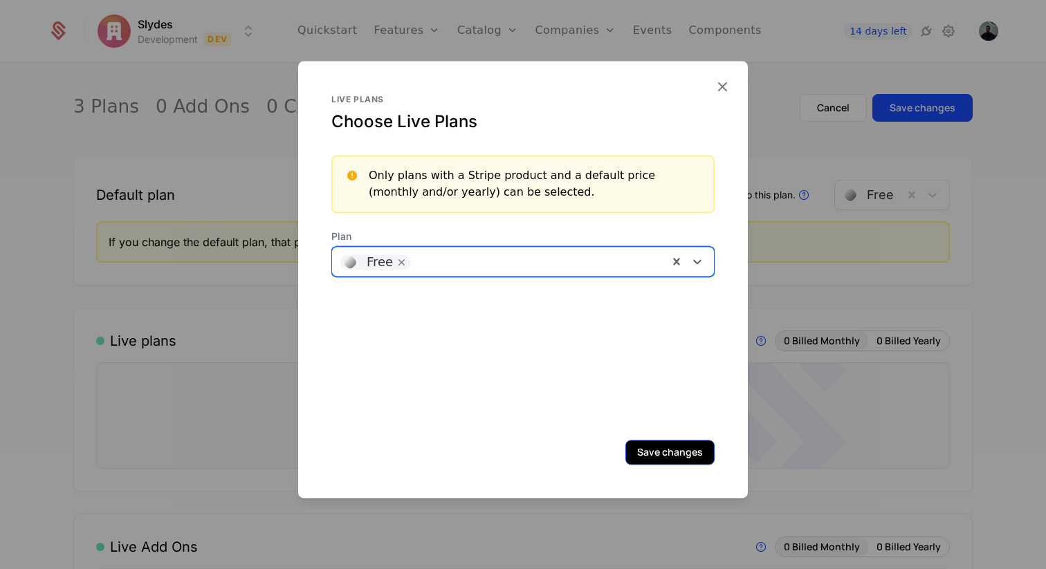
click at [663, 448] on button "Save changes" at bounding box center [669, 452] width 89 height 25
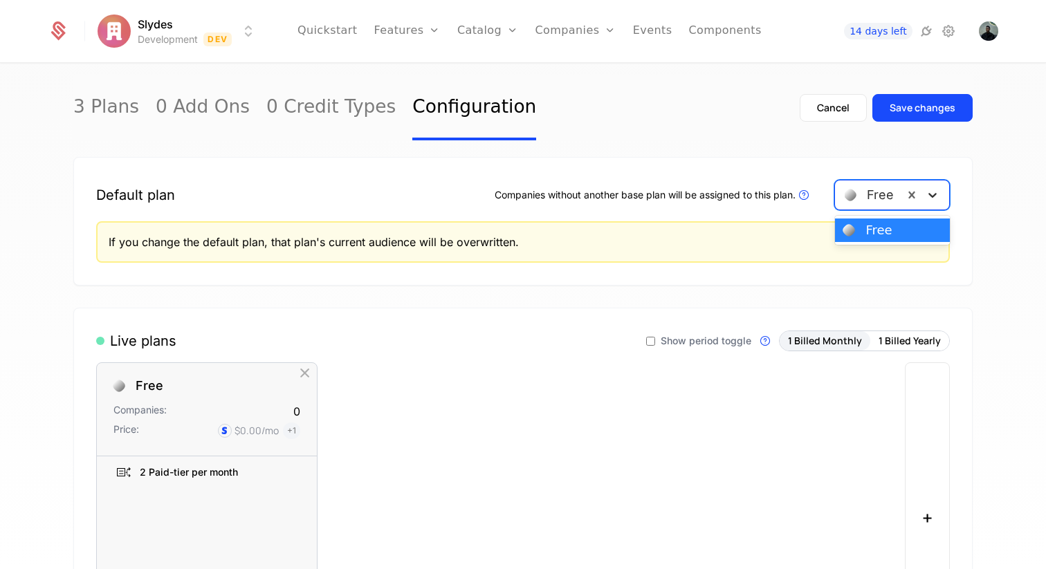
click at [929, 194] on icon at bounding box center [932, 196] width 8 height 5
click at [883, 229] on div "Free" at bounding box center [879, 230] width 26 height 12
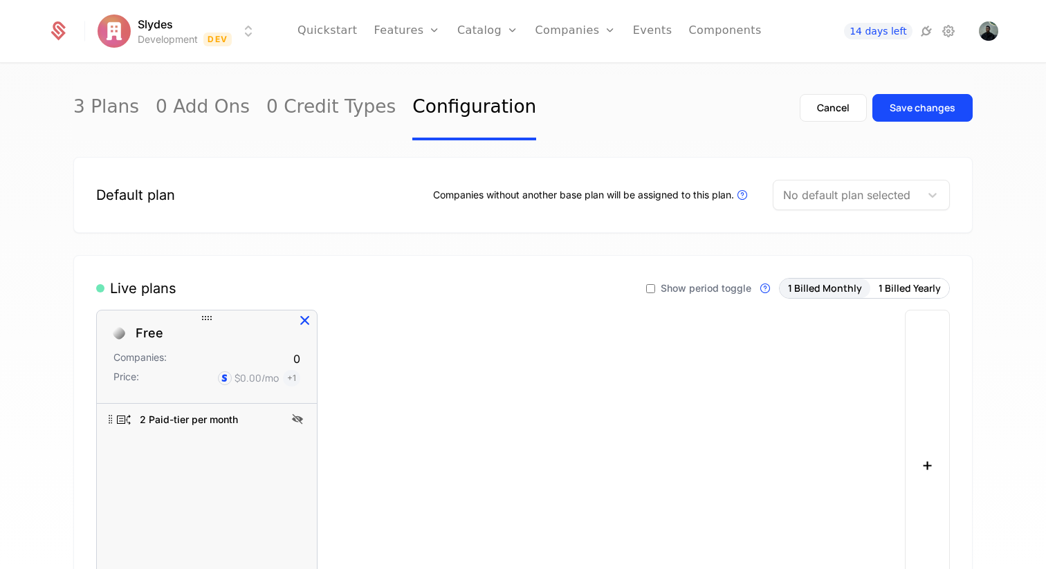
click at [300, 316] on icon "button" at bounding box center [305, 321] width 18 height 18
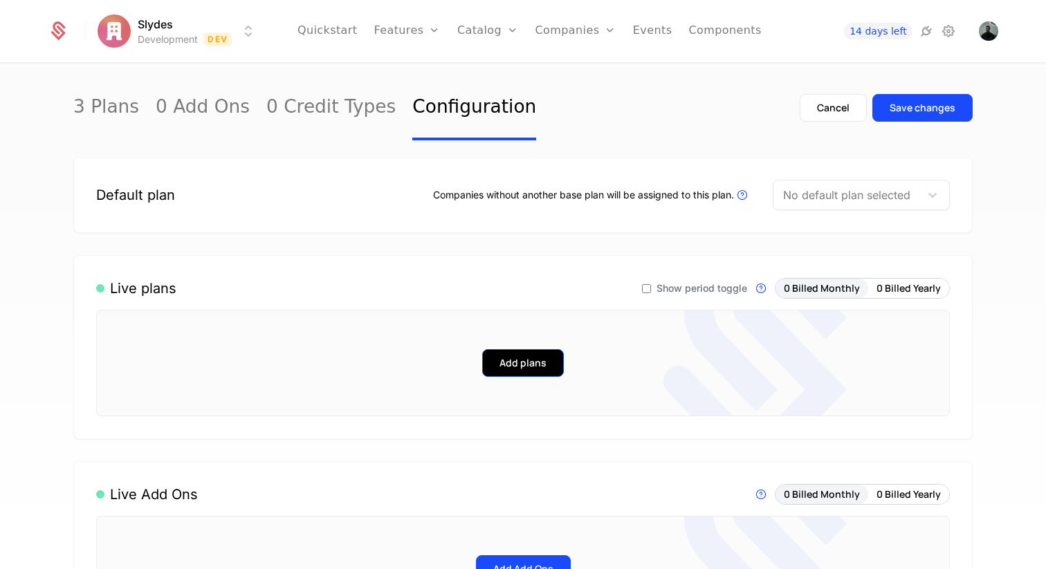
click at [517, 360] on button "Add plans" at bounding box center [523, 363] width 82 height 28
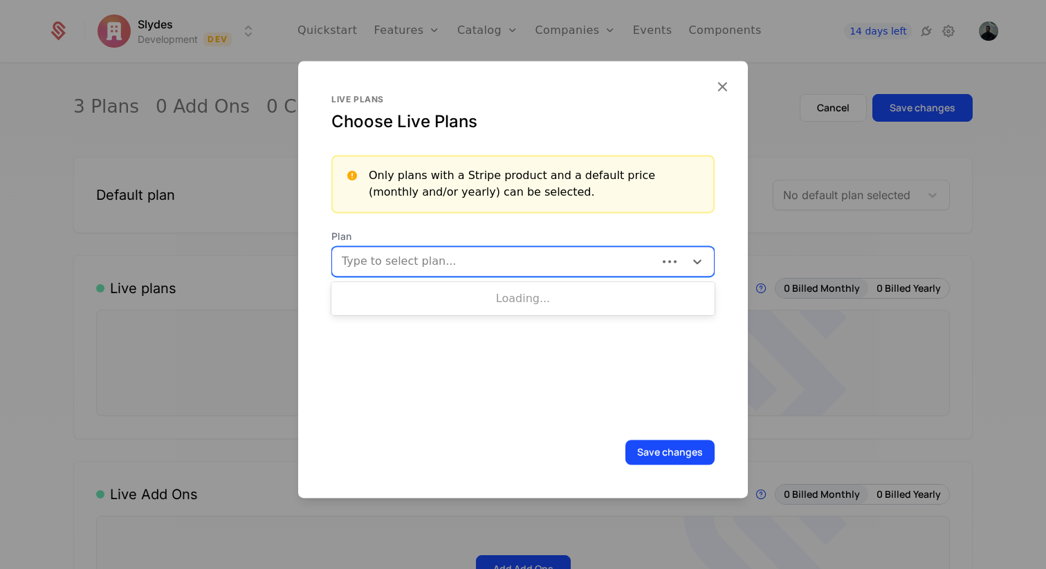
click at [446, 261] on div at bounding box center [496, 261] width 306 height 19
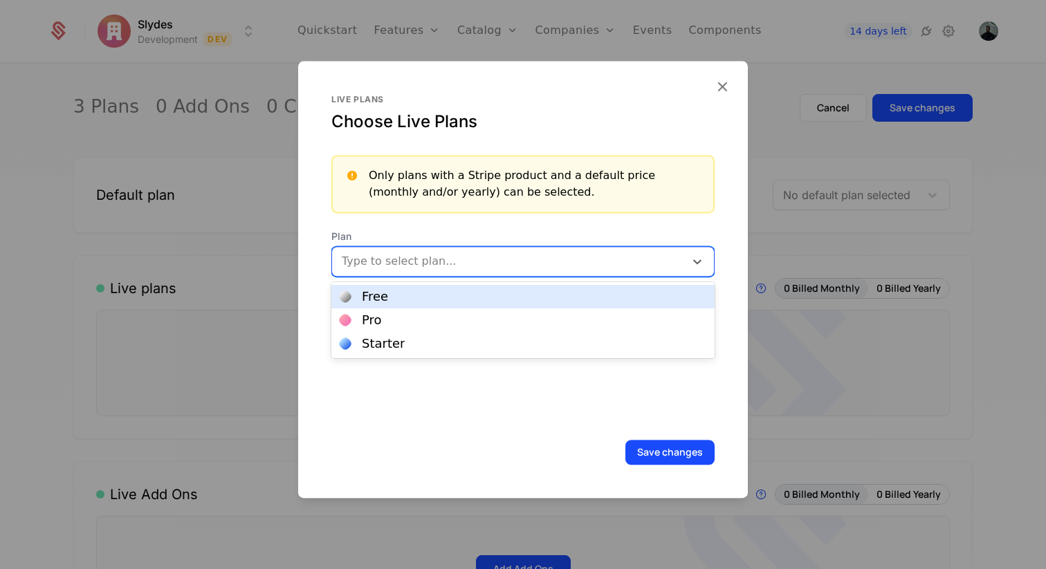
click at [439, 300] on div "Free" at bounding box center [523, 297] width 367 height 12
click at [437, 257] on div at bounding box center [539, 259] width 242 height 19
click at [433, 300] on div "Pro" at bounding box center [523, 297] width 367 height 12
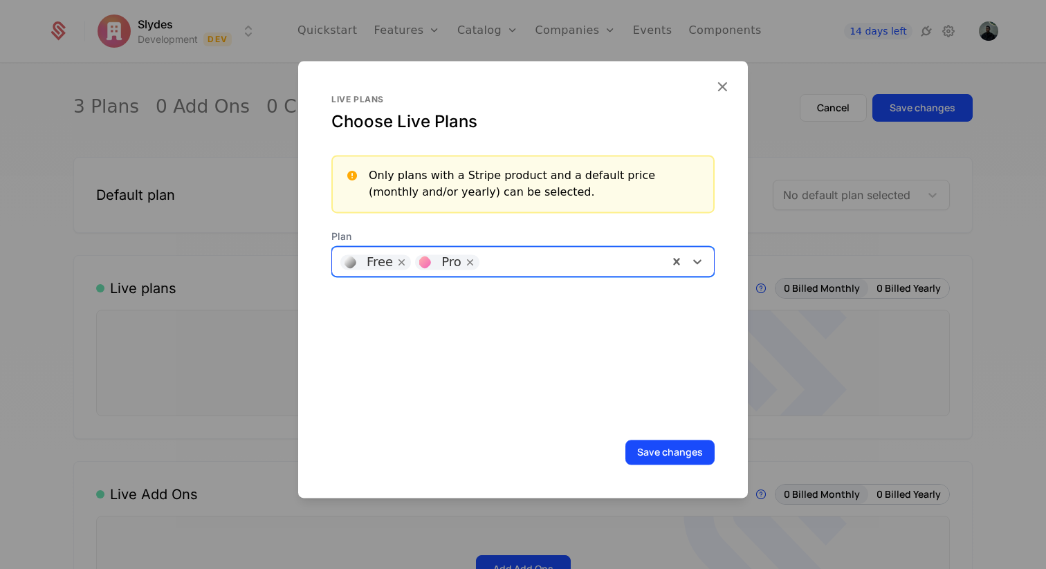
click at [519, 262] on div at bounding box center [573, 259] width 174 height 19
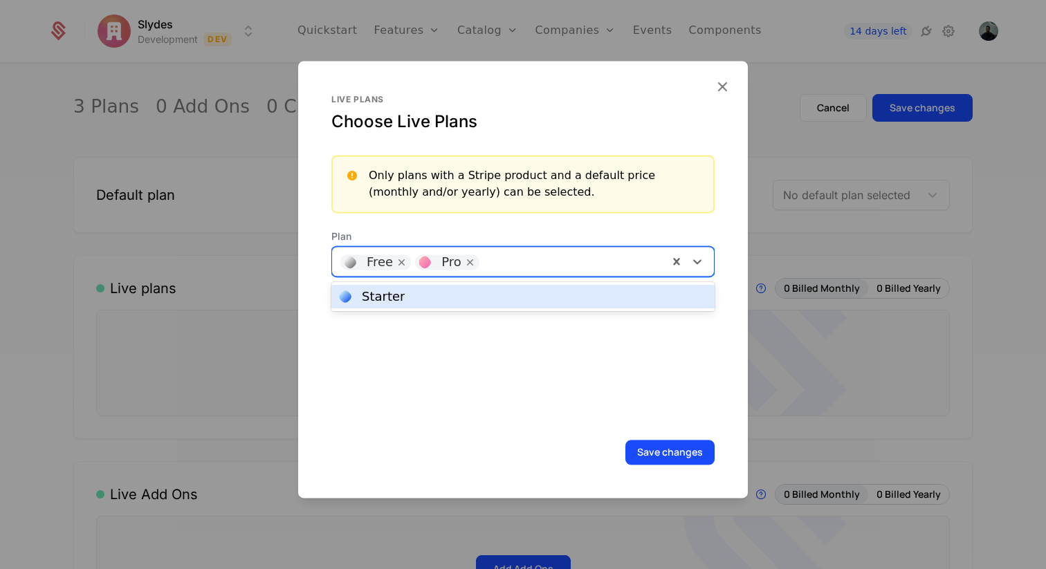
click at [514, 291] on div "Starter" at bounding box center [523, 297] width 367 height 12
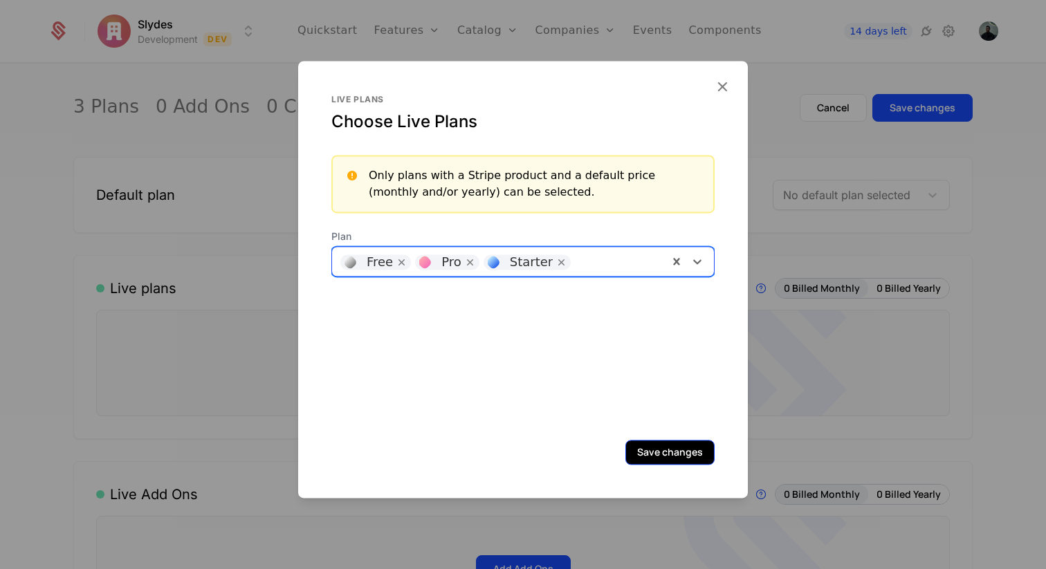
click at [686, 452] on button "Save changes" at bounding box center [669, 452] width 89 height 25
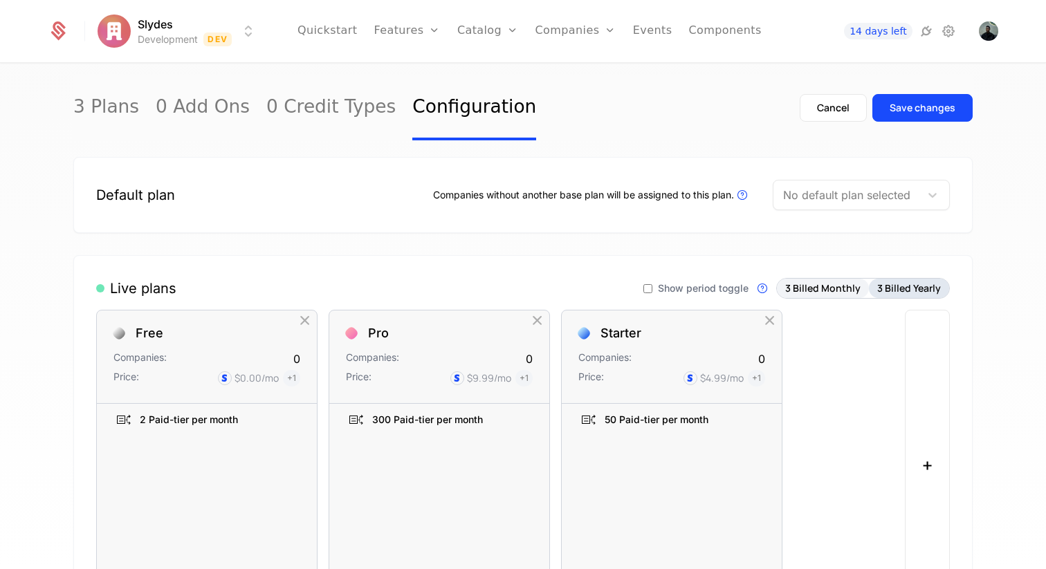
click at [904, 288] on button "3 Billed Yearly" at bounding box center [909, 288] width 80 height 19
click at [818, 287] on button "3 Billed Monthly" at bounding box center [823, 288] width 92 height 19
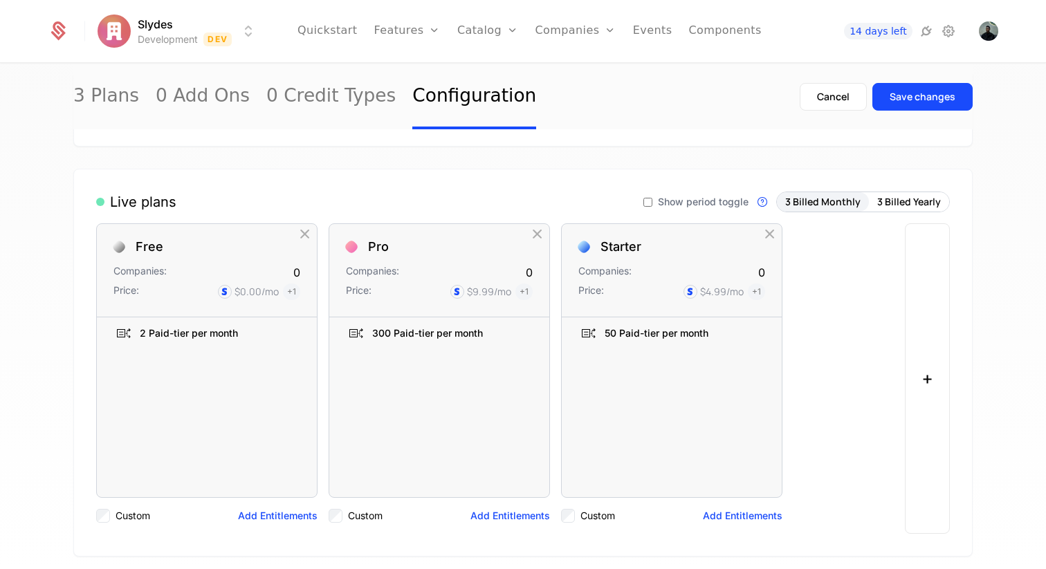
scroll to position [156, 0]
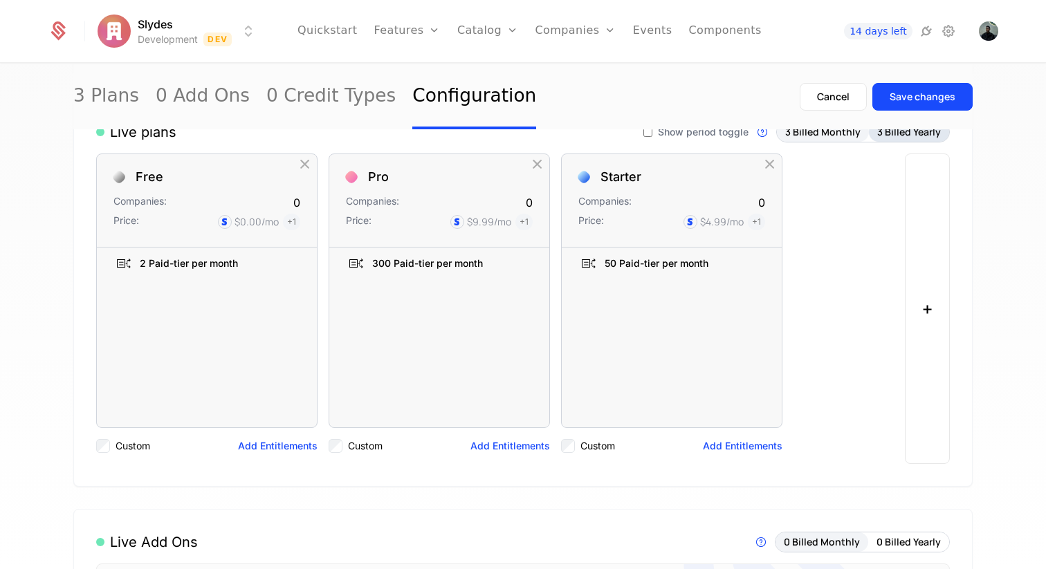
click at [888, 138] on button "3 Billed Yearly" at bounding box center [909, 131] width 80 height 19
click at [818, 136] on button "3 Billed Monthly" at bounding box center [823, 131] width 92 height 19
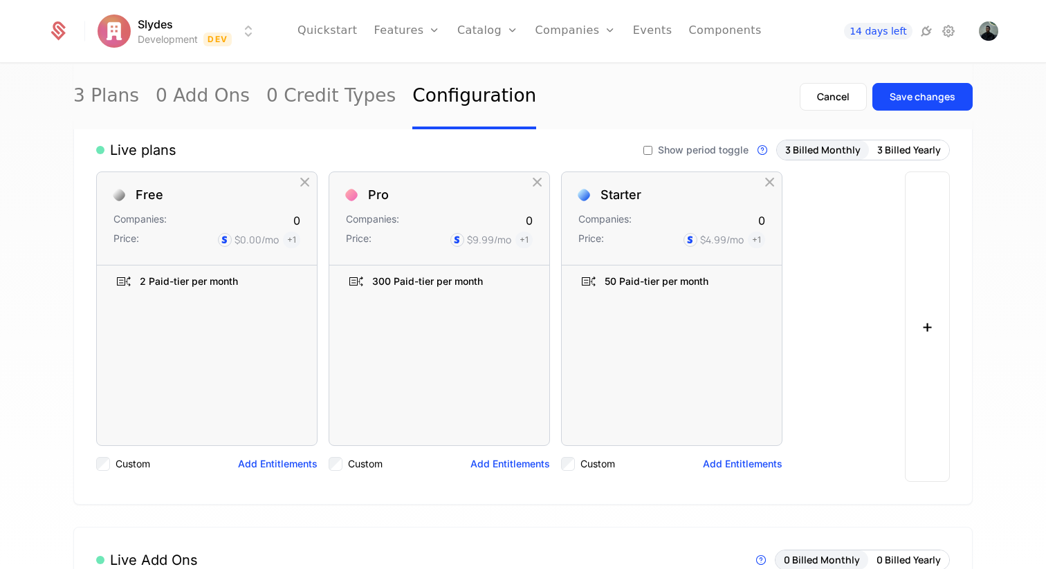
scroll to position [128, 0]
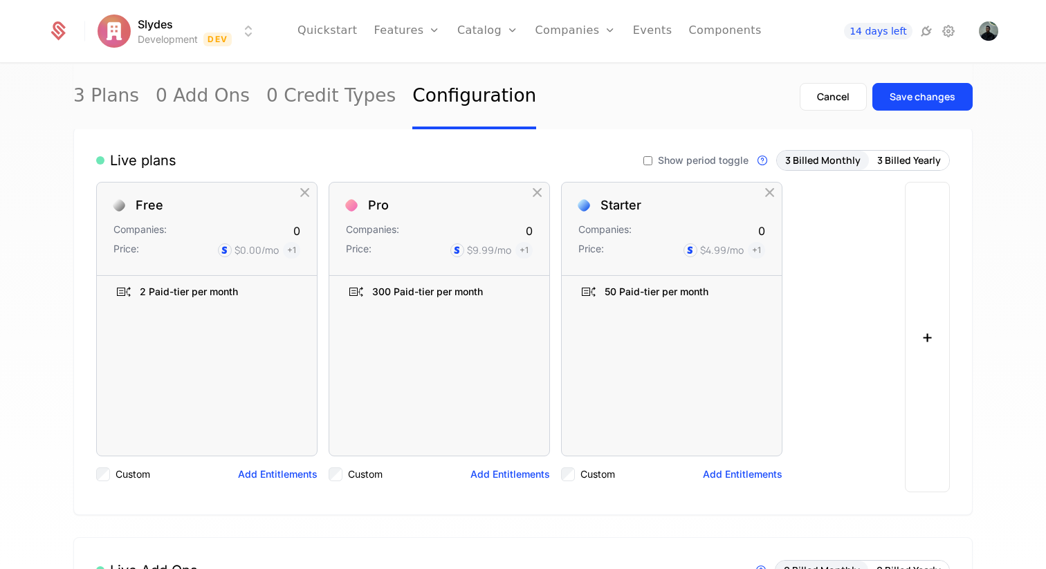
click at [931, 149] on div "Live plans Show period toggle Live Plans are visible in components and availabl…" at bounding box center [522, 321] width 899 height 388
click at [907, 161] on button "3 Billed Yearly" at bounding box center [909, 160] width 80 height 19
click at [839, 160] on button "3 Billed Monthly" at bounding box center [823, 160] width 92 height 19
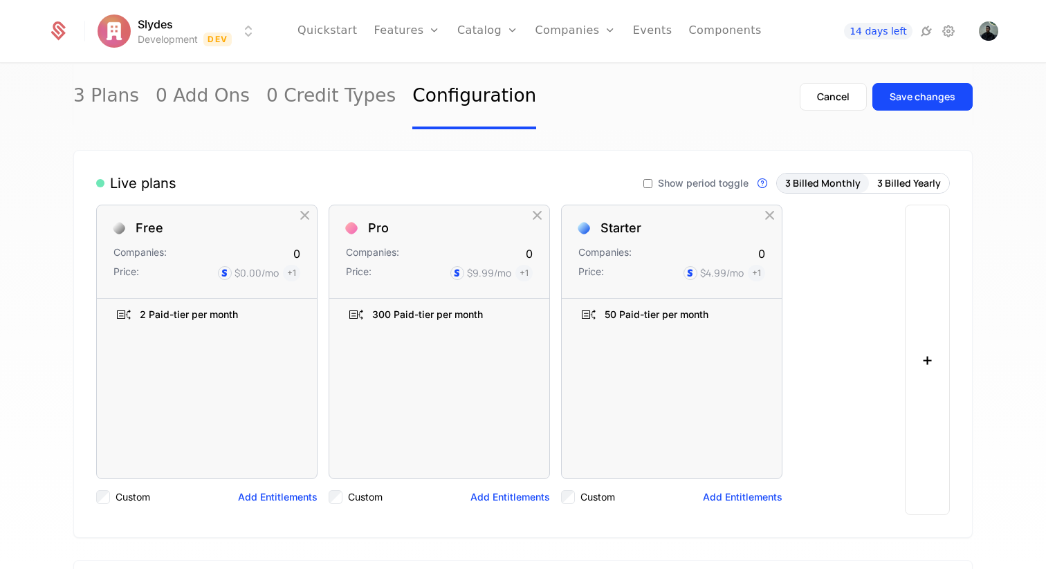
scroll to position [91, 0]
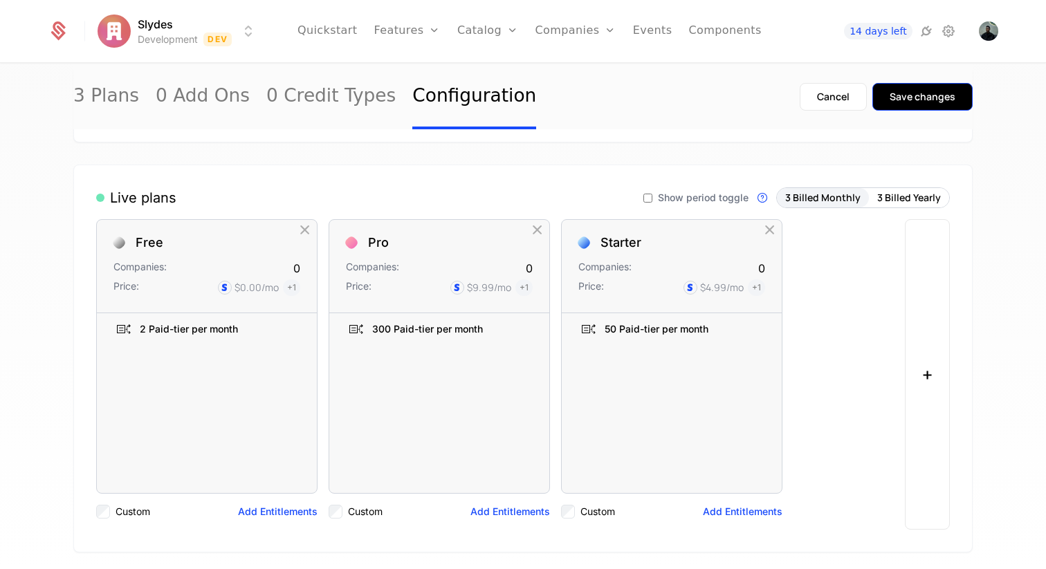
click at [935, 105] on button "Save changes" at bounding box center [922, 97] width 100 height 28
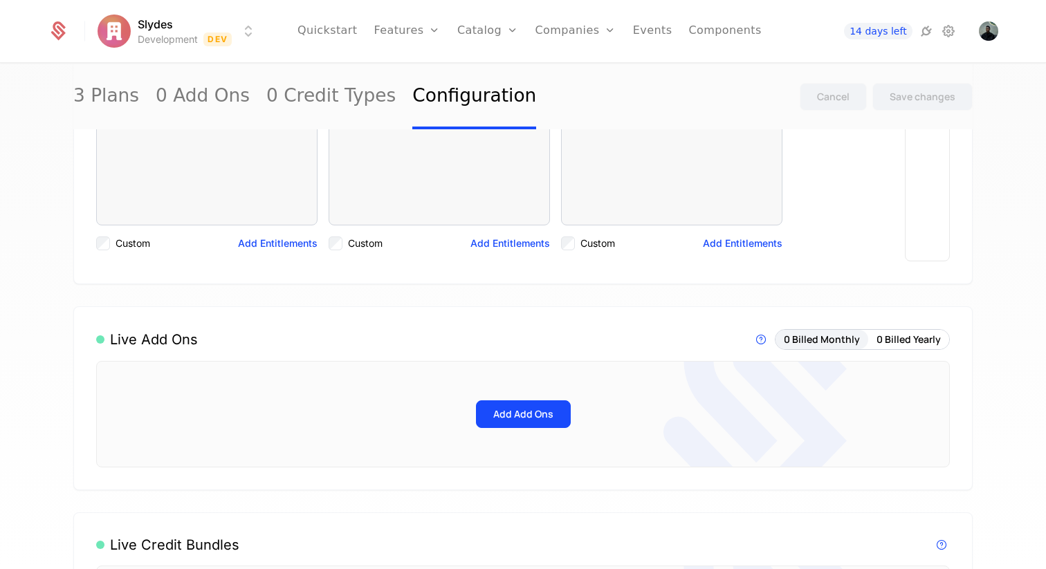
scroll to position [317, 0]
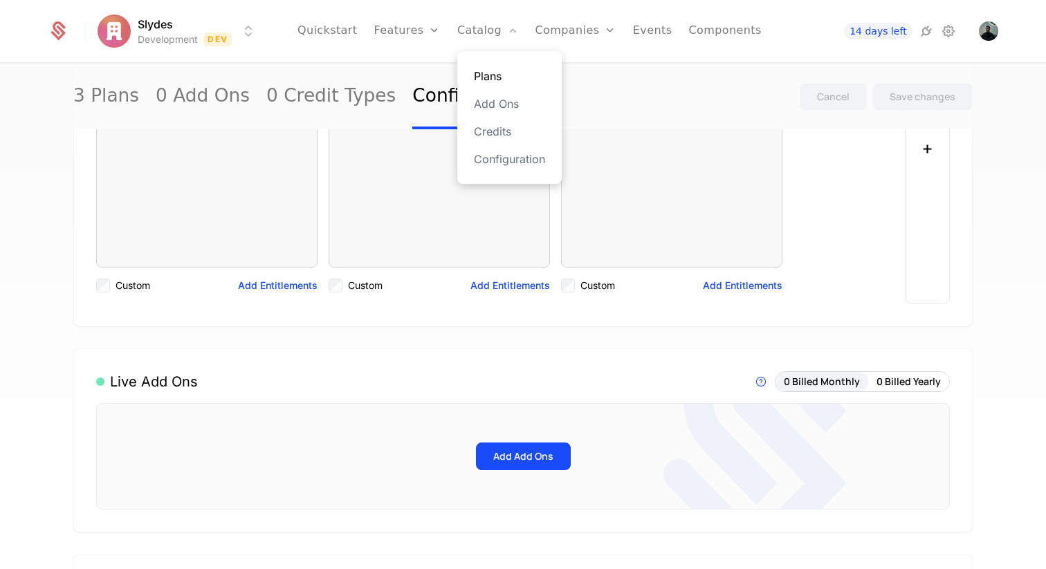
click at [501, 70] on link "Plans" at bounding box center [509, 76] width 71 height 17
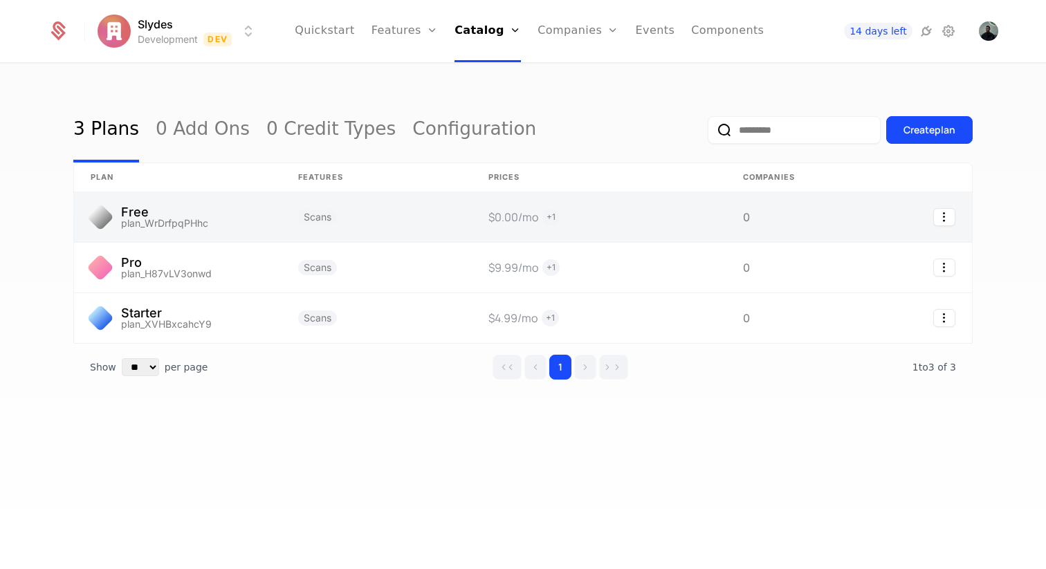
click at [331, 229] on link at bounding box center [377, 217] width 190 height 50
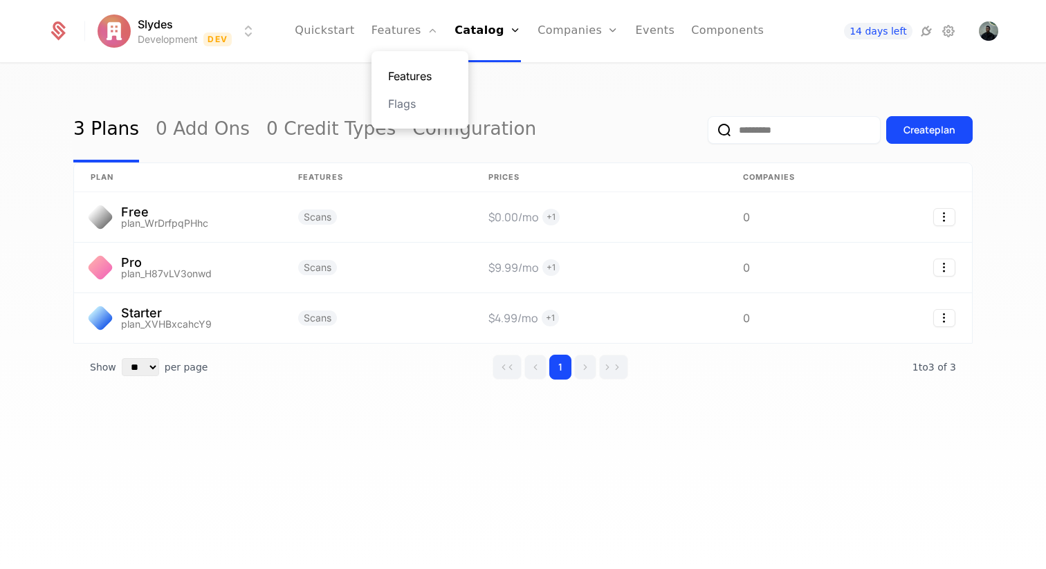
click at [415, 71] on link "Features" at bounding box center [420, 76] width 64 height 17
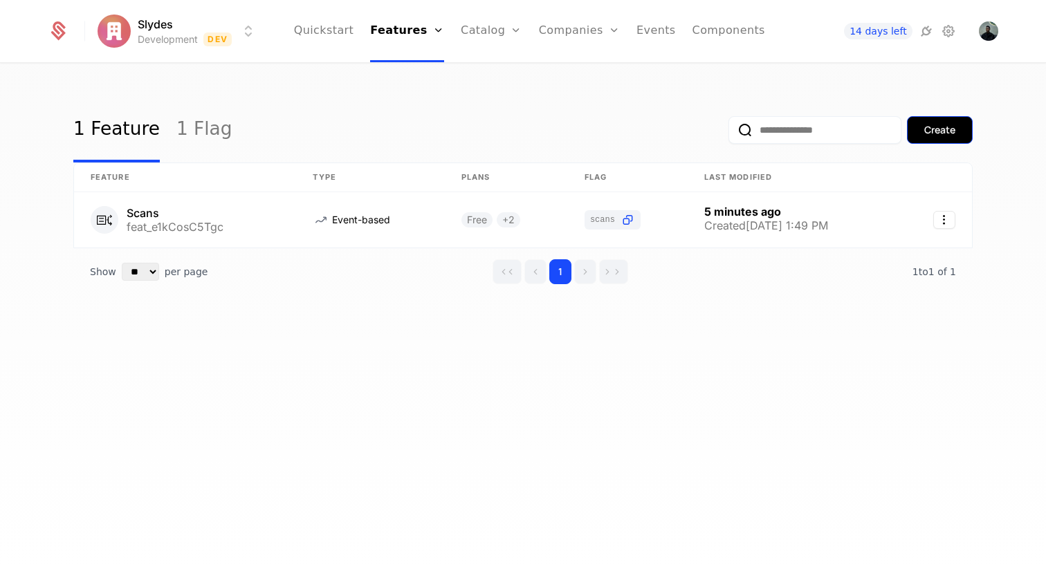
click at [942, 124] on div "Create" at bounding box center [939, 130] width 31 height 14
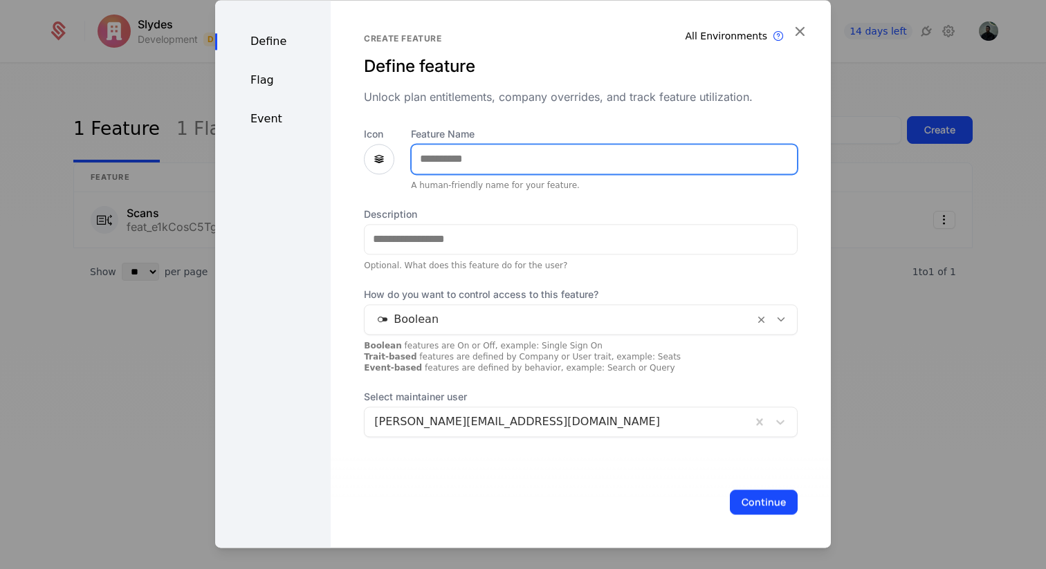
click at [446, 160] on input "Feature Name" at bounding box center [604, 159] width 385 height 29
type input "**********"
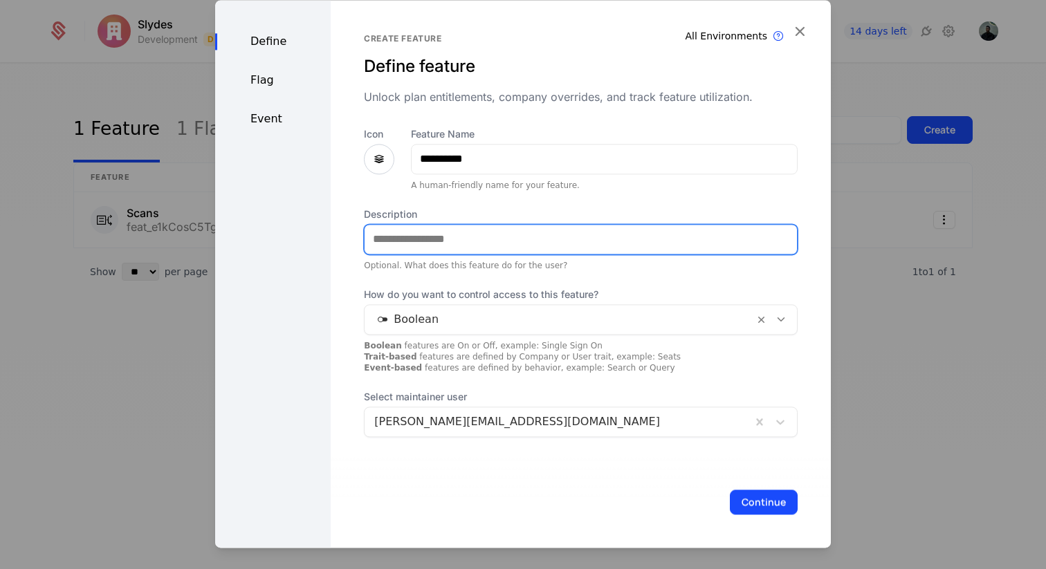
click at [405, 235] on input "Description" at bounding box center [581, 239] width 432 height 29
click at [467, 237] on input "Description" at bounding box center [581, 239] width 432 height 29
type input "**********"
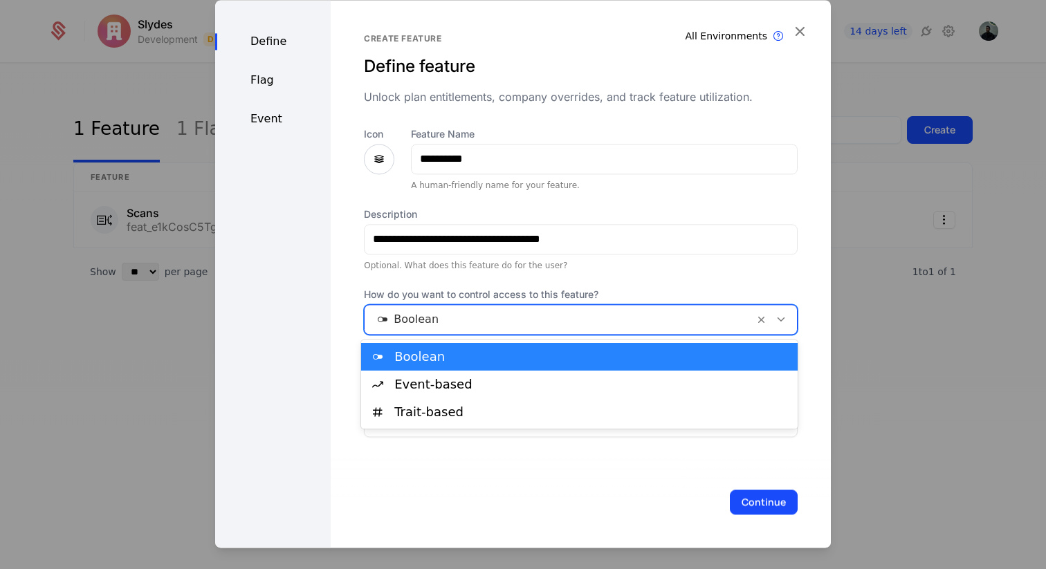
click at [617, 322] on div at bounding box center [559, 319] width 370 height 19
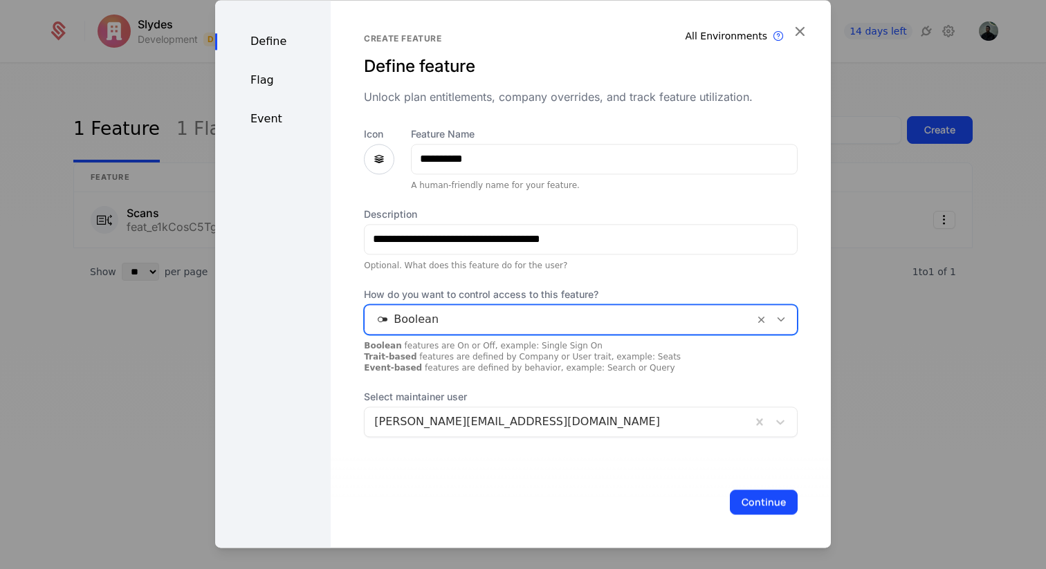
click at [583, 277] on div "**********" at bounding box center [581, 282] width 434 height 310
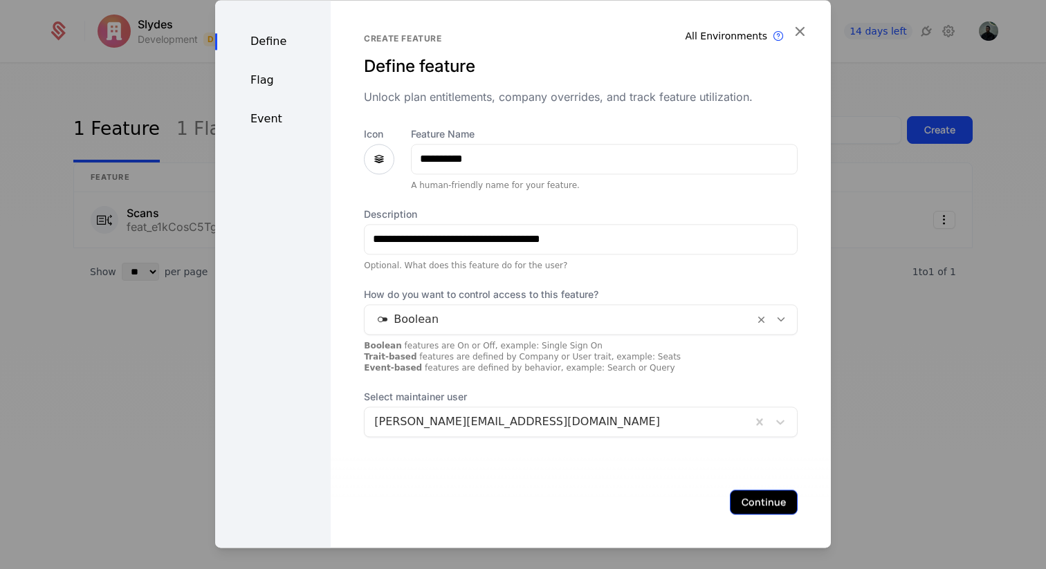
click at [767, 500] on button "Continue" at bounding box center [764, 502] width 68 height 25
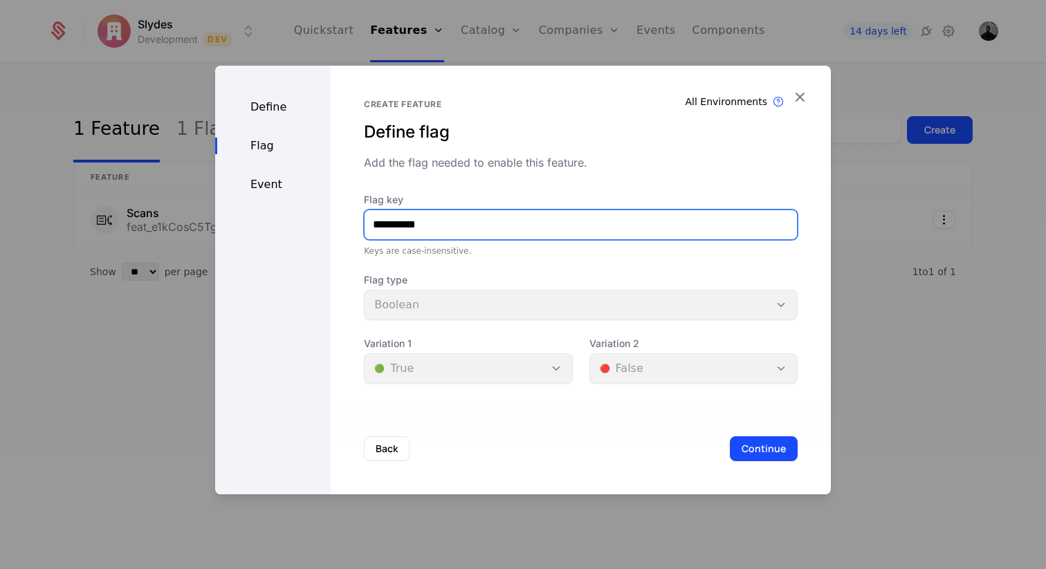
click at [389, 224] on input "**********" at bounding box center [581, 224] width 432 height 29
type input "*******"
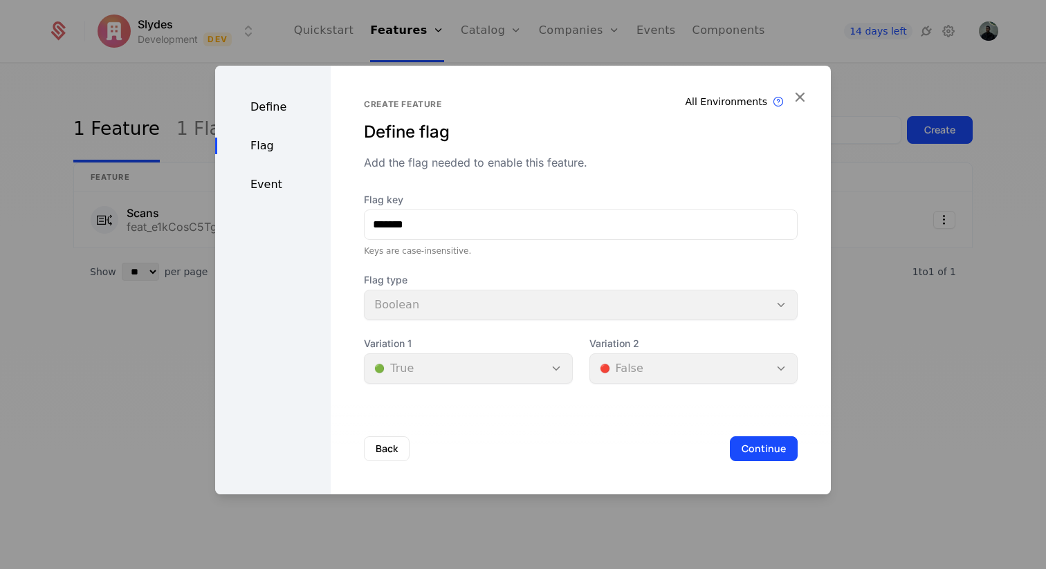
click at [555, 162] on div "Add the flag needed to enable this feature." at bounding box center [581, 162] width 434 height 17
click at [767, 455] on button "Continue" at bounding box center [764, 449] width 68 height 25
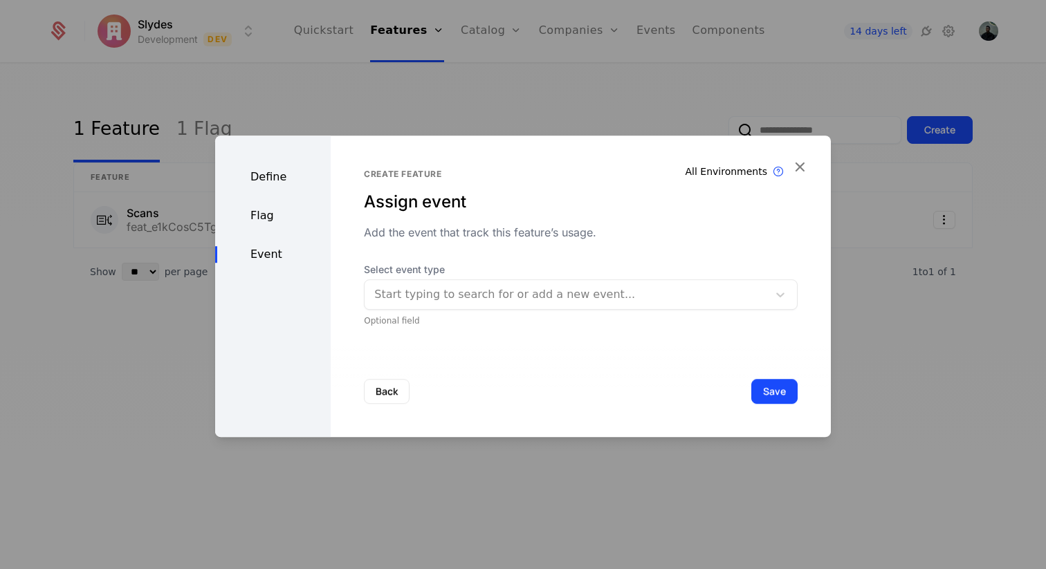
click at [476, 296] on div at bounding box center [566, 294] width 384 height 19
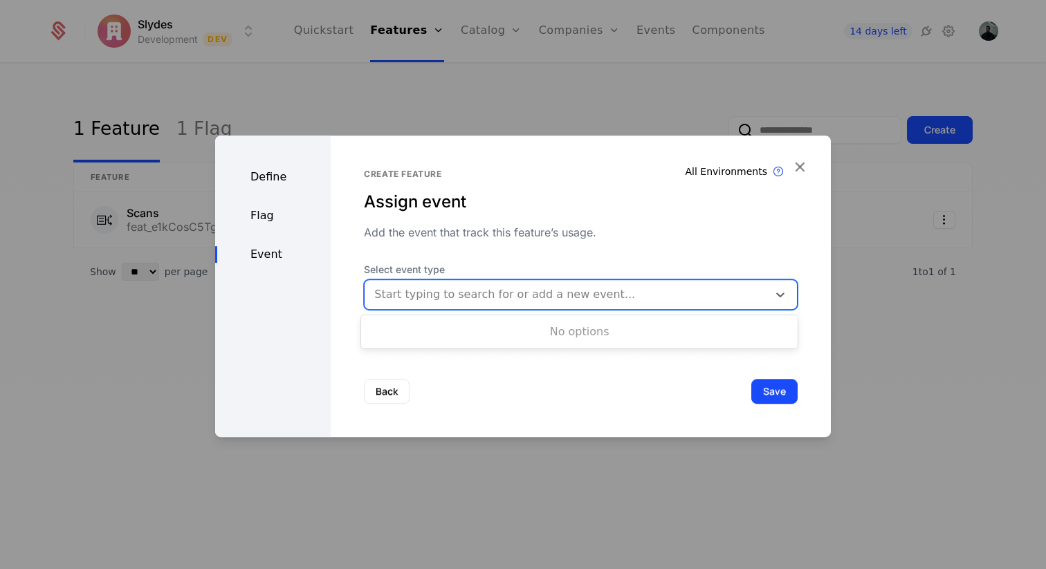
click at [518, 404] on div "Back Save" at bounding box center [581, 391] width 500 height 91
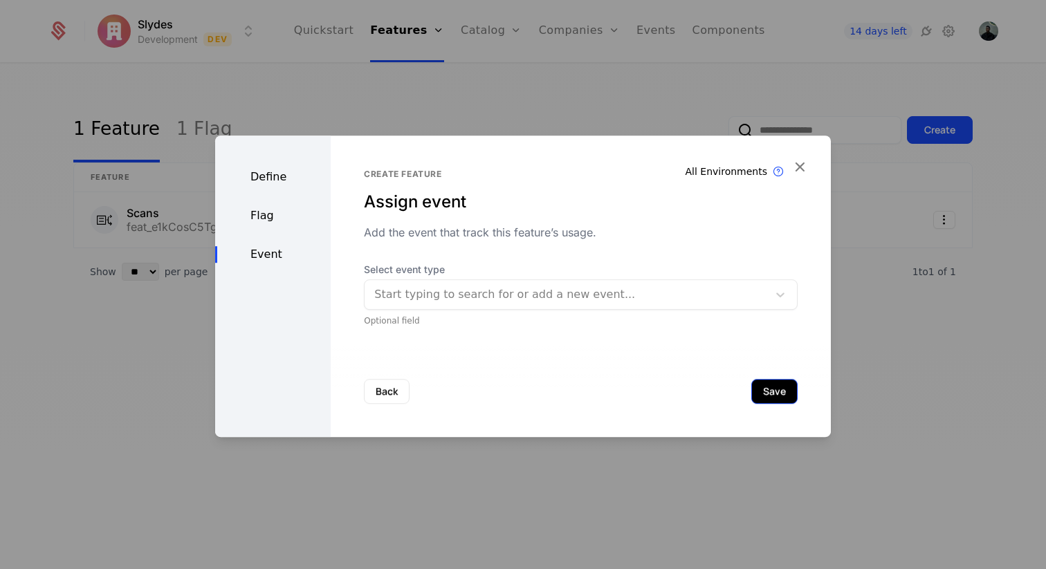
click at [769, 391] on button "Save" at bounding box center [774, 391] width 46 height 25
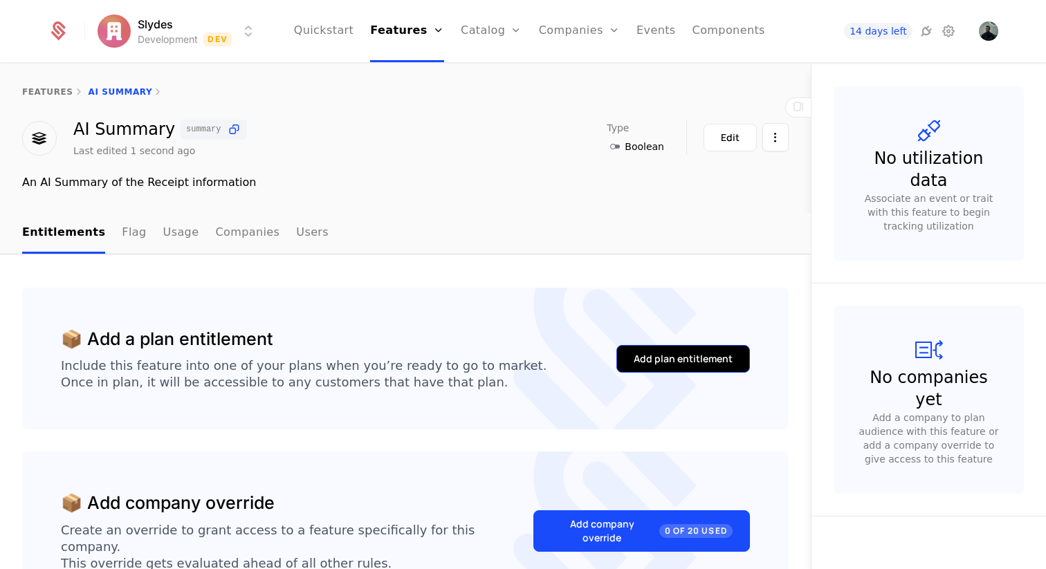
click at [685, 350] on button "Add plan entitlement" at bounding box center [683, 359] width 134 height 28
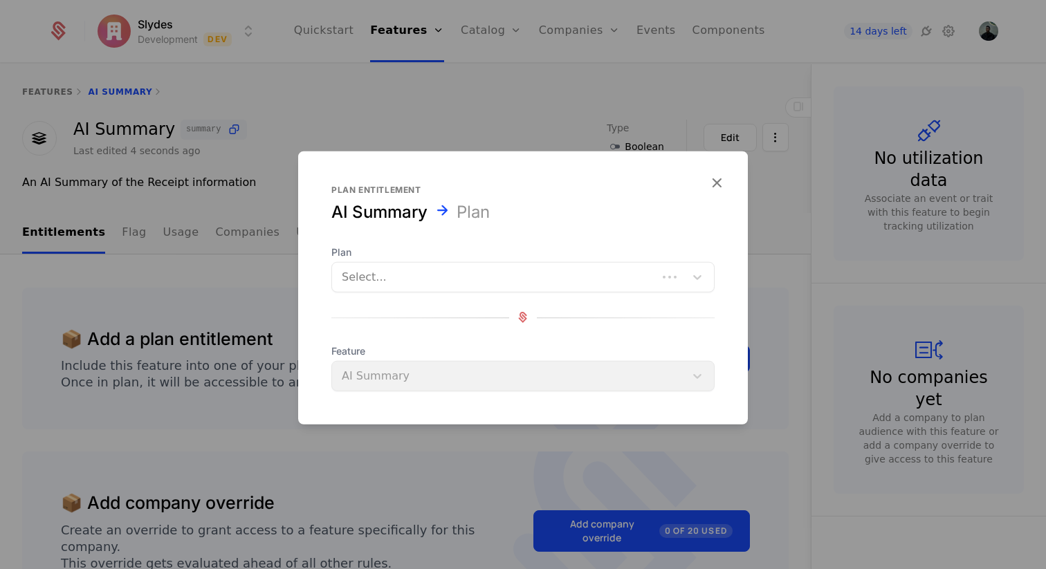
click at [437, 271] on div at bounding box center [495, 276] width 306 height 19
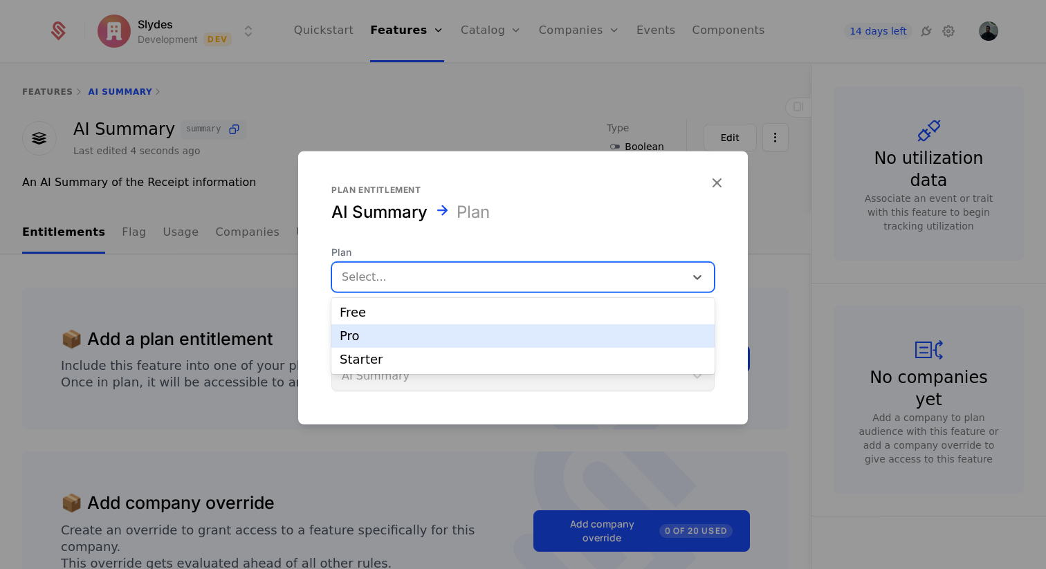
click at [420, 335] on div "Pro" at bounding box center [523, 336] width 367 height 12
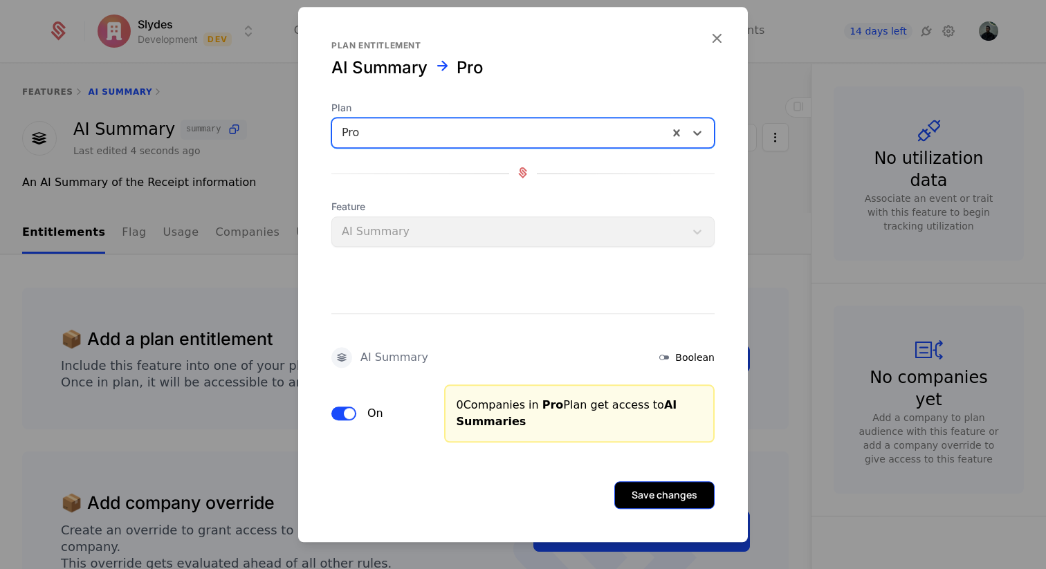
click at [675, 493] on button "Save changes" at bounding box center [664, 496] width 100 height 28
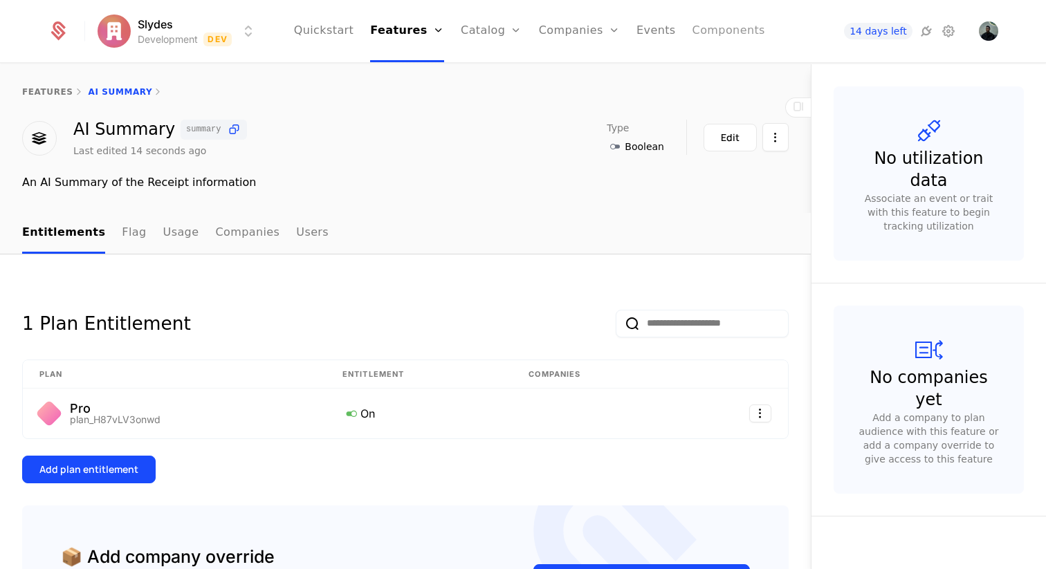
click at [720, 27] on link "Components" at bounding box center [729, 31] width 73 height 62
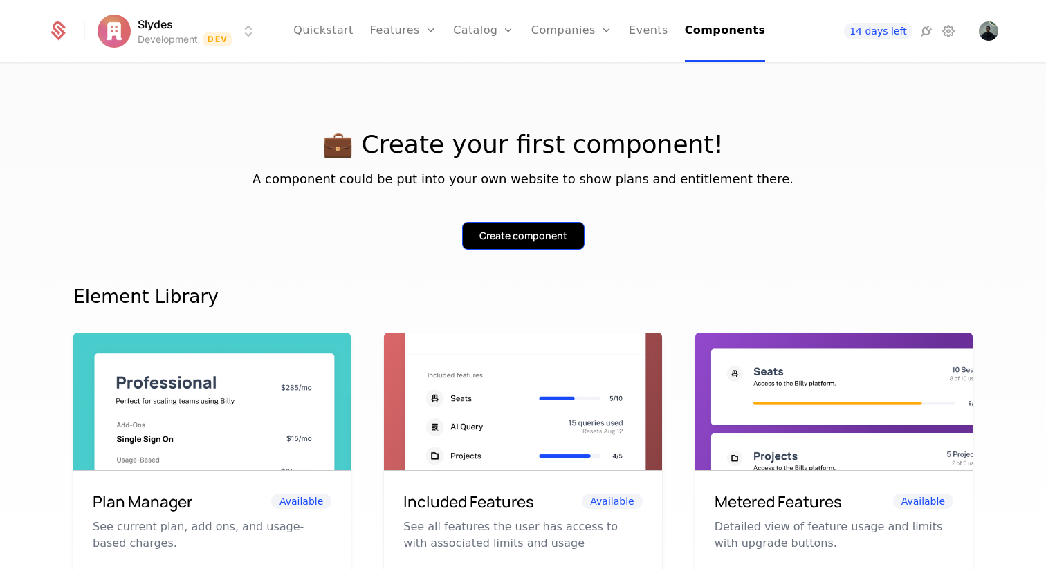
click at [544, 237] on div "Create component" at bounding box center [523, 236] width 88 height 14
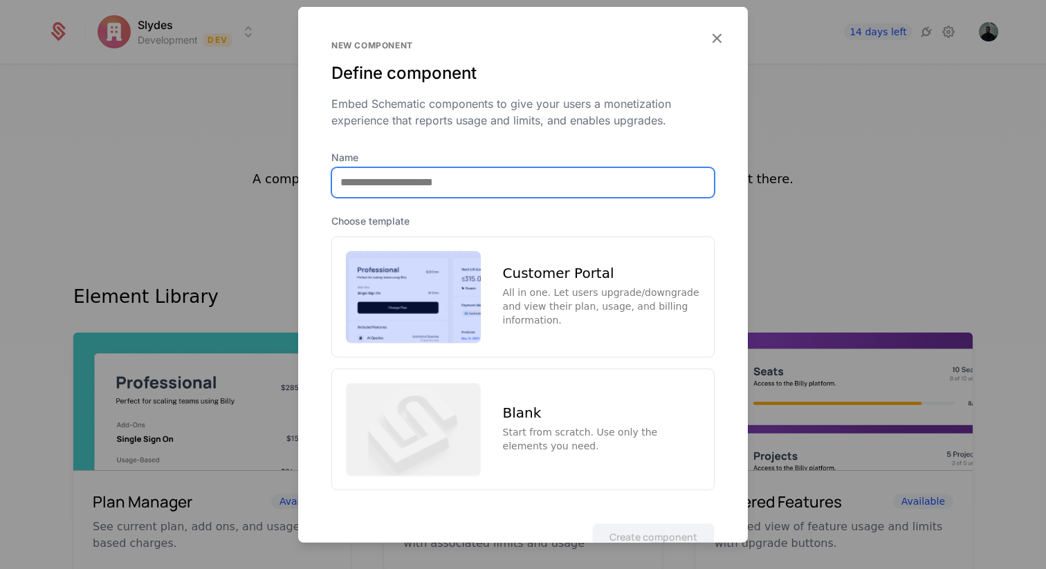
click at [401, 184] on input "Name" at bounding box center [523, 181] width 382 height 29
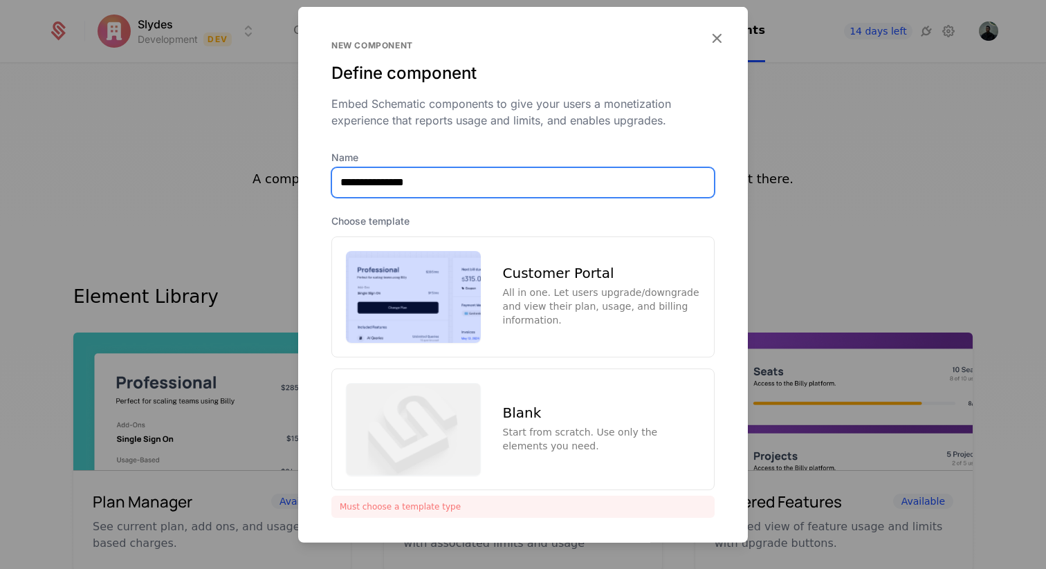
type input "**********"
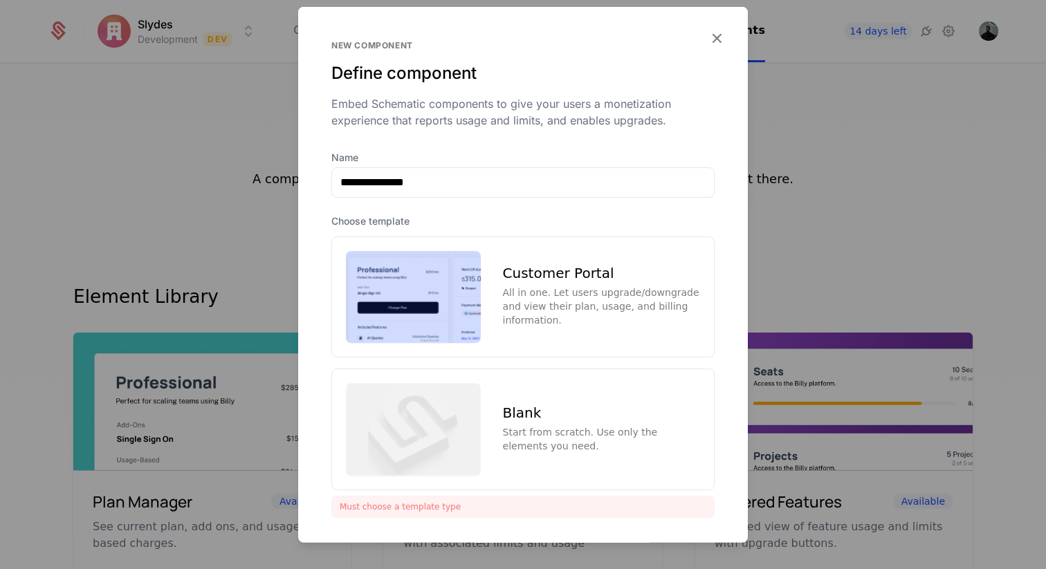
click at [530, 291] on div "All in one. Let users upgrade/downgrade and view their plan, usage, and billing…" at bounding box center [601, 307] width 197 height 42
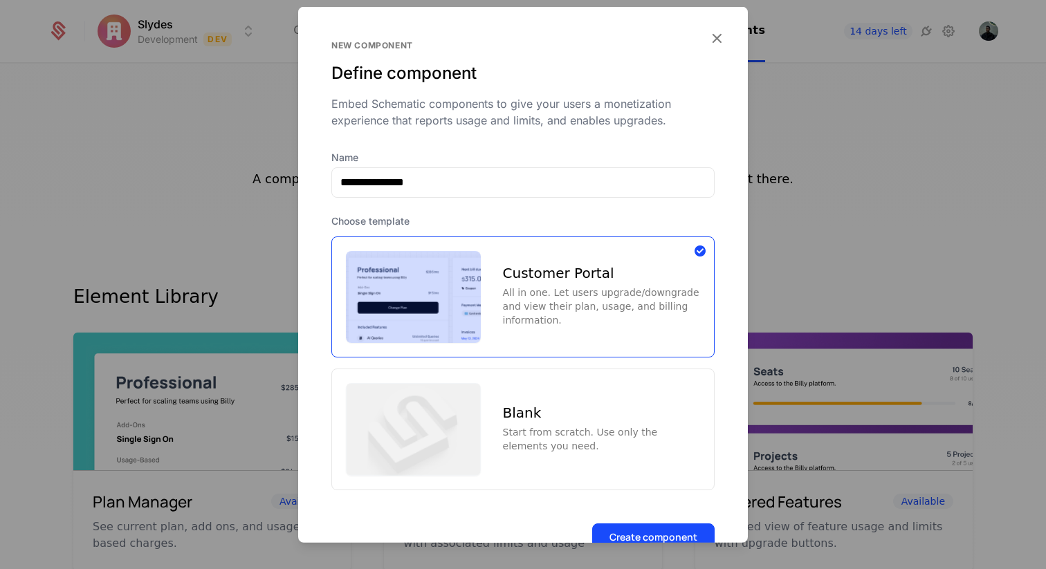
scroll to position [42, 0]
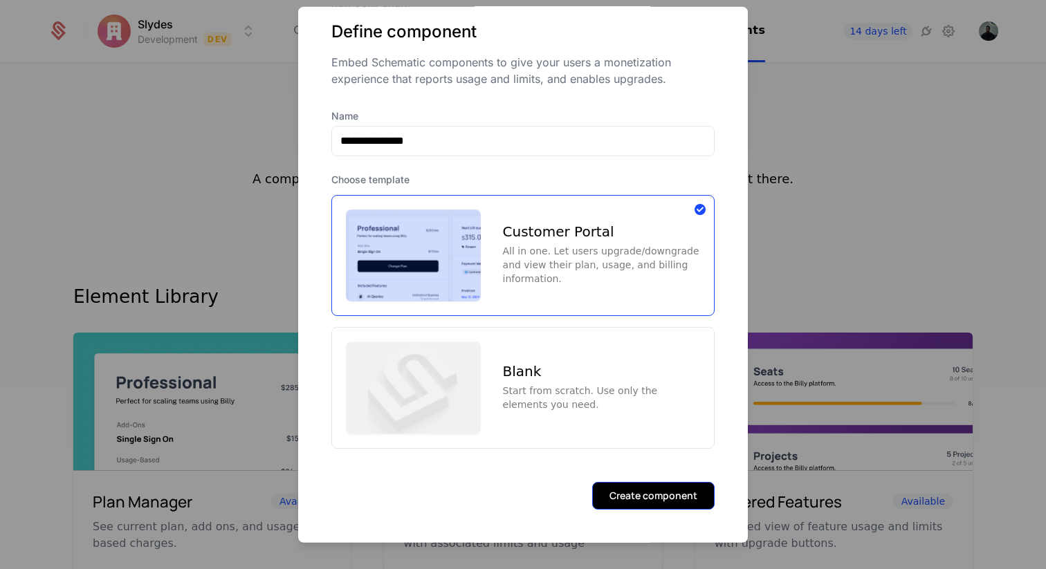
click at [645, 495] on button "Create component" at bounding box center [653, 496] width 122 height 28
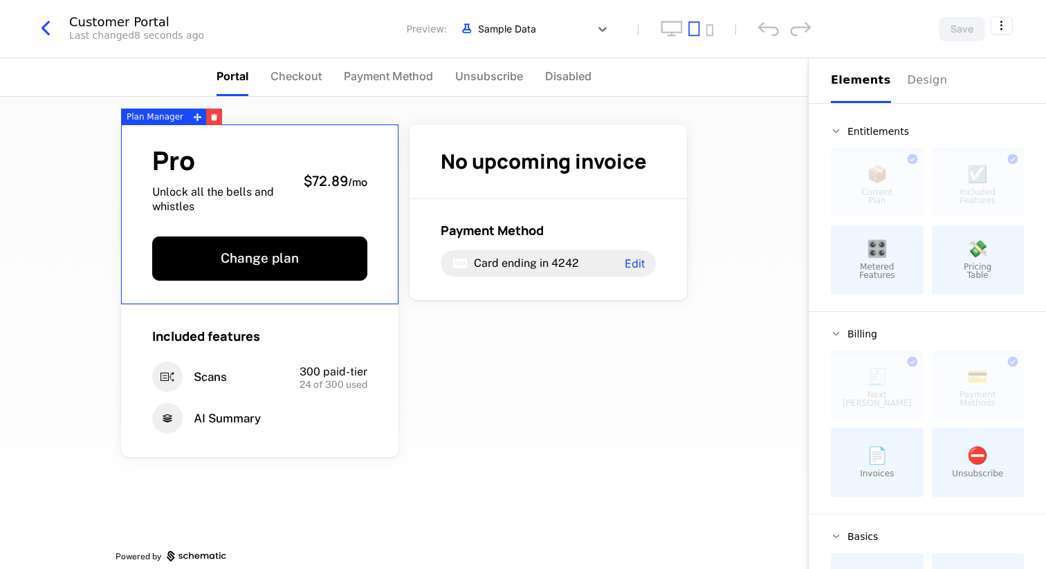
click at [367, 193] on div "Pro Unlock all the bells and whistles $72.89 / mo Change plan" at bounding box center [259, 215] width 277 height 181
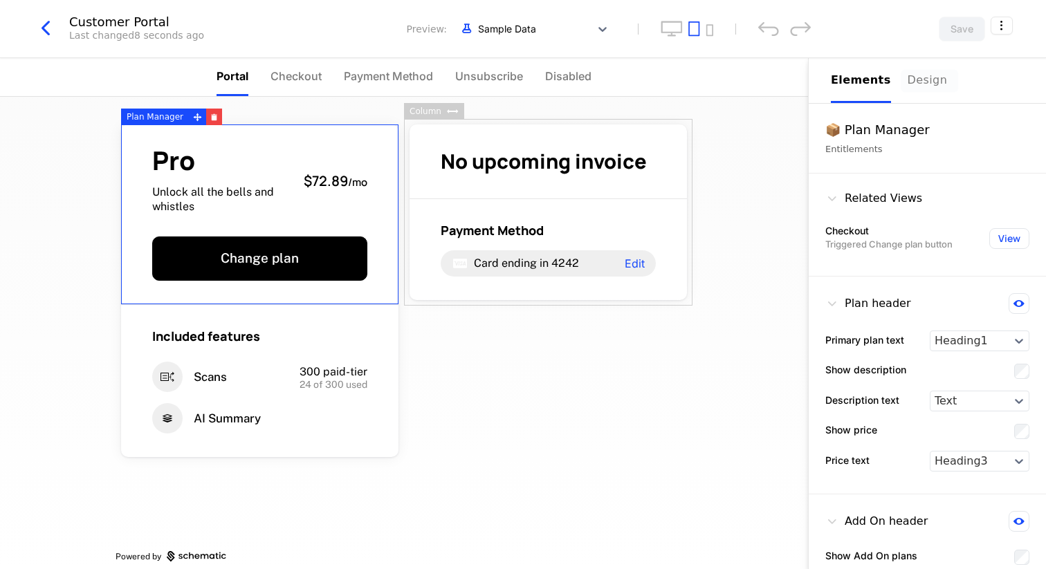
click at [914, 75] on div "Design" at bounding box center [930, 80] width 44 height 17
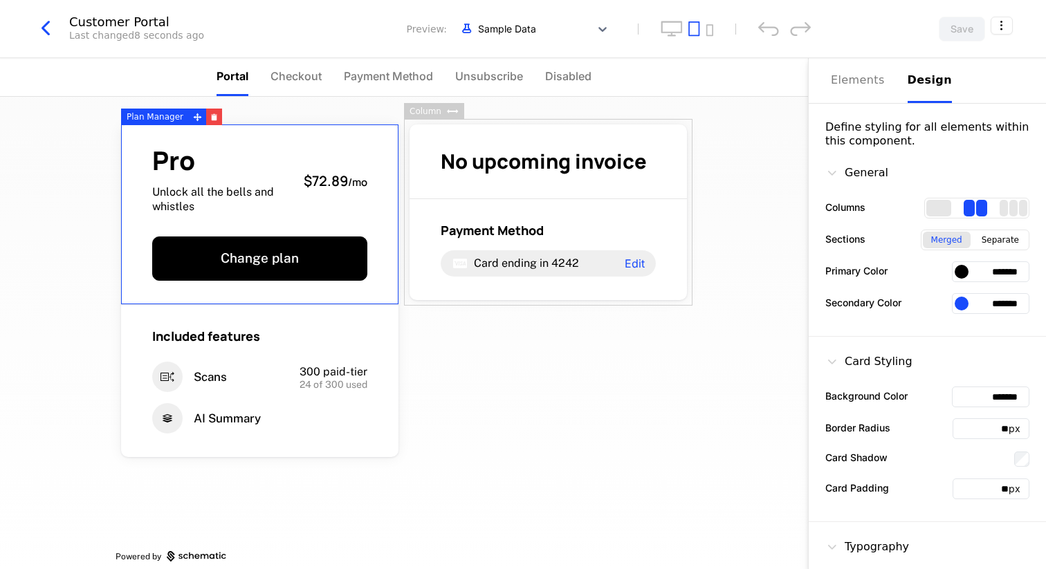
click at [968, 305] on input "*******" at bounding box center [990, 303] width 77 height 21
click at [960, 302] on div at bounding box center [962, 304] width 14 height 14
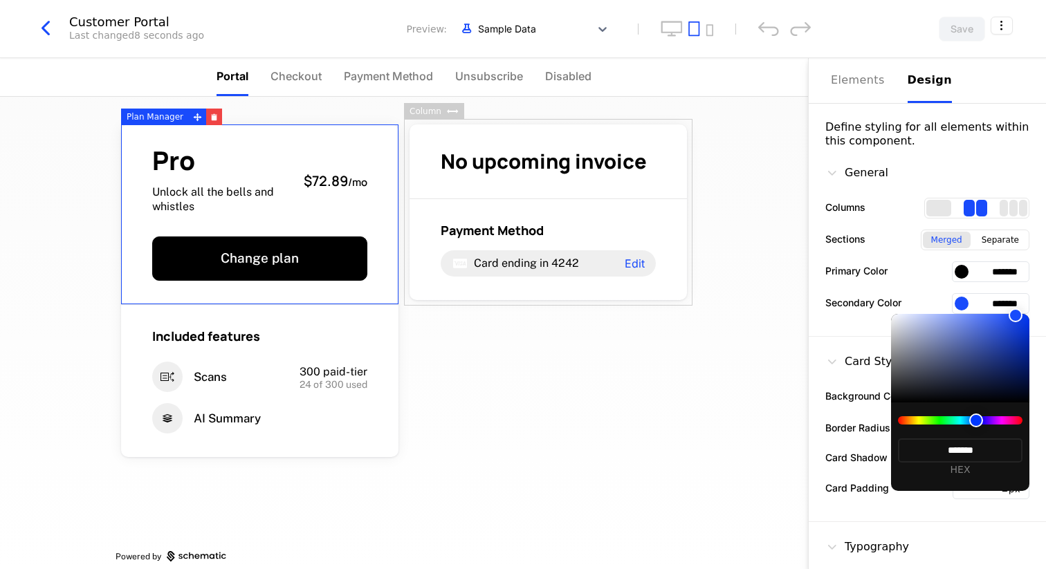
click at [965, 272] on div at bounding box center [523, 284] width 1046 height 569
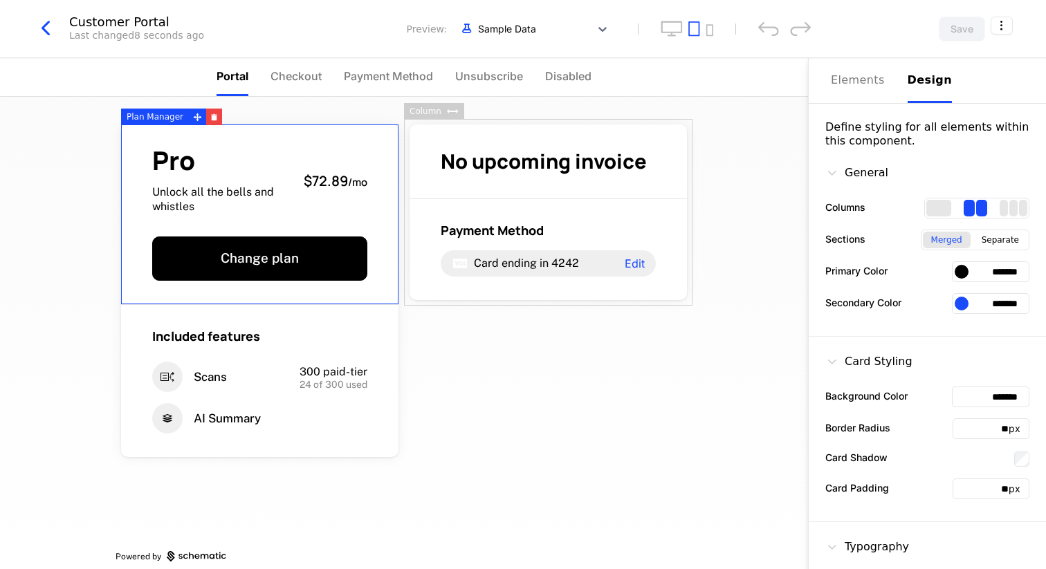
click at [962, 266] on div at bounding box center [962, 272] width 14 height 14
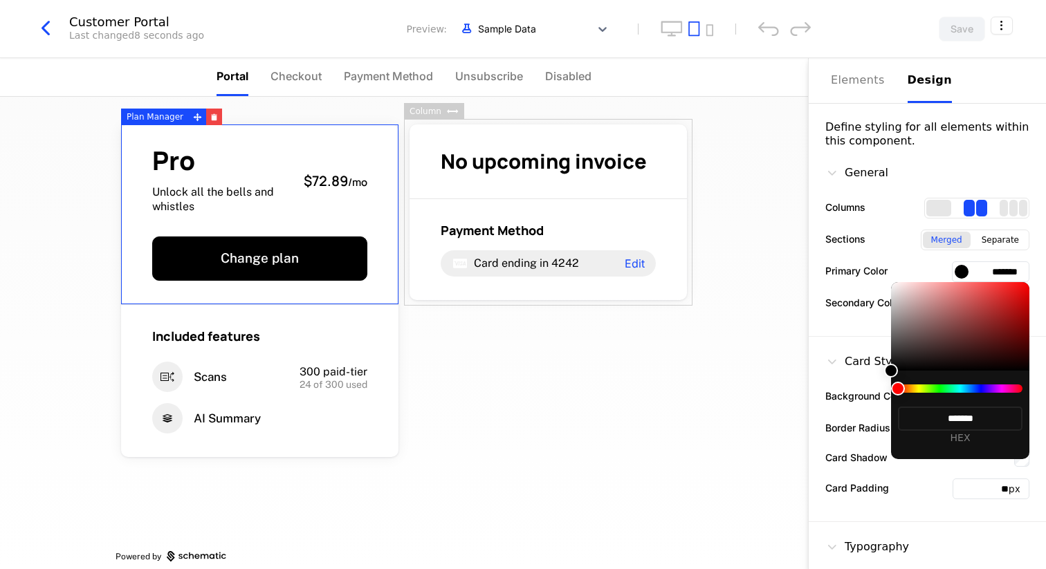
drag, startPoint x: 953, startPoint y: 389, endPoint x: 985, endPoint y: 389, distance: 31.1
click at [985, 389] on div at bounding box center [960, 389] width 125 height 8
click at [986, 389] on div at bounding box center [960, 389] width 125 height 8
drag, startPoint x: 986, startPoint y: 390, endPoint x: 994, endPoint y: 390, distance: 8.3
click at [994, 390] on div at bounding box center [960, 389] width 125 height 8
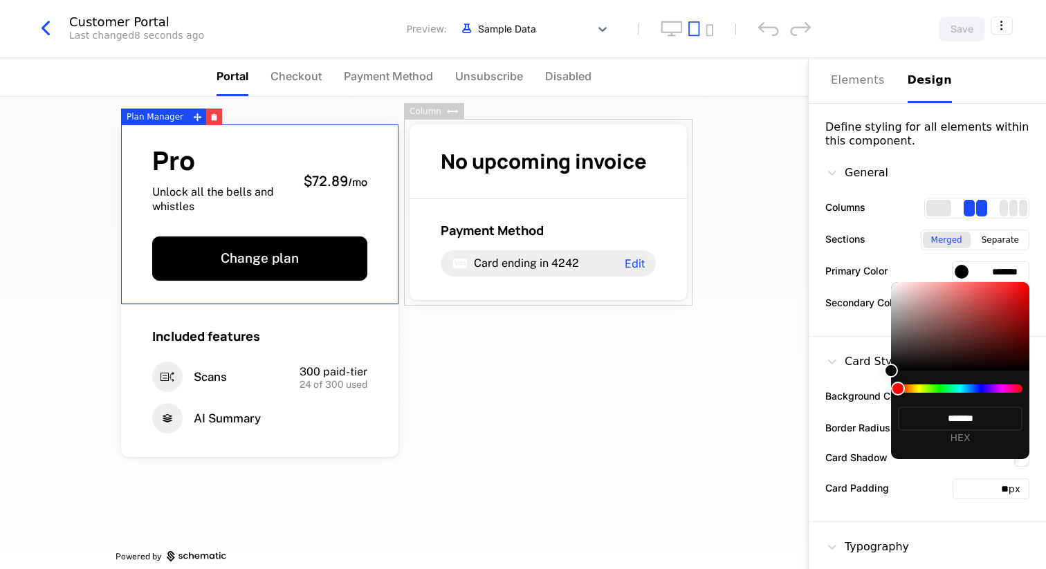
drag, startPoint x: 896, startPoint y: 388, endPoint x: 960, endPoint y: 388, distance: 63.7
click at [960, 388] on div at bounding box center [960, 389] width 125 height 8
click at [970, 388] on div at bounding box center [960, 389] width 125 height 8
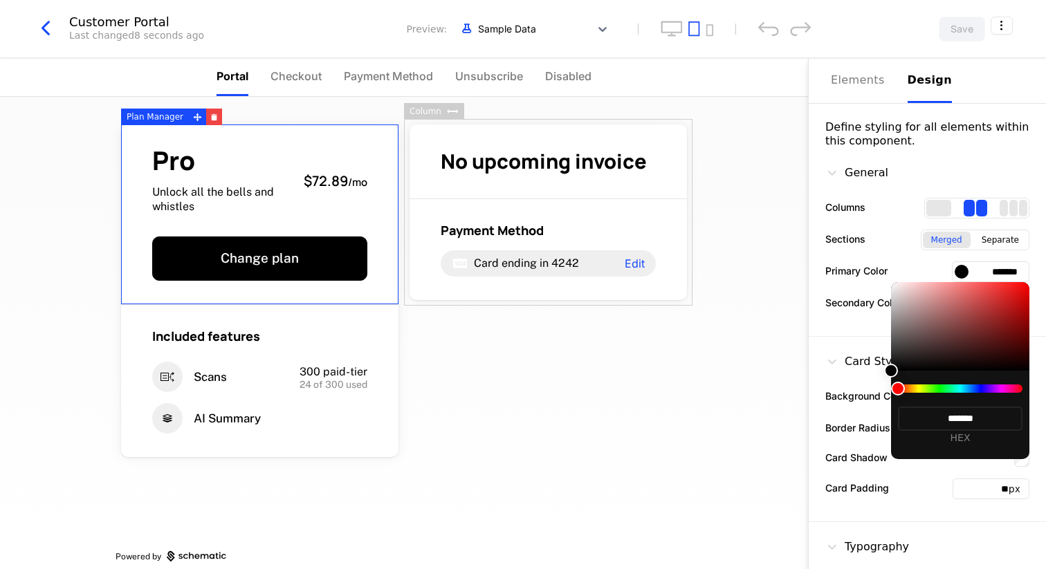
type input "*******"
click at [970, 308] on div at bounding box center [960, 326] width 138 height 89
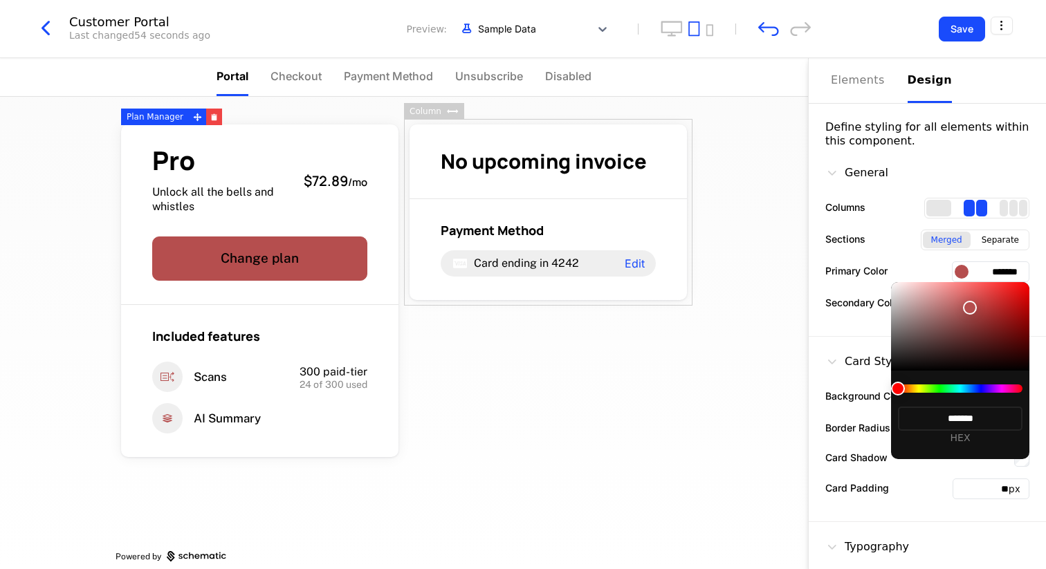
type input "*******"
click at [979, 386] on div at bounding box center [960, 389] width 125 height 8
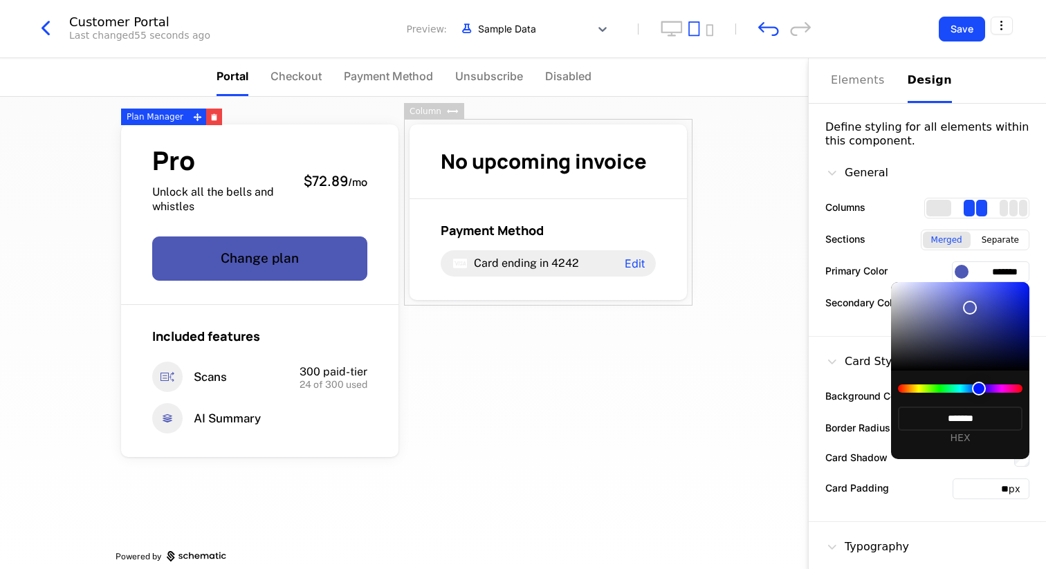
type input "*******"
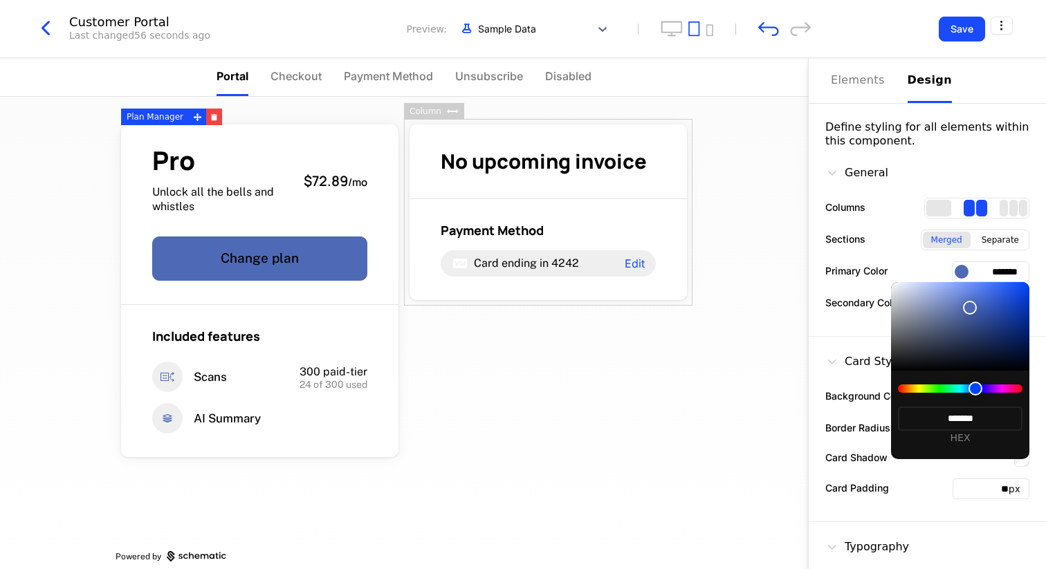
type input "*******"
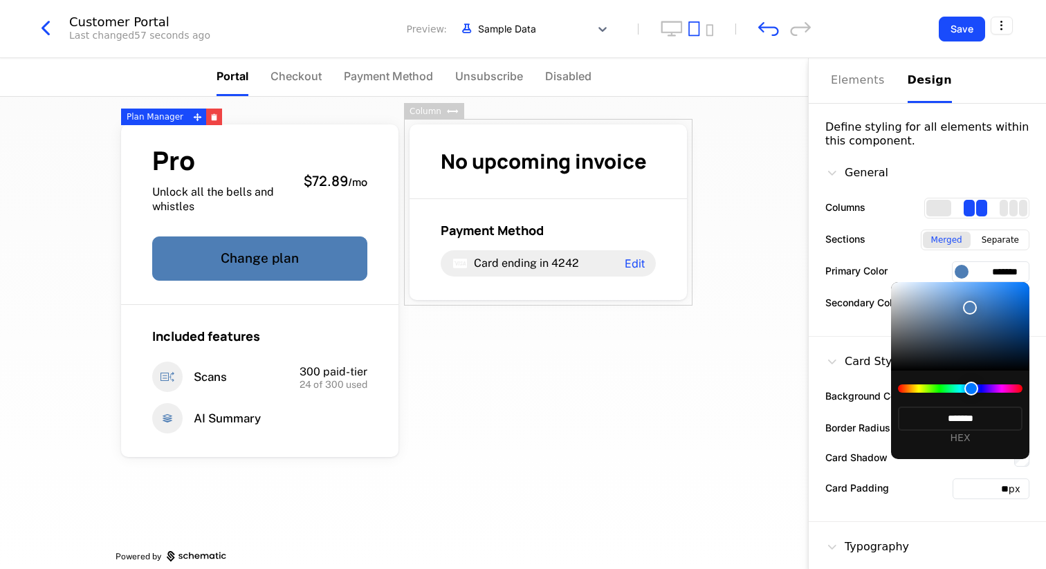
type input "*******"
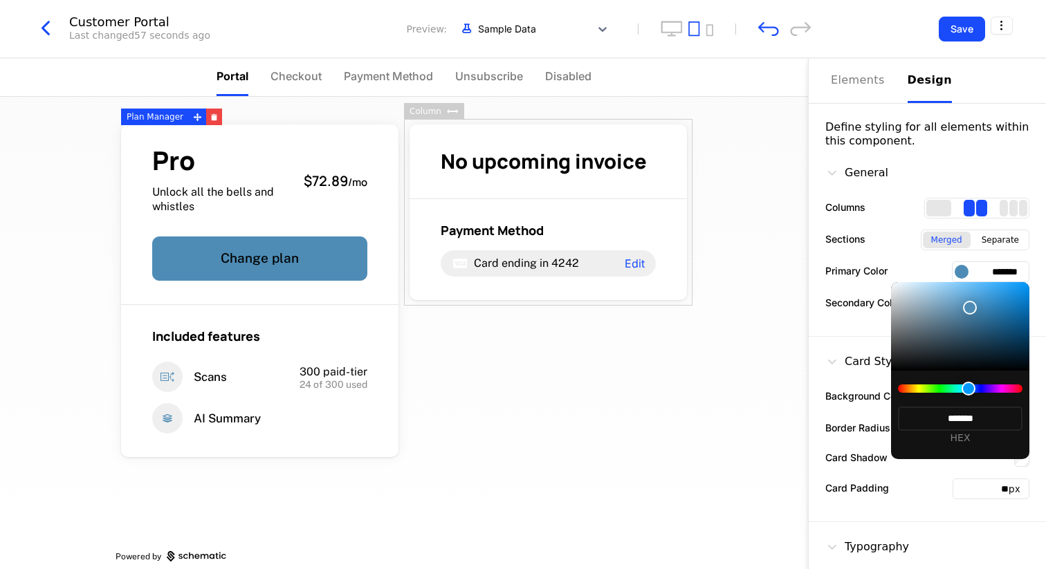
type input "*******"
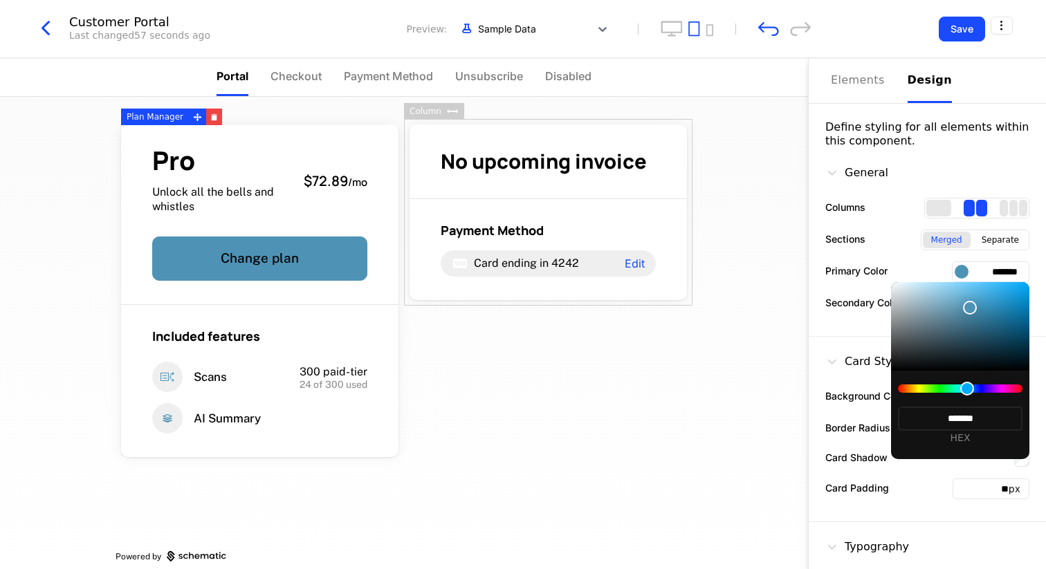
type input "*******"
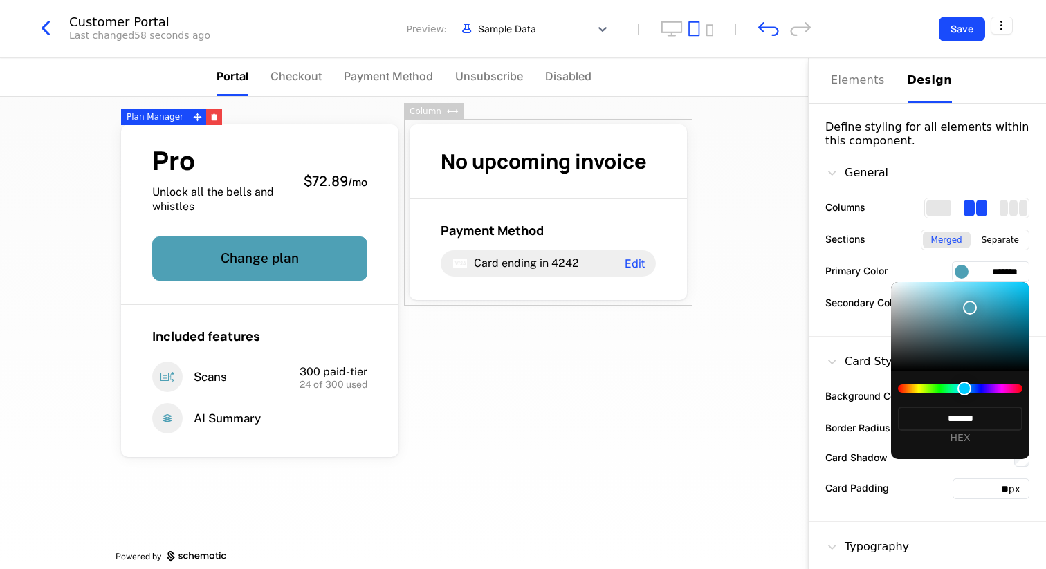
type input "*******"
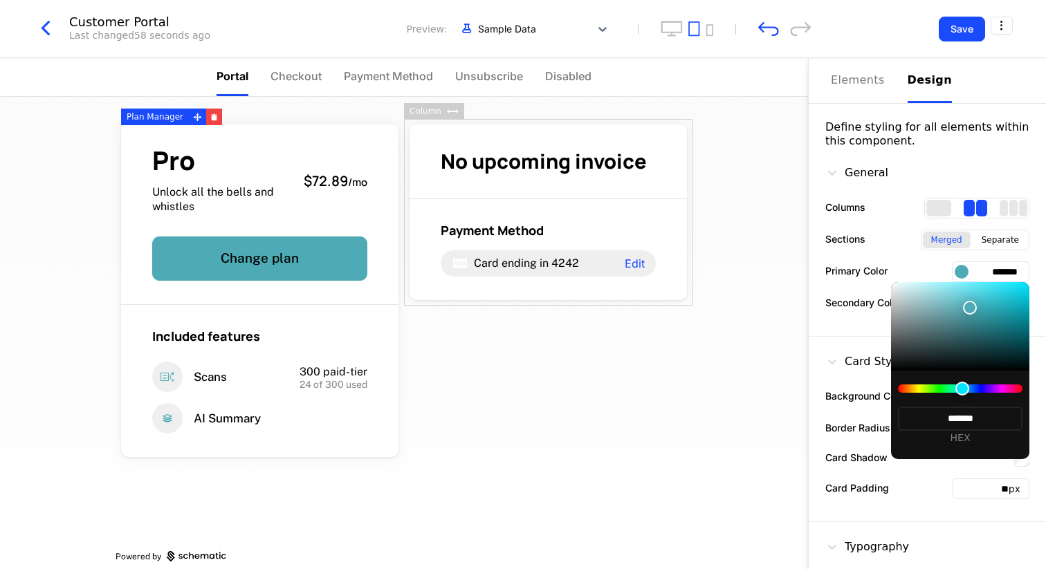
type input "*******"
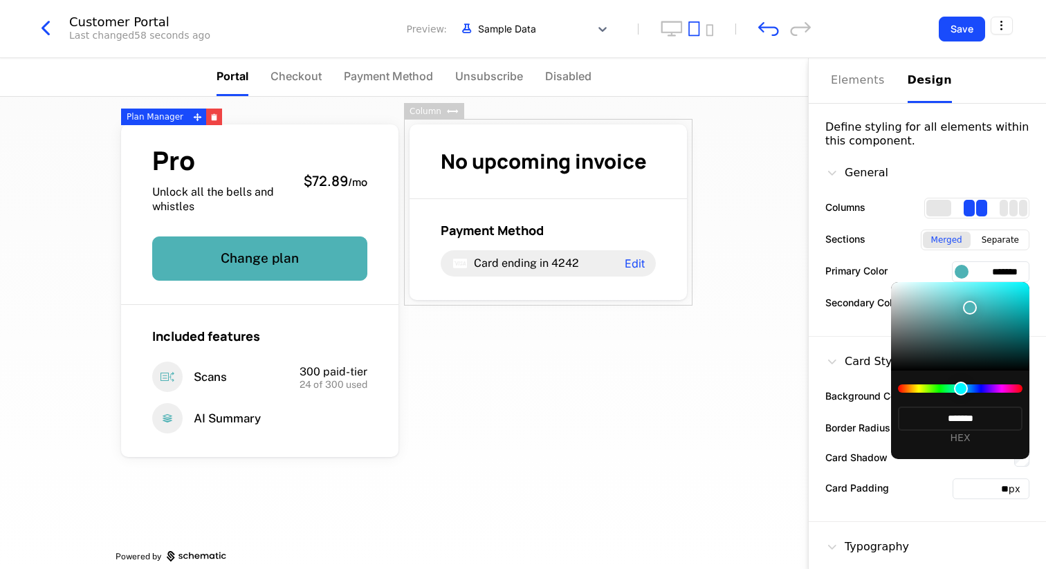
type input "*******"
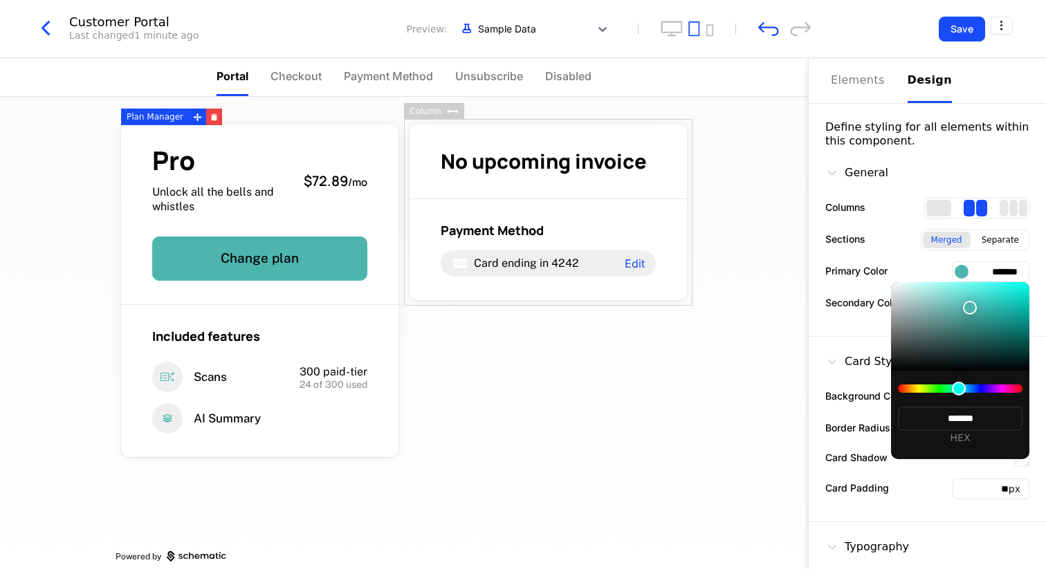
type input "*******"
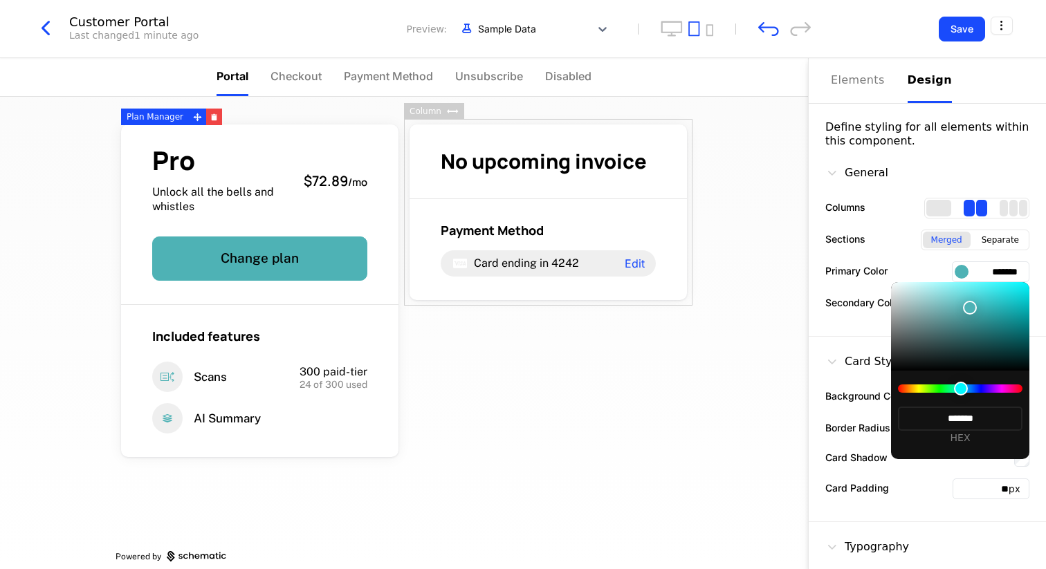
type input "*******"
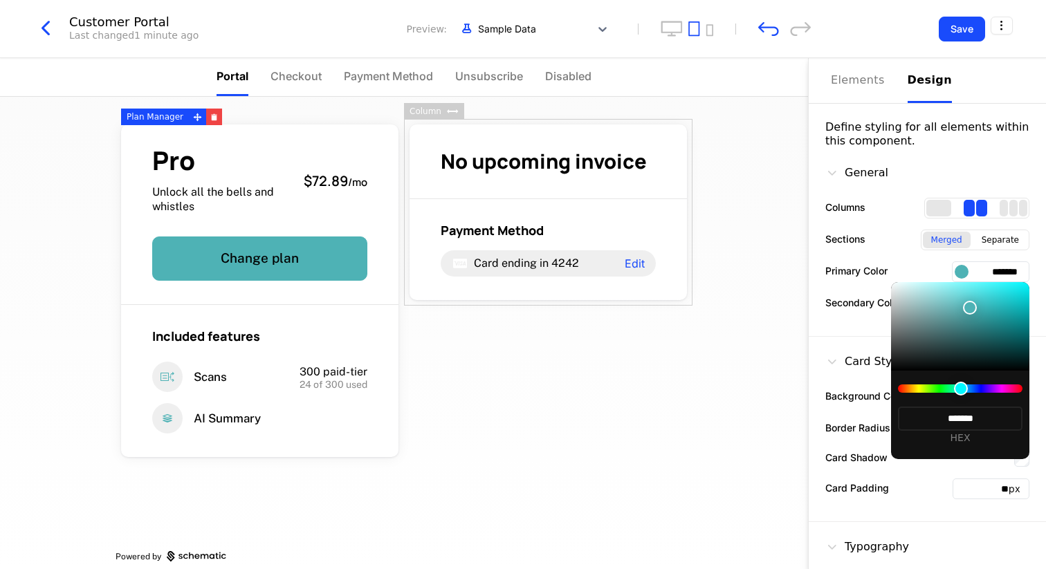
type input "*******"
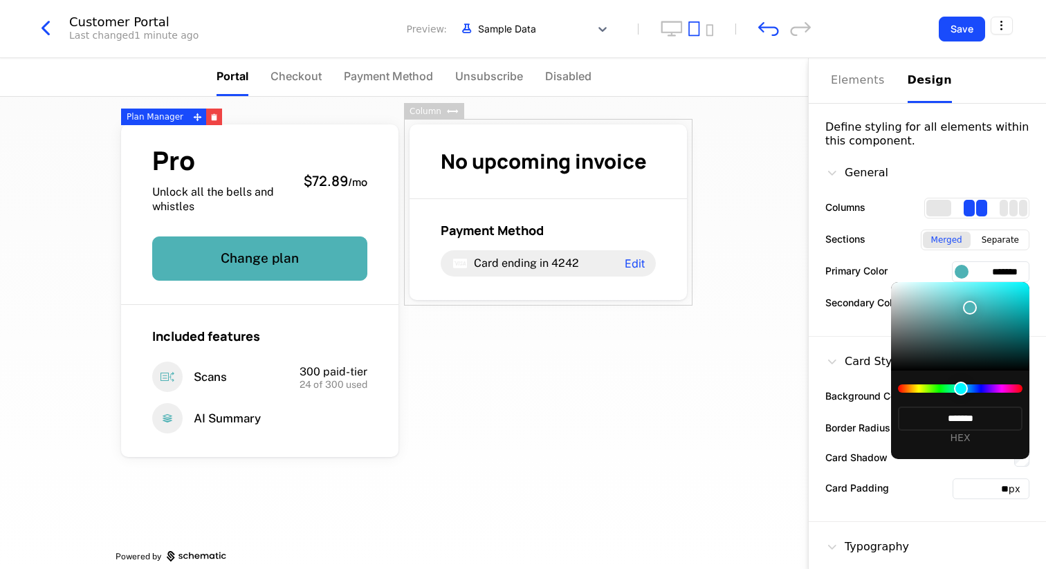
type input "*******"
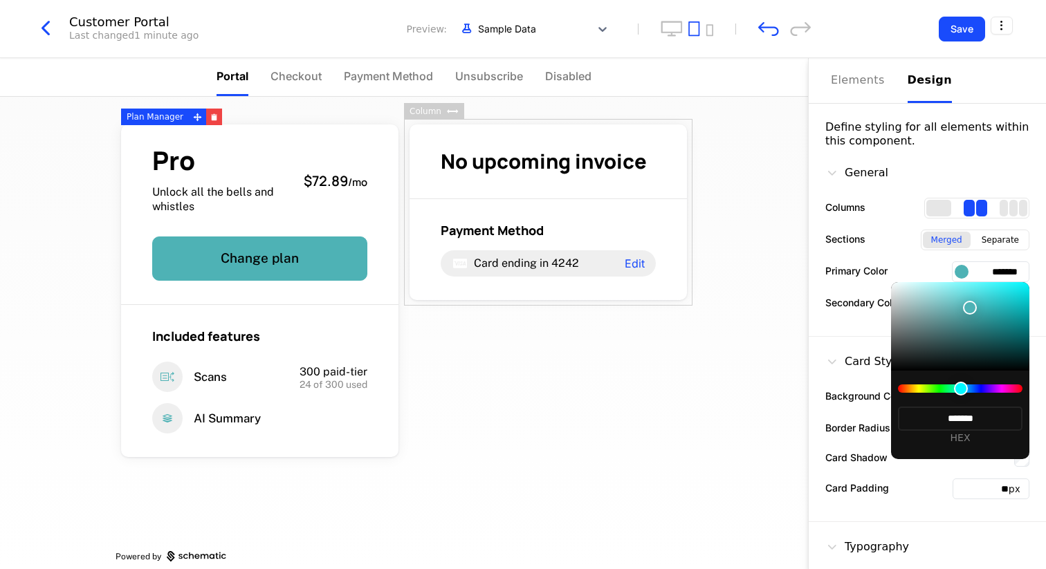
type input "*******"
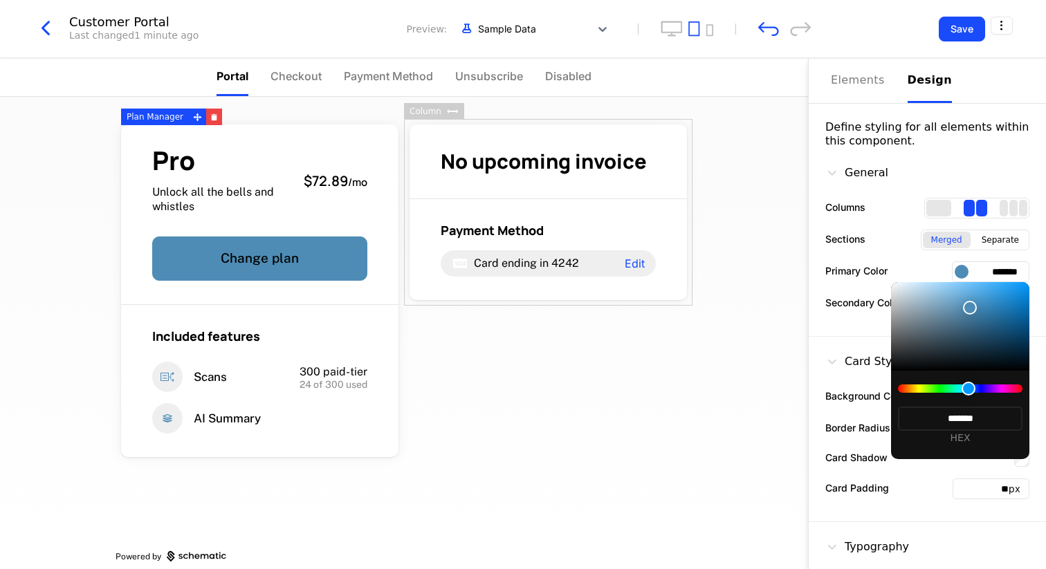
type input "*******"
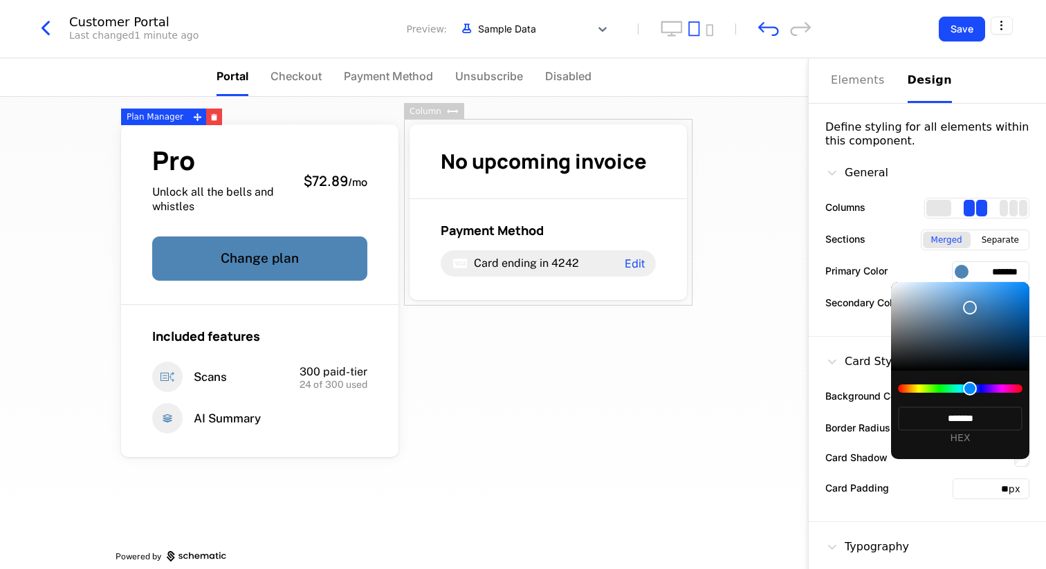
click at [970, 390] on div at bounding box center [970, 389] width 14 height 14
click at [969, 172] on div at bounding box center [523, 284] width 1046 height 569
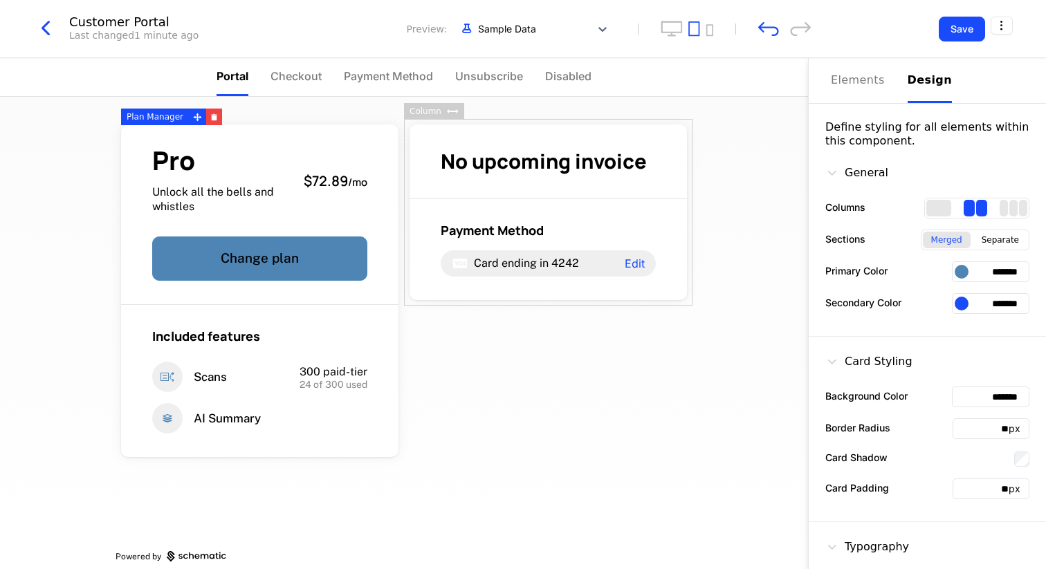
click at [965, 270] on div at bounding box center [962, 272] width 14 height 14
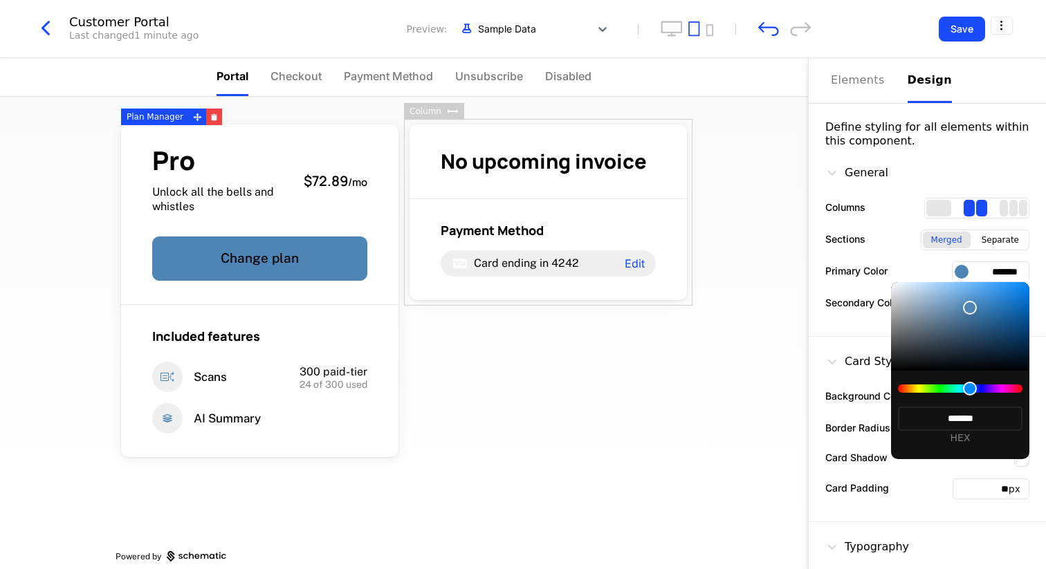
type input "*******"
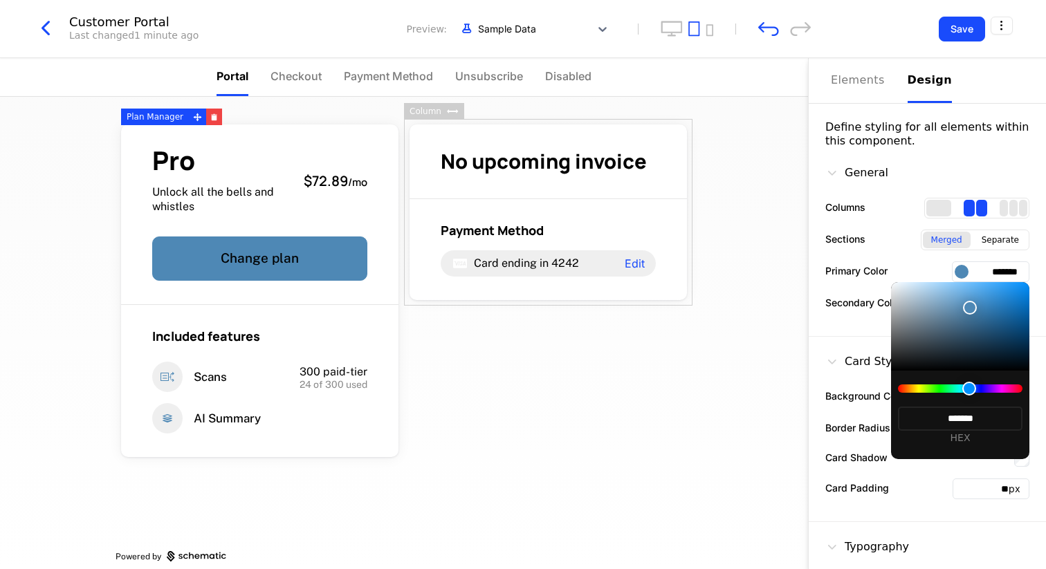
type input "*******"
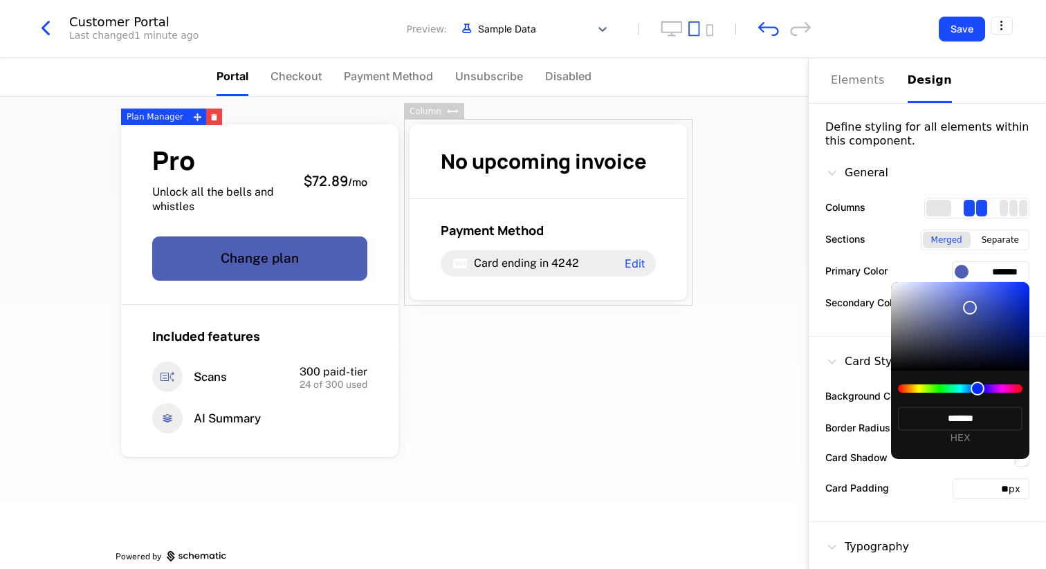
type input "*******"
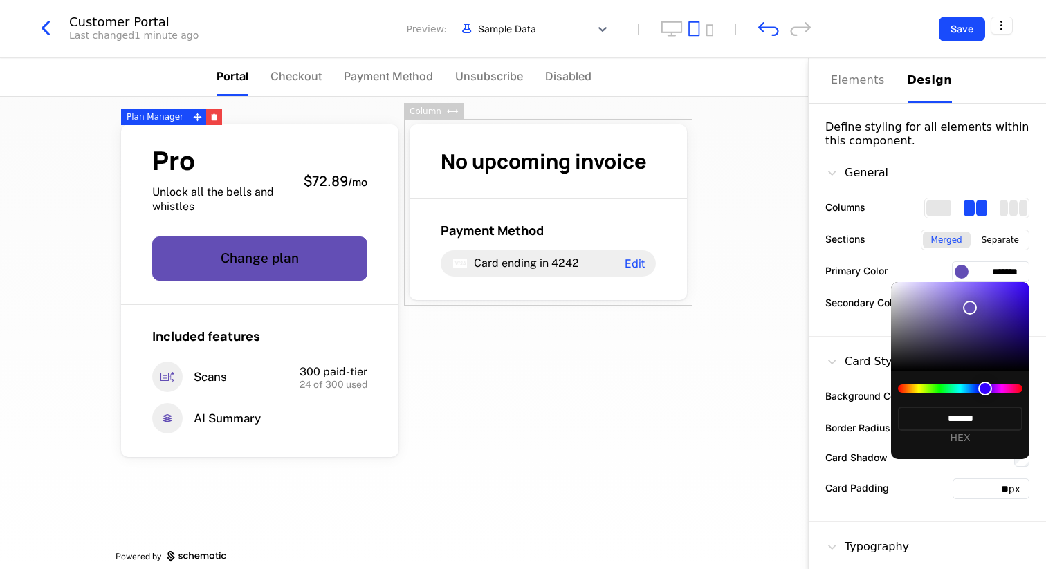
type input "*******"
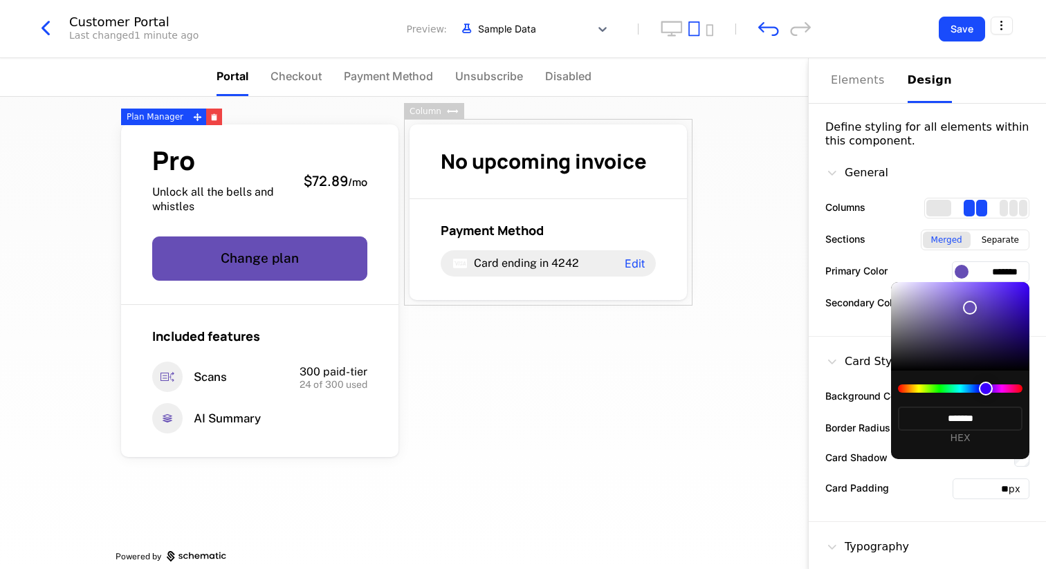
type input "*******"
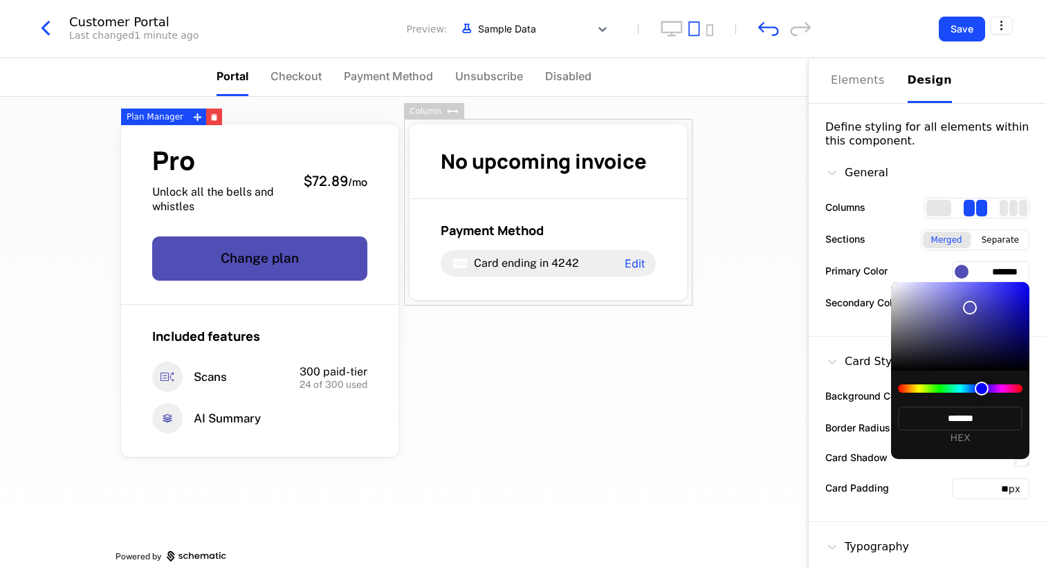
type input "*******"
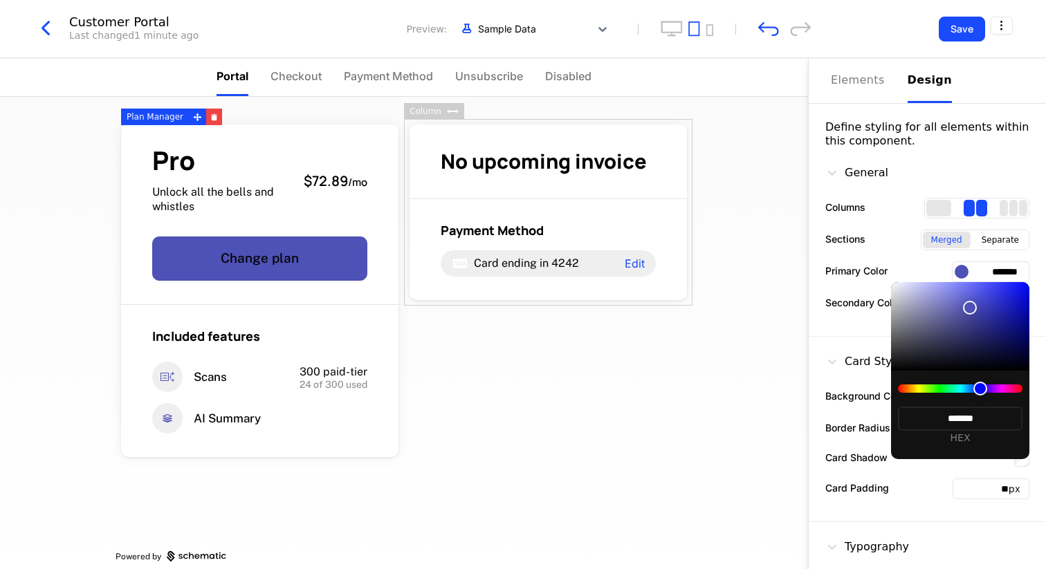
type input "*******"
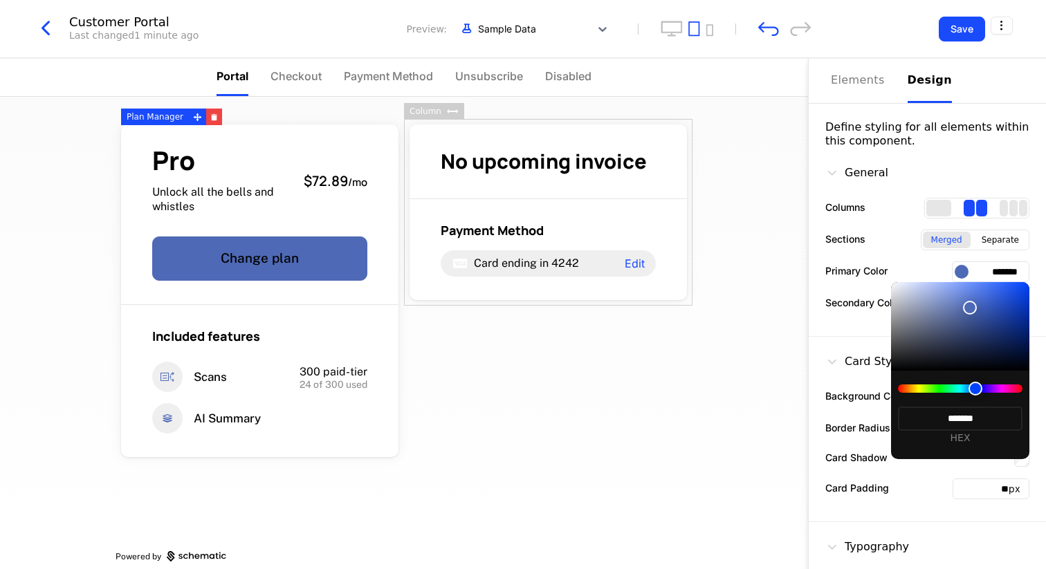
type input "*******"
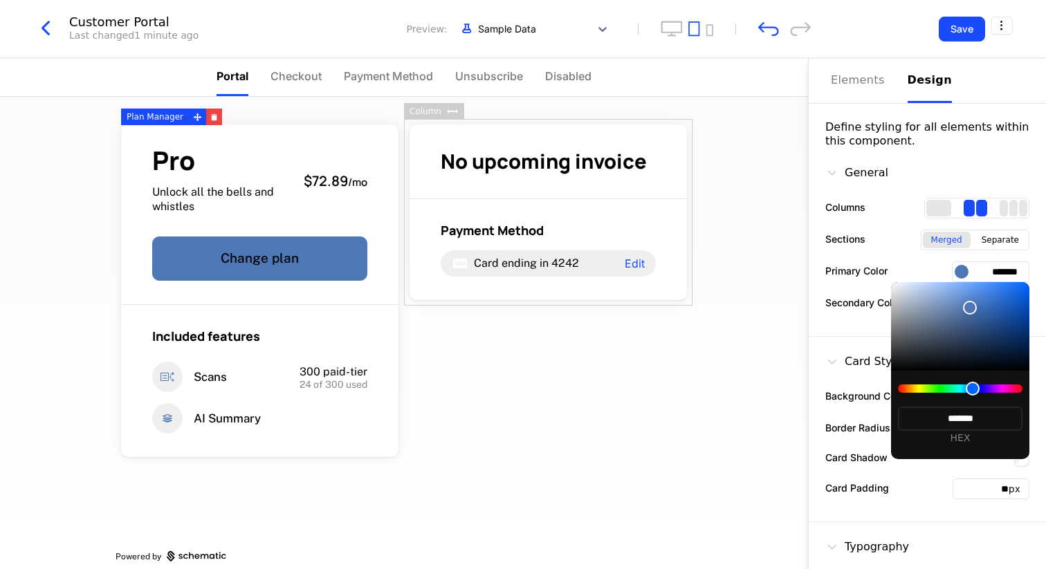
type input "*******"
click at [972, 391] on div at bounding box center [972, 389] width 14 height 14
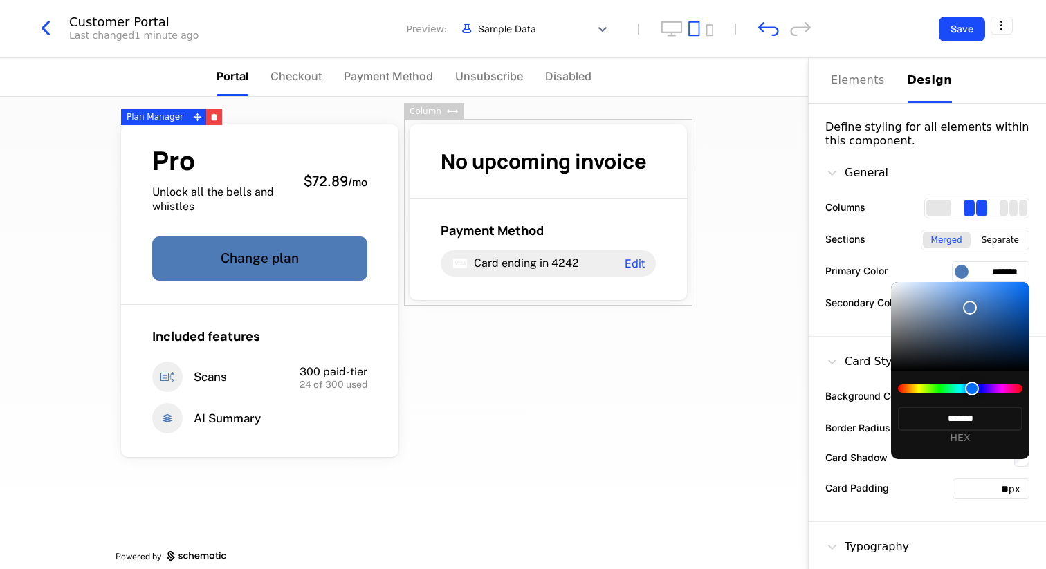
type input "*******"
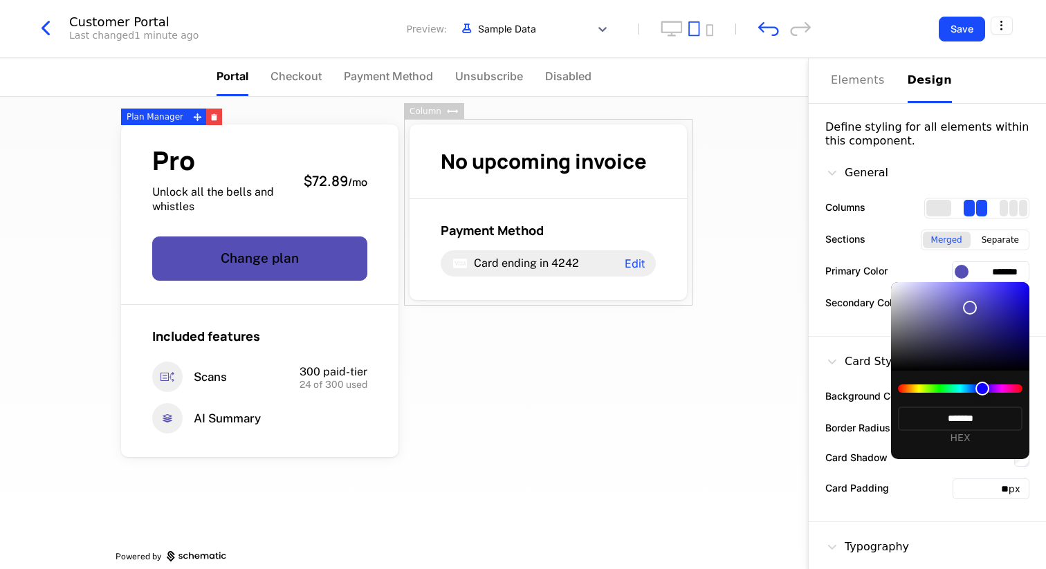
type input "*******"
click at [983, 387] on div at bounding box center [960, 389] width 125 height 8
click at [1012, 291] on div at bounding box center [960, 326] width 138 height 89
type input "*******"
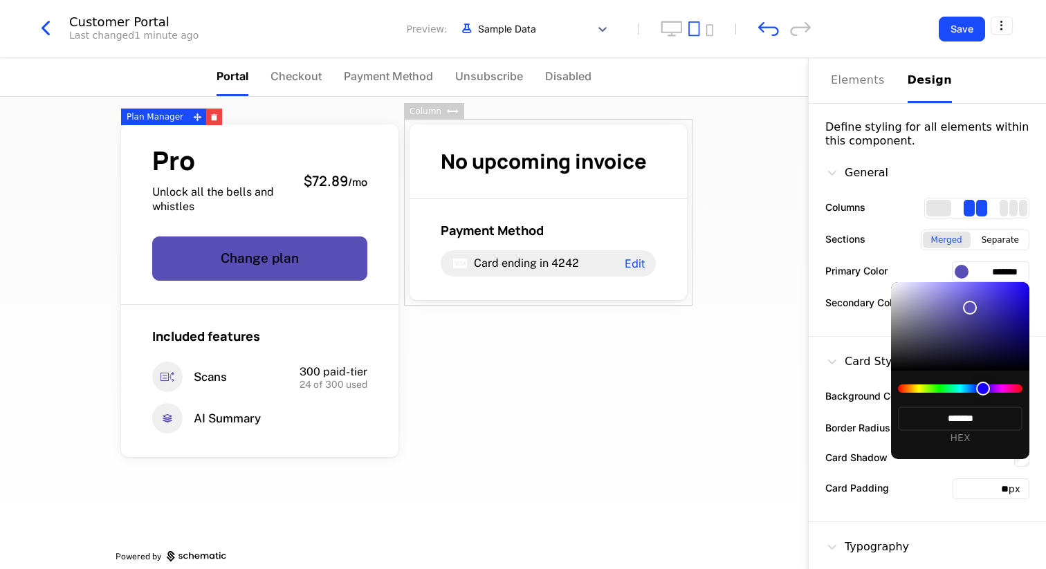
type input "*******"
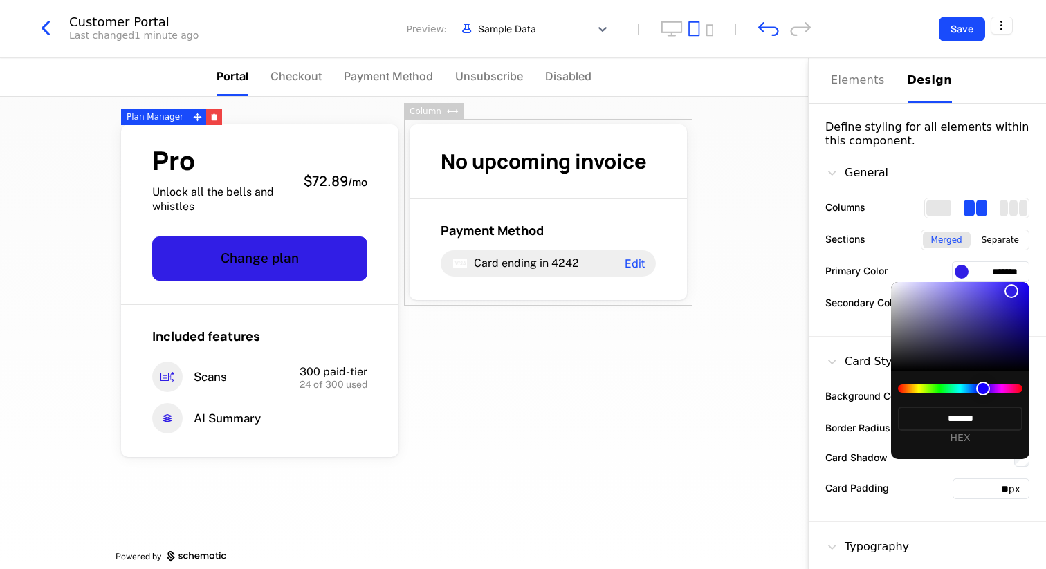
click at [934, 268] on div at bounding box center [523, 284] width 1046 height 569
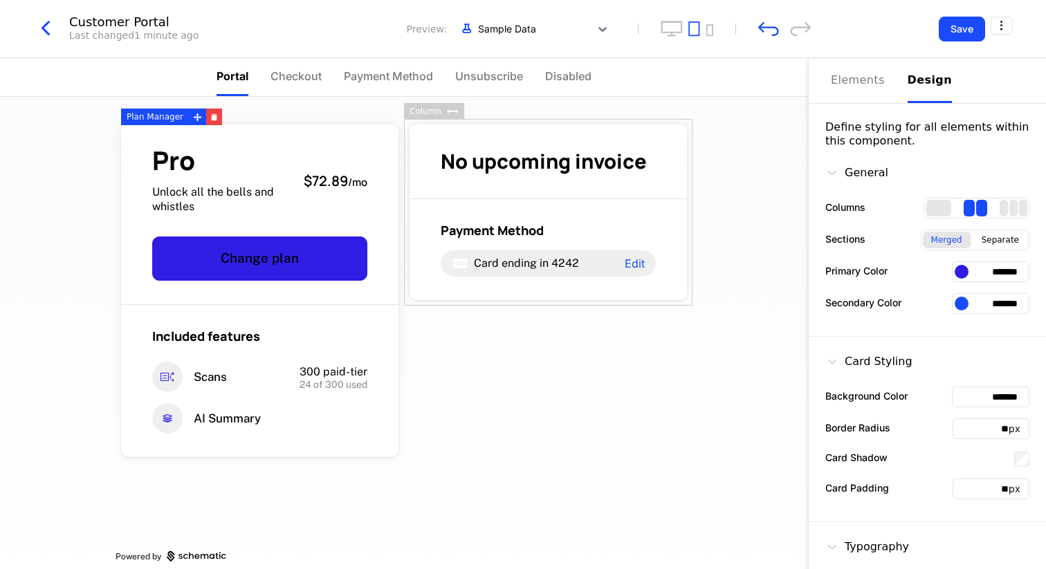
click at [966, 273] on div at bounding box center [962, 272] width 14 height 14
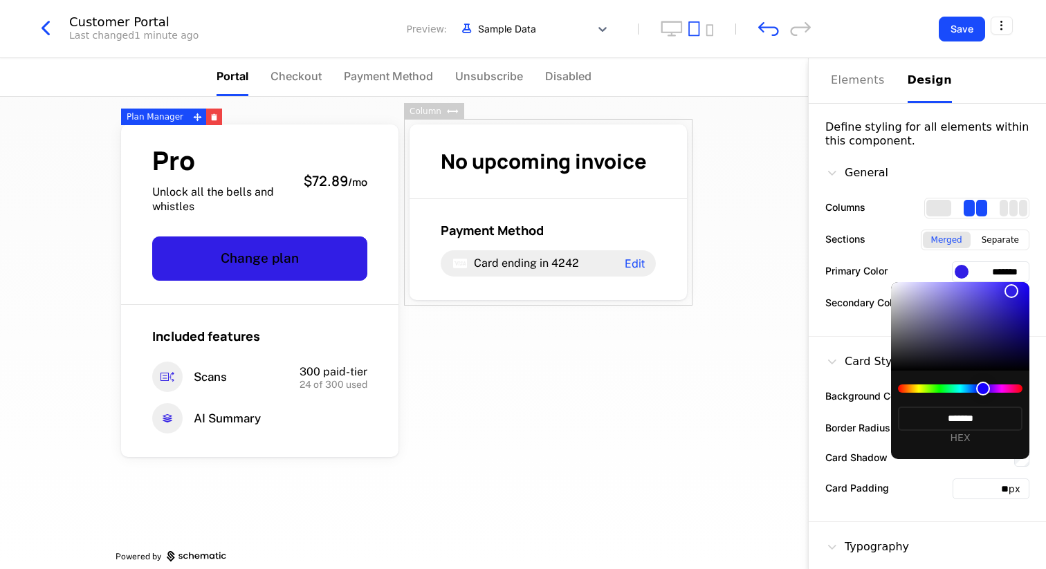
type input "*******"
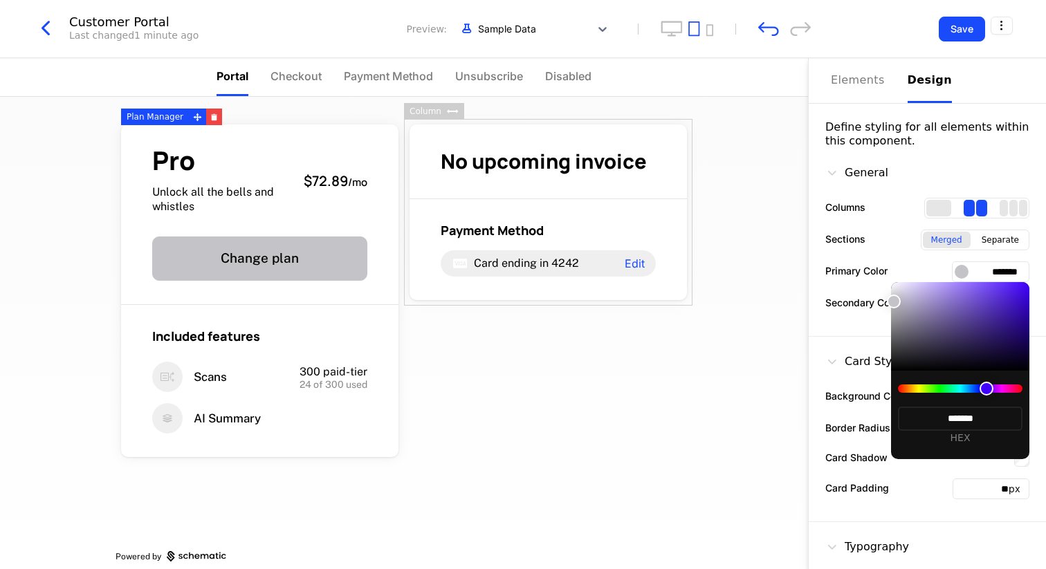
click at [866, 271] on body "Slydes Development Dev Quickstart Features Features Flags Catalog Plans Add Ons…" at bounding box center [523, 284] width 1046 height 569
type input "*******"
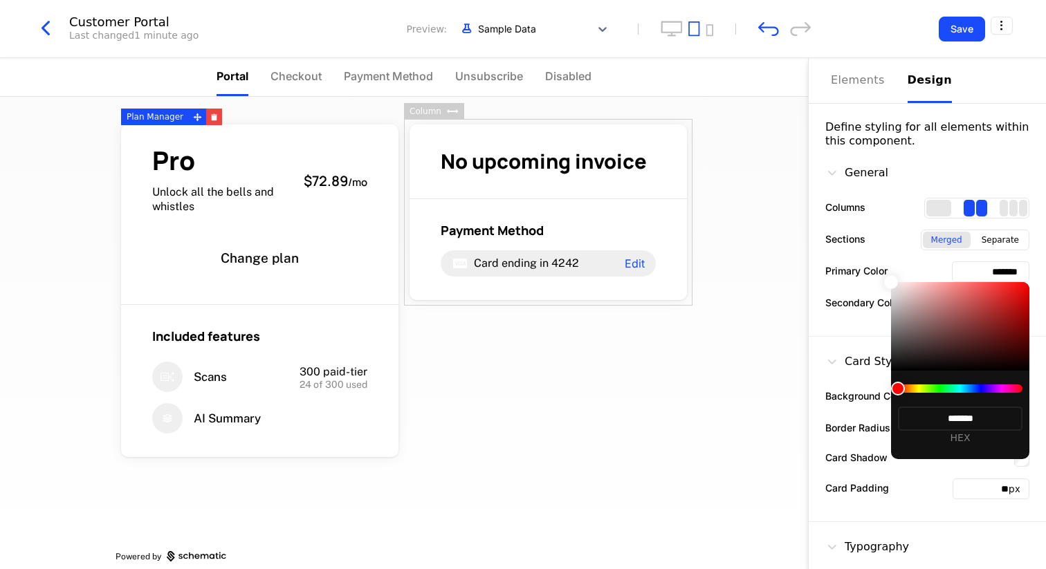
type input "*******"
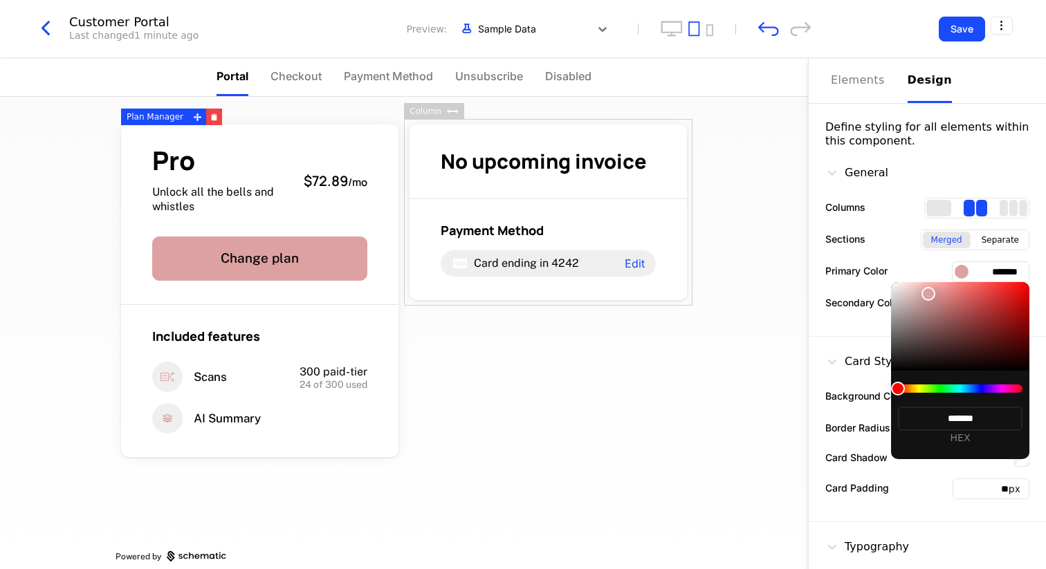
type input "*******"
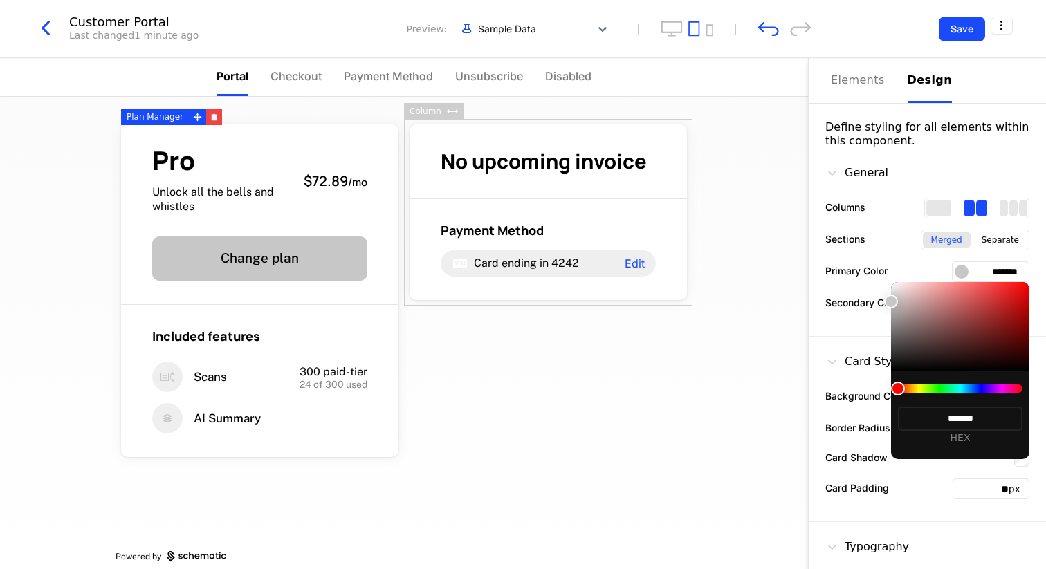
type input "*******"
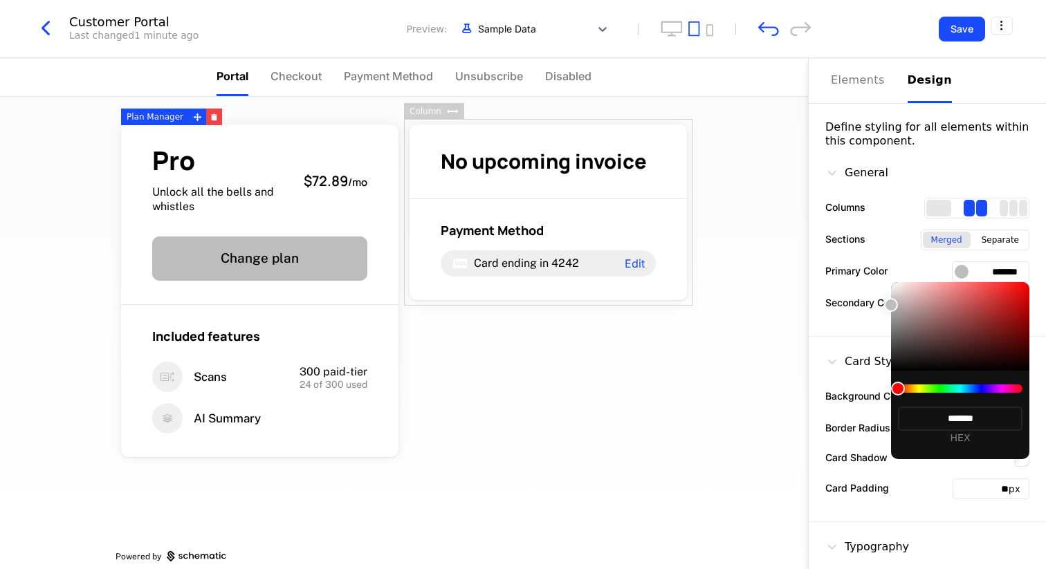
type input "*******"
drag, startPoint x: 957, startPoint y: 294, endPoint x: 844, endPoint y: 303, distance: 113.1
click at [843, 303] on body "Slydes Development Dev Quickstart Features Features Flags Catalog Plans Add Ons…" at bounding box center [523, 284] width 1046 height 569
type input "*******"
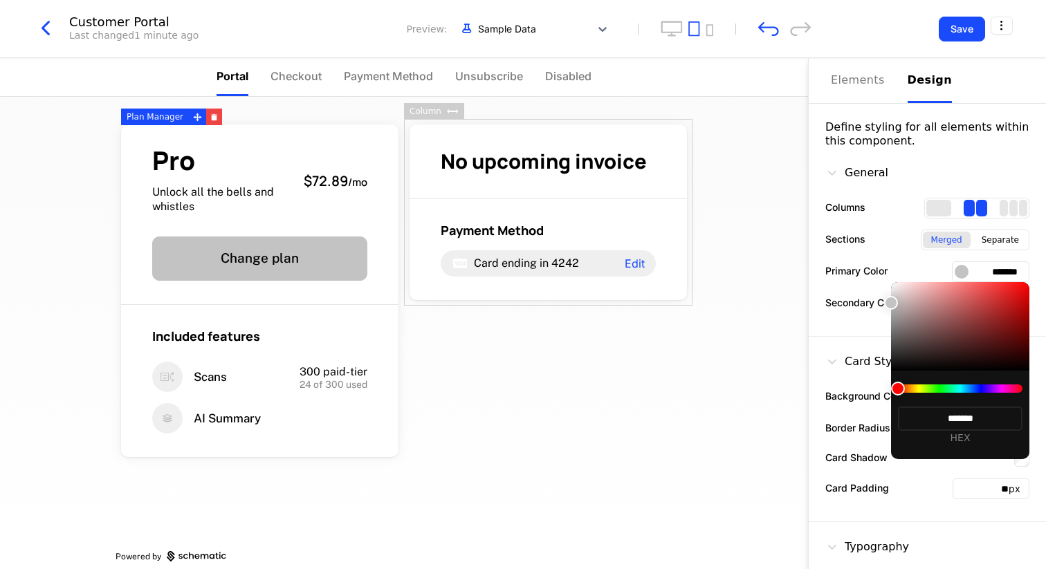
click at [968, 387] on div at bounding box center [960, 389] width 125 height 8
drag, startPoint x: 976, startPoint y: 390, endPoint x: 986, endPoint y: 391, distance: 10.5
click at [986, 391] on div at bounding box center [960, 389] width 125 height 8
click at [976, 450] on div "******* HEX" at bounding box center [960, 415] width 138 height 89
click at [941, 259] on div at bounding box center [523, 284] width 1046 height 569
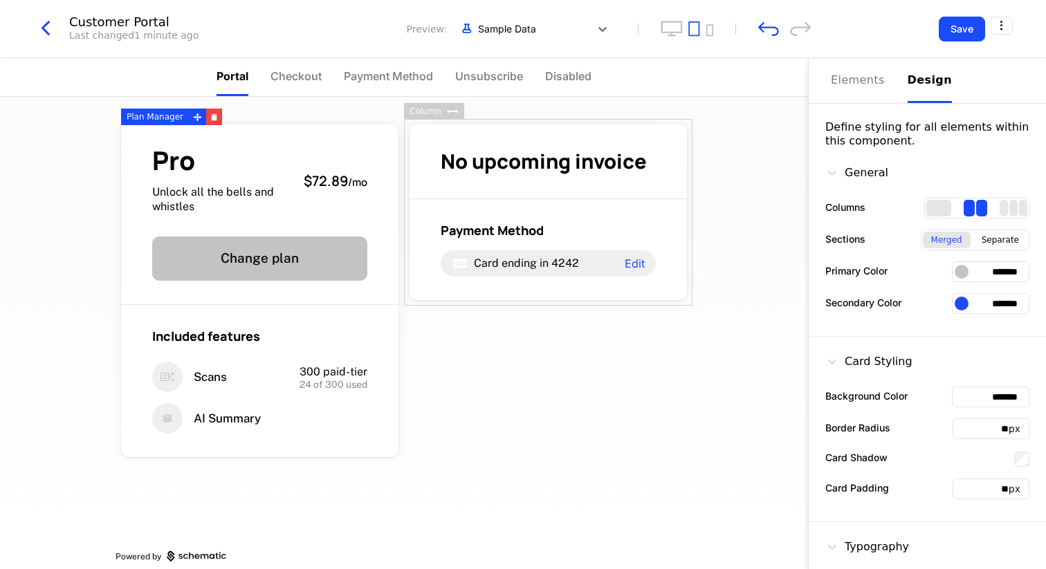
click at [941, 259] on div "General Columns Sections Merged Separate Primary Color ******* Secondary Color …" at bounding box center [927, 242] width 237 height 189
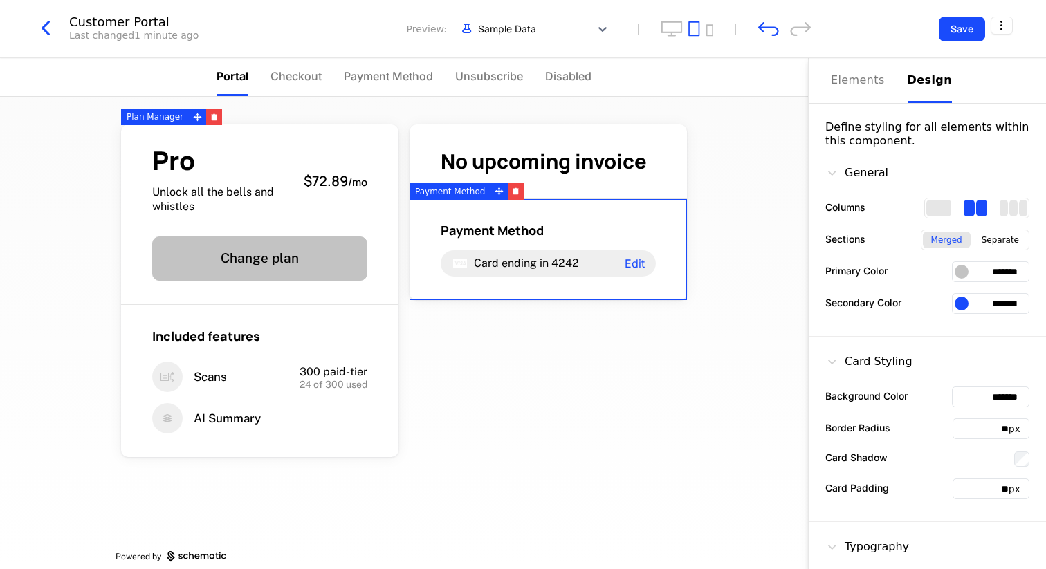
click at [892, 322] on div "General Columns Sections Merged Separate Primary Color ******* Secondary Color …" at bounding box center [927, 242] width 237 height 189
click at [851, 102] on button "Elements" at bounding box center [861, 80] width 60 height 45
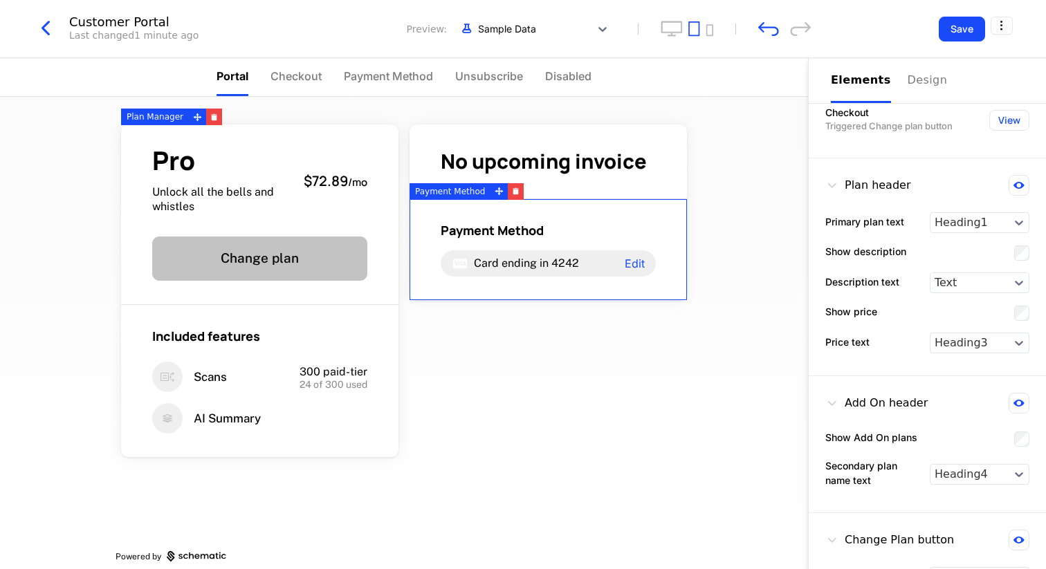
scroll to position [192, 0]
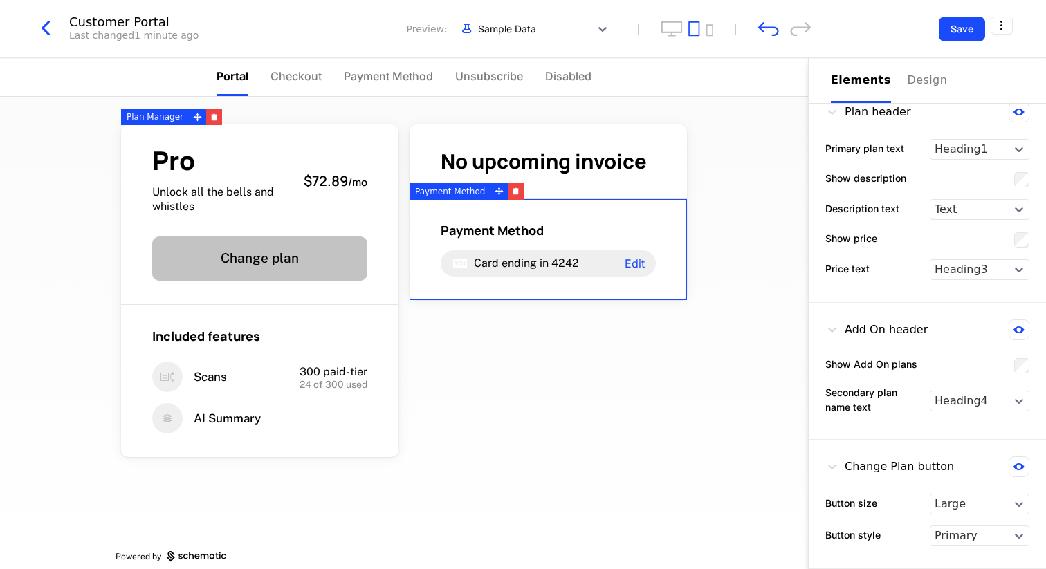
click at [884, 250] on div "Plan header Primary plan text Heading1 Show description Description text Text S…" at bounding box center [927, 194] width 237 height 218
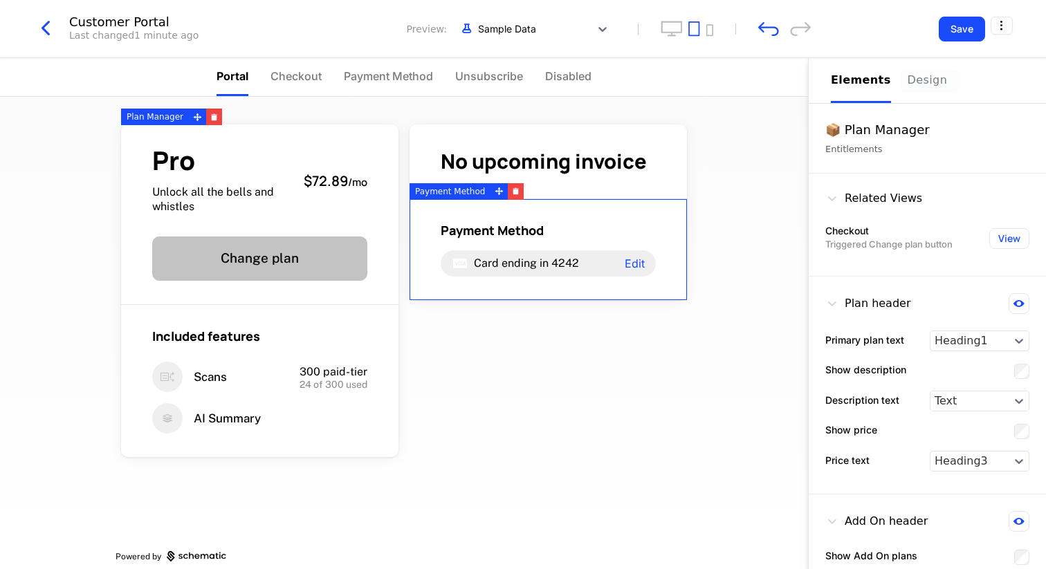
click at [908, 83] on div "Design" at bounding box center [930, 80] width 44 height 17
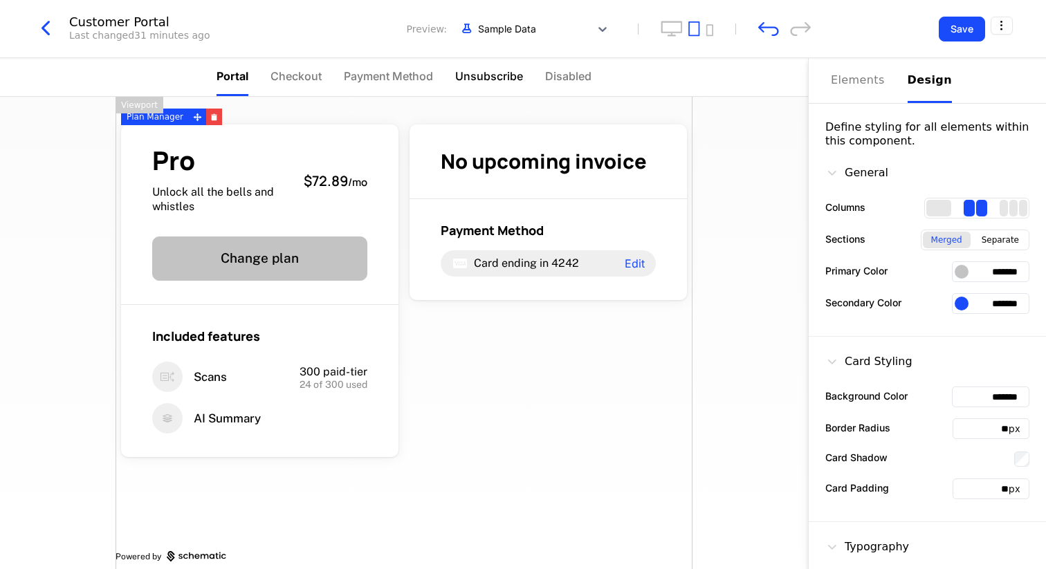
click at [461, 85] on li "Unsubscribe" at bounding box center [489, 77] width 68 height 38
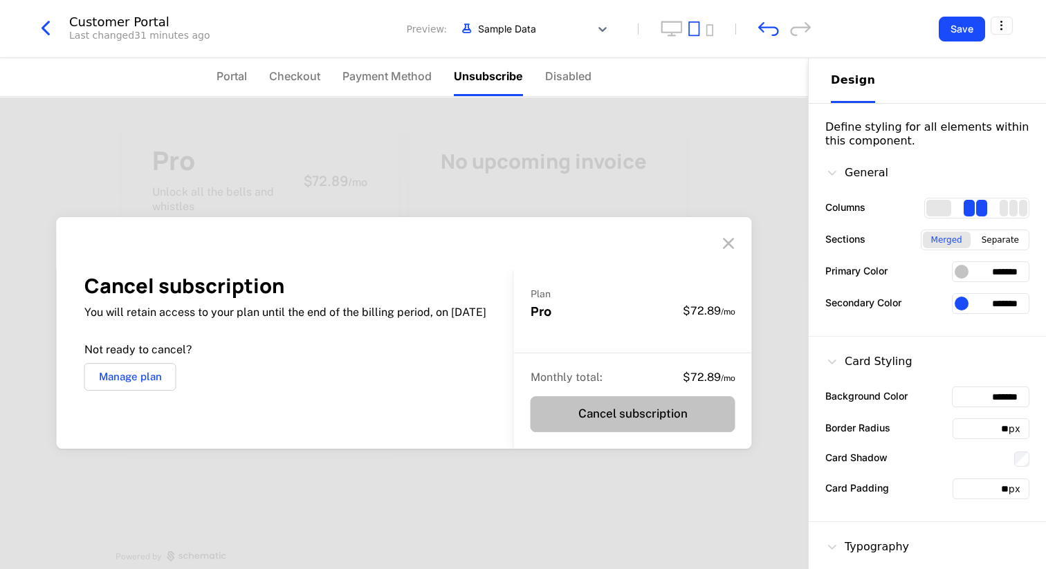
click at [730, 242] on icon at bounding box center [728, 243] width 22 height 22
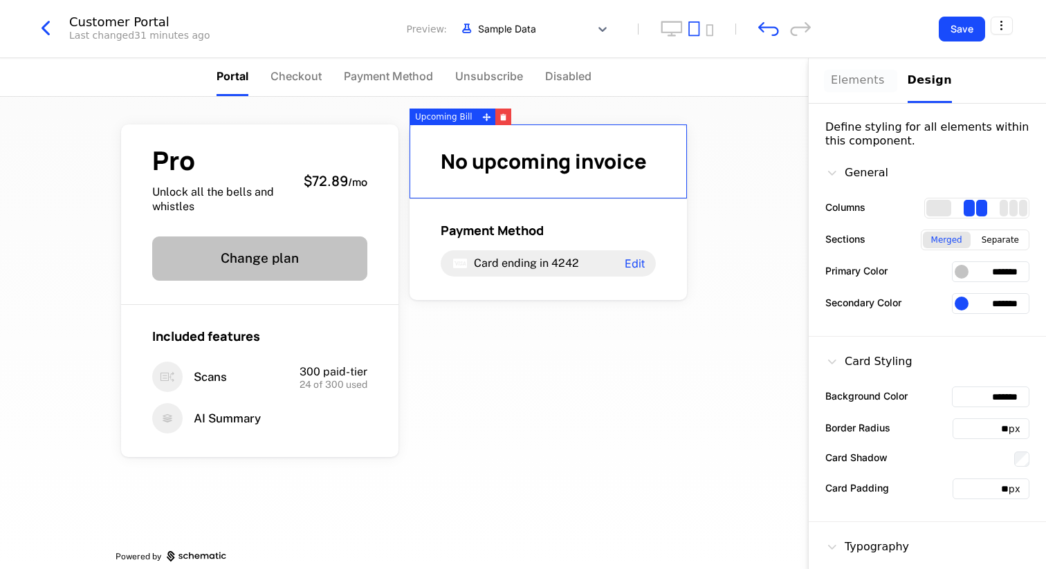
click at [839, 79] on div "Elements" at bounding box center [861, 80] width 60 height 17
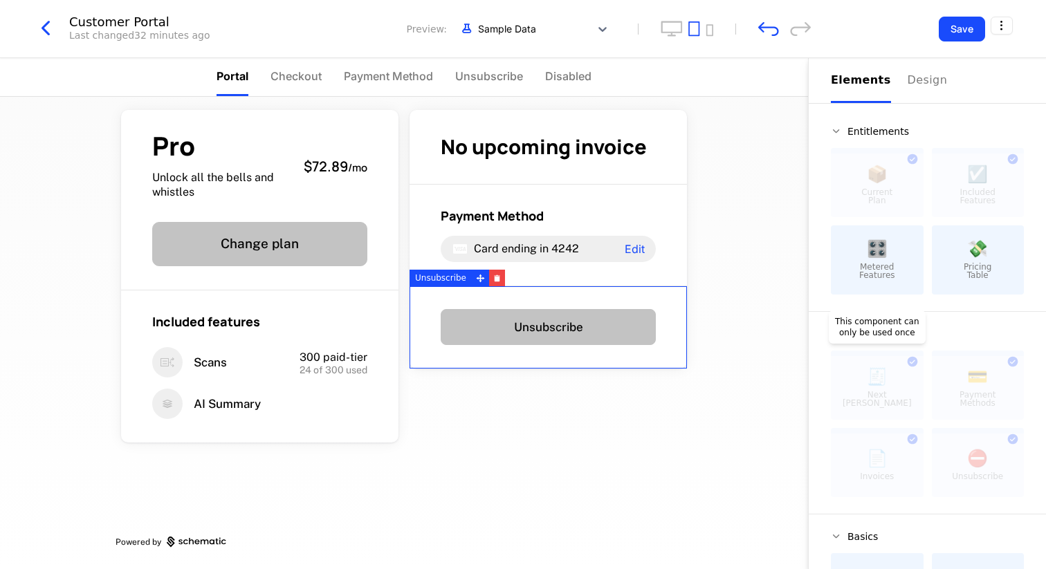
scroll to position [75, 0]
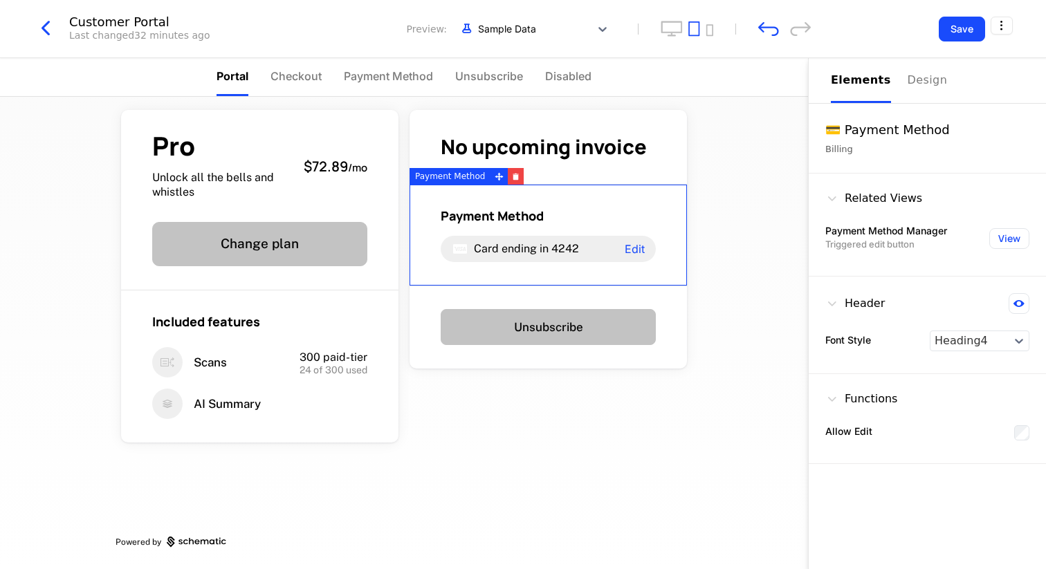
click at [587, 262] on div "Payment Method Card ending in 4242 Edit" at bounding box center [548, 236] width 277 height 102
click at [517, 121] on div "No upcoming invoice" at bounding box center [548, 147] width 277 height 75
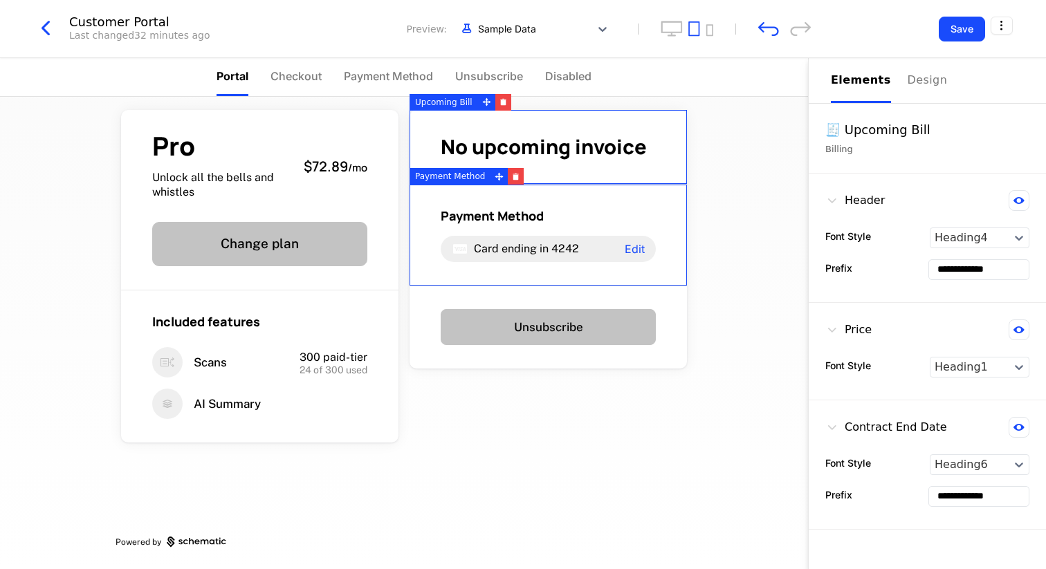
click at [563, 206] on div "Payment Method Card ending in 4242 Edit" at bounding box center [548, 236] width 277 height 102
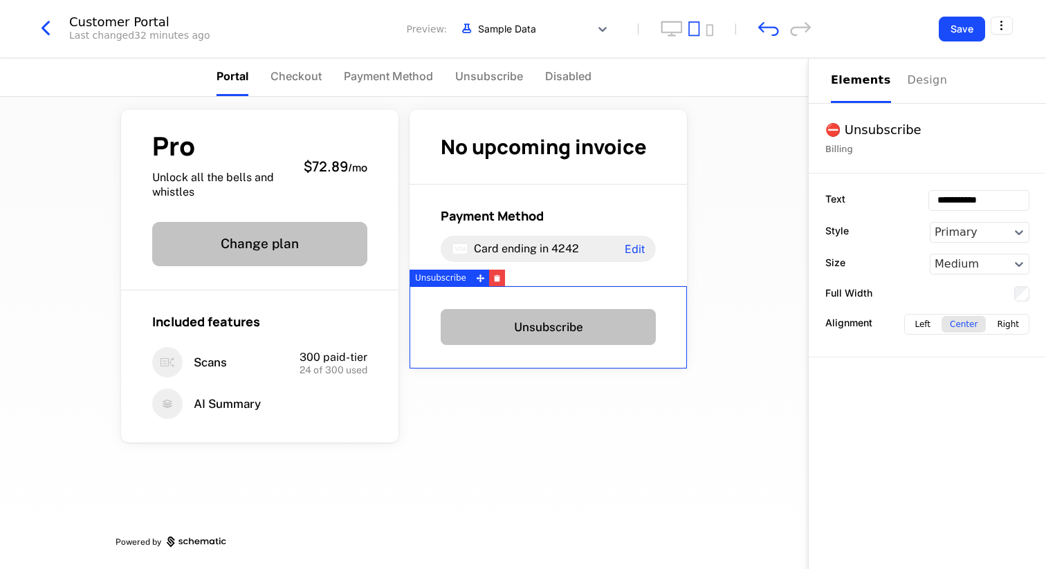
click at [566, 305] on div "Unsubscribe" at bounding box center [548, 327] width 277 height 83
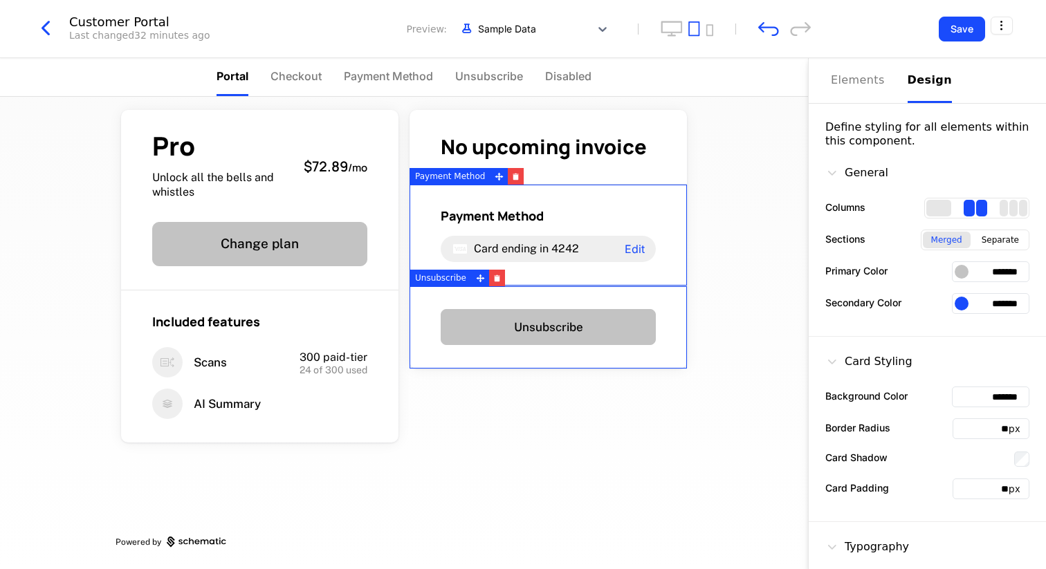
click at [910, 85] on div "Design" at bounding box center [930, 80] width 44 height 17
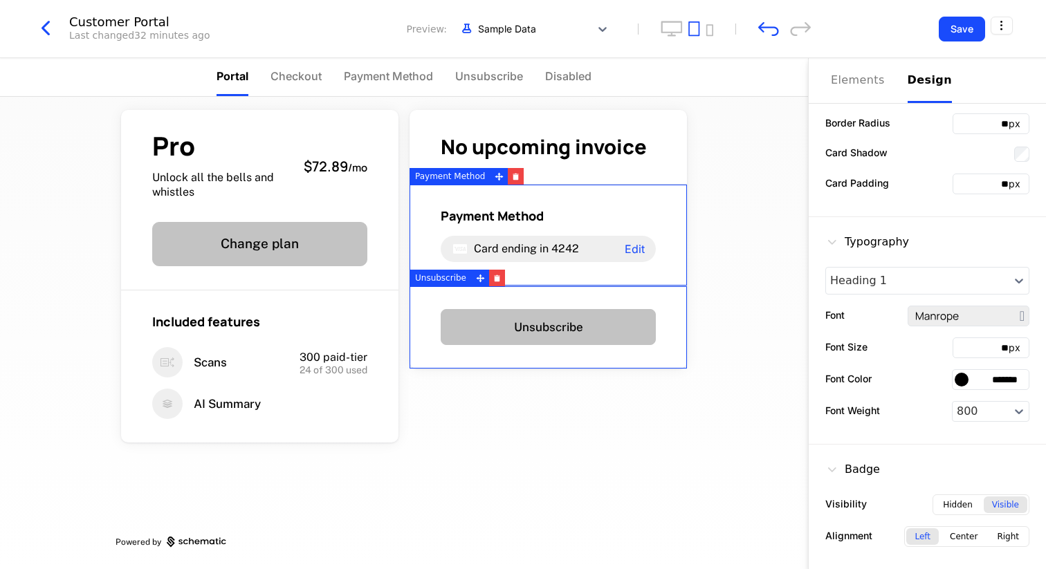
scroll to position [306, 0]
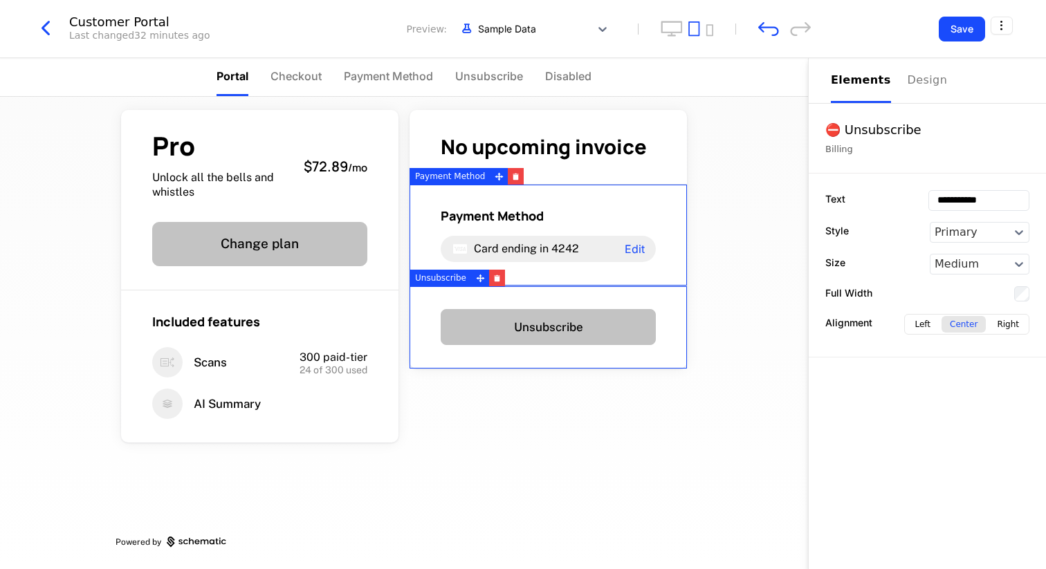
click at [854, 99] on button "Elements" at bounding box center [861, 80] width 60 height 45
click at [722, 206] on div "Pro Unlock all the bells and whistles $72.89 / mo Change plan Included features…" at bounding box center [404, 333] width 808 height 473
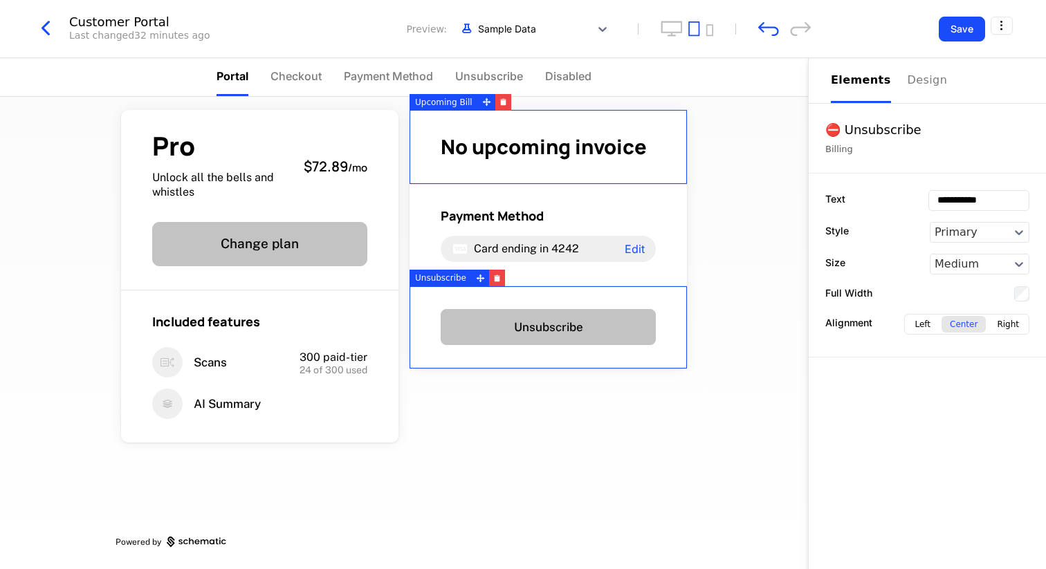
click at [601, 144] on span "No upcoming invoice" at bounding box center [544, 147] width 206 height 28
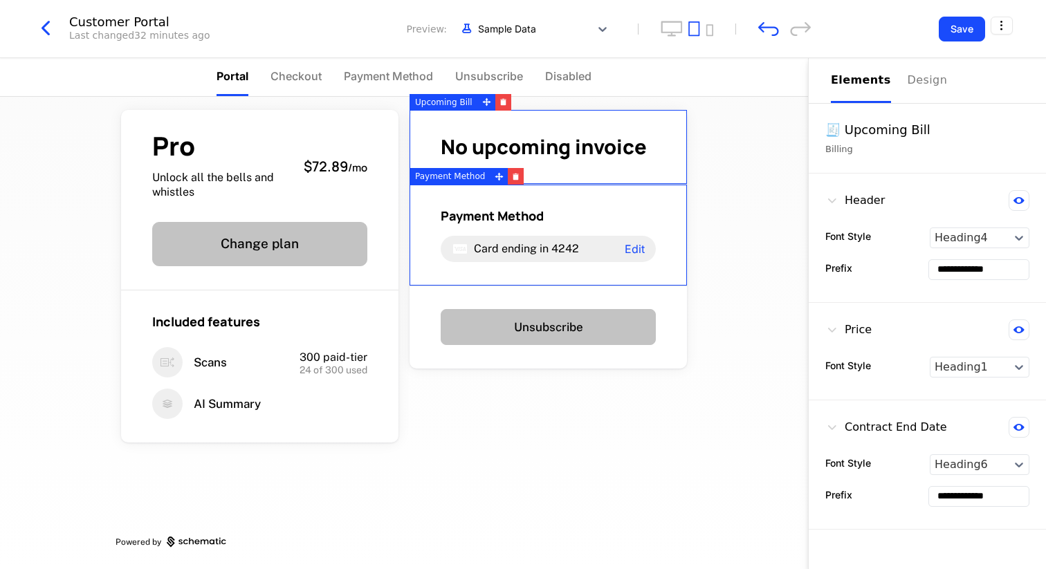
click at [741, 217] on div "Pro Unlock all the bells and whistles $72.89 / mo Change plan Included features…" at bounding box center [404, 333] width 808 height 473
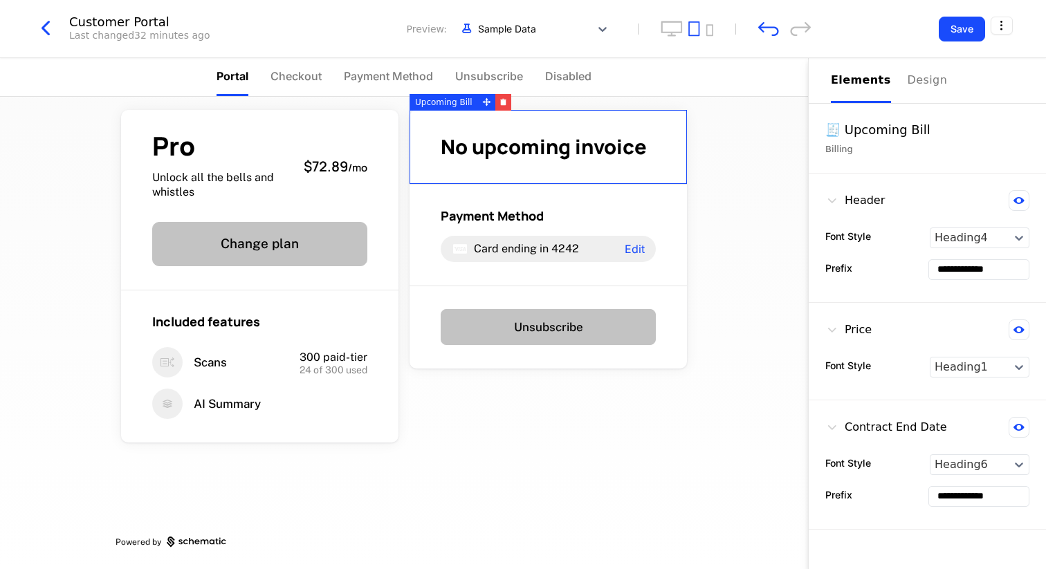
click at [553, 146] on span "No upcoming invoice" at bounding box center [544, 147] width 206 height 28
click at [454, 98] on div "Upcoming Bill" at bounding box center [444, 102] width 68 height 17
click at [298, 82] on span "Checkout" at bounding box center [296, 76] width 51 height 17
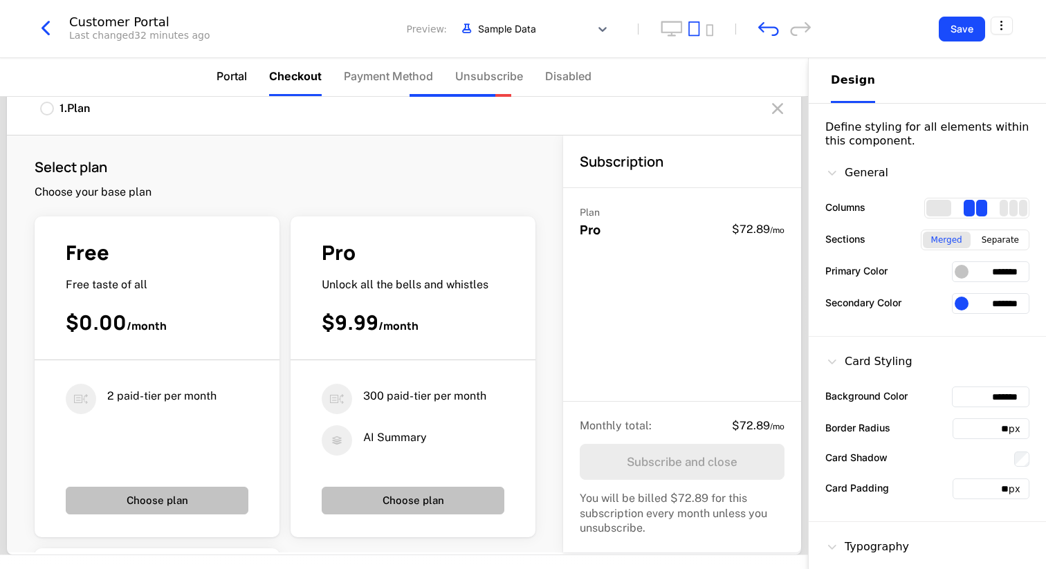
click at [241, 84] on span "Portal" at bounding box center [232, 76] width 30 height 17
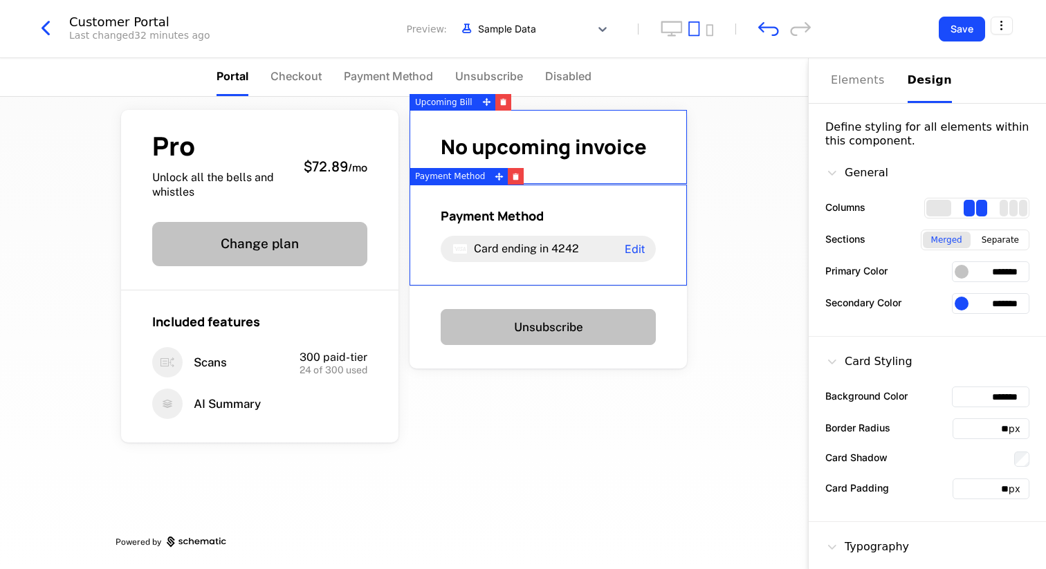
click at [731, 437] on div "Pro Unlock all the bells and whistles $72.89 / mo Change plan Included features…" at bounding box center [404, 333] width 808 height 473
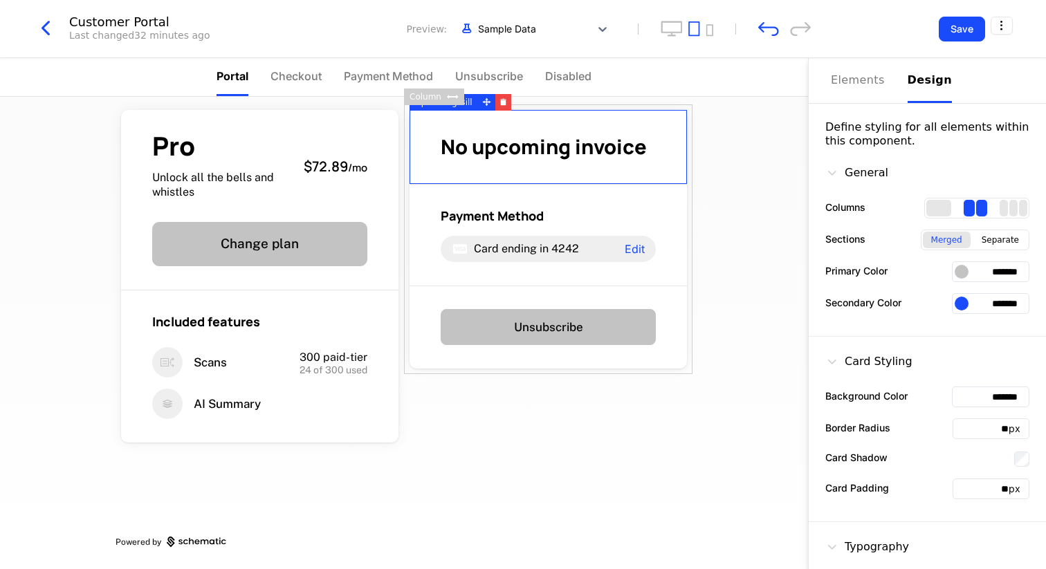
click at [440, 372] on div "No upcoming invoice Payment Method Card ending in 4242 Edit Unsubscribe" at bounding box center [548, 239] width 289 height 270
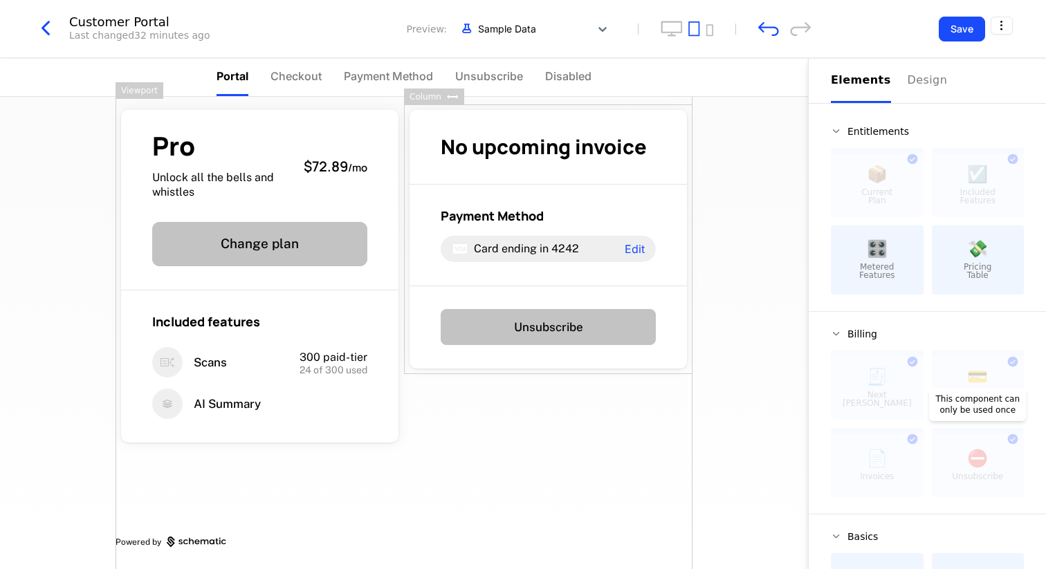
scroll to position [75, 0]
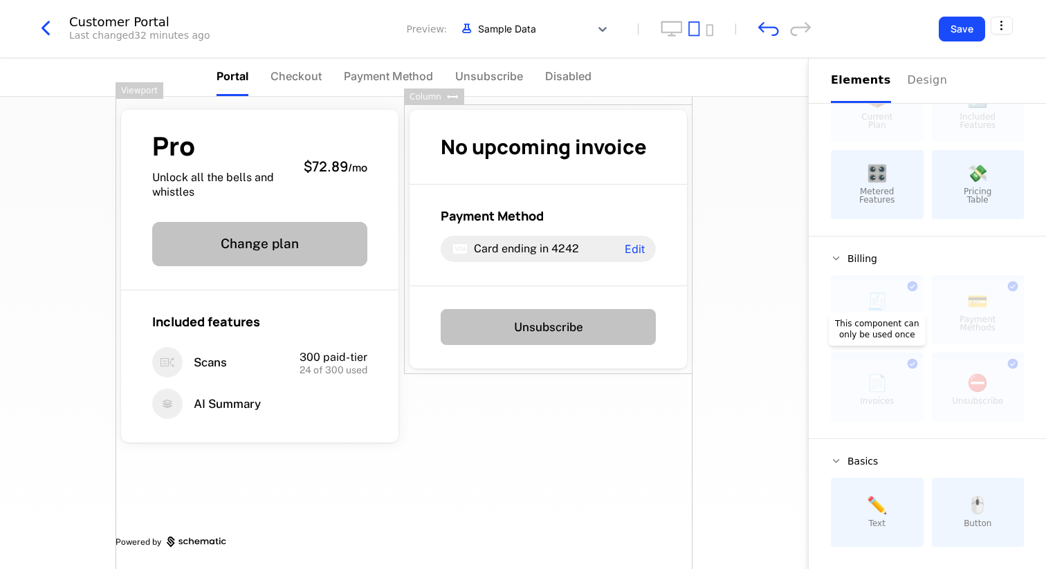
click at [901, 367] on div at bounding box center [877, 390] width 93 height 64
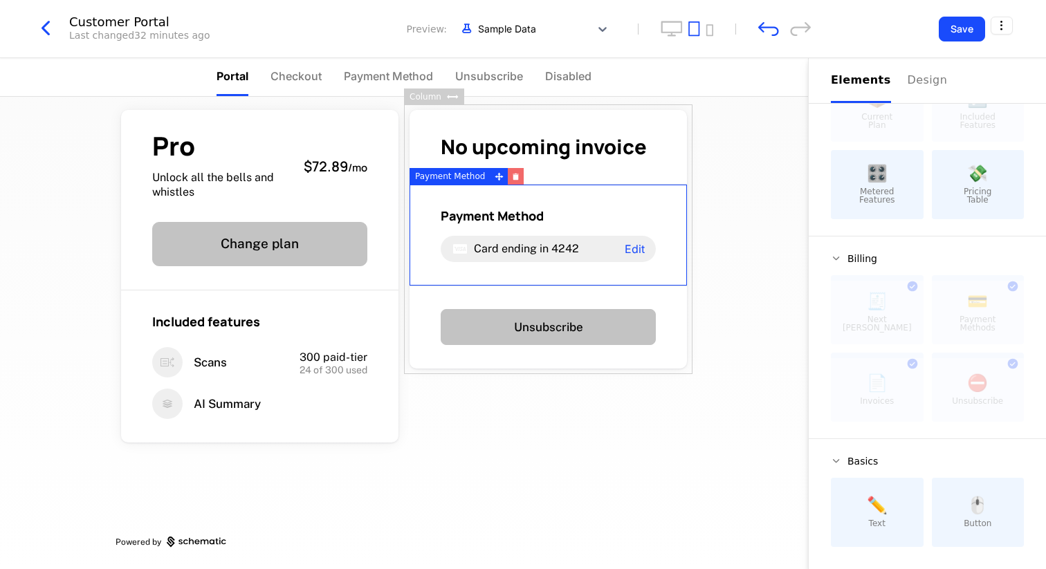
click at [512, 174] on icon "button" at bounding box center [516, 177] width 8 height 8
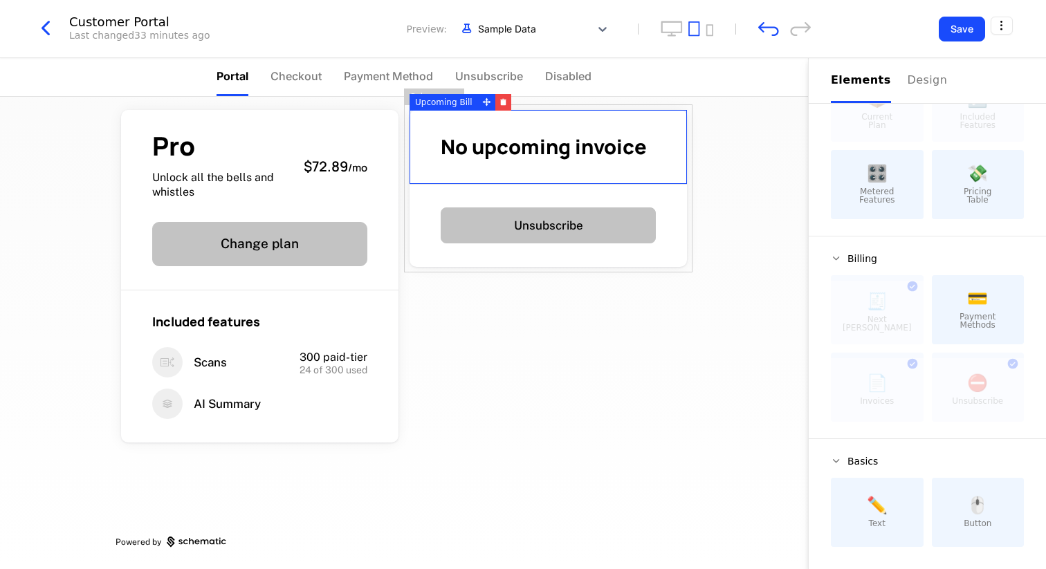
scroll to position [0, 0]
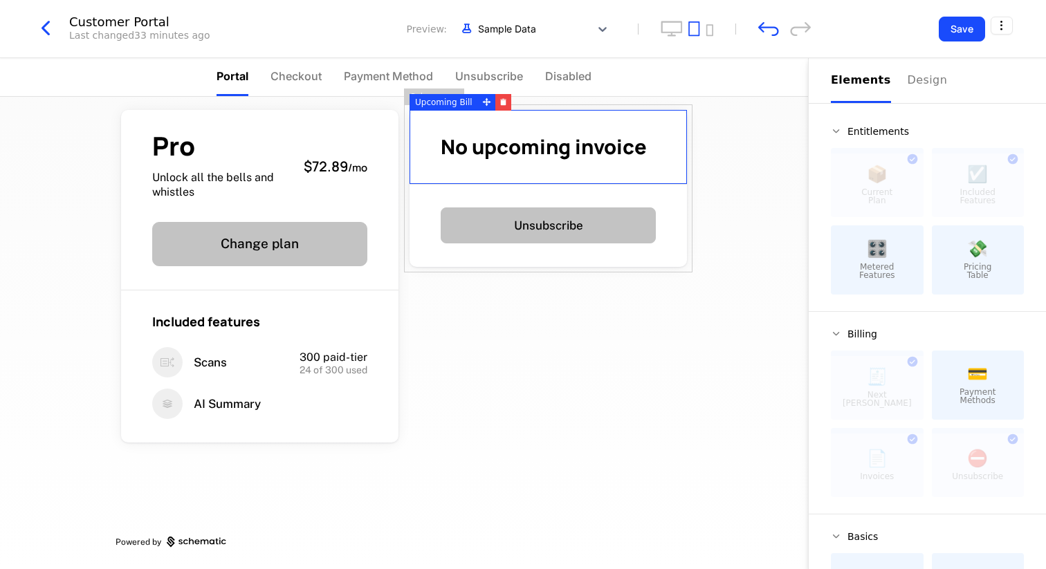
click at [554, 148] on span "No upcoming invoice" at bounding box center [544, 147] width 206 height 28
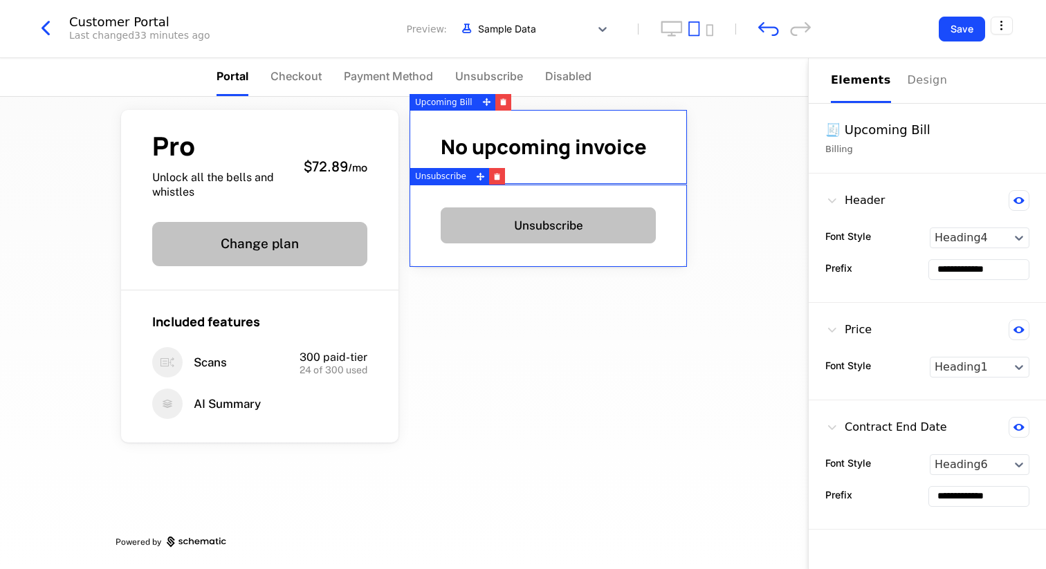
click at [541, 197] on div "Unsubscribe" at bounding box center [548, 226] width 277 height 83
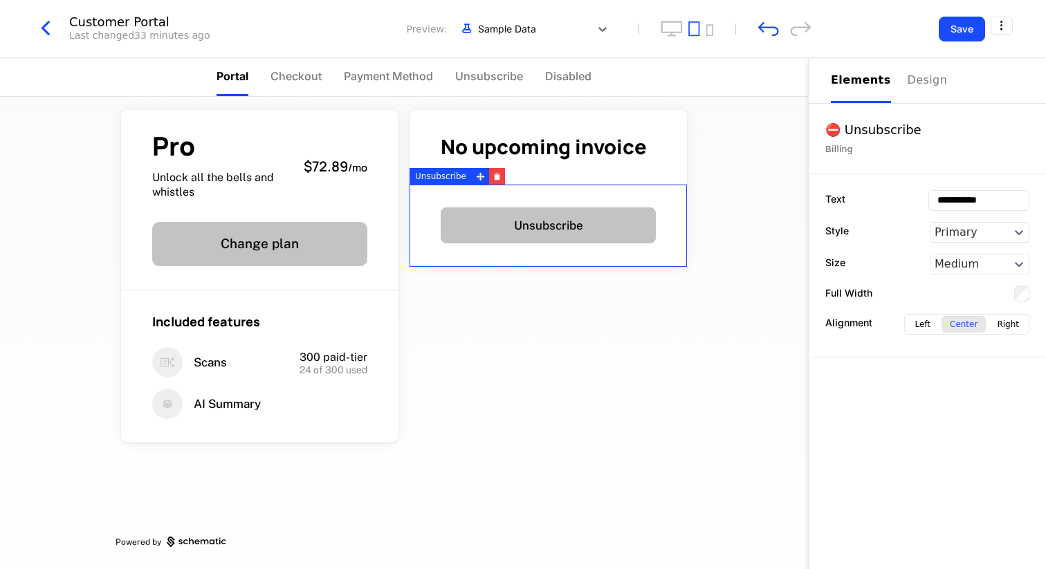
click at [671, 311] on div "Pro Unlock all the bells and whistles $72.89 / mo Change plan Included features…" at bounding box center [404, 326] width 577 height 488
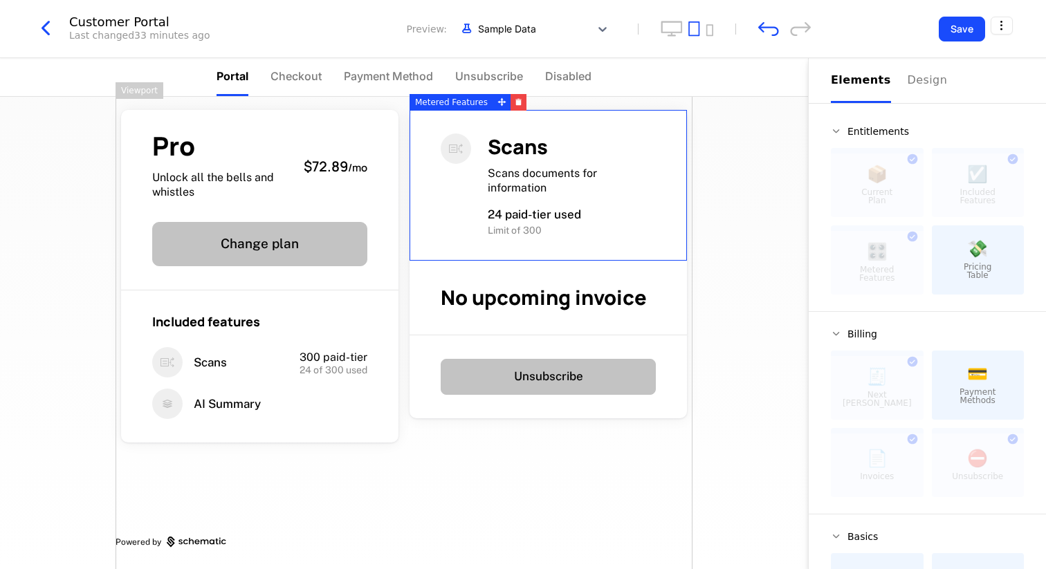
click at [614, 153] on div "Scans" at bounding box center [572, 147] width 168 height 27
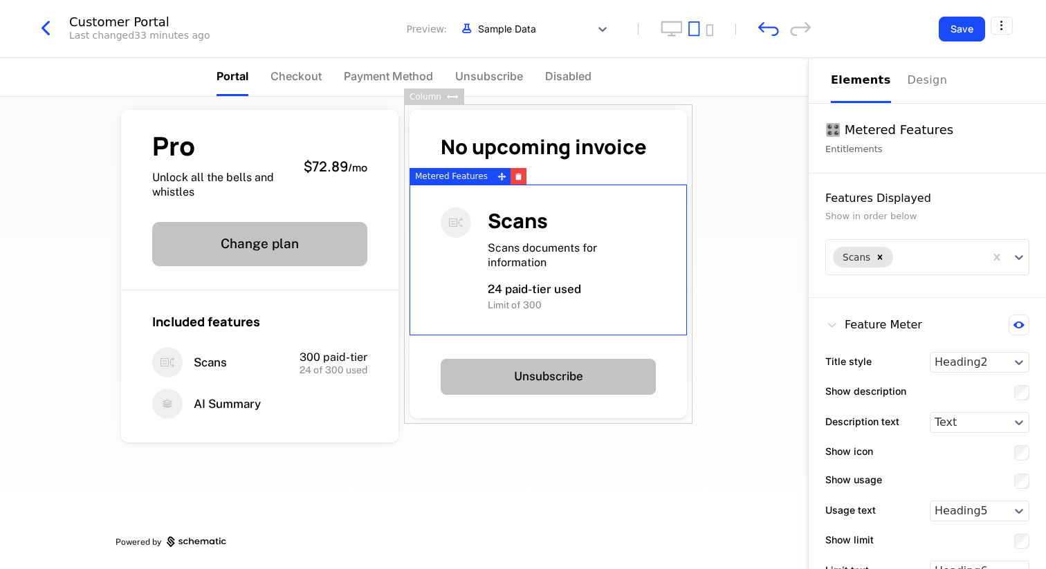
click at [878, 82] on div "Elements" at bounding box center [861, 80] width 60 height 17
click at [771, 214] on div "Pro Unlock all the bells and whistles $72.89 / mo Change plan Included features…" at bounding box center [404, 333] width 808 height 473
click at [699, 256] on div "Pro Unlock all the bells and whistles $72.89 / mo Change plan Included features…" at bounding box center [404, 333] width 808 height 473
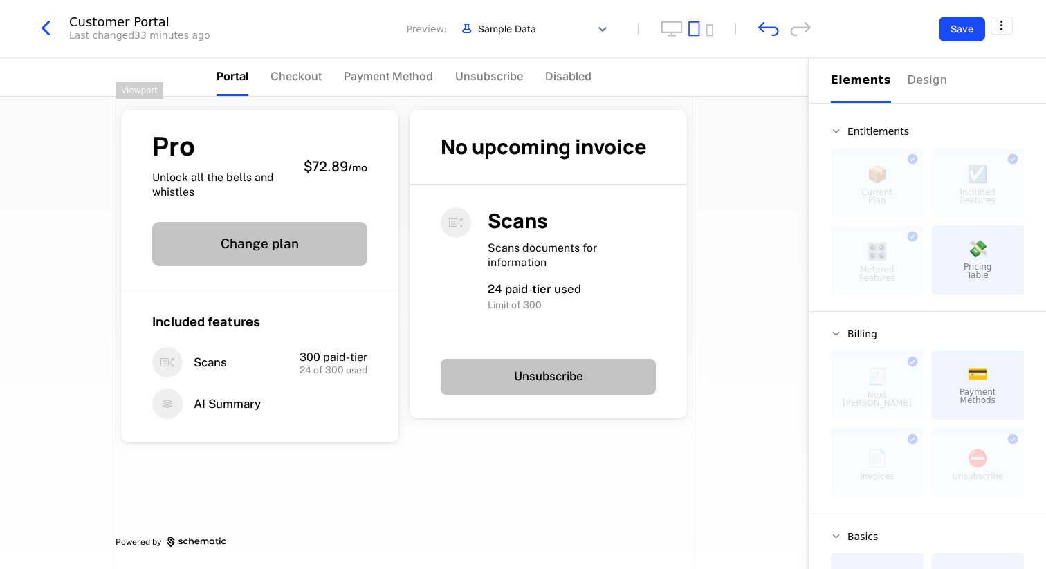
click at [565, 475] on div "Pro Unlock all the bells and whistles $72.89 / mo Change plan Included features…" at bounding box center [404, 326] width 577 height 488
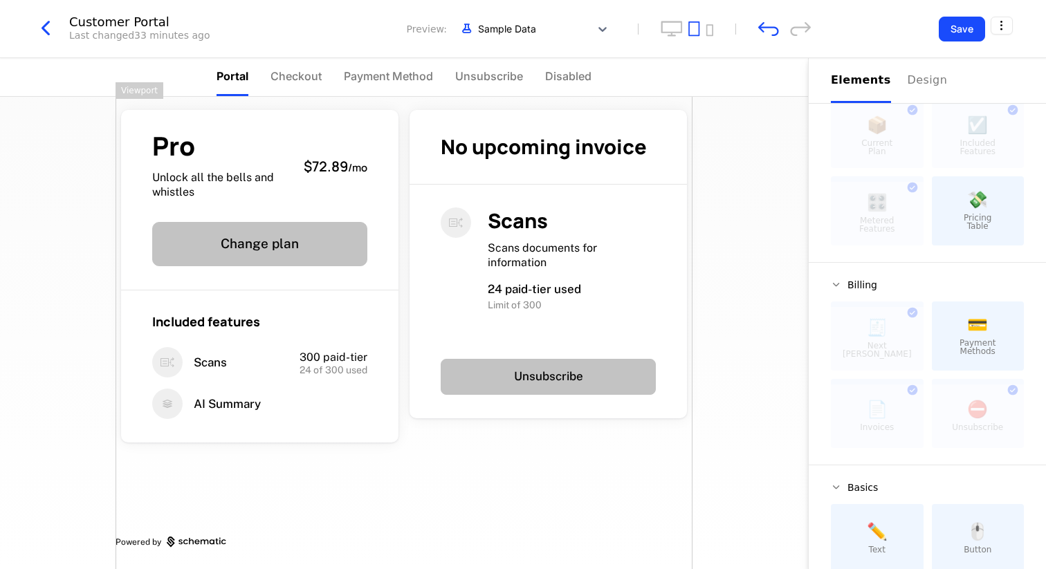
scroll to position [75, 0]
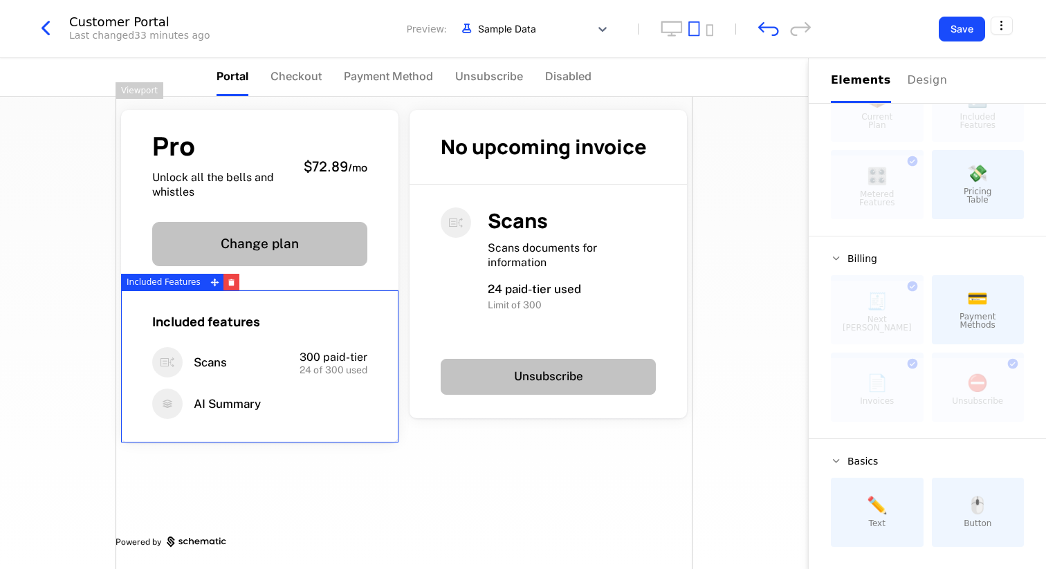
click at [272, 323] on div "Included features" at bounding box center [259, 321] width 215 height 17
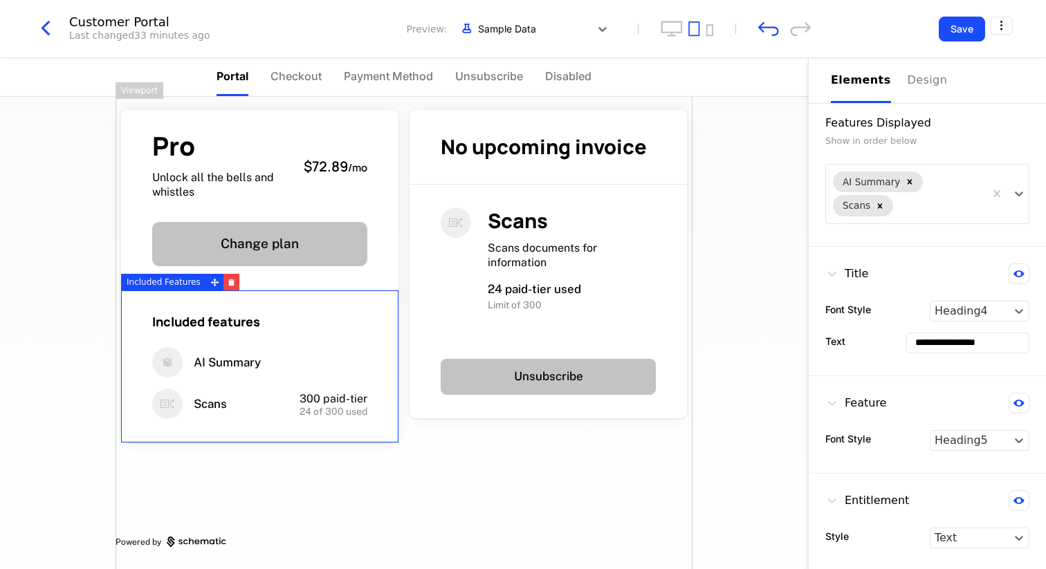
click at [742, 120] on div "Pro Unlock all the bells and whistles $72.89 / mo Change plan Included features…" at bounding box center [404, 333] width 808 height 473
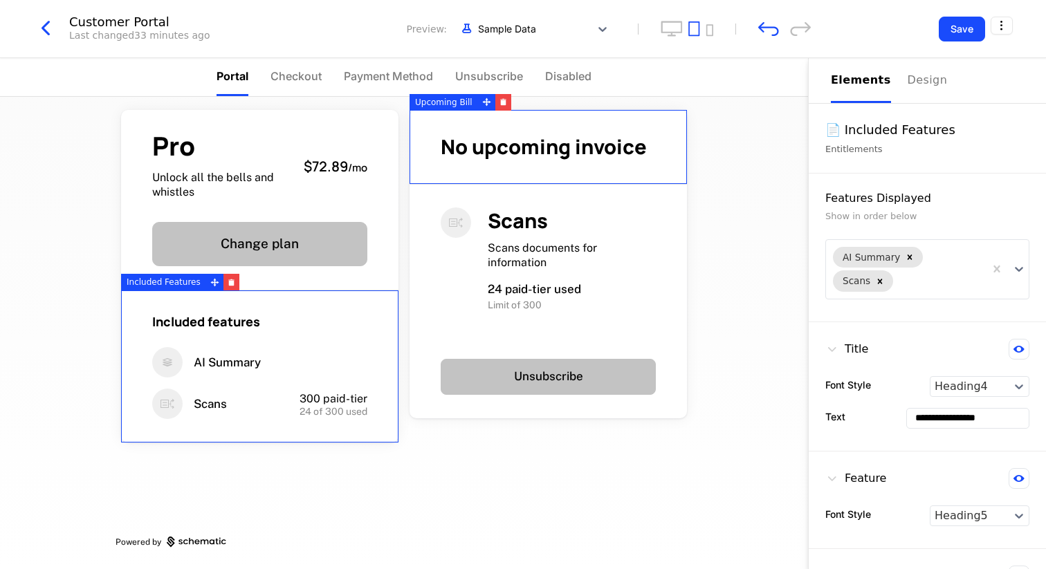
click at [505, 145] on span "No upcoming invoice" at bounding box center [544, 147] width 206 height 28
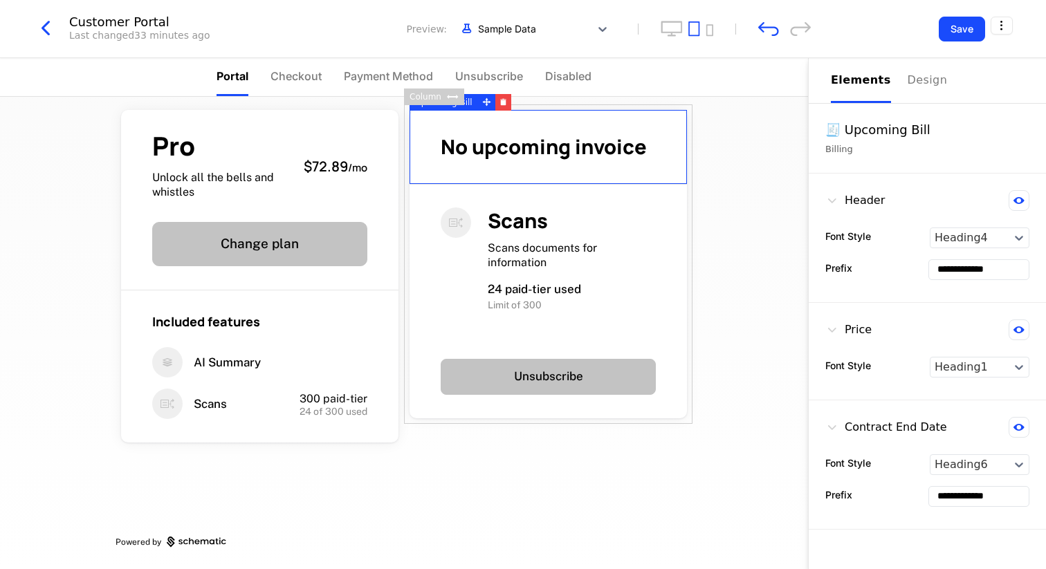
click at [793, 179] on div "Pro Unlock all the bells and whistles $72.89 / mo Change plan Included features…" at bounding box center [404, 333] width 808 height 473
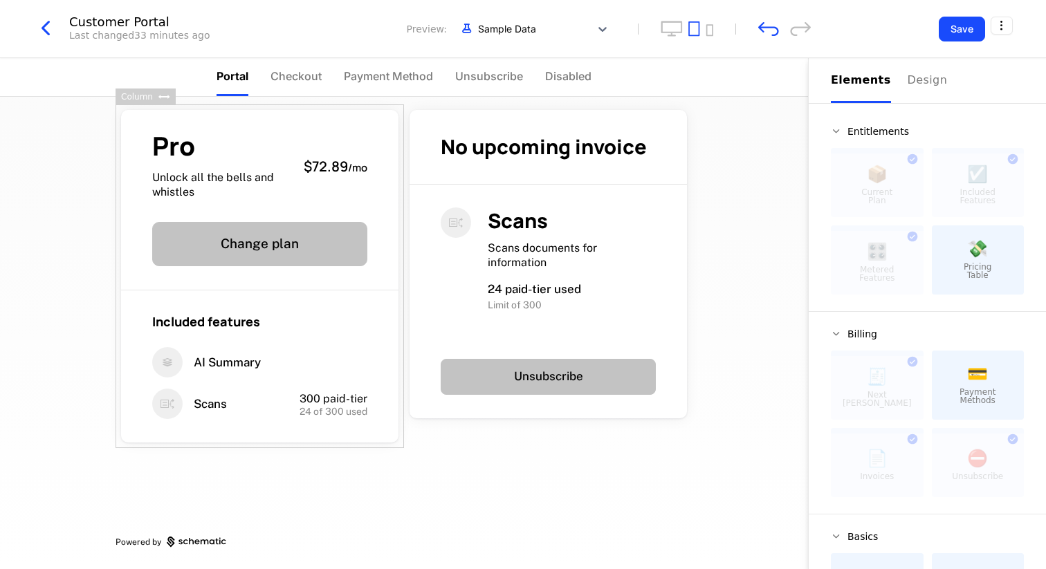
click at [306, 106] on div "Pro Unlock all the bells and whistles $72.89 / mo Change plan Included features…" at bounding box center [260, 276] width 289 height 344
click at [300, 69] on span "Checkout" at bounding box center [296, 76] width 51 height 17
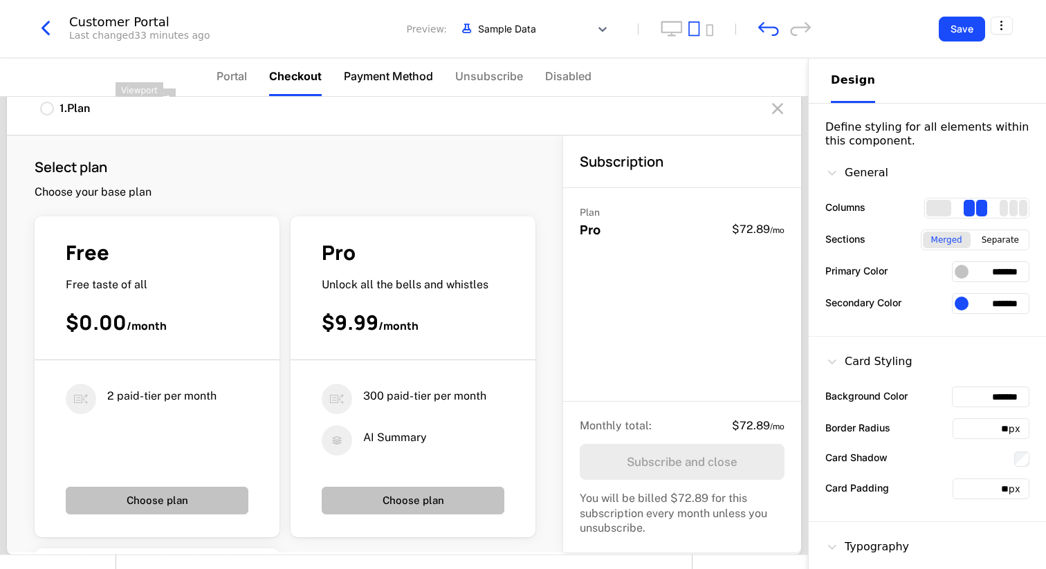
click at [402, 75] on span "Payment Method" at bounding box center [388, 76] width 89 height 17
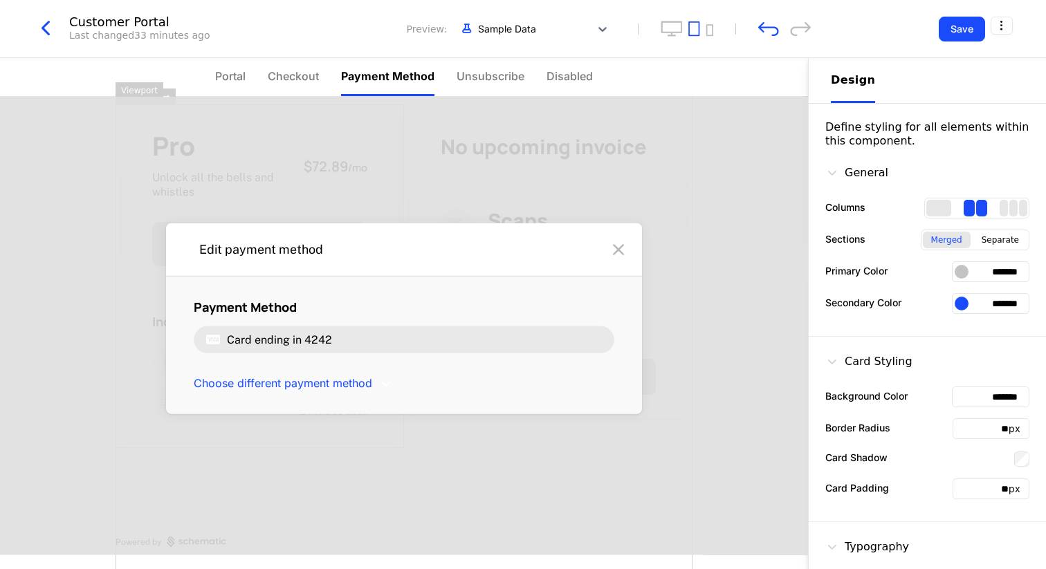
click at [441, 79] on ul "Portal Checkout Payment Method Unsubscribe Disabled" at bounding box center [404, 77] width 378 height 38
click at [468, 82] on span "Unsubscribe" at bounding box center [491, 76] width 68 height 17
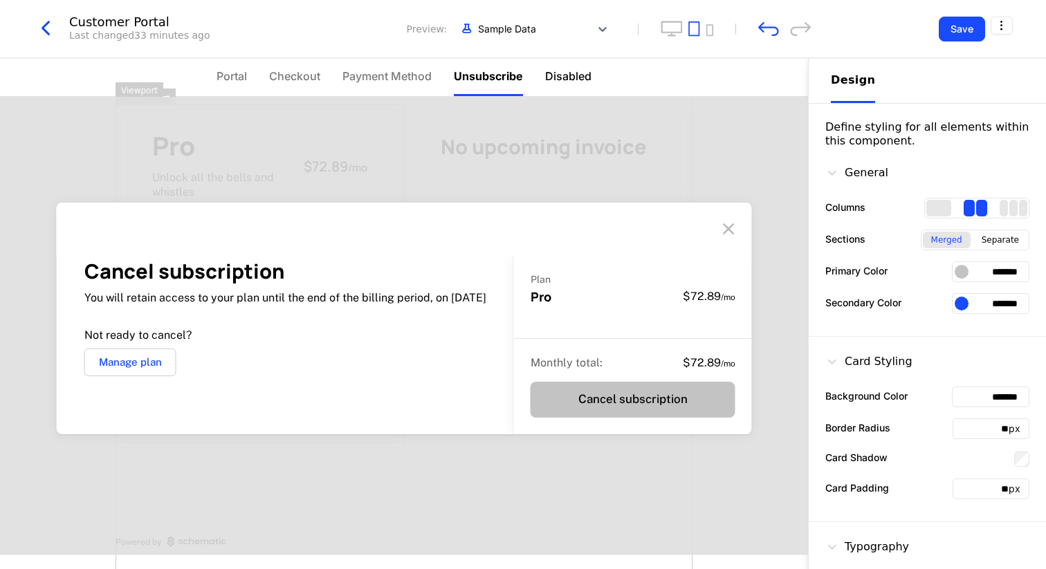
click at [557, 78] on span "Disabled" at bounding box center [568, 76] width 46 height 17
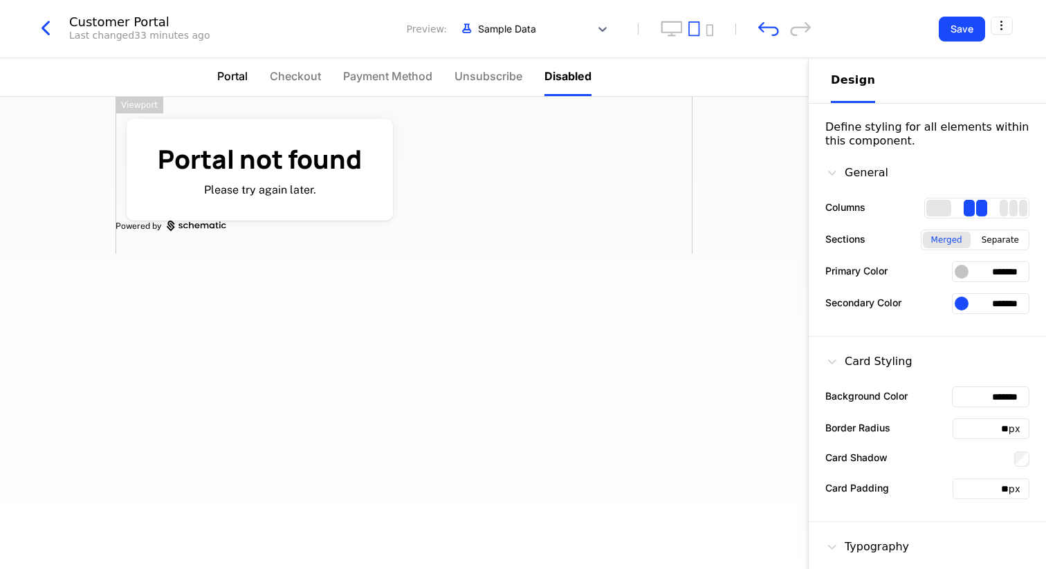
click at [237, 75] on span "Portal" at bounding box center [232, 76] width 30 height 17
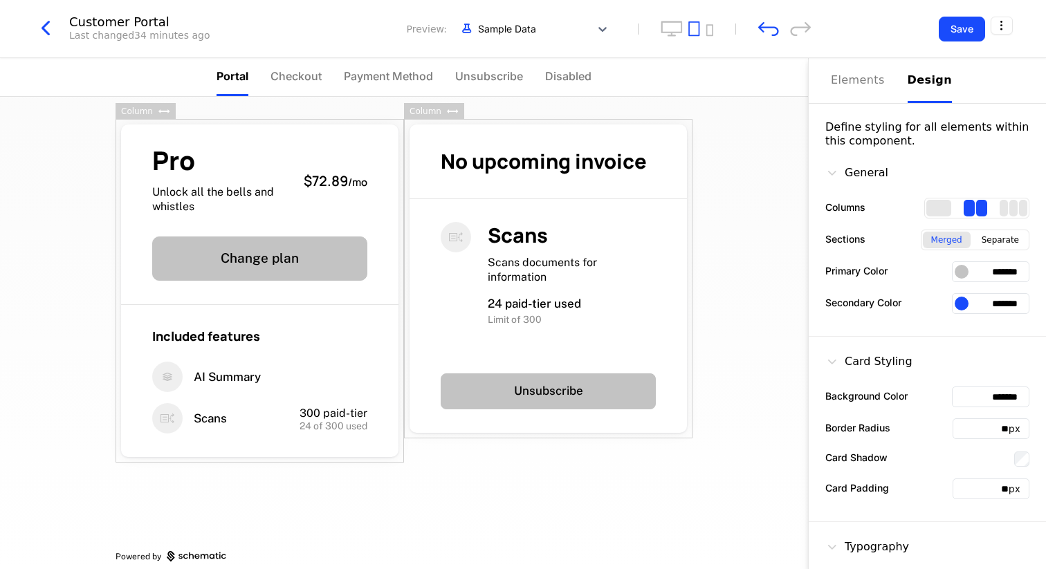
click at [751, 130] on div "Pro Unlock all the bells and whistles $72.89 / mo Change plan Included features…" at bounding box center [404, 333] width 808 height 473
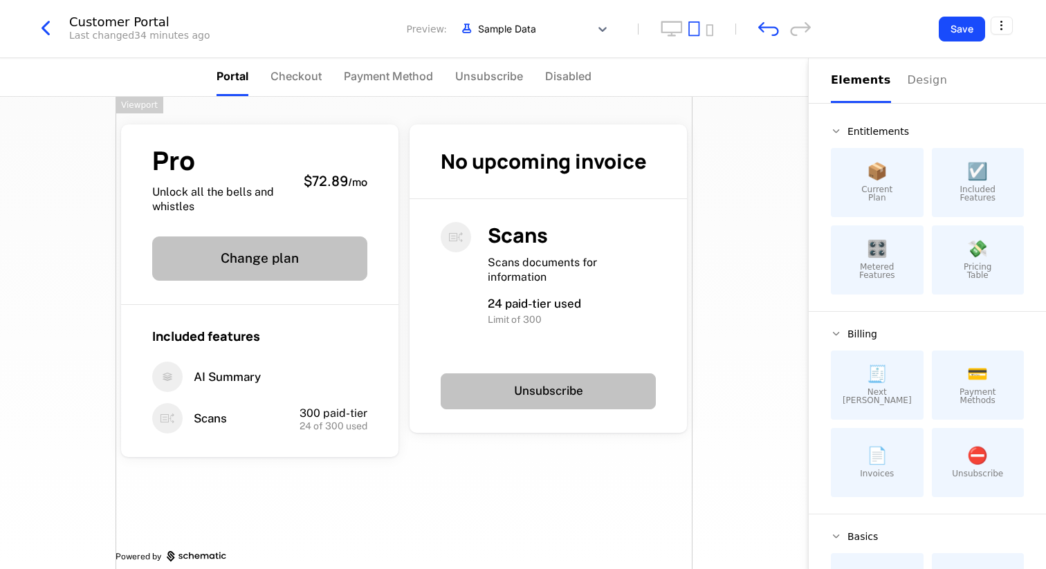
click at [636, 502] on div "Pro Unlock all the bells and whistles $72.89 / mo Change plan Included features…" at bounding box center [404, 341] width 577 height 488
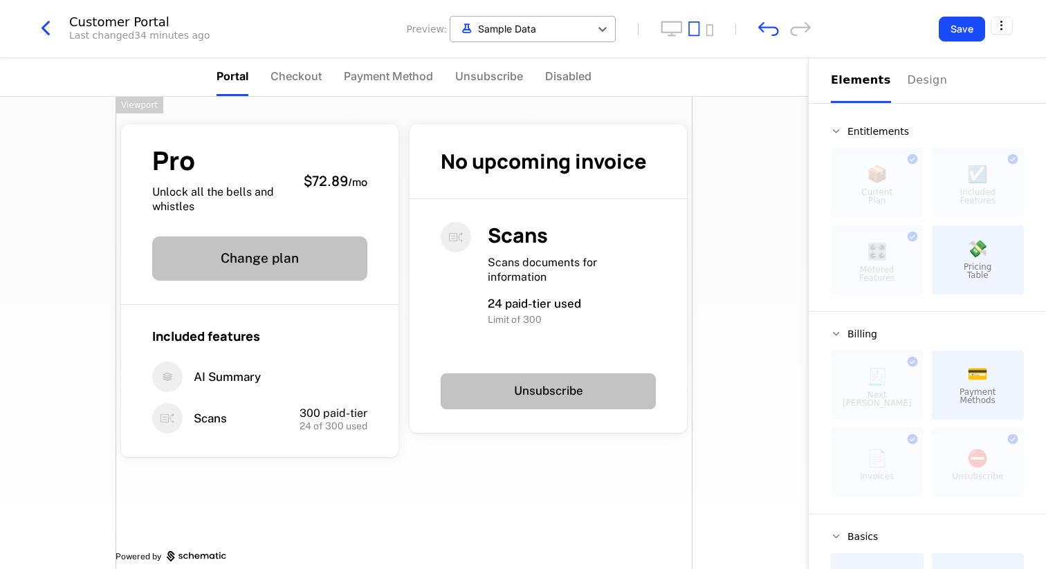
click at [524, 26] on div at bounding box center [520, 28] width 126 height 17
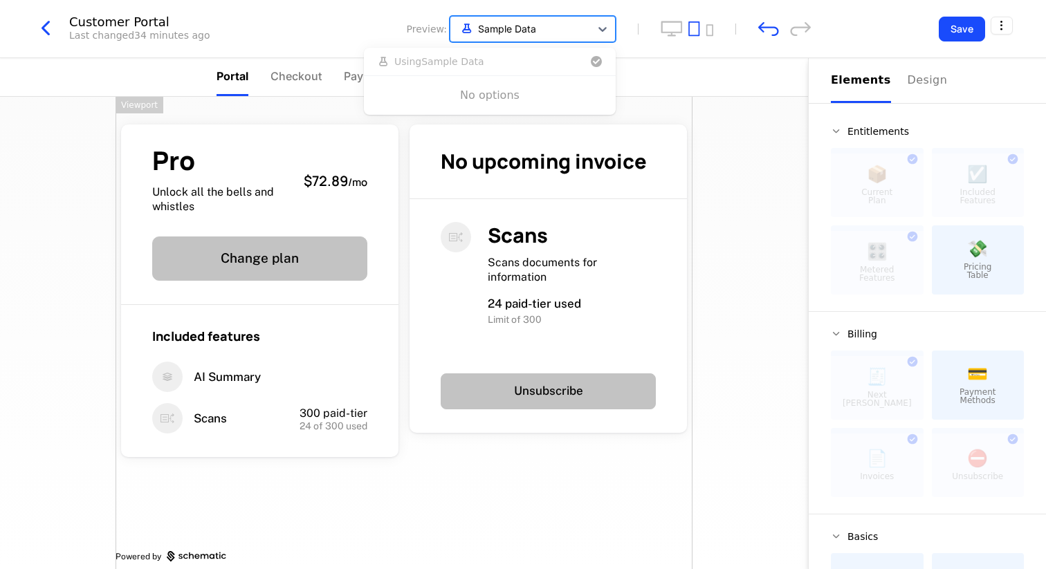
click at [524, 26] on div at bounding box center [520, 28] width 126 height 17
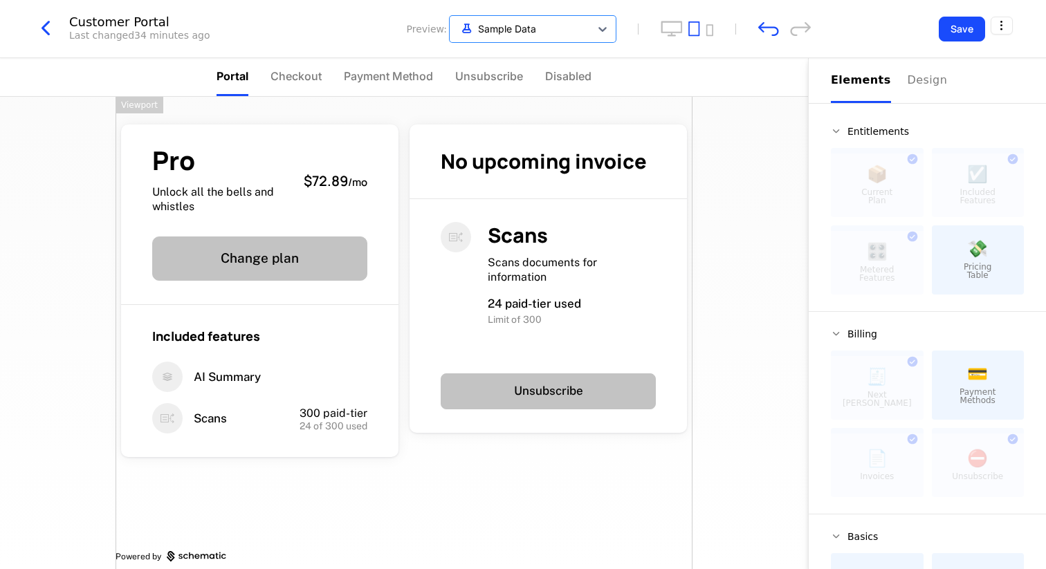
click at [1003, 15] on div "Customer Portal Last changed 34 minutes ago Preview: Sample Data Save" at bounding box center [523, 29] width 1046 height 58
click at [1003, 20] on html "Slydes Development Dev Quickstart Features Features Flags Catalog Plans Add Ons…" at bounding box center [523, 284] width 1046 height 569
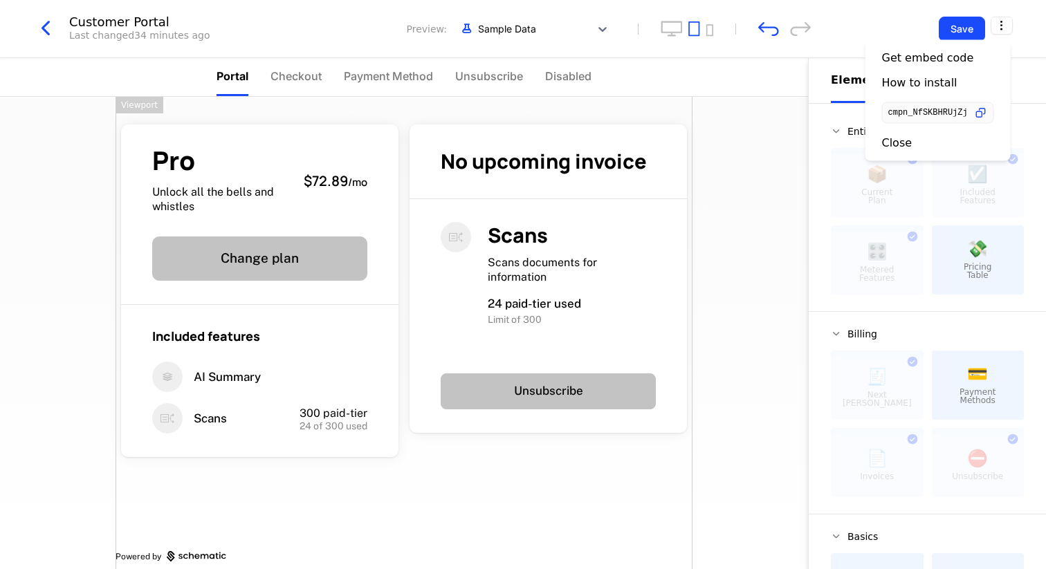
click at [718, 132] on html "Slydes Development Dev Quickstart Features Features Flags Catalog Plans Add Ons…" at bounding box center [523, 284] width 1046 height 569
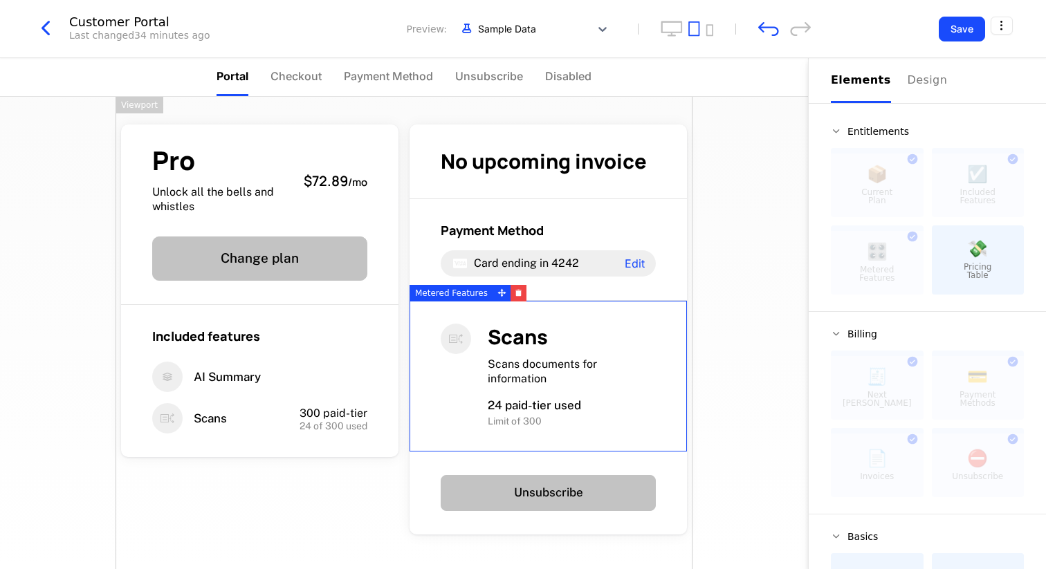
click at [538, 339] on span "Scans" at bounding box center [518, 337] width 60 height 28
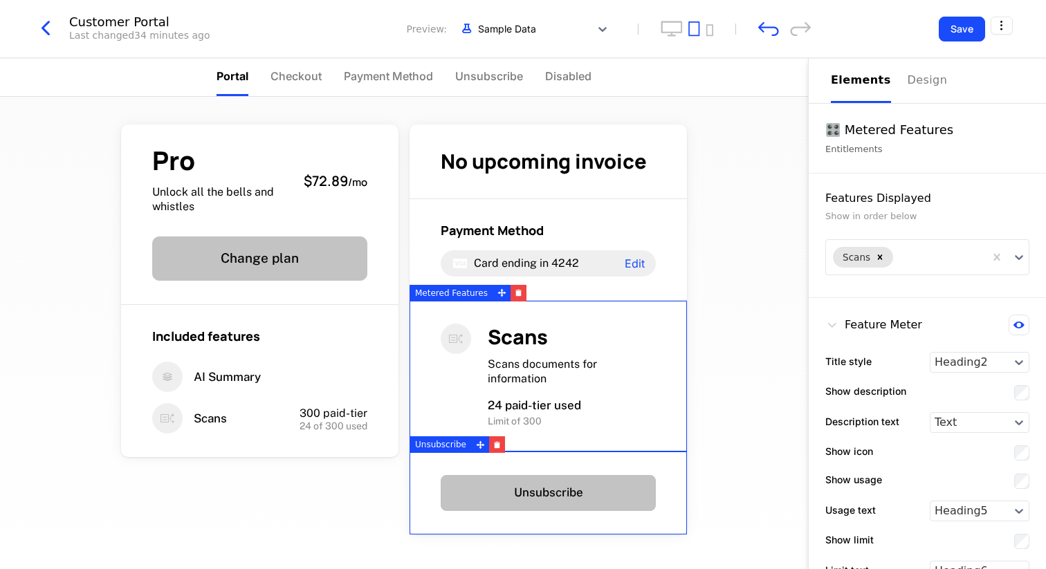
click at [533, 473] on div "Unsubscribe" at bounding box center [548, 493] width 277 height 83
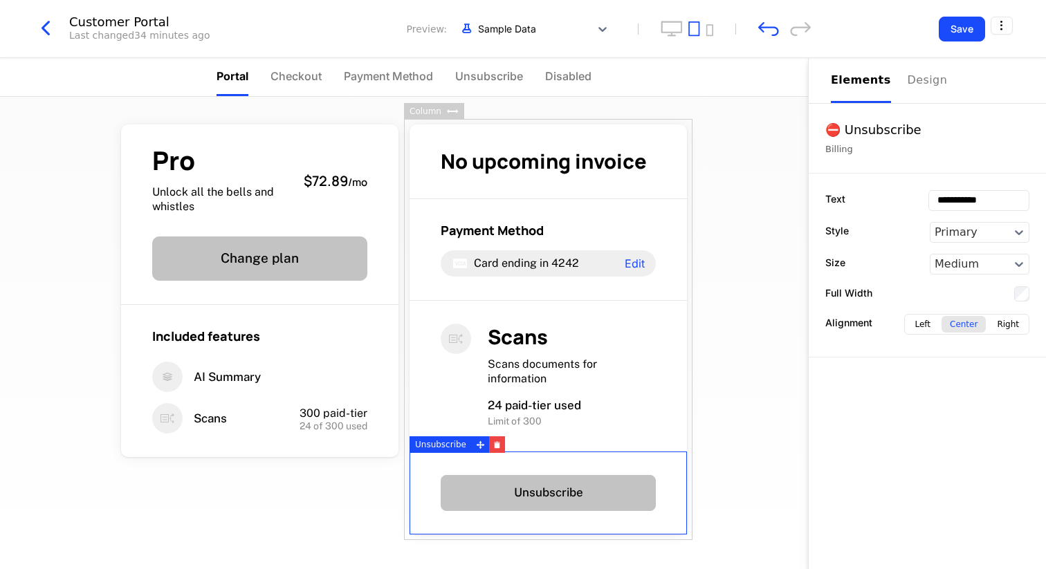
click at [722, 390] on div "Pro Unlock all the bells and whistles $72.89 / mo Change plan Included features…" at bounding box center [404, 333] width 808 height 473
click at [623, 112] on div "Pro Unlock all the bells and whistles $72.89 / mo Change plan Included features…" at bounding box center [404, 379] width 577 height 565
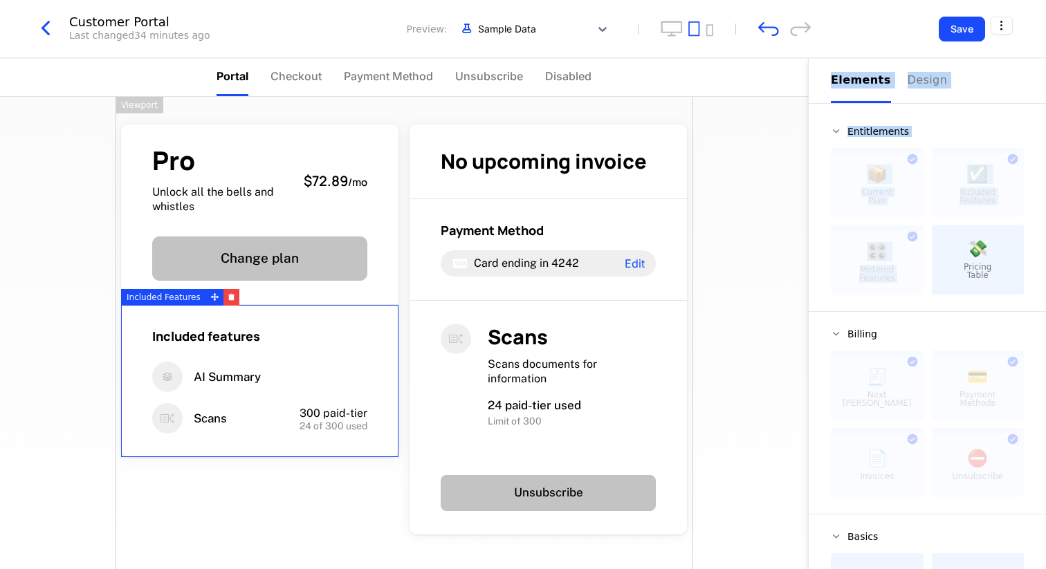
drag, startPoint x: 1024, startPoint y: 257, endPoint x: 340, endPoint y: 315, distance: 686.0
click at [340, 315] on div "Portal Checkout Payment Method Unsubscribe Disabled Pro Unlock all the bells an…" at bounding box center [523, 313] width 1046 height 511
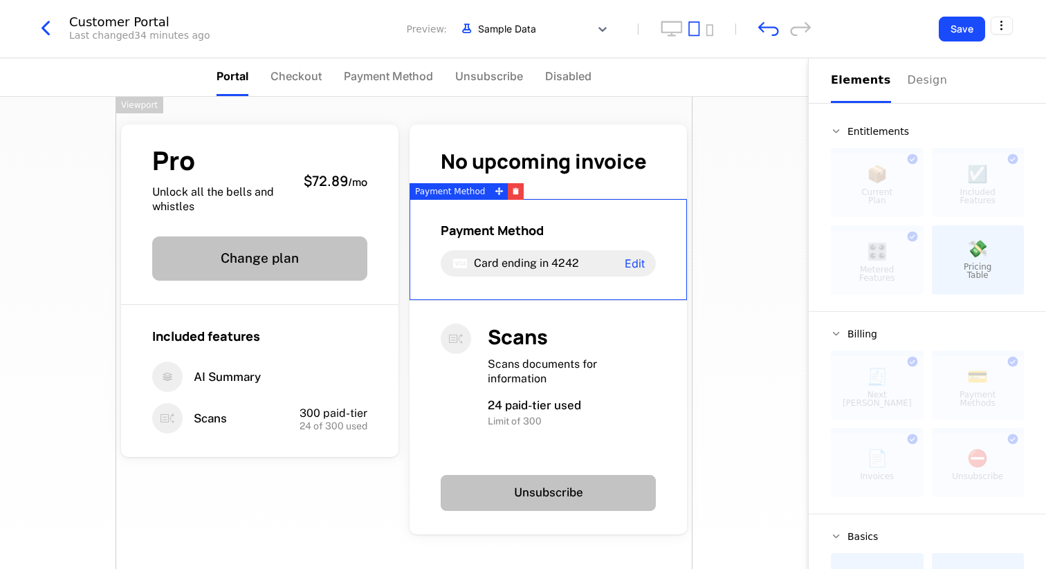
click at [746, 284] on div "Pro Unlock all the bells and whistles $72.89 / mo Change plan Included features…" at bounding box center [404, 333] width 808 height 473
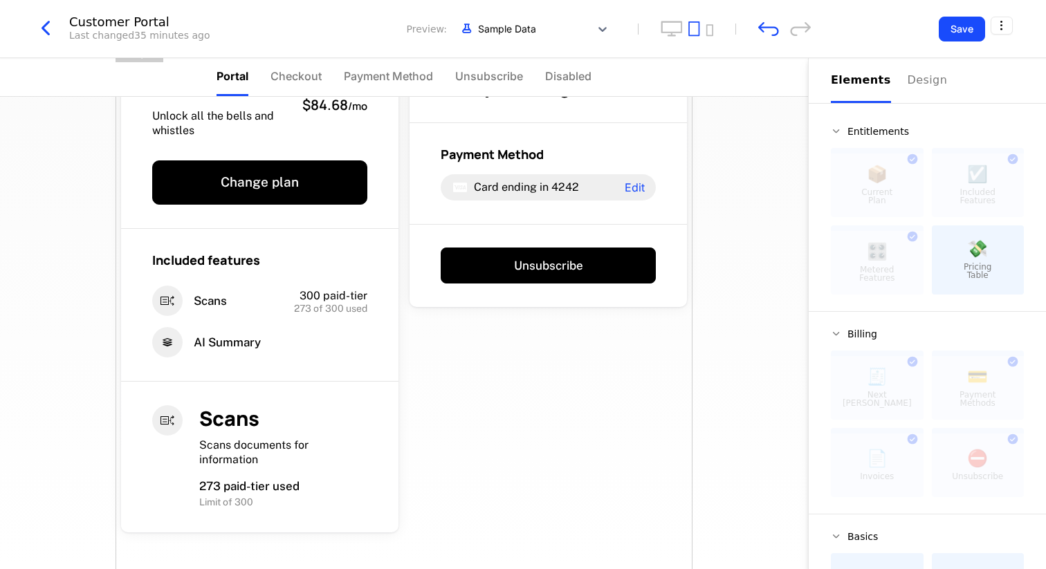
scroll to position [149, 0]
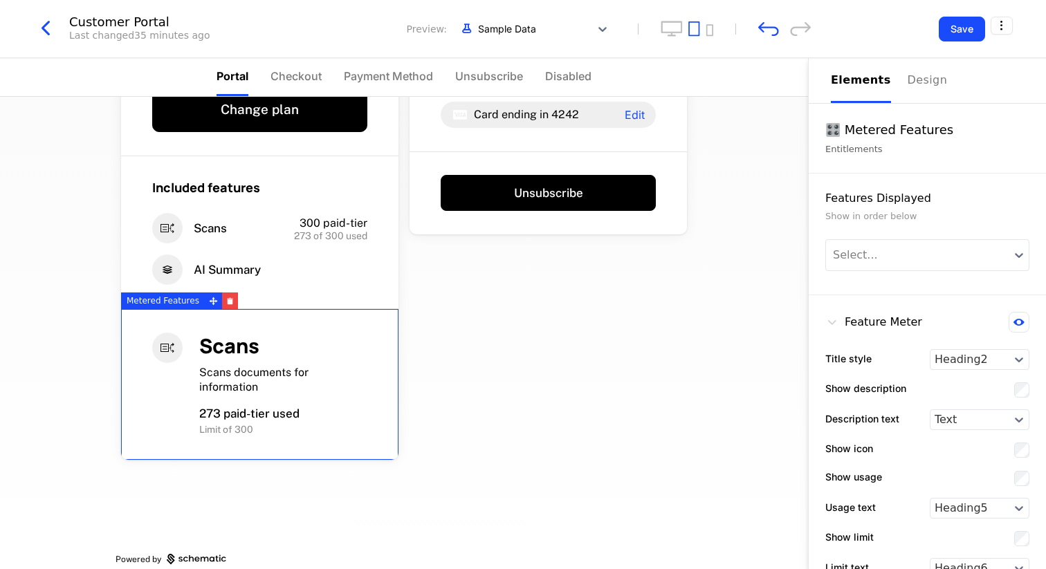
click at [279, 358] on div "Scans" at bounding box center [283, 346] width 168 height 27
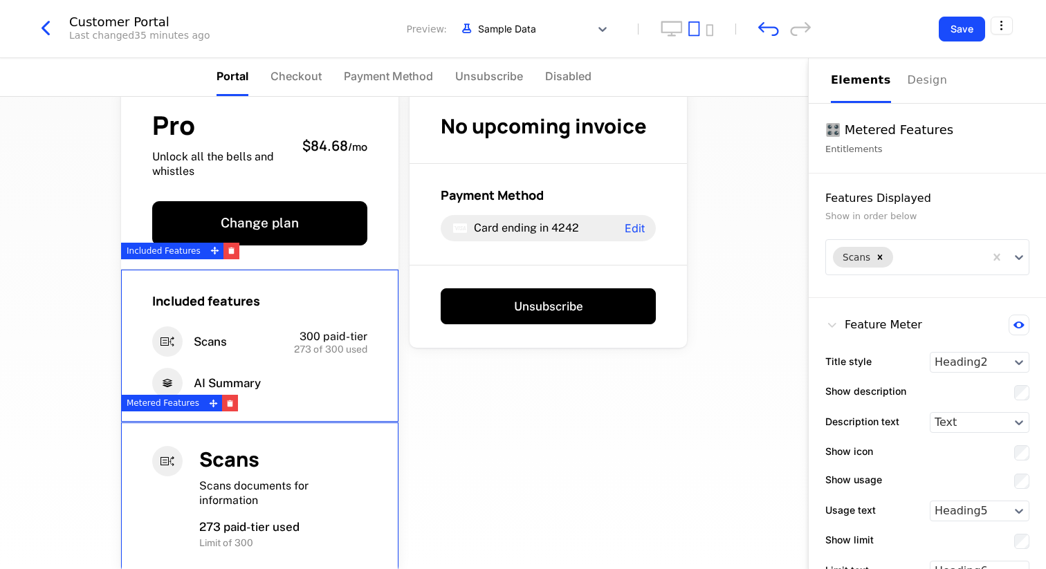
scroll to position [0, 0]
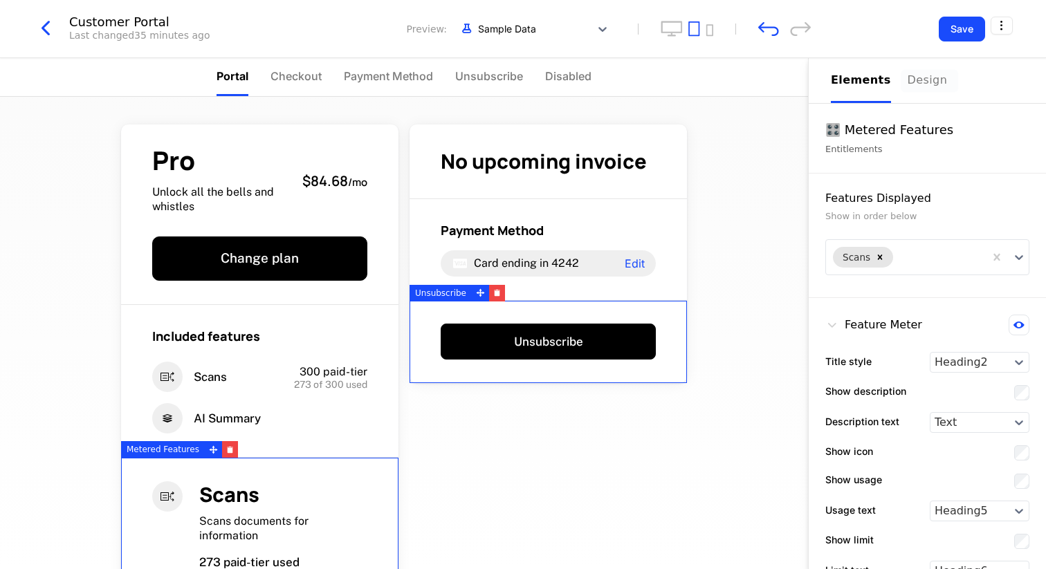
click at [912, 78] on div "Design" at bounding box center [930, 80] width 44 height 17
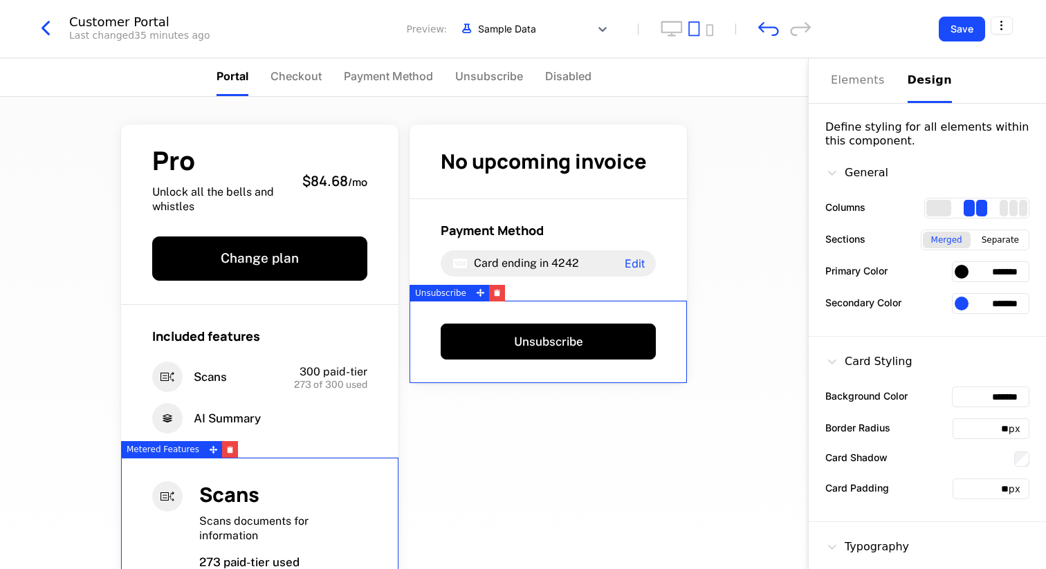
click at [964, 269] on div at bounding box center [962, 272] width 14 height 14
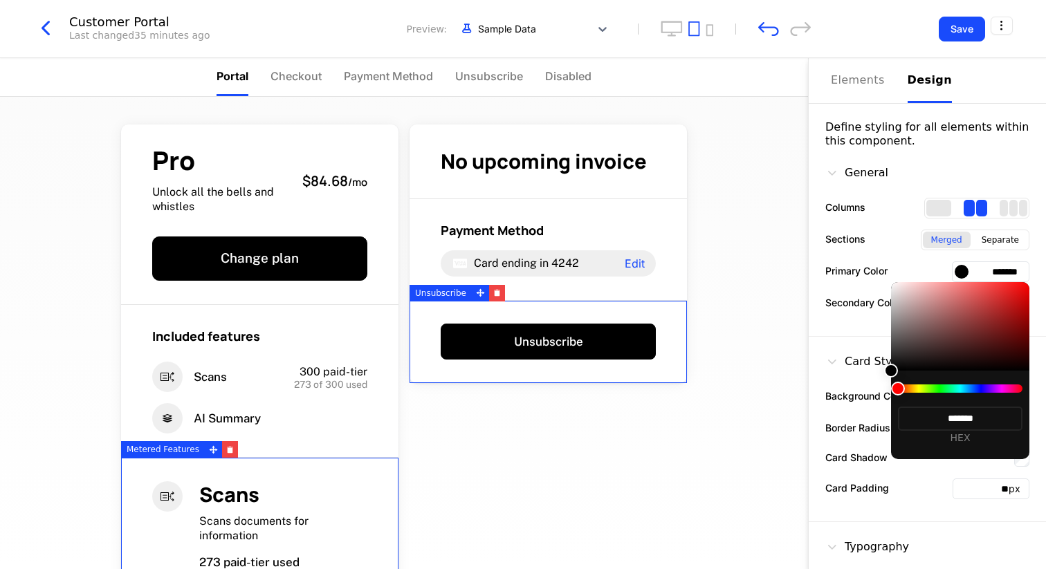
click at [992, 273] on div at bounding box center [523, 284] width 1046 height 569
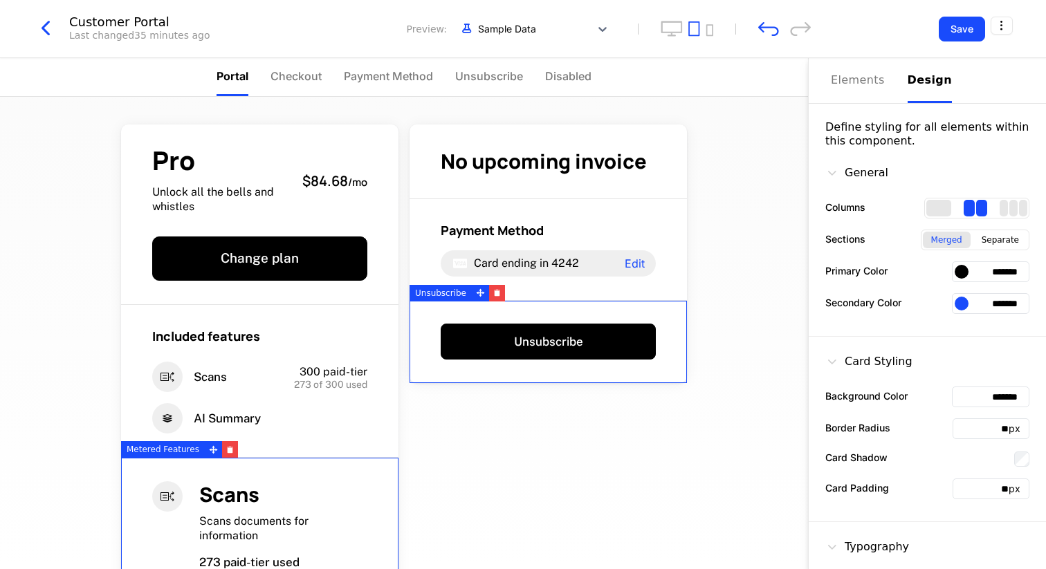
click at [1000, 273] on input "*******" at bounding box center [990, 272] width 77 height 21
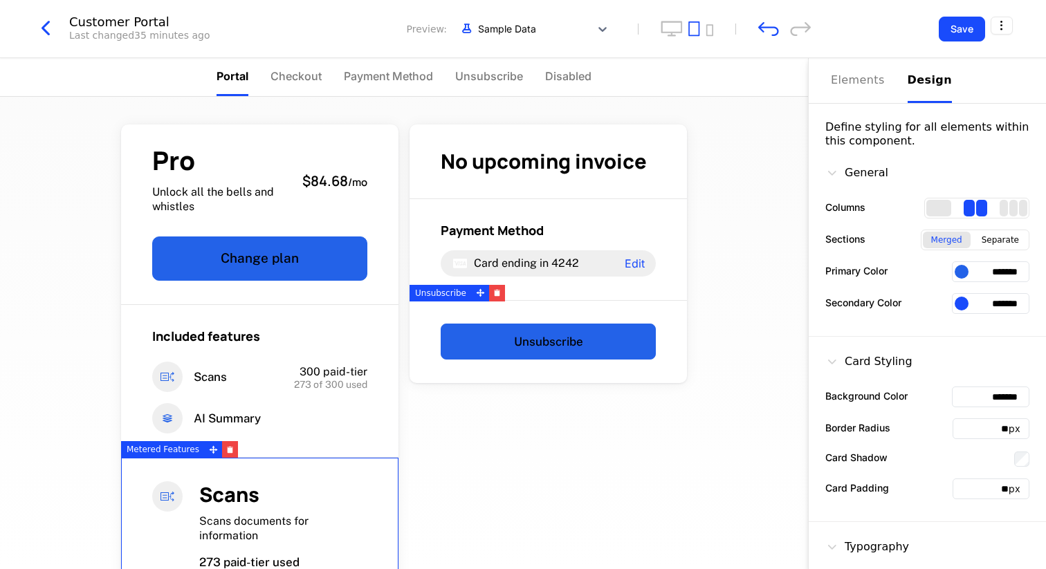
click at [964, 270] on div at bounding box center [962, 272] width 14 height 14
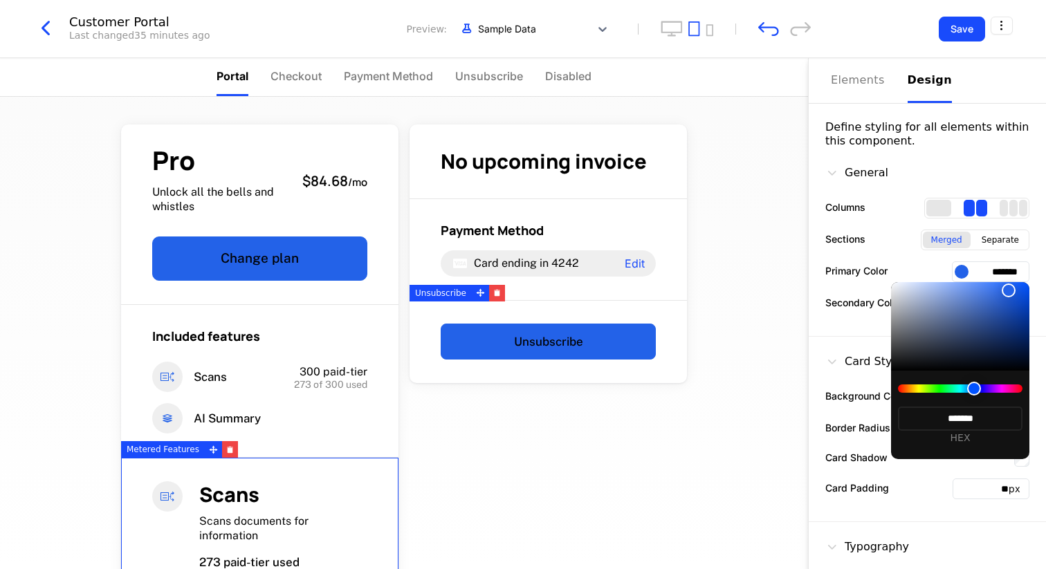
type input "*******"
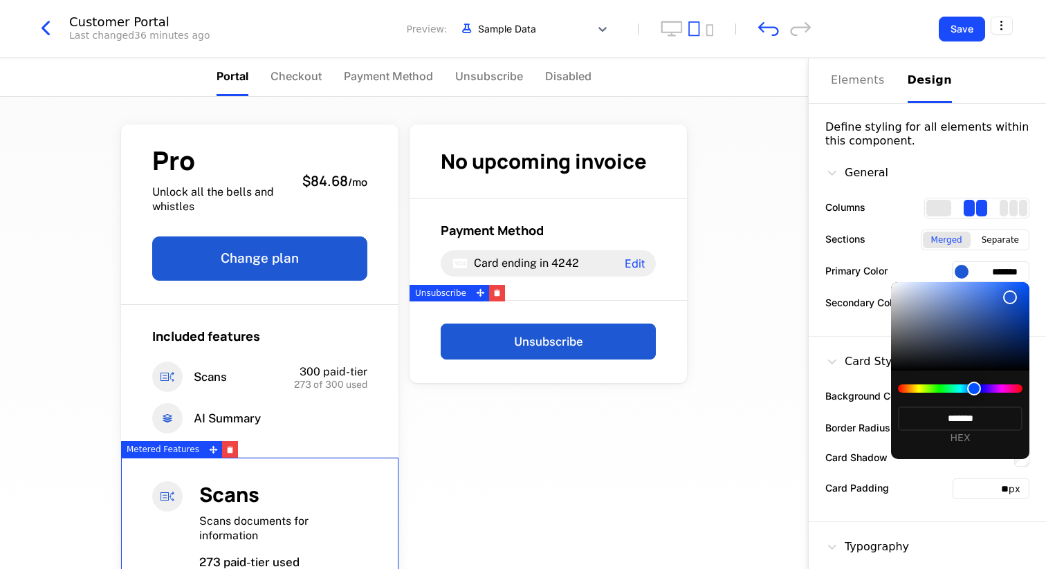
type input "*******"
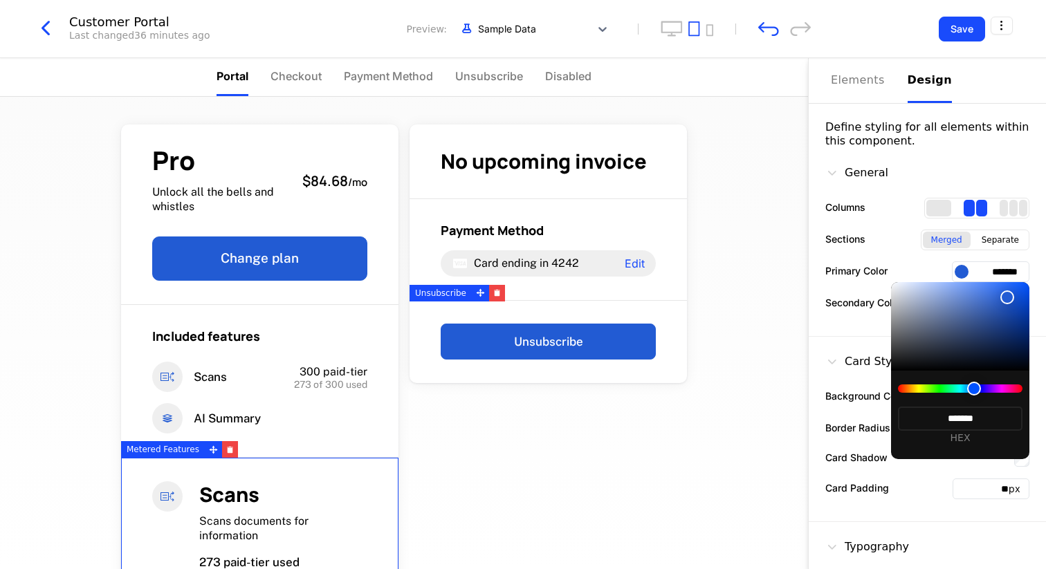
type input "*******"
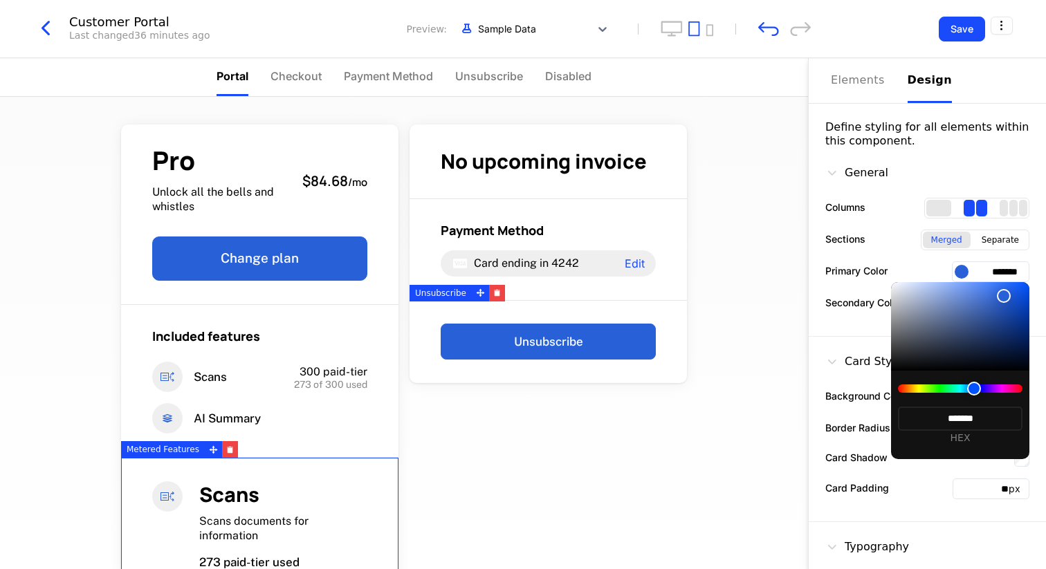
type input "*******"
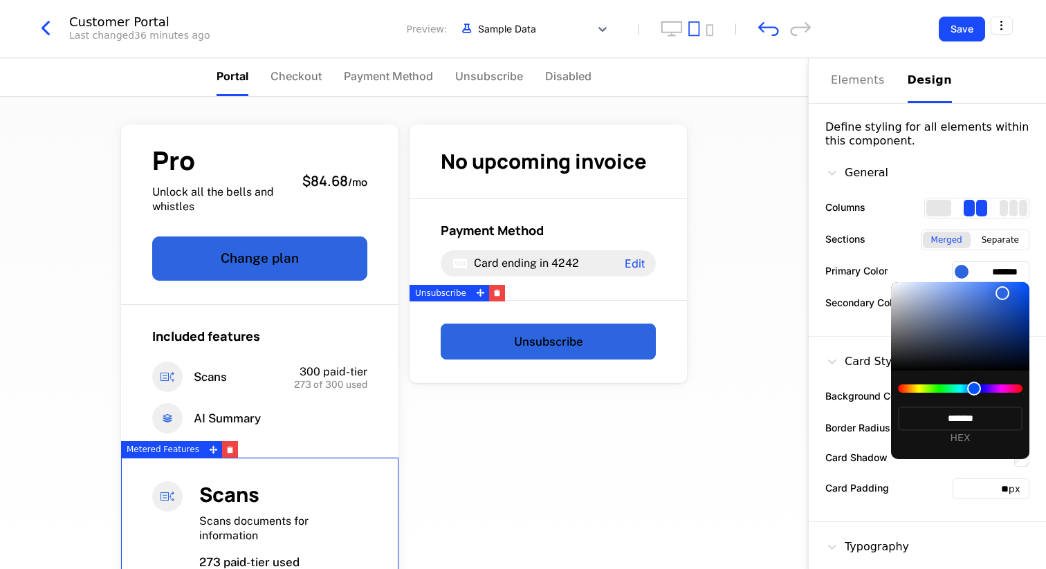
type input "*******"
drag, startPoint x: 1010, startPoint y: 298, endPoint x: 1003, endPoint y: 293, distance: 8.7
click at [1003, 293] on div at bounding box center [960, 326] width 138 height 89
type input "*******"
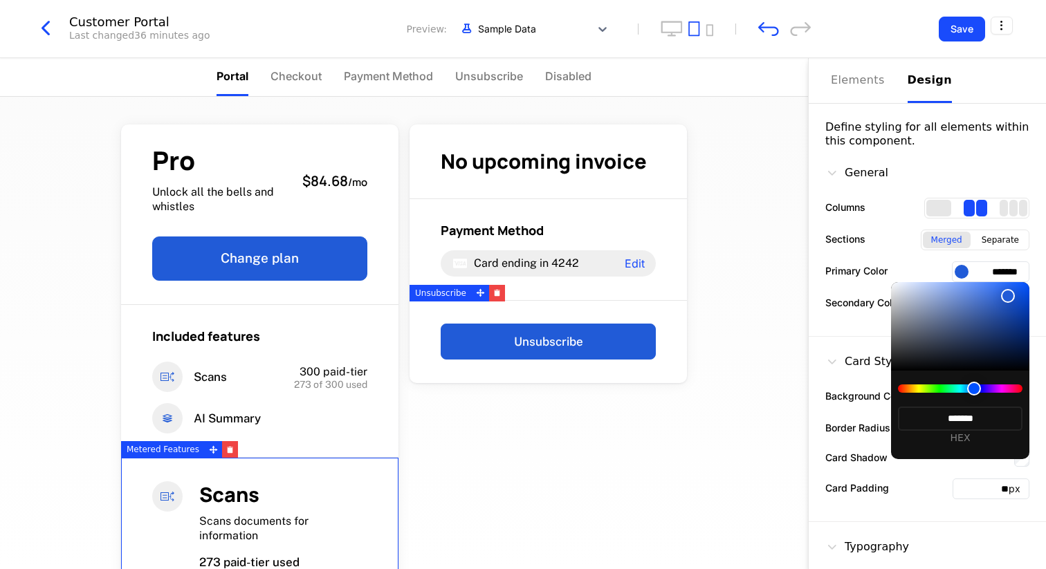
type input "*******"
click at [1008, 297] on div at bounding box center [1008, 297] width 14 height 14
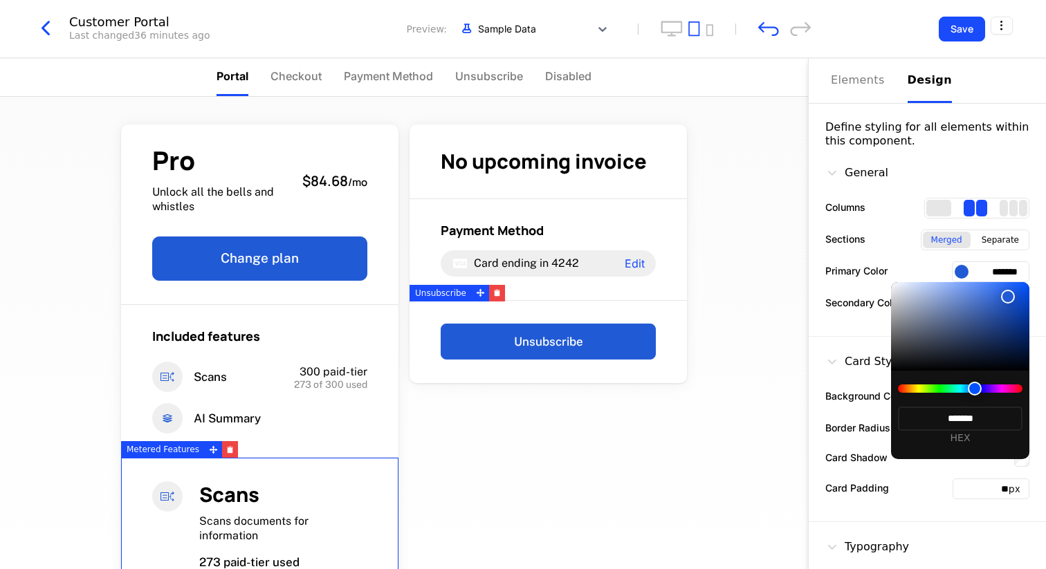
click at [767, 282] on div at bounding box center [523, 284] width 1046 height 569
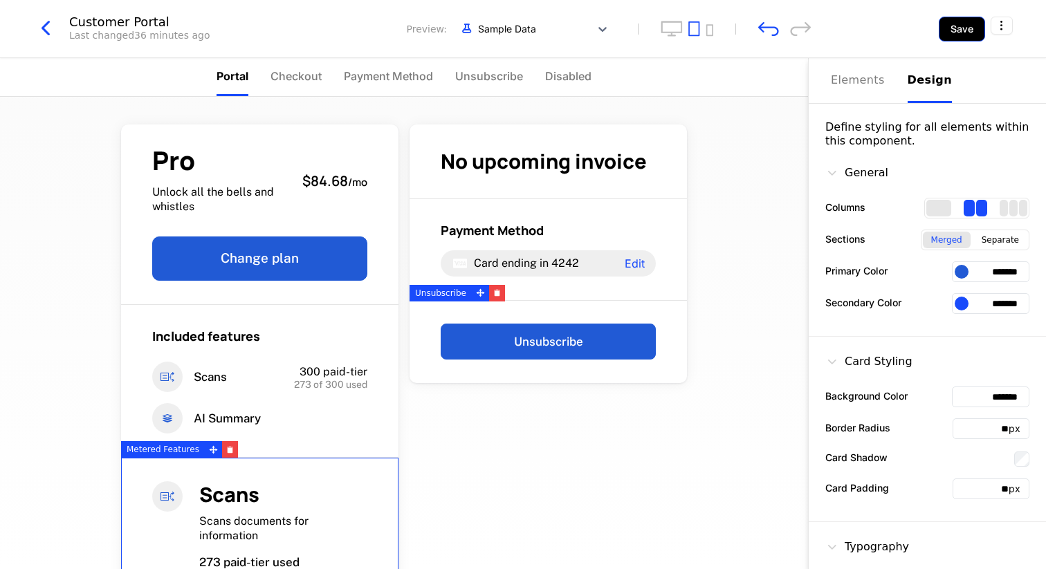
click at [970, 28] on button "Save" at bounding box center [962, 29] width 46 height 25
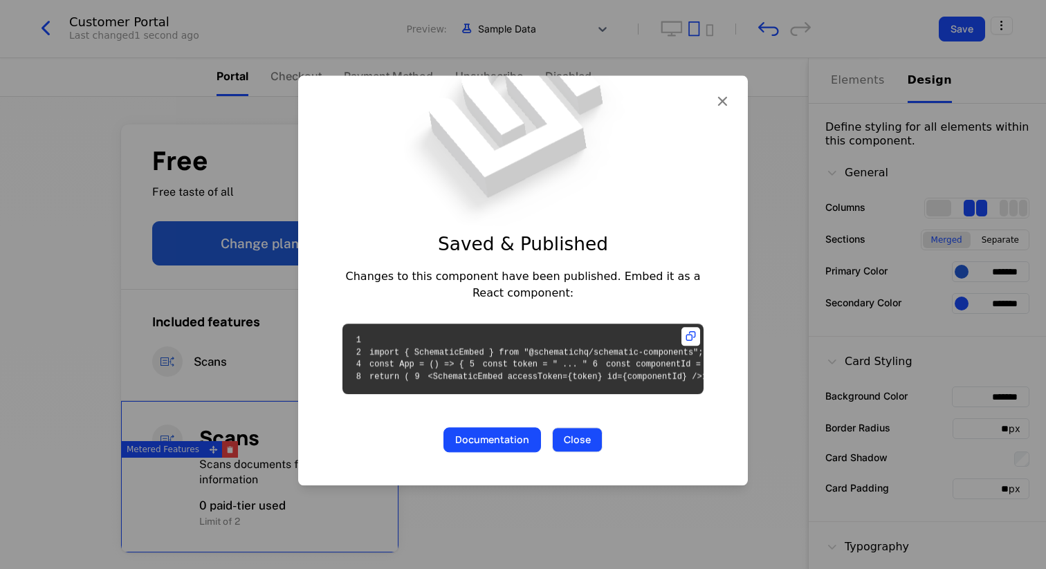
click at [580, 453] on button "Close" at bounding box center [577, 440] width 51 height 25
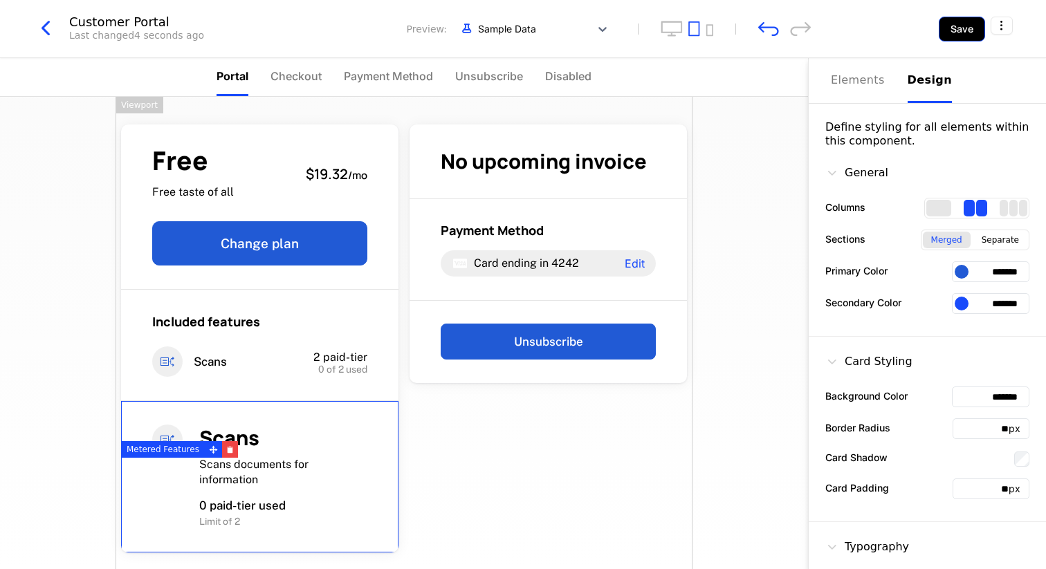
click at [953, 36] on button "Save" at bounding box center [962, 29] width 46 height 25
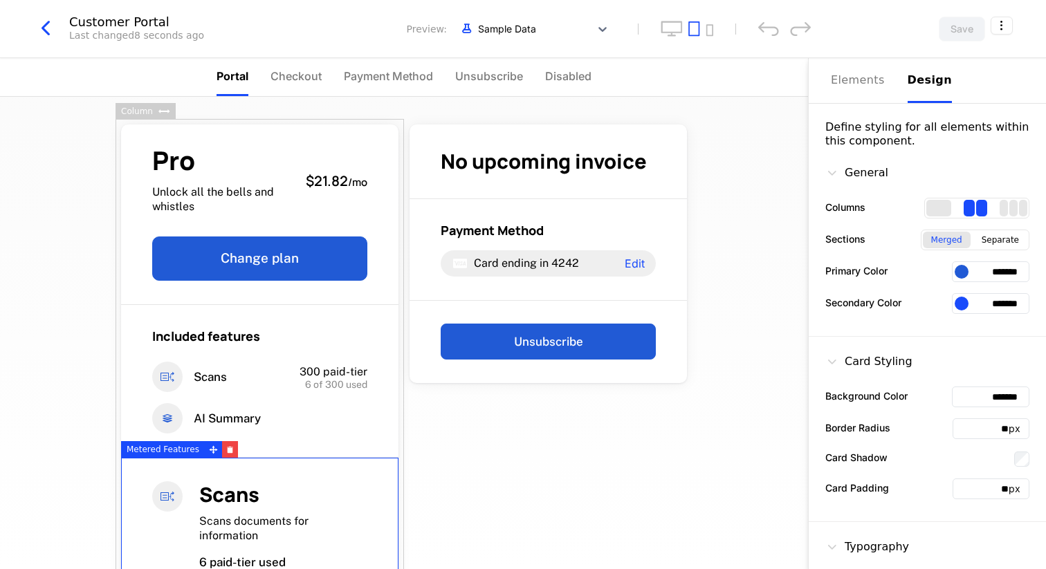
click at [78, 188] on div "Pro Unlock all the bells and whistles $21.82 / mo Change plan Included features…" at bounding box center [404, 333] width 808 height 473
click at [53, 28] on icon "button" at bounding box center [45, 28] width 25 height 25
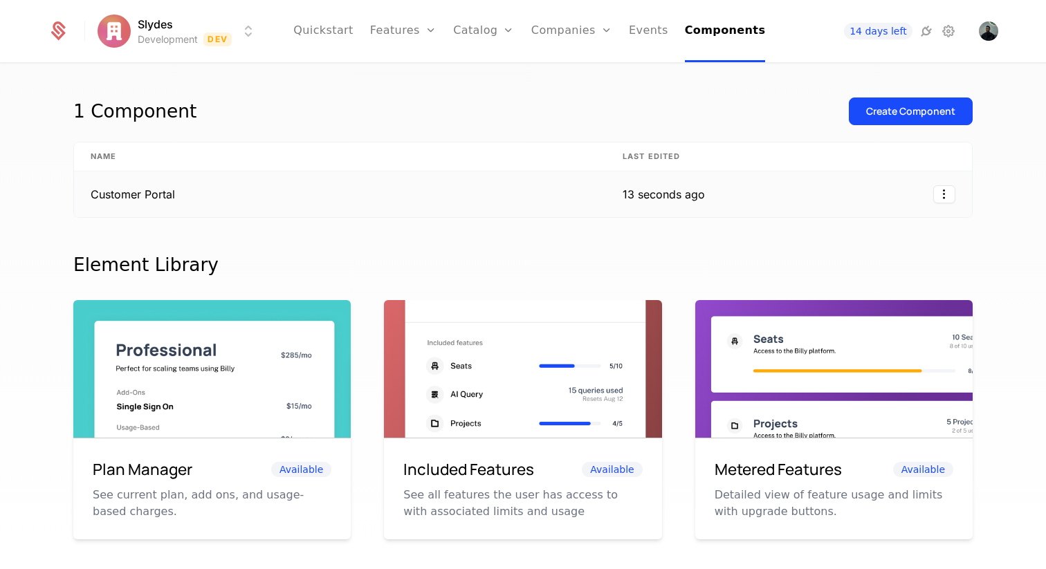
click at [407, 192] on td "Customer Portal" at bounding box center [340, 195] width 532 height 46
click at [392, 177] on td "Customer Portal" at bounding box center [339, 195] width 531 height 46
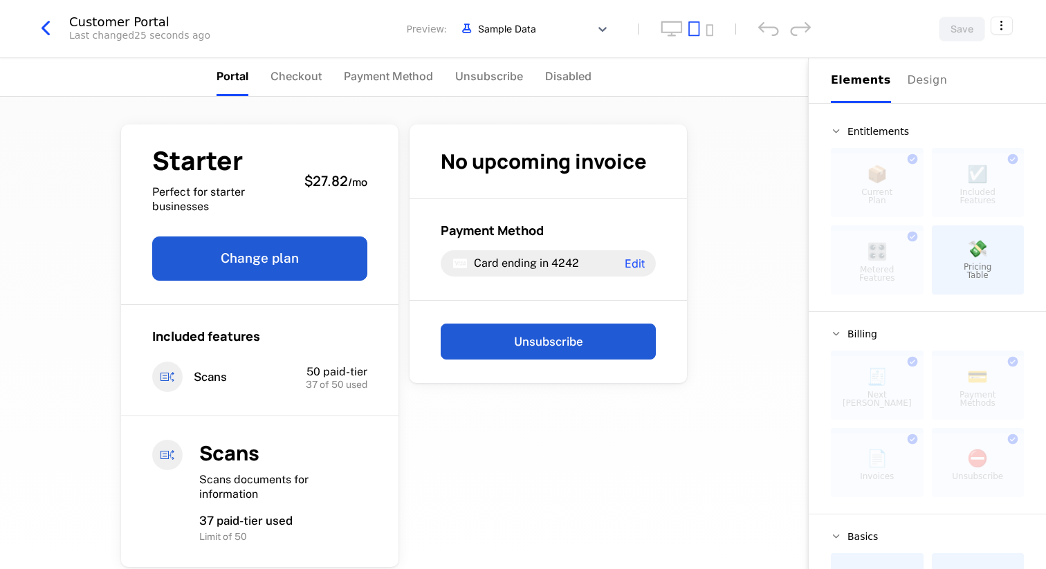
click at [41, 26] on icon "button" at bounding box center [45, 28] width 25 height 25
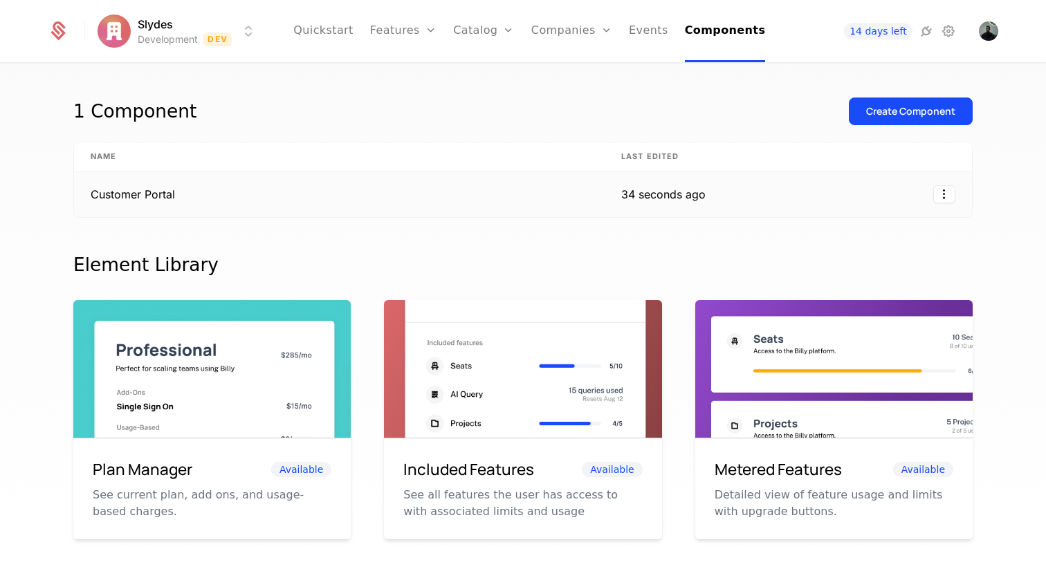
click at [275, 189] on td "Customer Portal" at bounding box center [339, 195] width 531 height 46
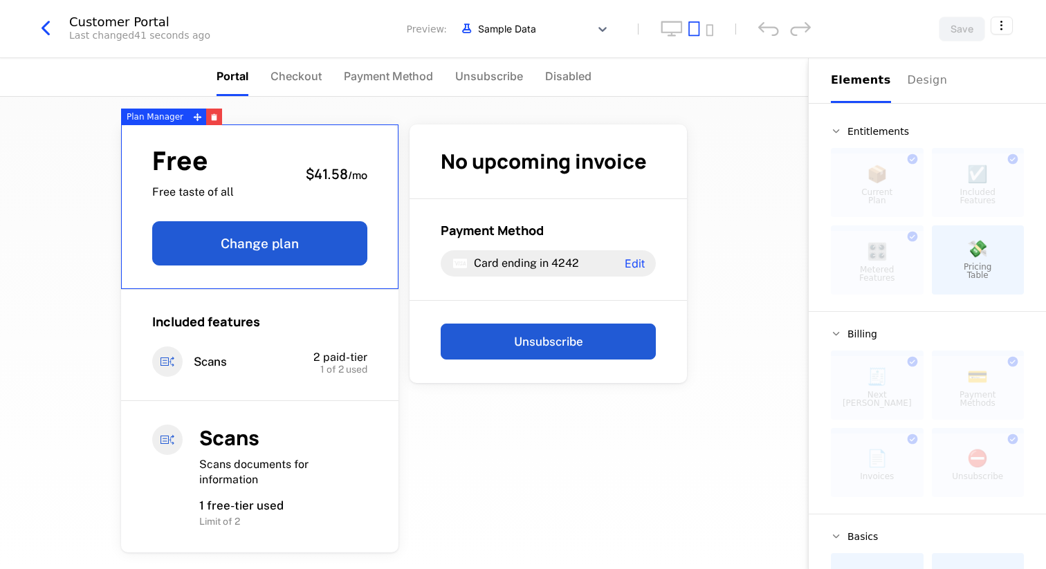
scroll to position [30, 0]
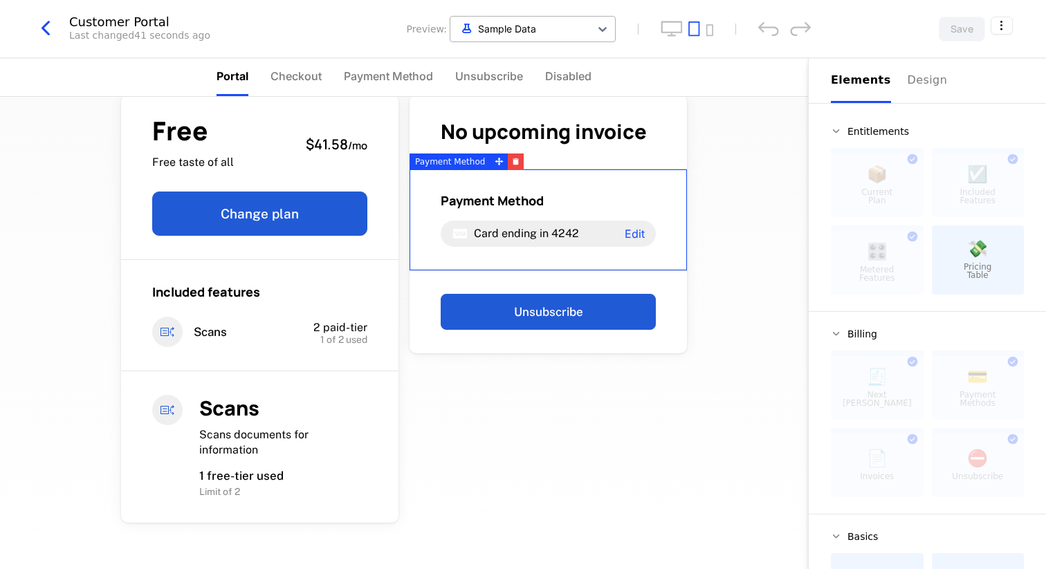
click at [530, 28] on div at bounding box center [520, 28] width 126 height 17
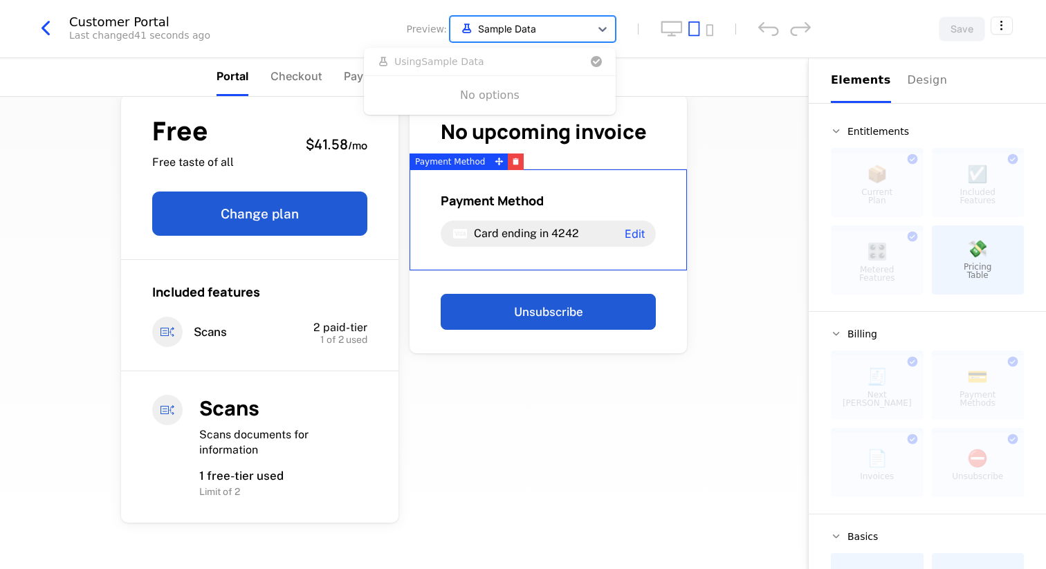
click at [530, 28] on div at bounding box center [520, 28] width 126 height 17
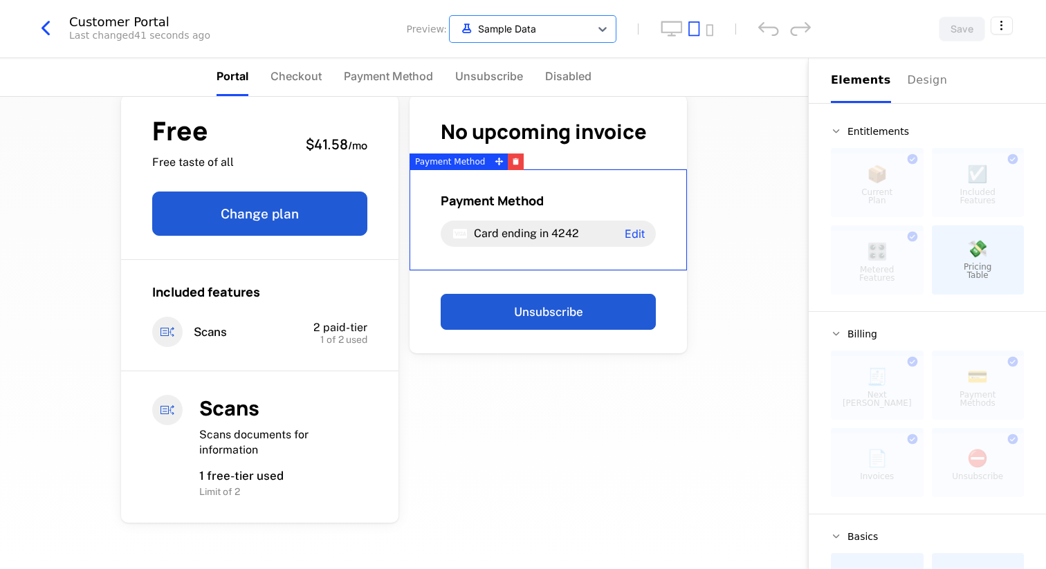
click at [49, 34] on icon "button" at bounding box center [45, 28] width 25 height 25
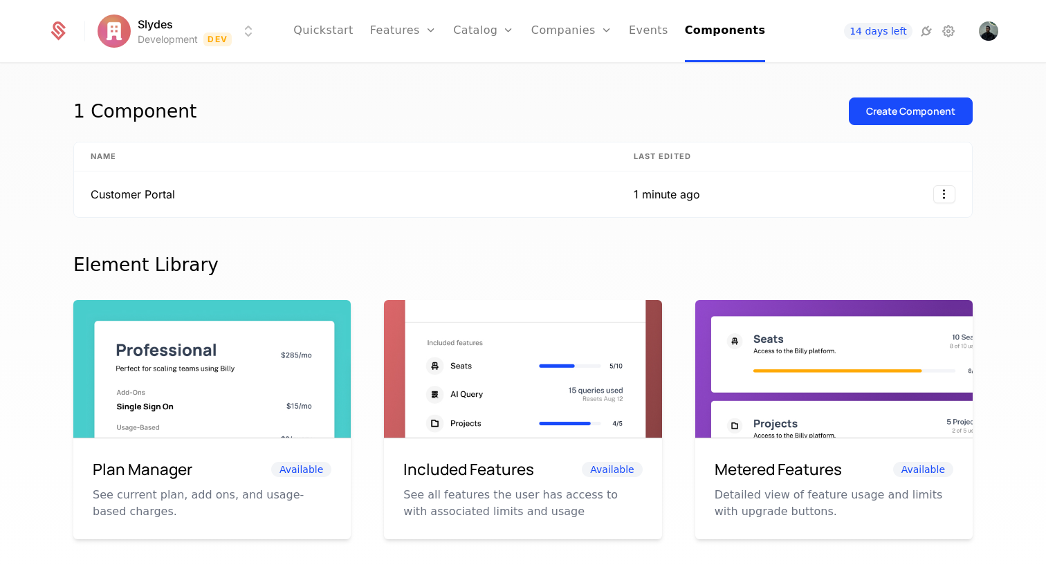
click at [926, 72] on div "1 Component Create Component Name Last edited Customer Portal 1 minute ago Elem…" at bounding box center [523, 320] width 1046 height 513
click at [956, 197] on td at bounding box center [844, 195] width 255 height 46
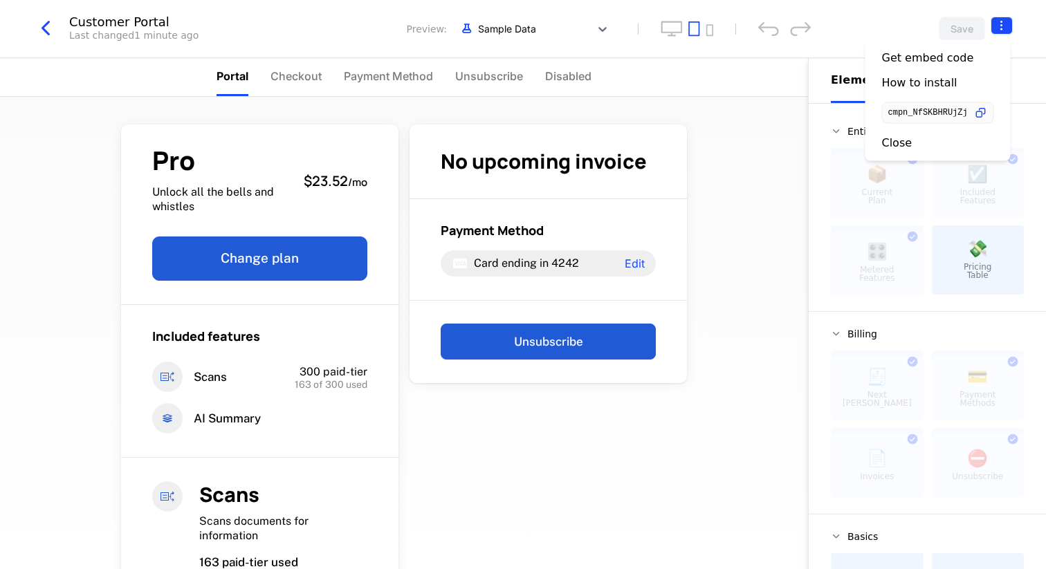
click at [1000, 25] on html "Slydes Development Dev Quickstart Features Features Flags Catalog Plans Add Ons…" at bounding box center [523, 284] width 1046 height 569
click at [926, 82] on div "How to install" at bounding box center [919, 83] width 75 height 14
click at [1007, 23] on html "Slydes Development Dev Quickstart Features Features Flags Catalog Plans Add Ons…" at bounding box center [523, 284] width 1046 height 569
click at [982, 111] on icon "button" at bounding box center [980, 113] width 15 height 15
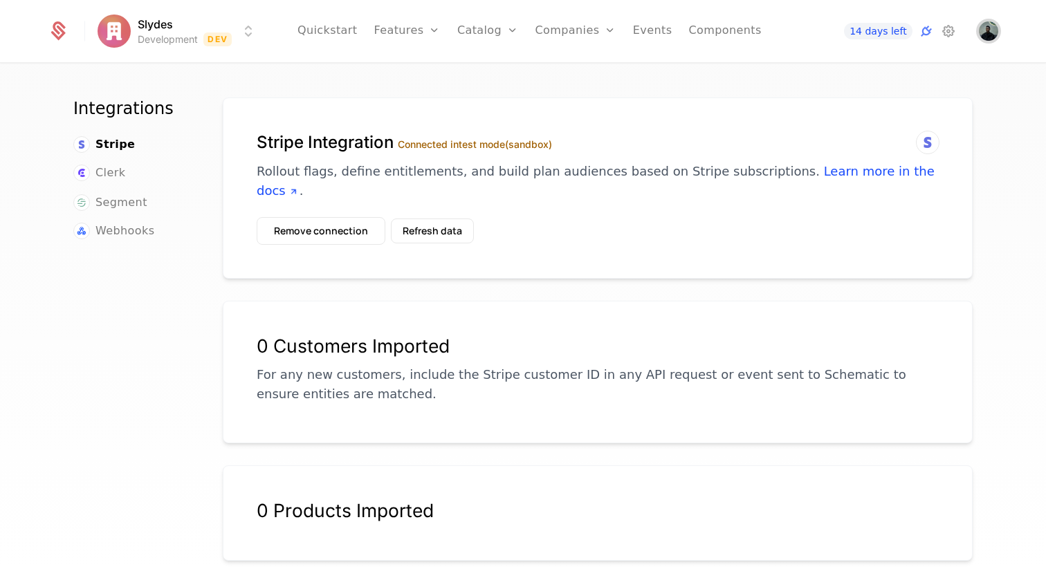
click at [987, 25] on img "Open user button" at bounding box center [988, 30] width 19 height 19
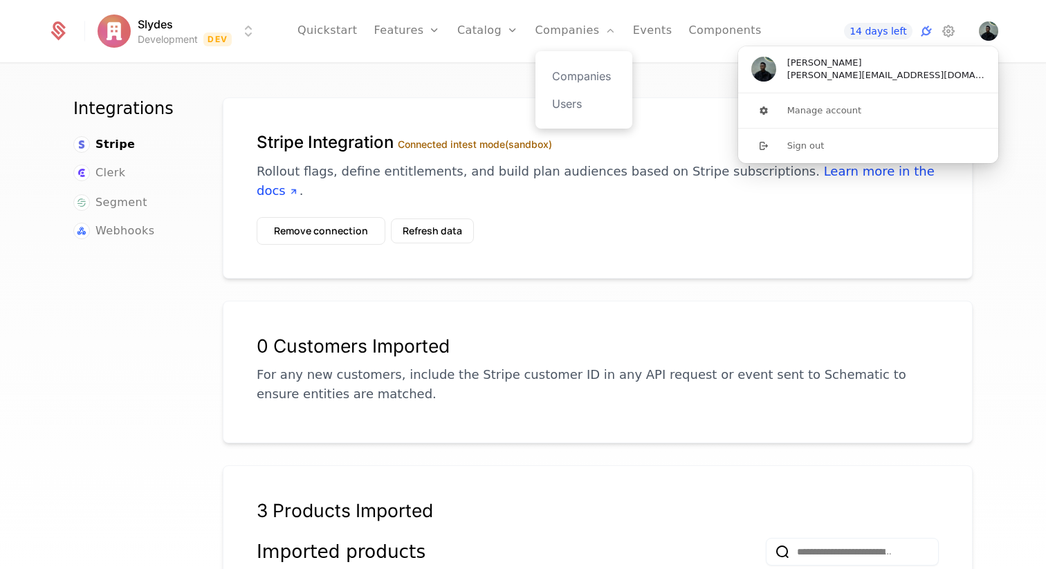
click at [573, 52] on div "Companies Users" at bounding box center [584, 89] width 97 height 77
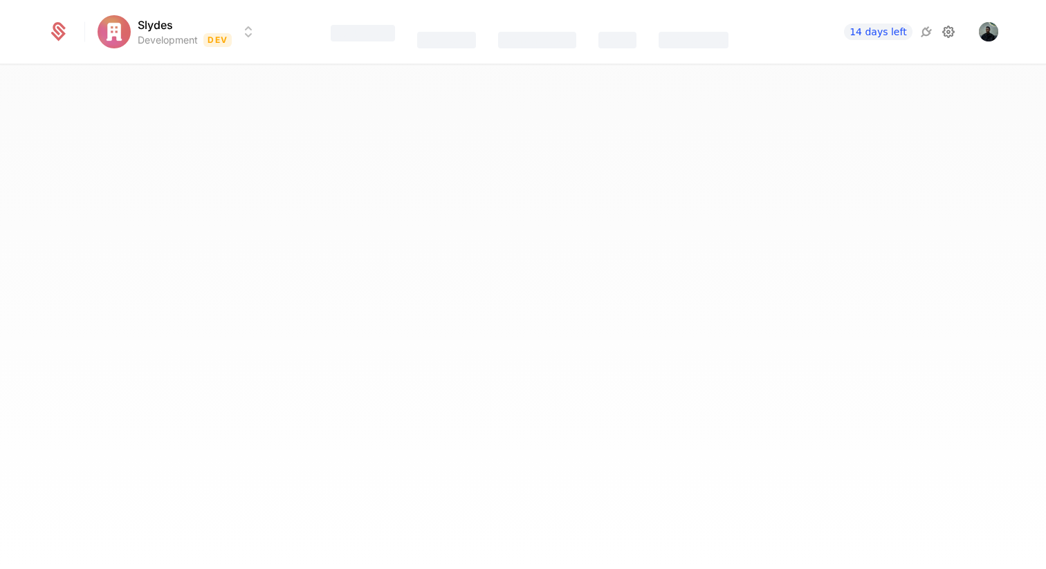
click at [943, 31] on icon at bounding box center [948, 32] width 17 height 17
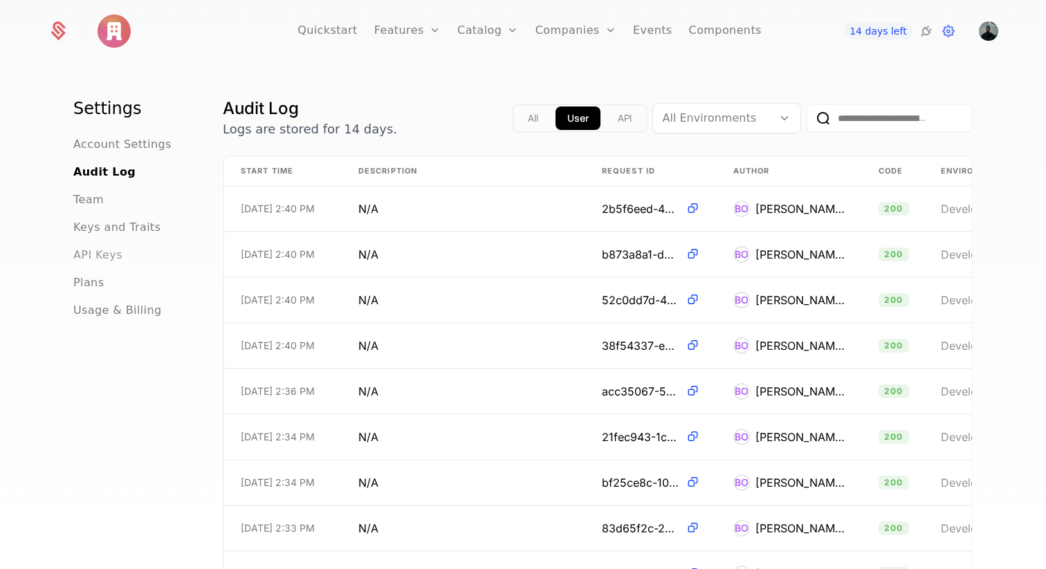
click at [103, 247] on span "API Keys" at bounding box center [97, 255] width 49 height 17
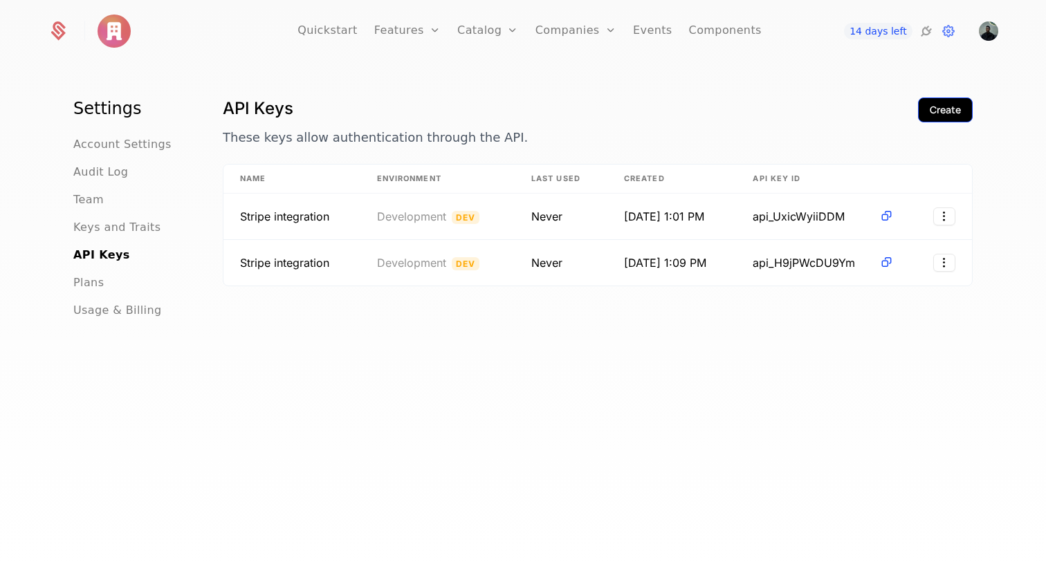
click at [934, 109] on div "Create" at bounding box center [945, 110] width 31 height 14
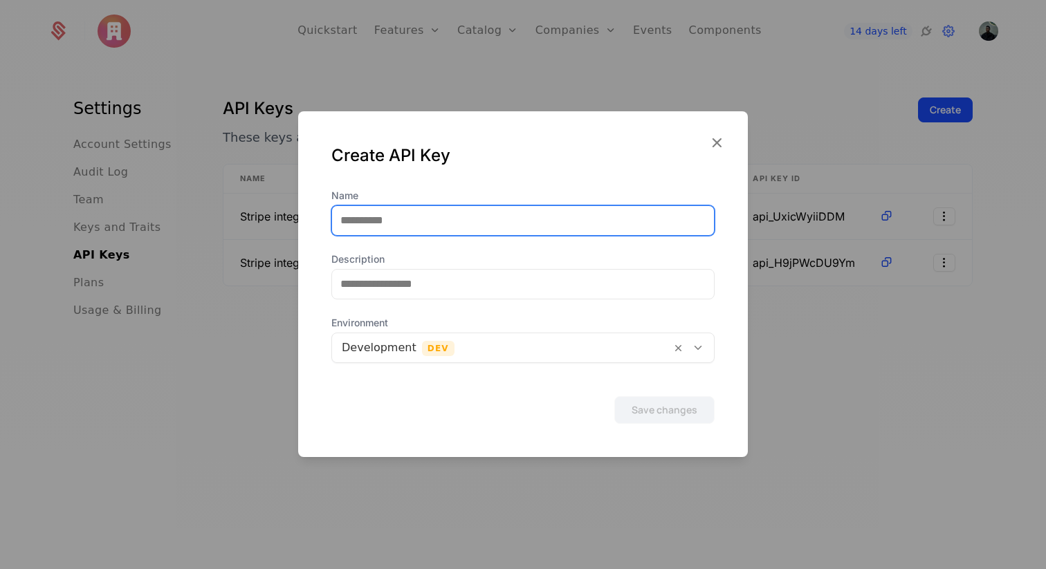
click at [467, 223] on input "Name" at bounding box center [523, 220] width 382 height 29
type input "******"
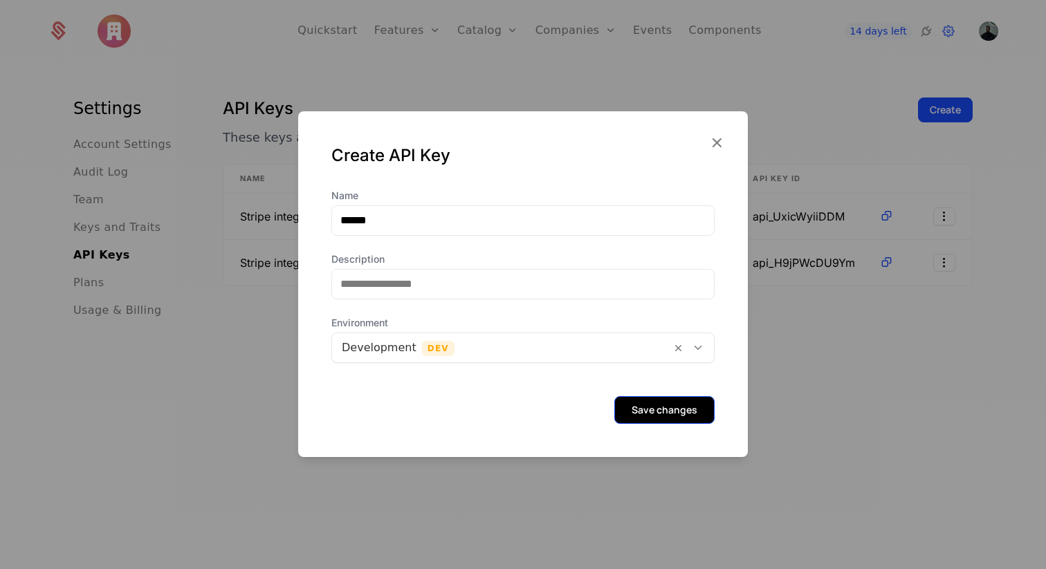
click at [655, 411] on button "Save changes" at bounding box center [664, 410] width 100 height 28
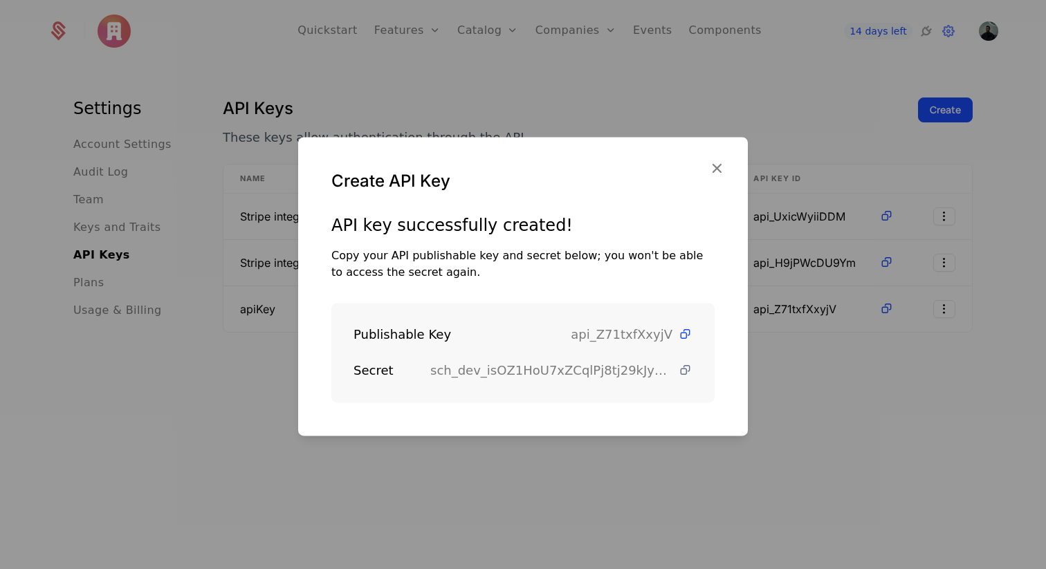
click at [683, 367] on icon at bounding box center [685, 370] width 15 height 15
click at [684, 364] on icon at bounding box center [685, 370] width 15 height 15
click at [719, 166] on icon "button" at bounding box center [717, 168] width 18 height 18
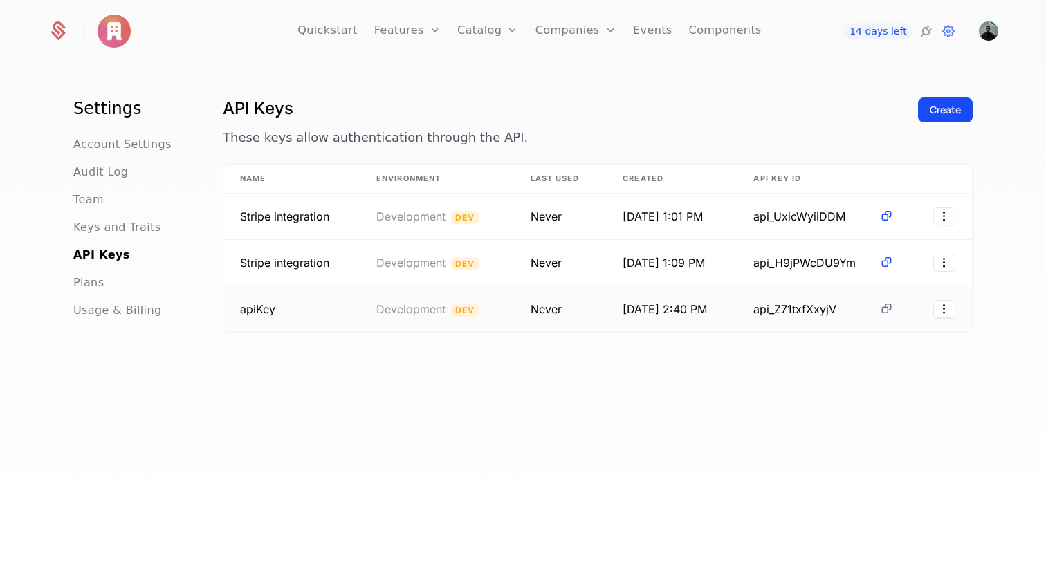
click at [884, 310] on icon at bounding box center [886, 309] width 15 height 15
click at [585, 322] on td "Never" at bounding box center [560, 309] width 93 height 46
click at [946, 308] on html "Quickstart Features Features Flags Catalog Plans Add Ons Credits Configuration …" at bounding box center [523, 284] width 1046 height 569
click at [642, 344] on html "Quickstart Features Features Flags Catalog Plans Add Ons Credits Configuration …" at bounding box center [523, 284] width 1046 height 569
click at [601, 98] on h1 "API Keys" at bounding box center [565, 109] width 684 height 22
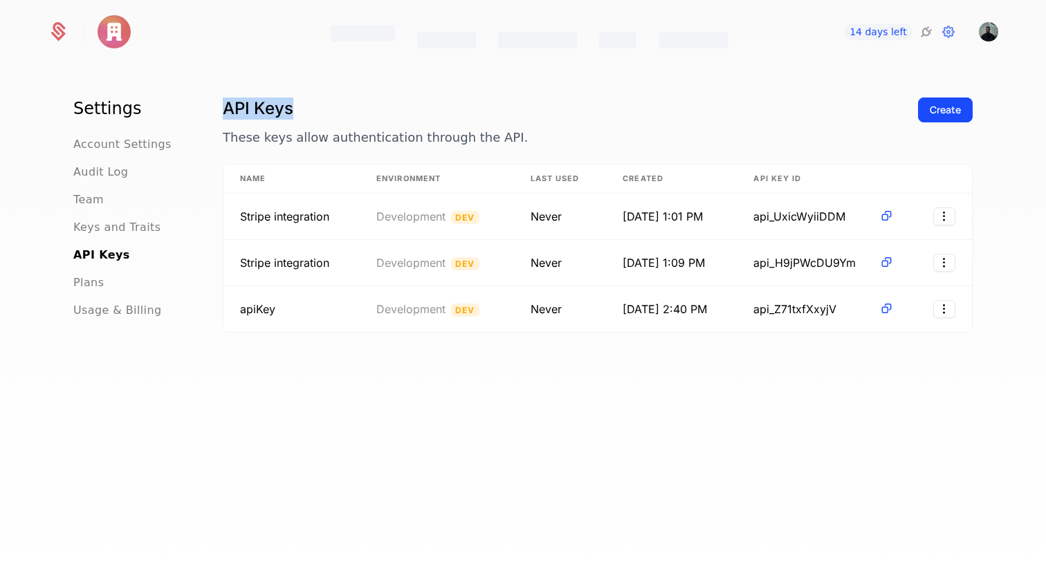
click at [645, 91] on div "Settings Account Settings Audit Log Team Keys and Traits API Keys Plans Usage &…" at bounding box center [523, 320] width 1046 height 513
click at [402, 309] on span "Development" at bounding box center [410, 309] width 69 height 14
click at [550, 310] on td "Never" at bounding box center [560, 309] width 93 height 46
click at [951, 308] on html "Quickstart Features Features Flags Catalog Plans Add Ons Credits Configuration …" at bounding box center [523, 284] width 1046 height 569
click at [875, 340] on div "Edit" at bounding box center [886, 344] width 105 height 19
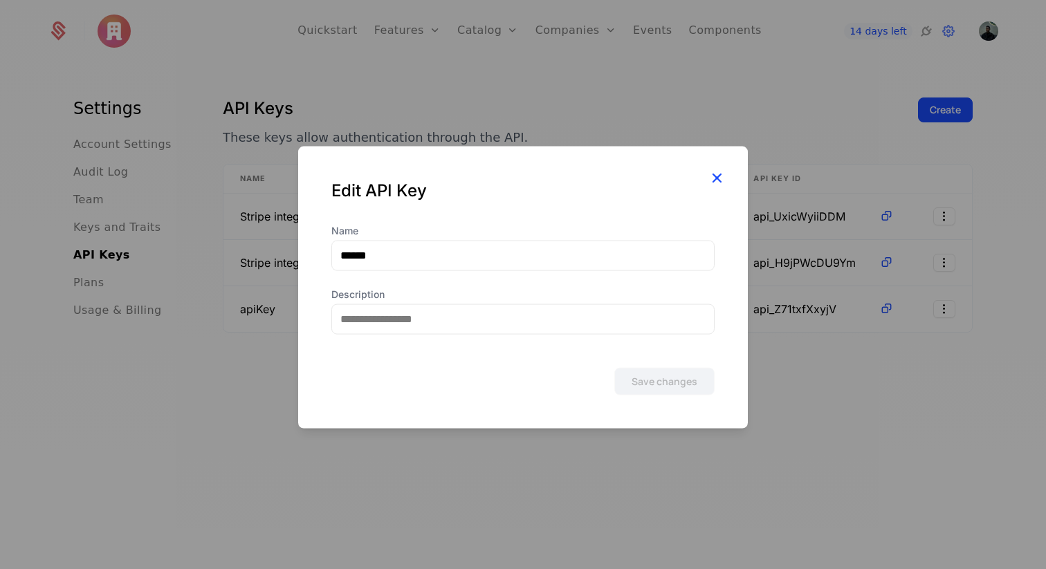
click at [708, 172] on icon "button" at bounding box center [717, 177] width 18 height 18
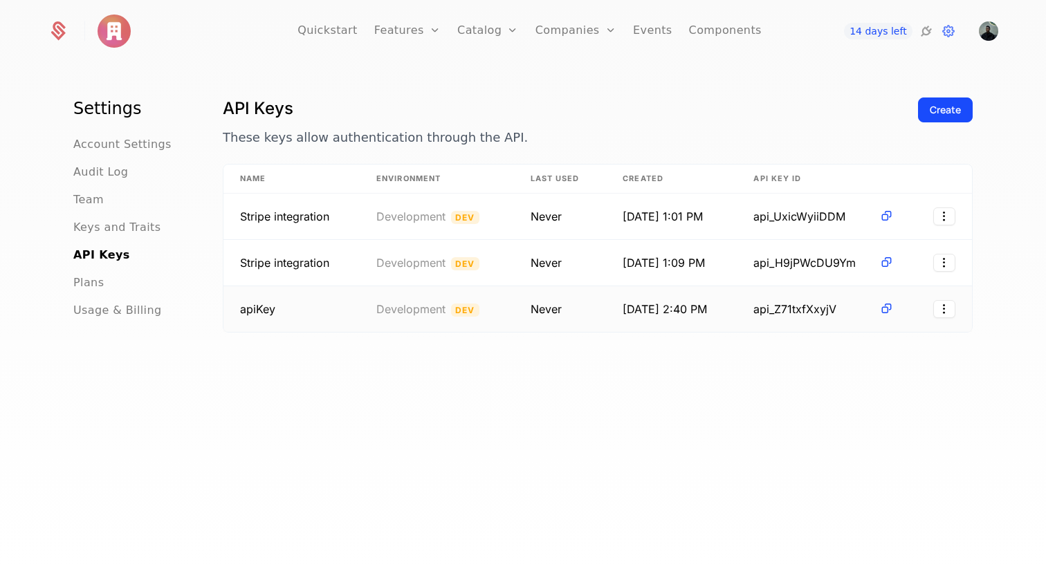
click at [554, 310] on td "Never" at bounding box center [560, 309] width 93 height 46
click at [891, 309] on icon at bounding box center [886, 309] width 15 height 15
click at [944, 308] on html "Quickstart Features Features Flags Catalog Plans Add Ons Credits Configuration …" at bounding box center [523, 284] width 1046 height 569
click at [947, 303] on html "Quickstart Features Features Flags Catalog Plans Add Ons Credits Configuration …" at bounding box center [523, 284] width 1046 height 569
click at [857, 369] on div "Revoke" at bounding box center [856, 374] width 45 height 19
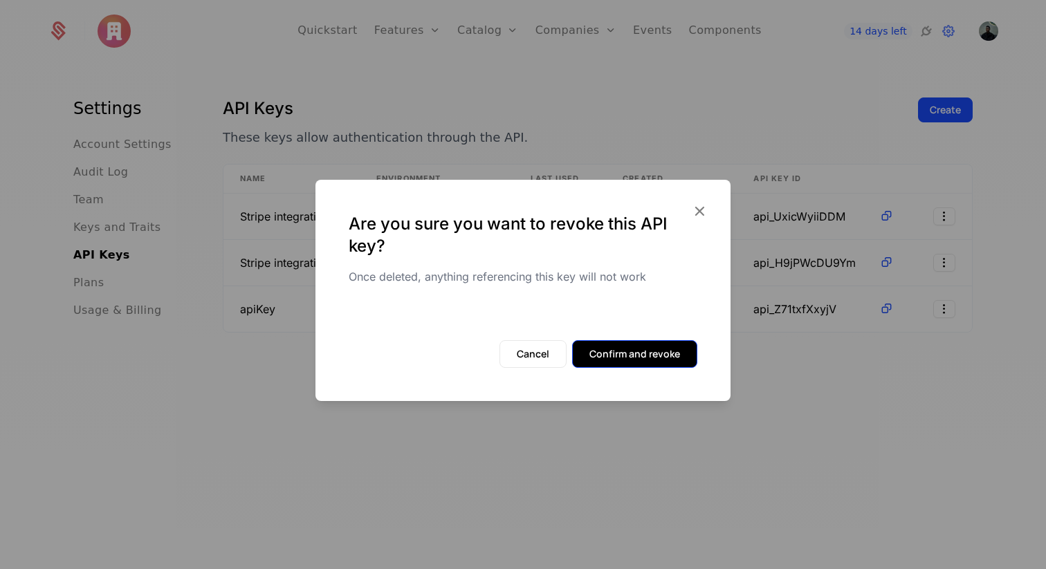
click at [656, 347] on button "Confirm and revoke" at bounding box center [634, 354] width 125 height 28
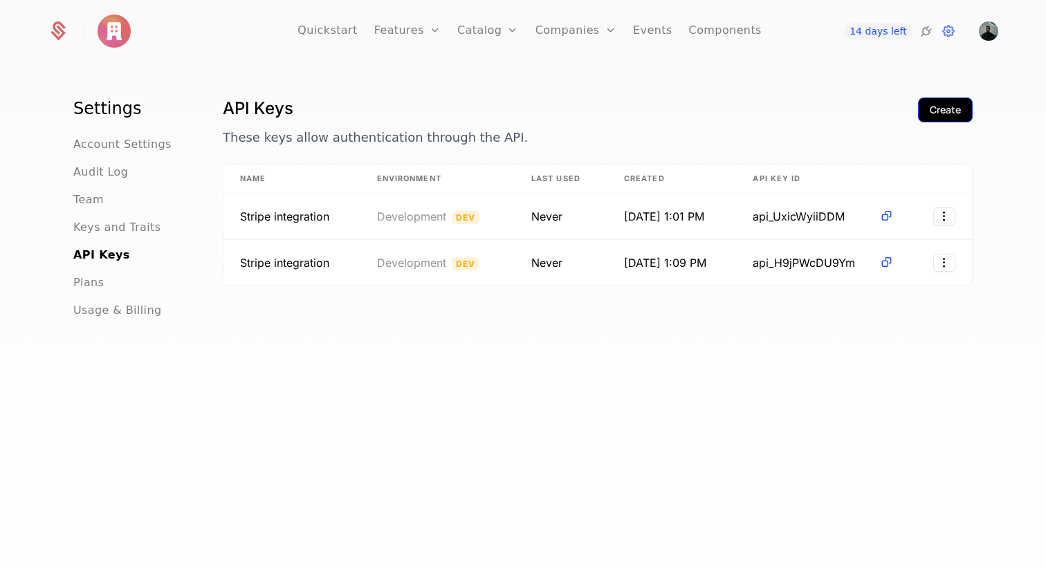
click at [946, 113] on div "Create" at bounding box center [945, 110] width 31 height 14
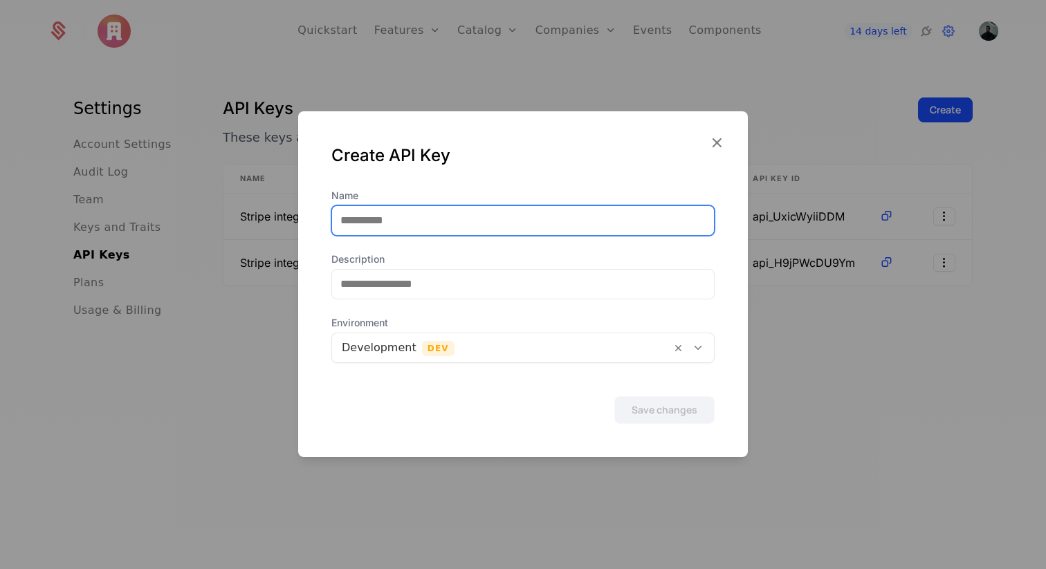
click at [550, 223] on input "Name" at bounding box center [523, 220] width 382 height 29
type input "*"
type input "******"
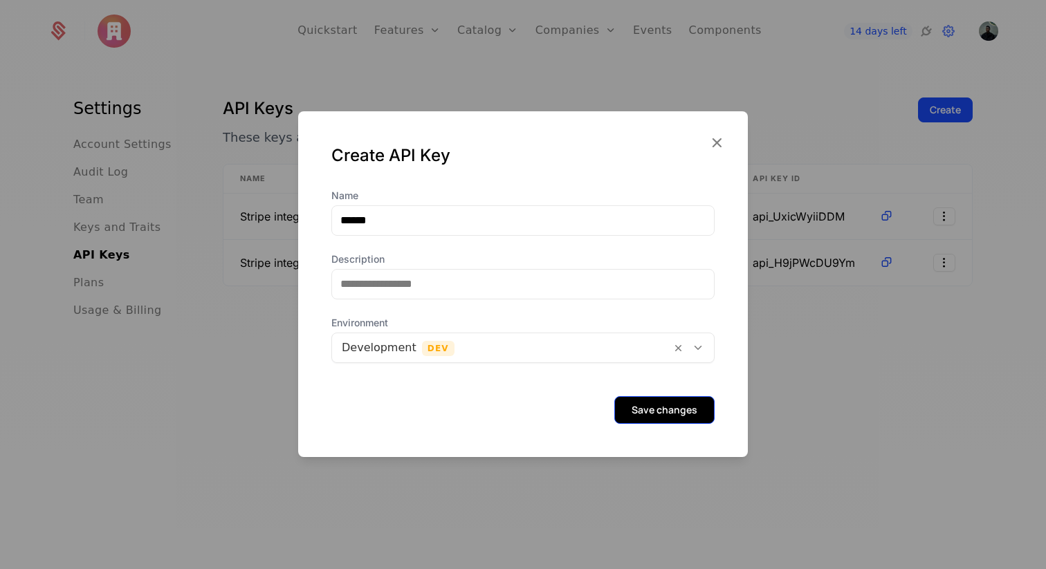
click at [641, 412] on button "Save changes" at bounding box center [664, 410] width 100 height 28
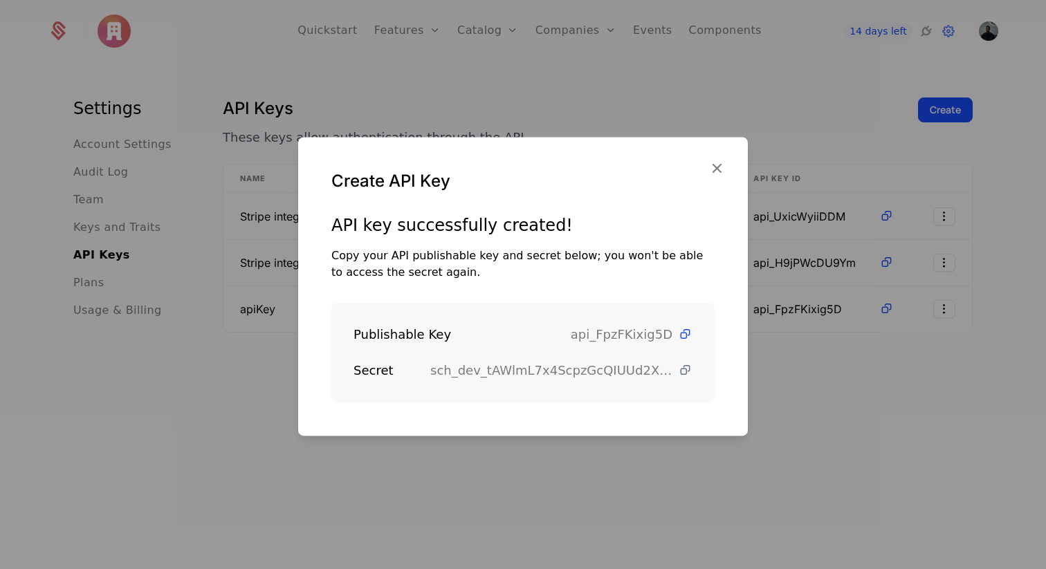
click at [686, 370] on icon at bounding box center [685, 370] width 15 height 15
click at [687, 336] on icon at bounding box center [685, 334] width 15 height 15
